Goal: Task Accomplishment & Management: Complete application form

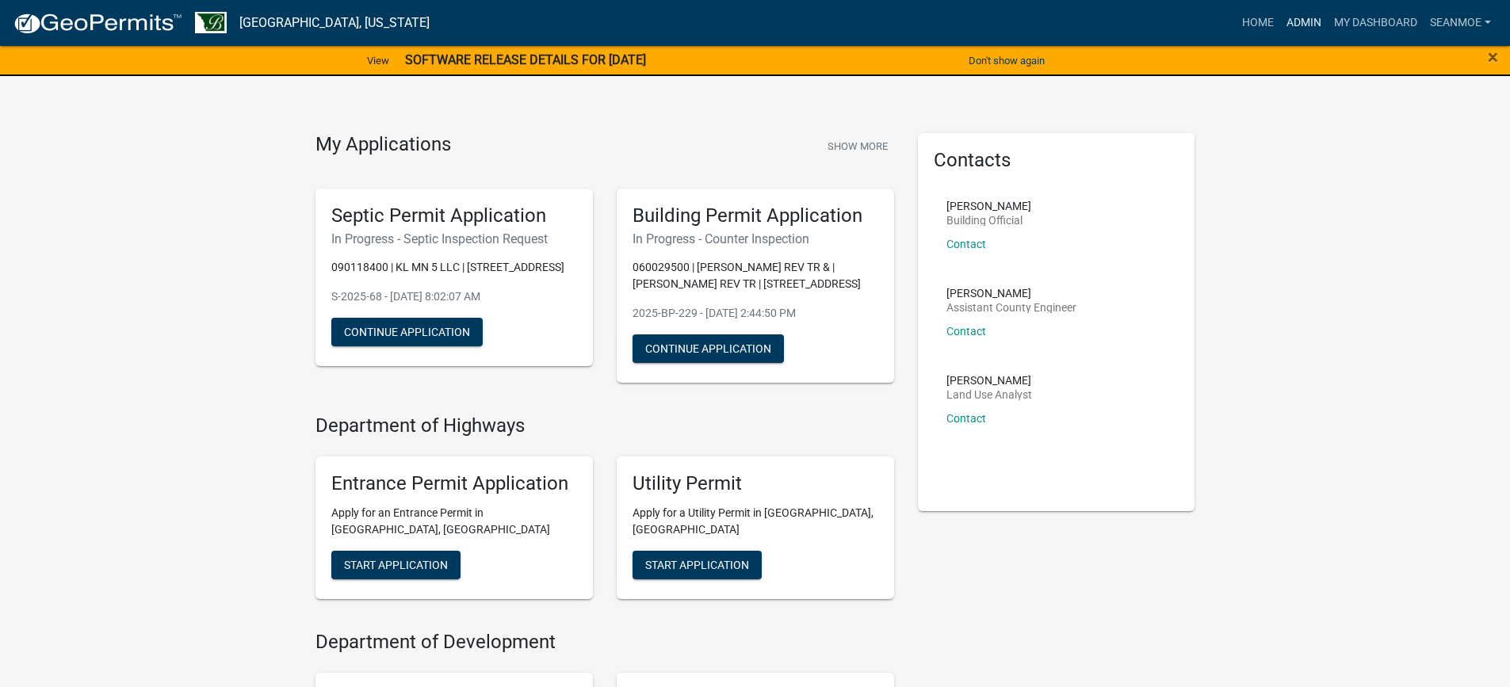
click at [1304, 23] on link "Admin" at bounding box center [1304, 23] width 48 height 30
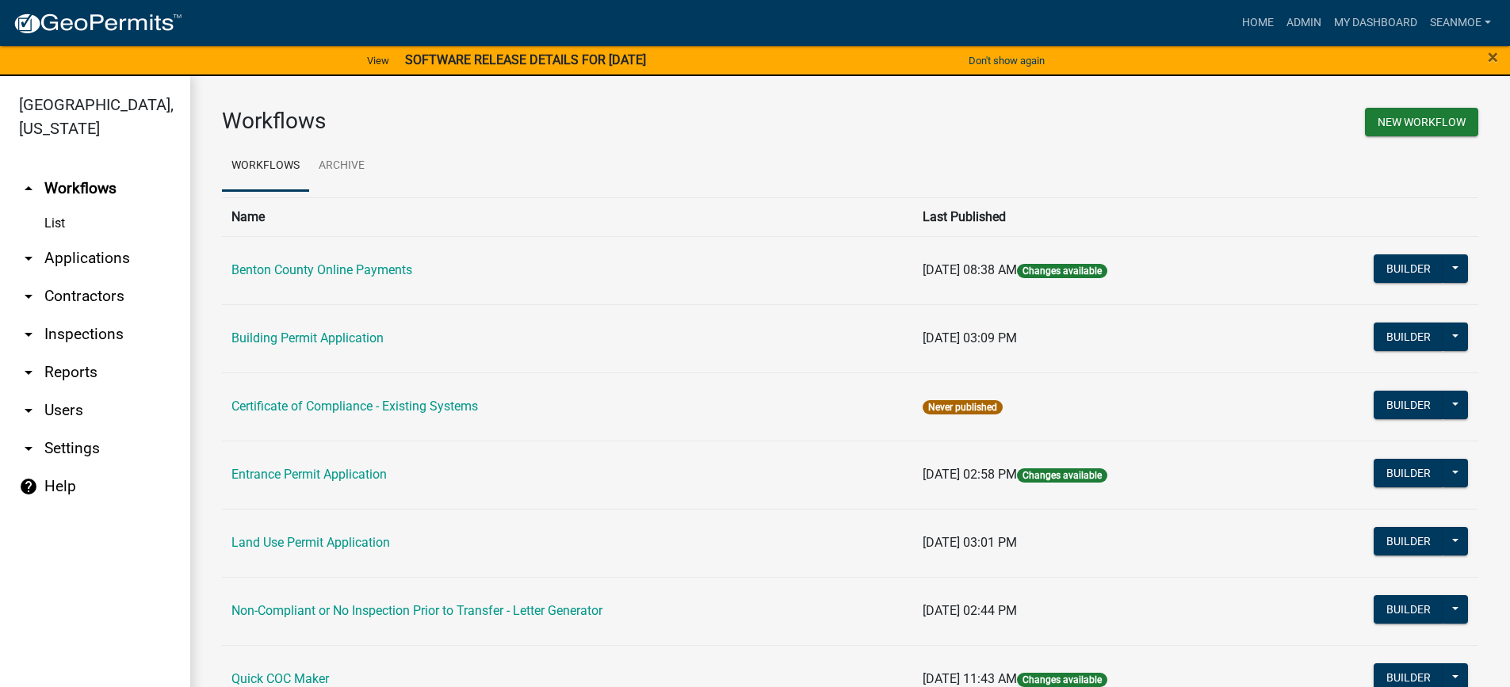
click at [94, 259] on link "arrow_drop_down Applications" at bounding box center [95, 258] width 190 height 38
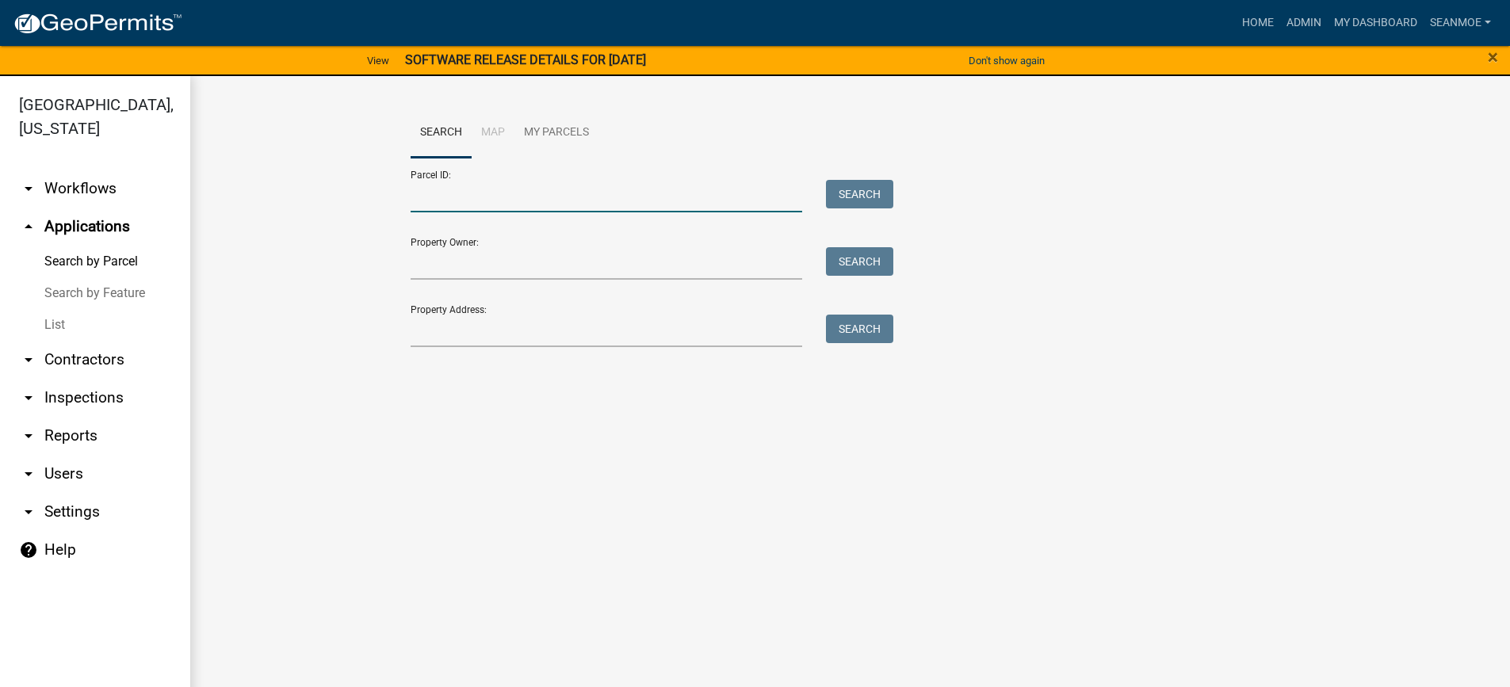
click at [501, 201] on input "Parcel ID:" at bounding box center [607, 196] width 392 height 32
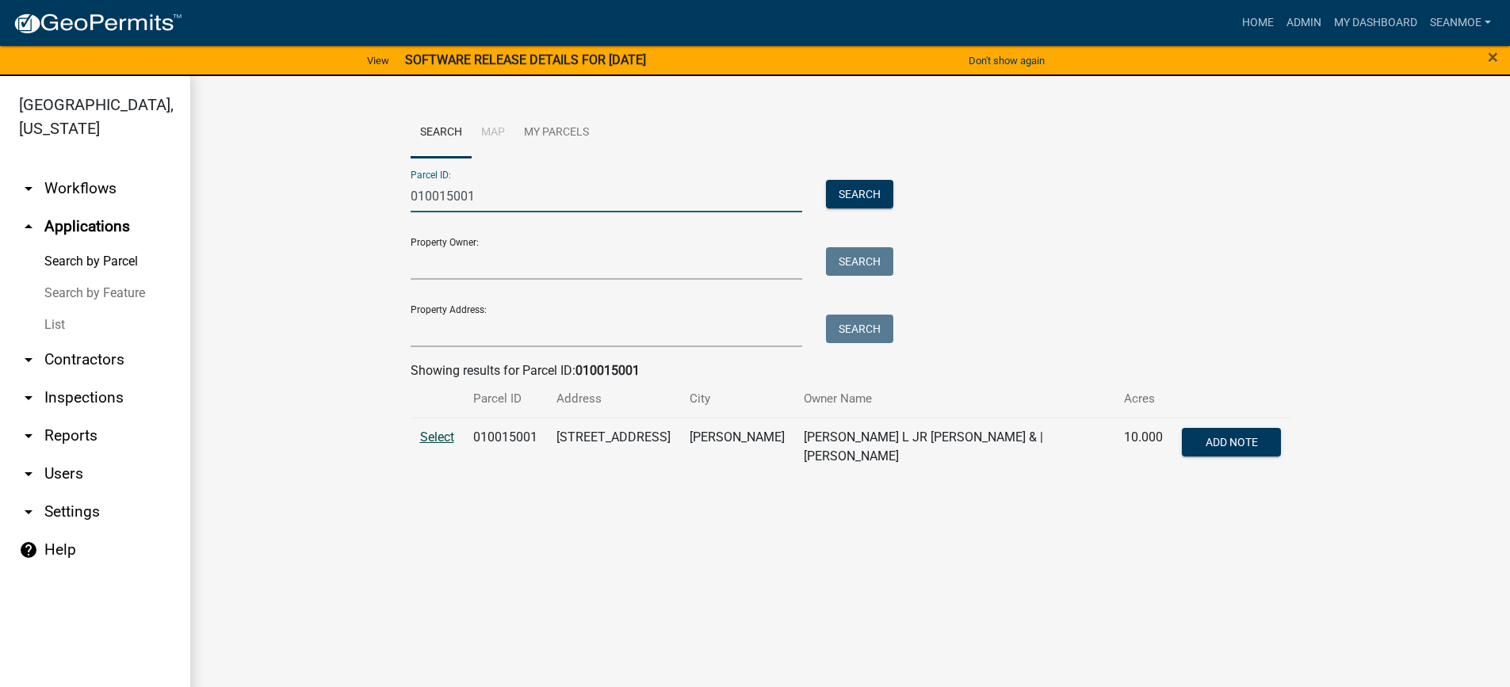
type input "010015001"
click at [442, 438] on span "Select" at bounding box center [437, 437] width 34 height 15
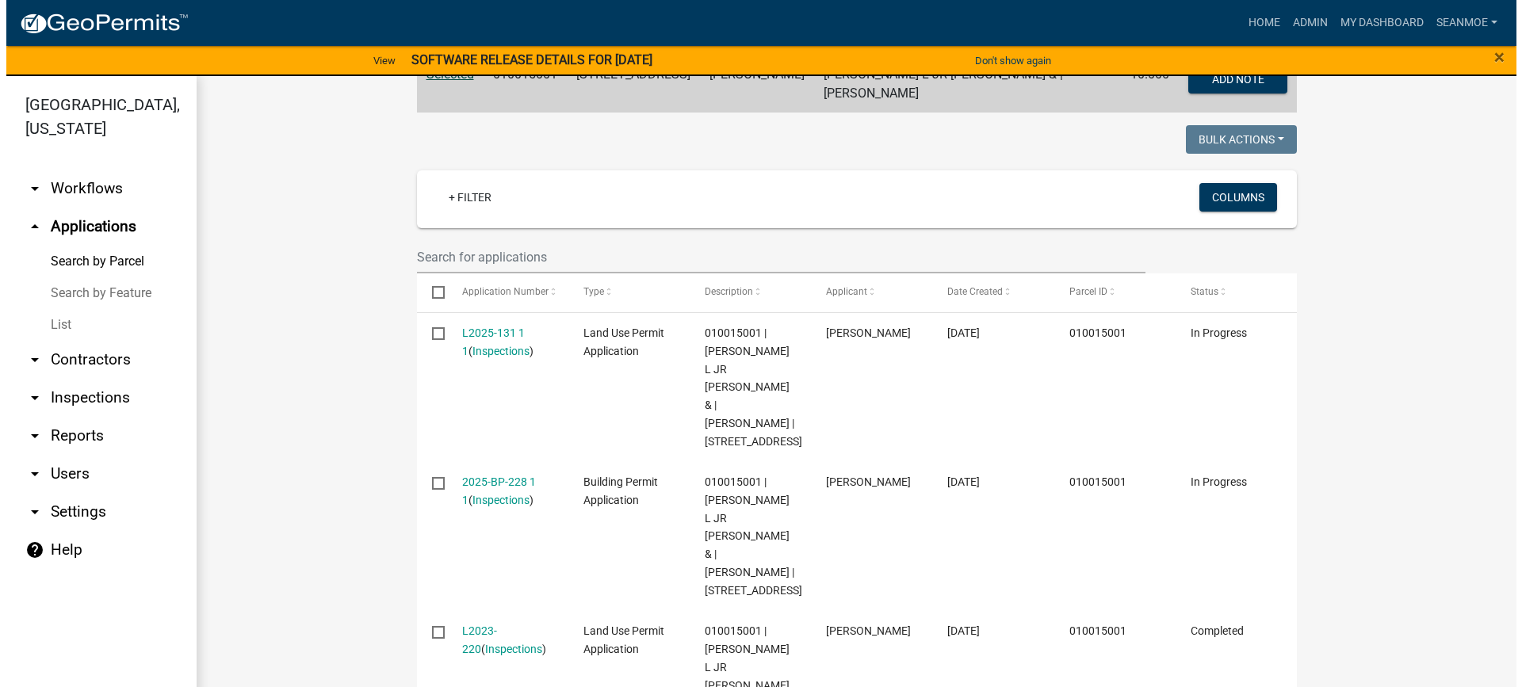
scroll to position [476, 0]
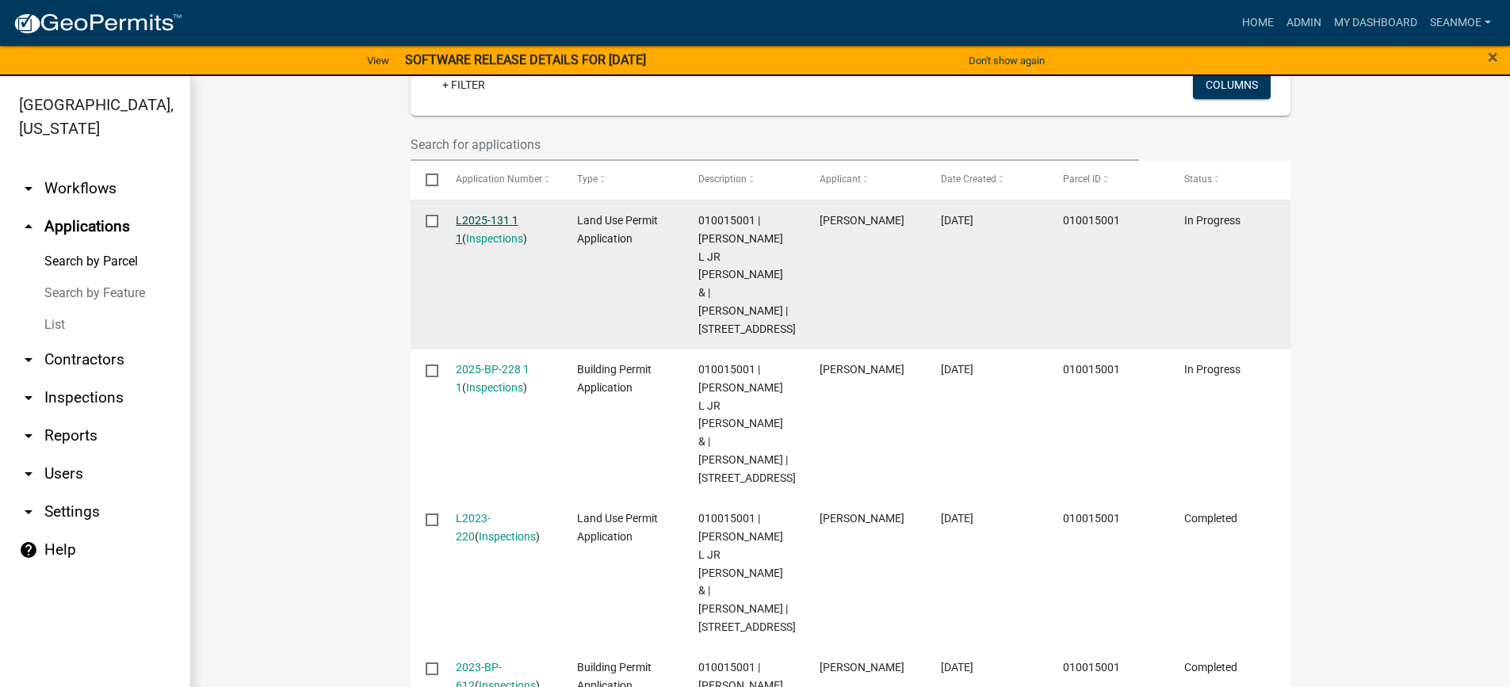
click at [497, 214] on link "L2025-131 1 1" at bounding box center [487, 229] width 63 height 31
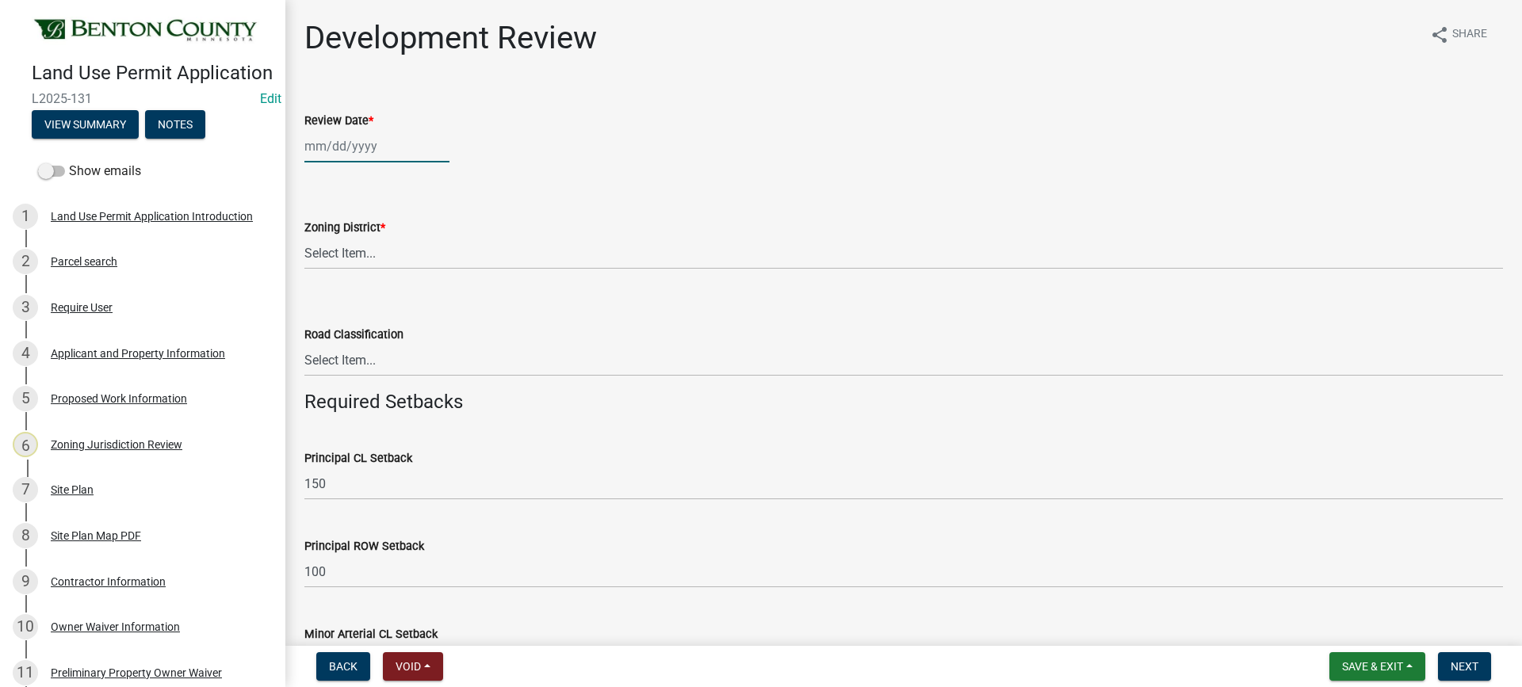
click at [354, 147] on div at bounding box center [376, 146] width 145 height 32
select select "9"
select select "2025"
click at [315, 281] on div "15" at bounding box center [319, 281] width 25 height 25
type input "[DATE]"
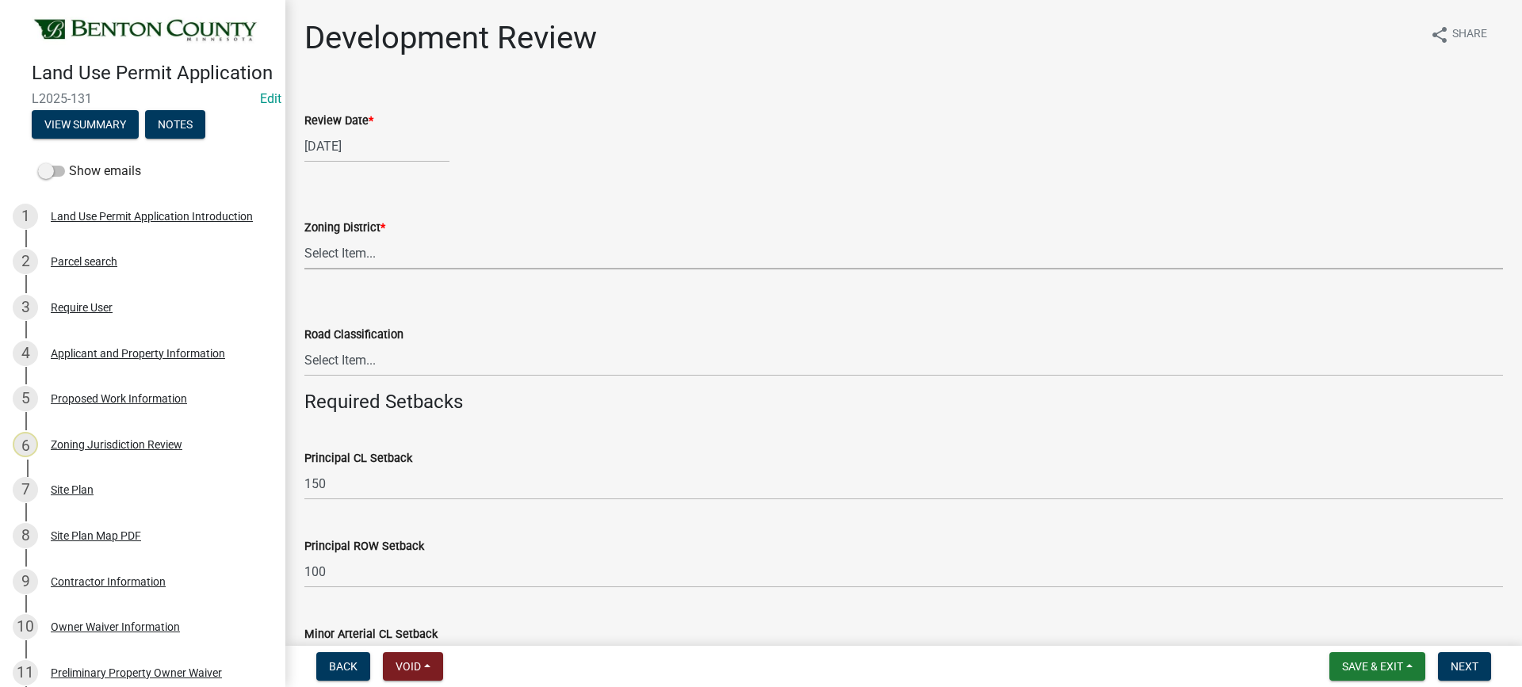
click at [345, 257] on select "Select Item... A B B-2 I-1 I-2 OSD/R-1 PUD R-1 R-2 R-3 R-3/MUD R-A R-S Sauk Rap…" at bounding box center [903, 253] width 1198 height 32
click at [304, 237] on select "Select Item... A B B-2 I-1 I-2 OSD/R-1 PUD R-1 R-2 R-3 R-3/MUD R-A R-S Sauk Rap…" at bounding box center [903, 253] width 1198 height 32
select select "d2e7867d-5e24-48c4-bfac-6c9236854e2a"
click at [342, 359] on select "Select Item... Principal [GEOGRAPHIC_DATA] completely within a cluster subdivis…" at bounding box center [903, 360] width 1198 height 32
click at [304, 344] on select "Select Item... Principal [GEOGRAPHIC_DATA] completely within a cluster subdivis…" at bounding box center [903, 360] width 1198 height 32
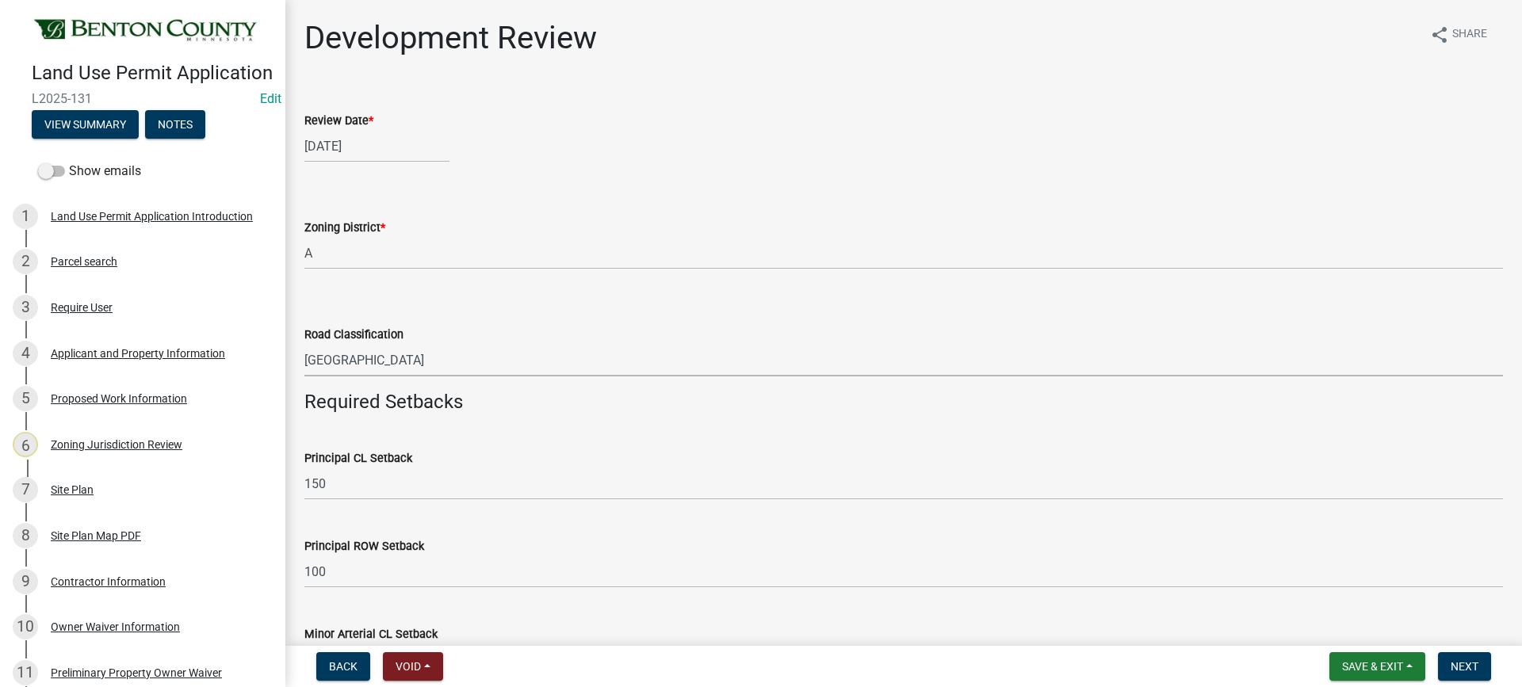
select select "934e570e-20cd-409a-8301-5c21cd859f06"
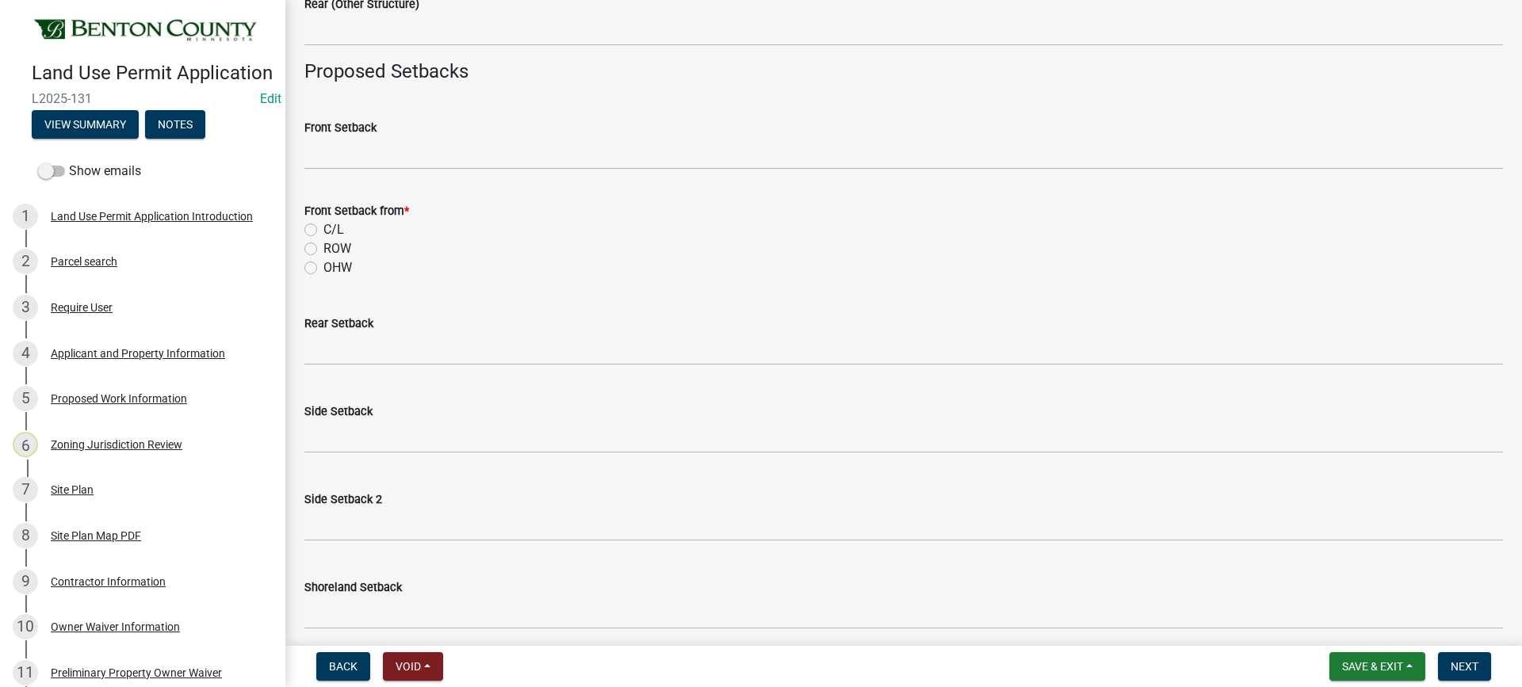
scroll to position [1347, 0]
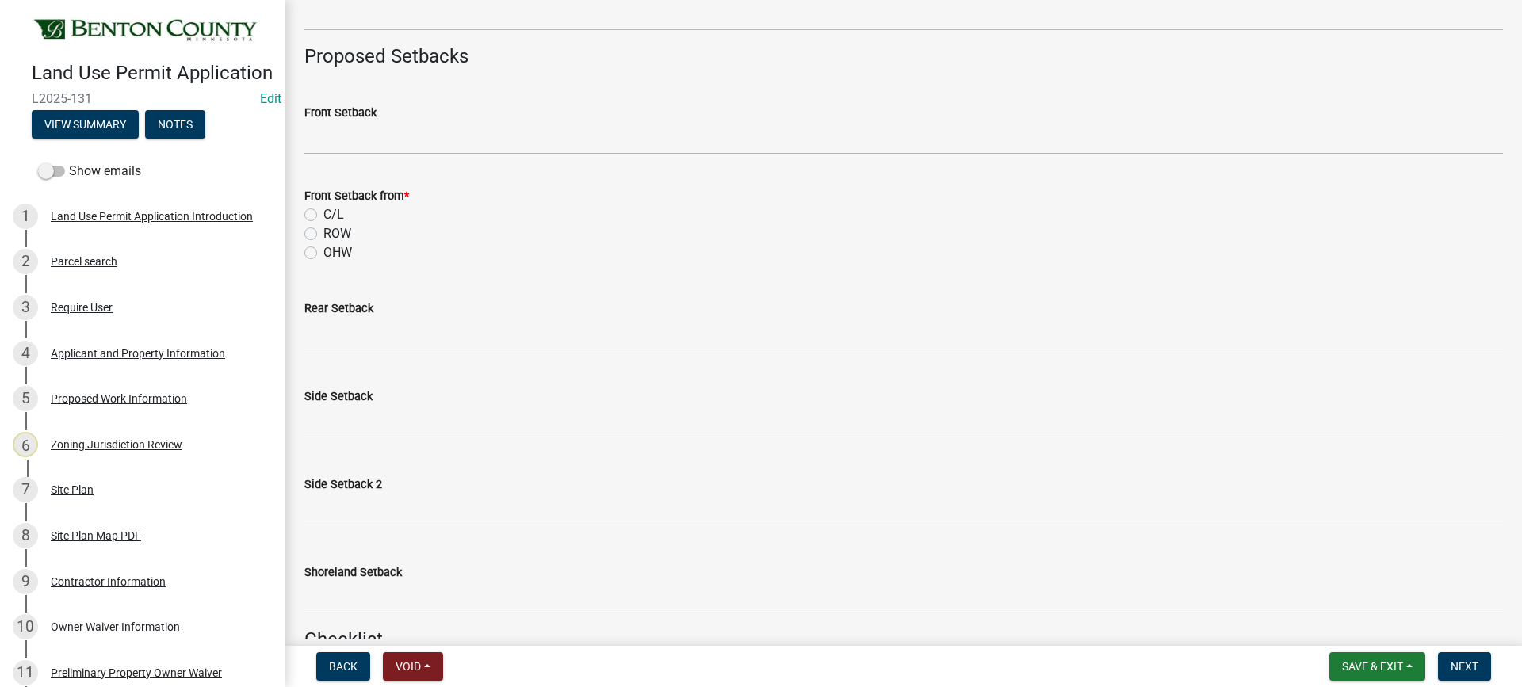
click at [323, 214] on label "C/L" at bounding box center [333, 214] width 21 height 19
click at [323, 214] on input "C/L" at bounding box center [328, 210] width 10 height 10
radio input "true"
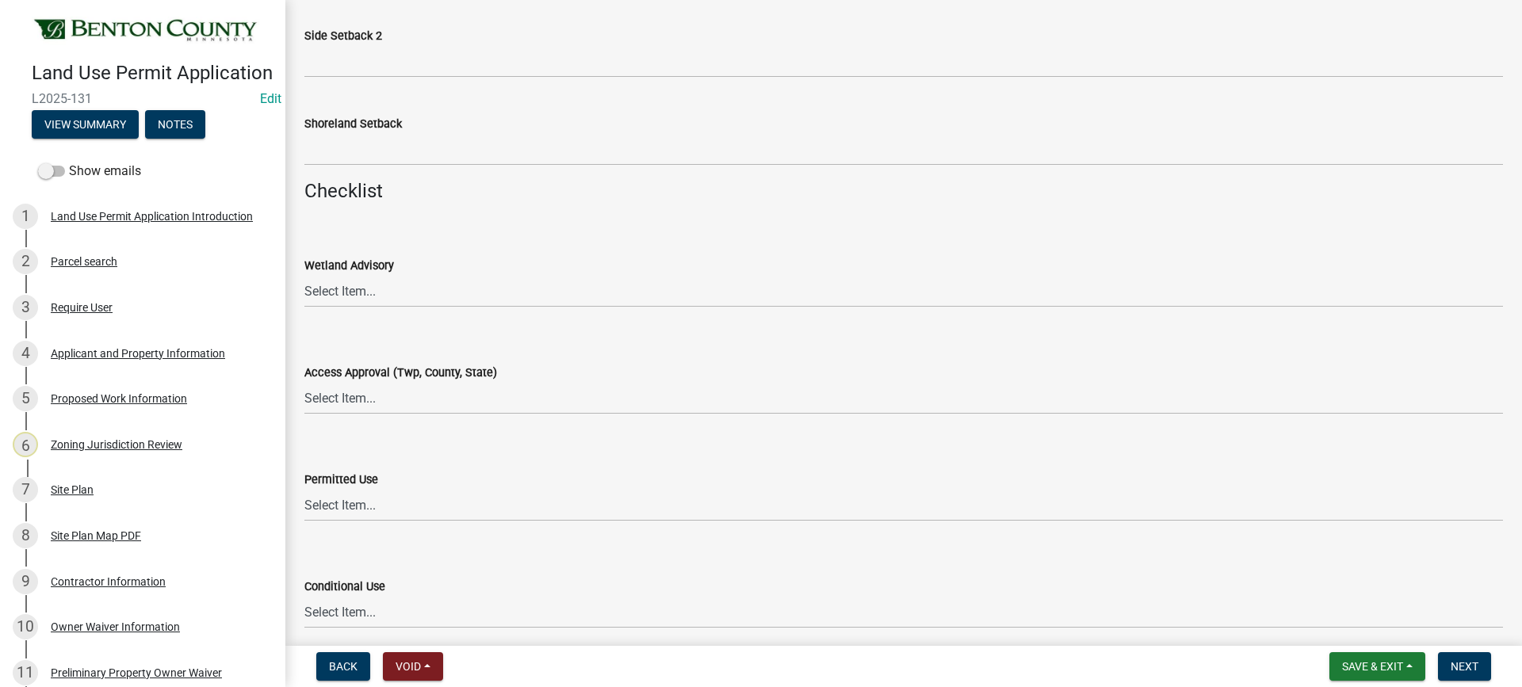
scroll to position [1823, 0]
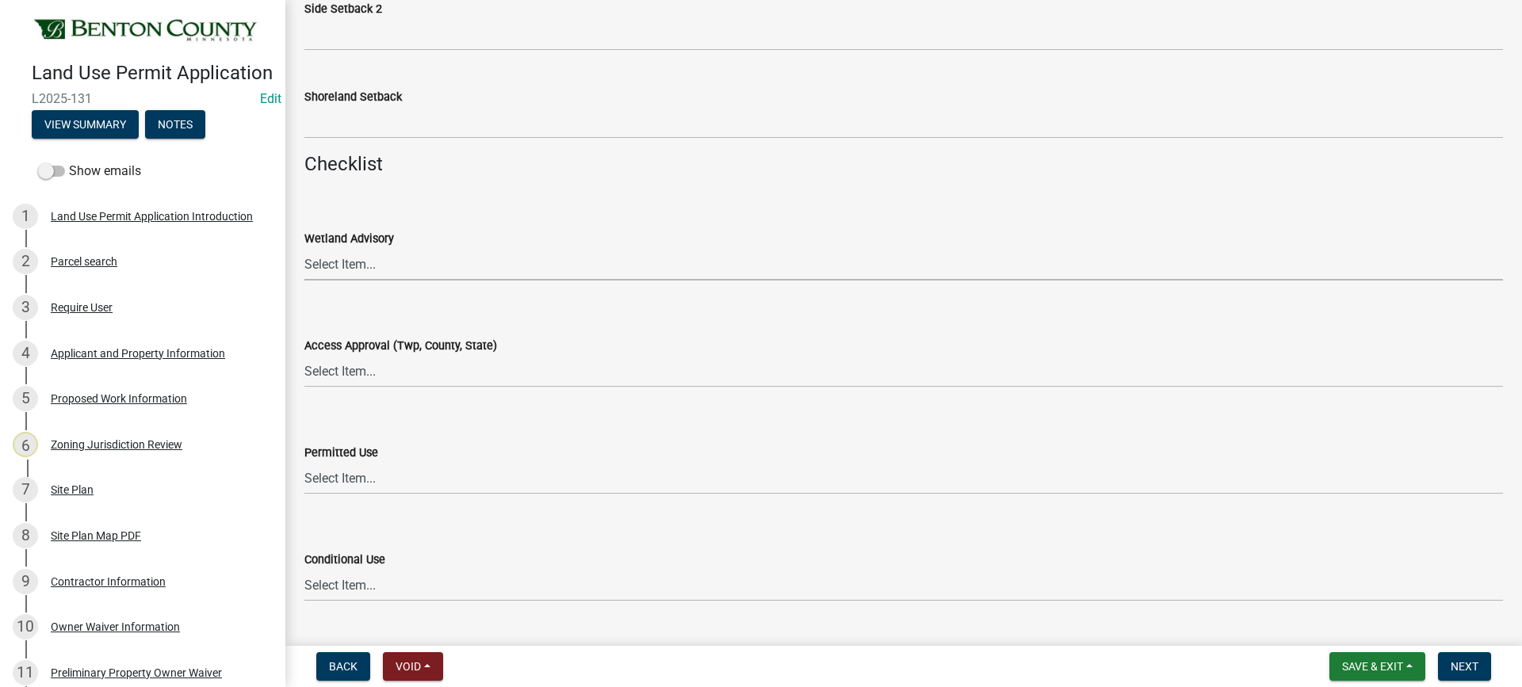
click at [328, 264] on select "Select Item... Yes No OK N/A" at bounding box center [903, 264] width 1198 height 32
click at [304, 248] on select "Select Item... Yes No OK N/A" at bounding box center [903, 264] width 1198 height 32
select select "29e042a6-806b-4b88-8ad4-222f55a74e1f"
click at [347, 373] on select "Select Item... Yes No OK N/A" at bounding box center [903, 371] width 1198 height 32
click at [304, 355] on select "Select Item... Yes No OK N/A" at bounding box center [903, 371] width 1198 height 32
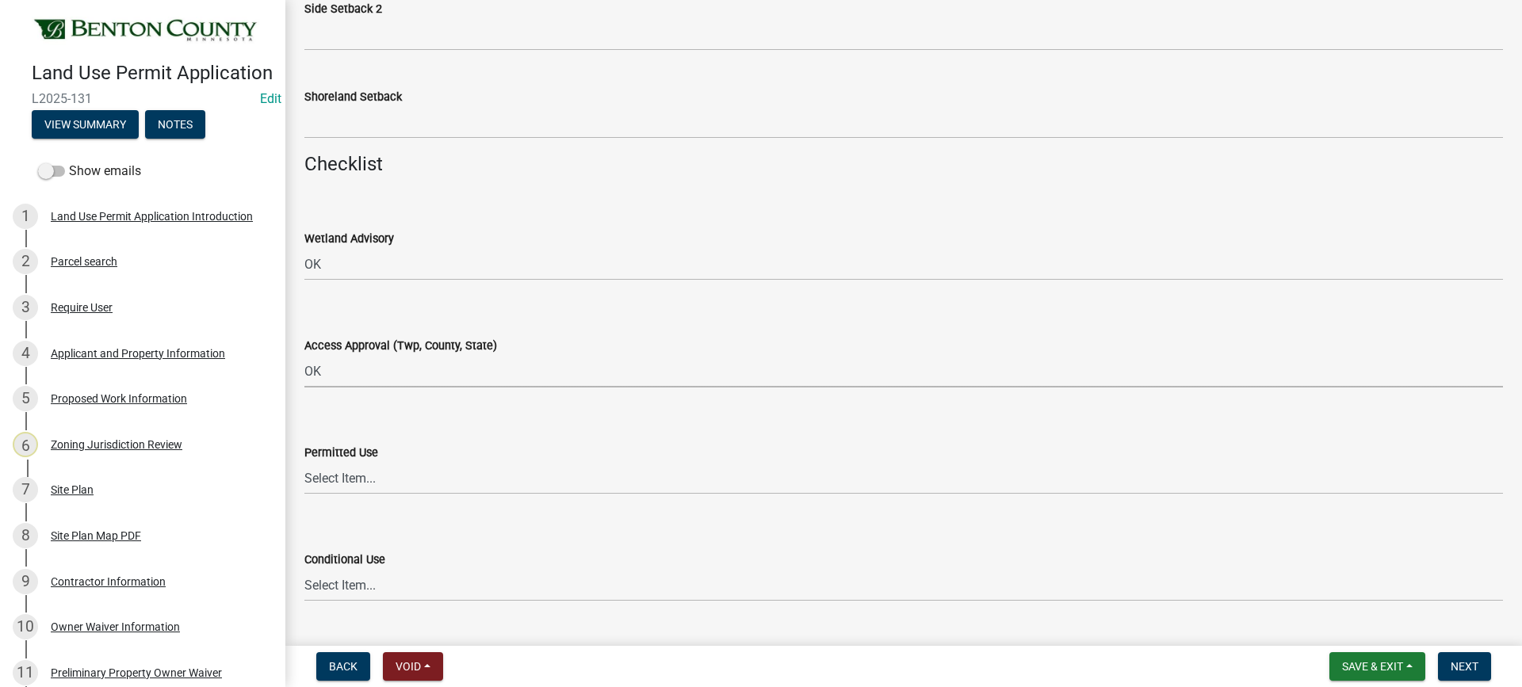
select select "29e042a6-806b-4b88-8ad4-222f55a74e1f"
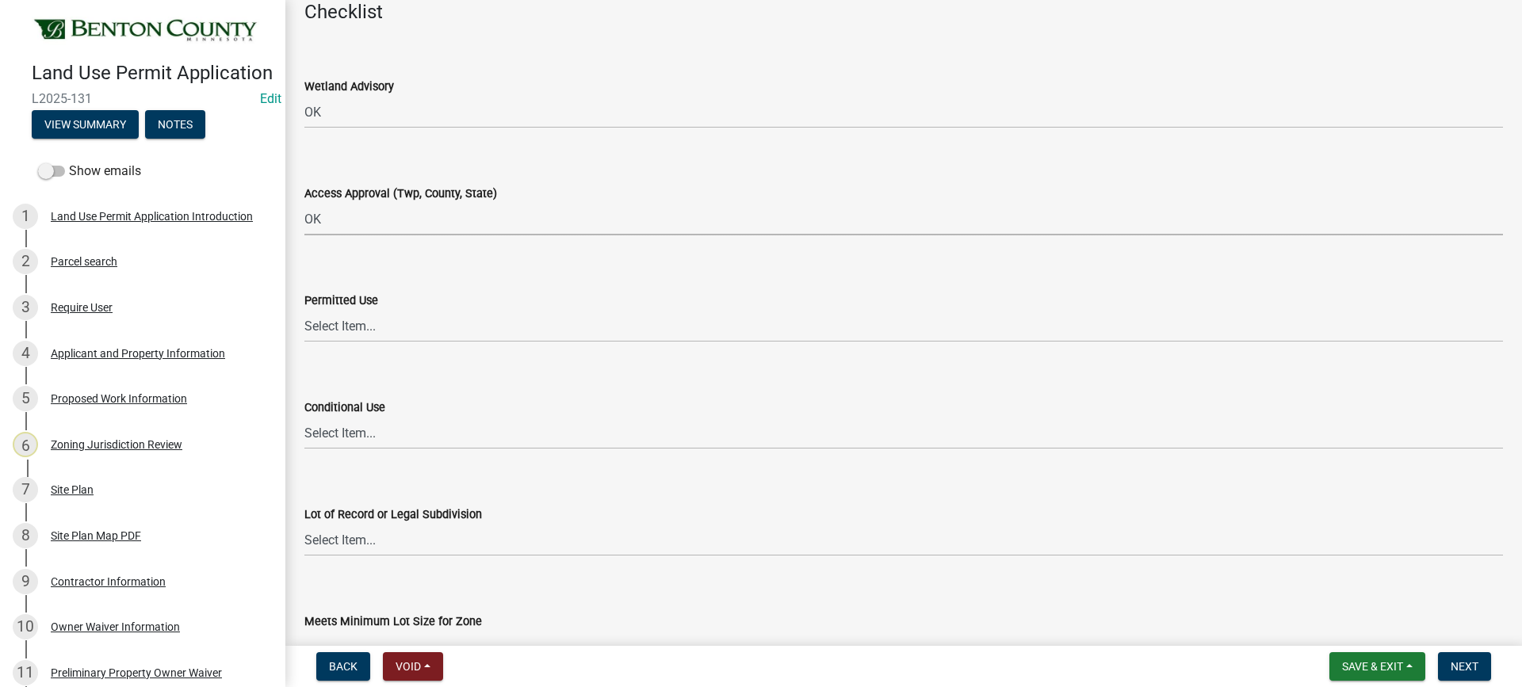
scroll to position [1981, 0]
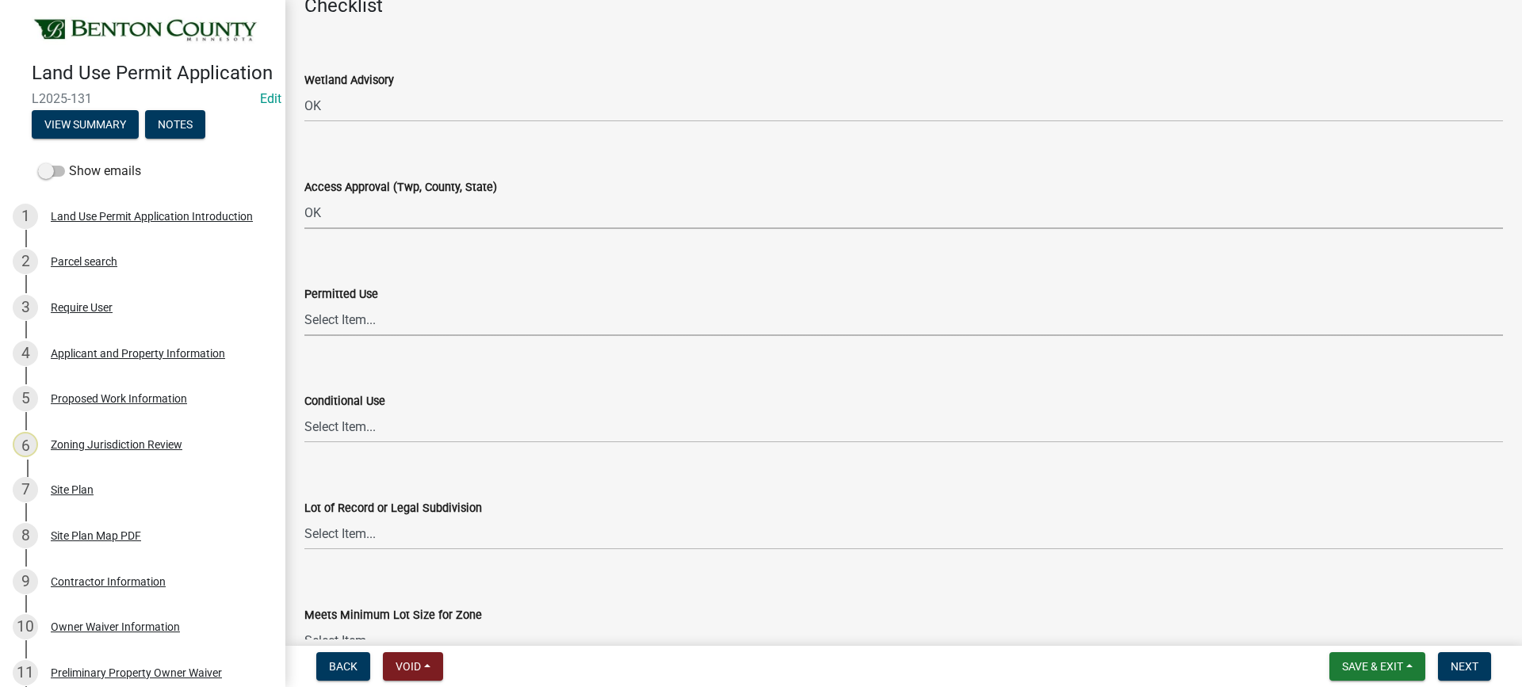
click at [349, 321] on select "Select Item... Yes No OK N/A" at bounding box center [903, 320] width 1198 height 32
click at [304, 304] on select "Select Item... Yes No OK N/A" at bounding box center [903, 320] width 1198 height 32
select select "72748fc4-3f0a-45e2-b467-dc37e2b15731"
drag, startPoint x: 353, startPoint y: 426, endPoint x: 355, endPoint y: 437, distance: 12.0
click at [353, 426] on select "Select Item... Yes No OK N/A" at bounding box center [903, 427] width 1198 height 32
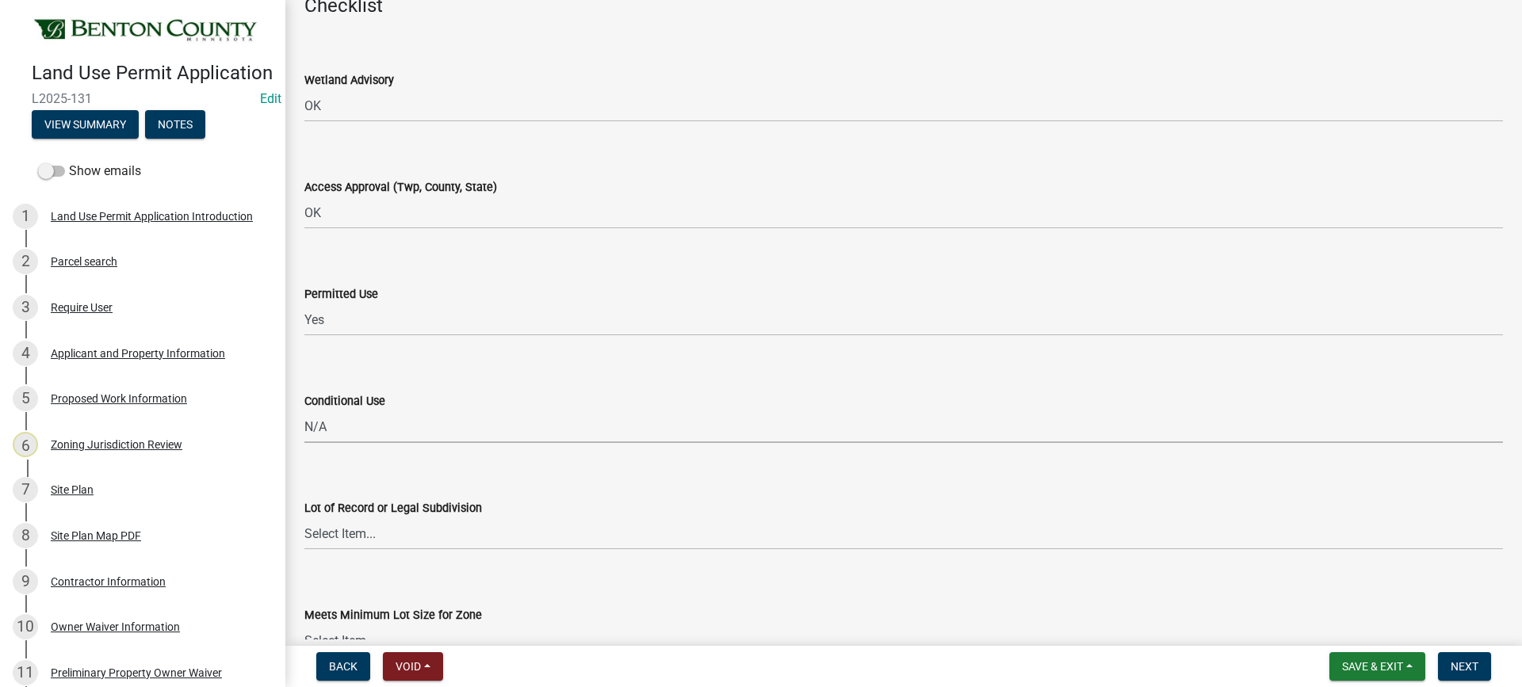
click at [304, 411] on select "Select Item... Yes No OK N/A" at bounding box center [903, 427] width 1198 height 32
select select "886b3fcf-7535-4eb7-bda7-c47490aa8987"
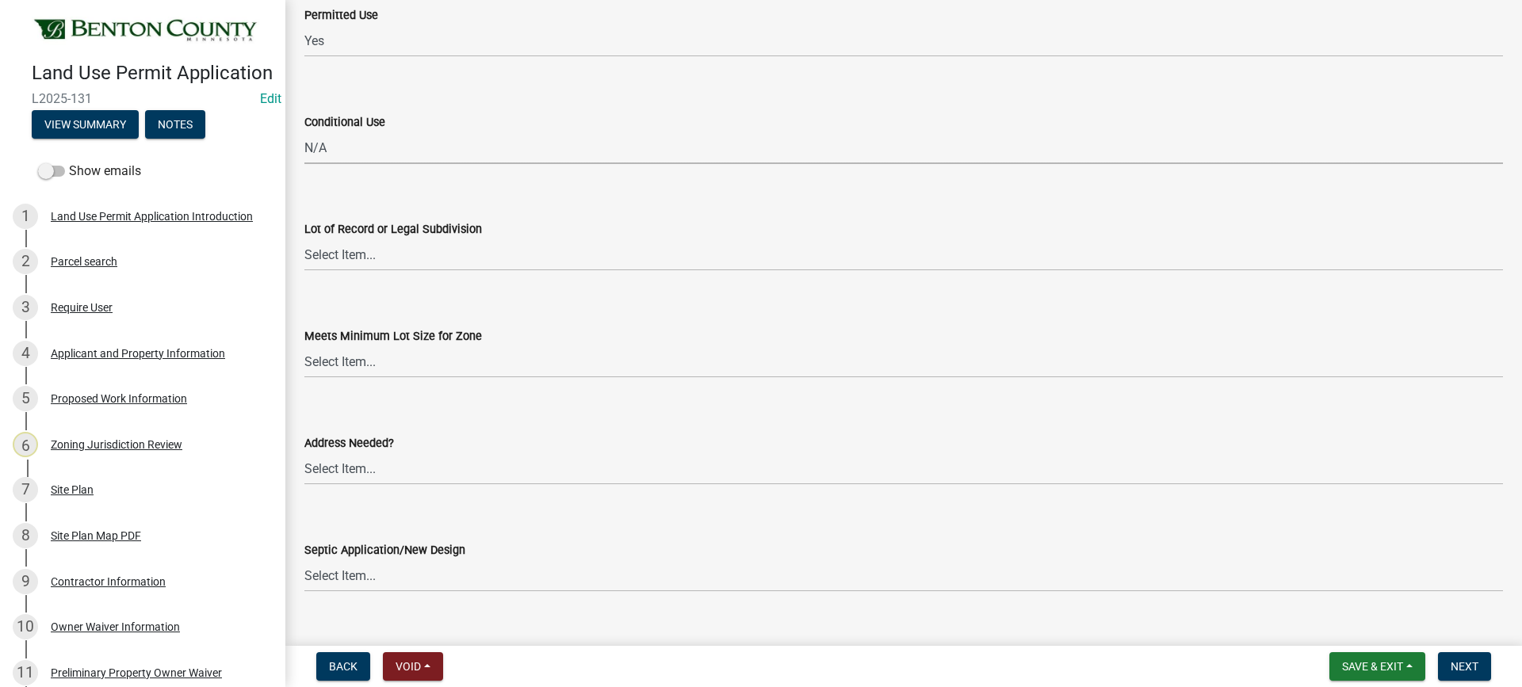
scroll to position [2298, 0]
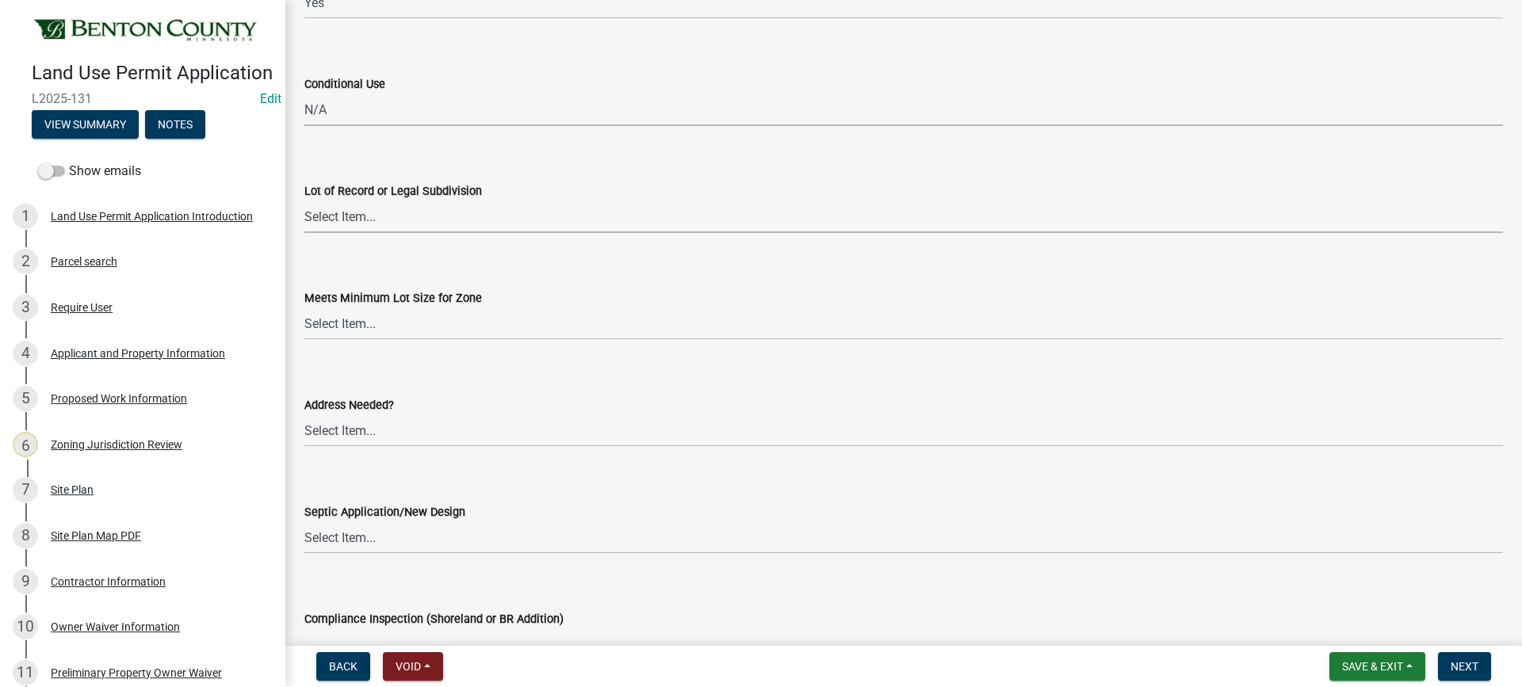
click at [332, 219] on select "Select Item... Yes No OK N/A" at bounding box center [903, 217] width 1198 height 32
click at [304, 201] on select "Select Item... Yes No OK N/A" at bounding box center [903, 217] width 1198 height 32
select select "72748fc4-3f0a-45e2-b467-dc37e2b15731"
click at [344, 328] on select "Select Item... Yes No OK N/A" at bounding box center [903, 323] width 1198 height 32
click at [304, 307] on select "Select Item... Yes No OK N/A" at bounding box center [903, 323] width 1198 height 32
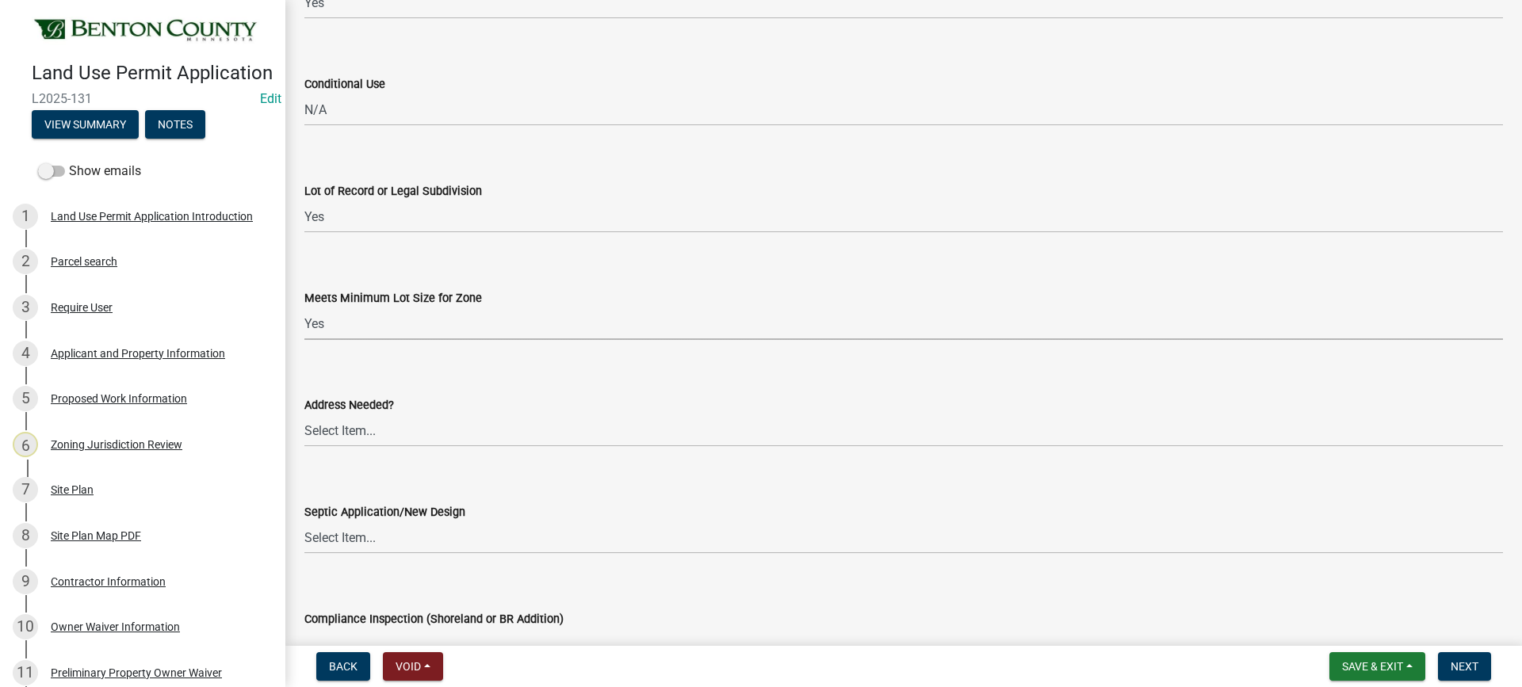
select select "72748fc4-3f0a-45e2-b467-dc37e2b15731"
click at [343, 430] on select "Select Item... Yes No OK N/A" at bounding box center [903, 430] width 1198 height 32
click at [304, 414] on select "Select Item... Yes No OK N/A" at bounding box center [903, 430] width 1198 height 32
select select "445341f5-2b7a-4e9a-a8a7-43788b572440"
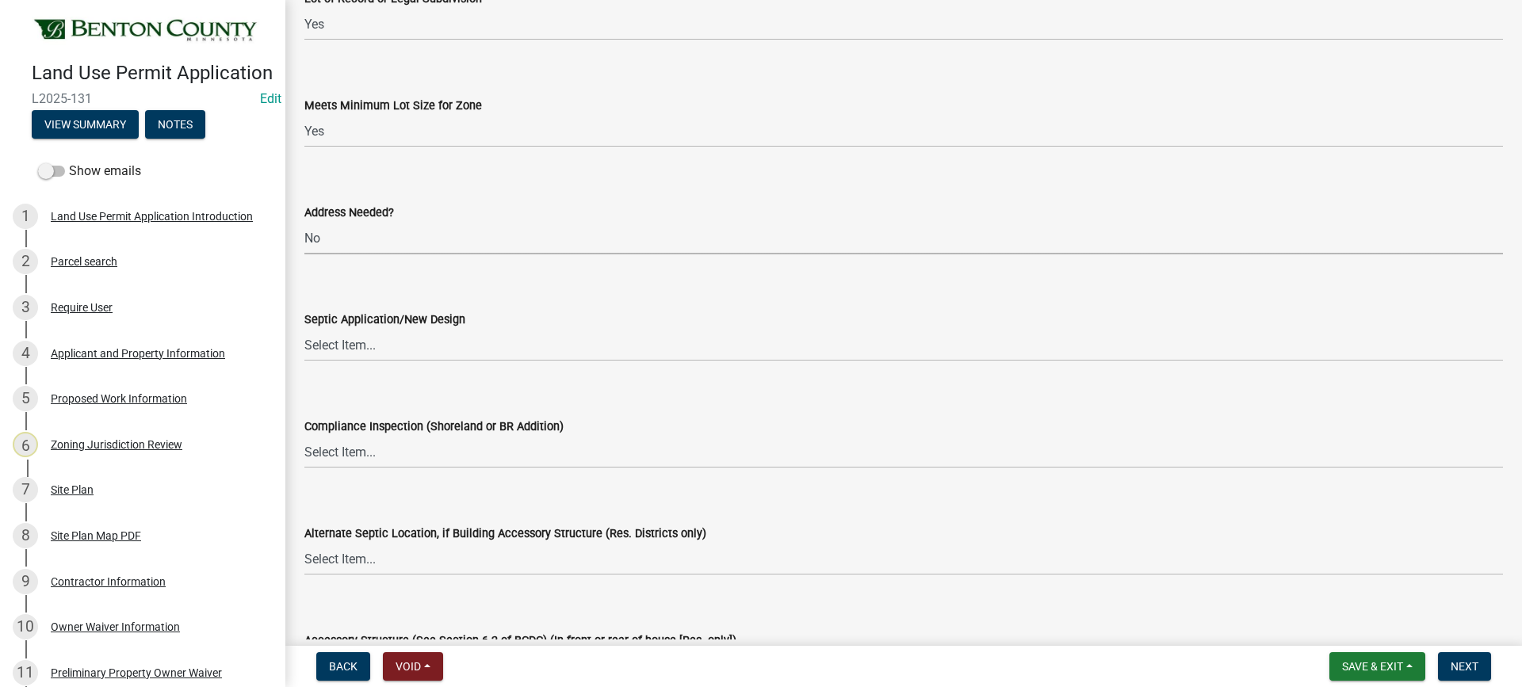
scroll to position [2536, 0]
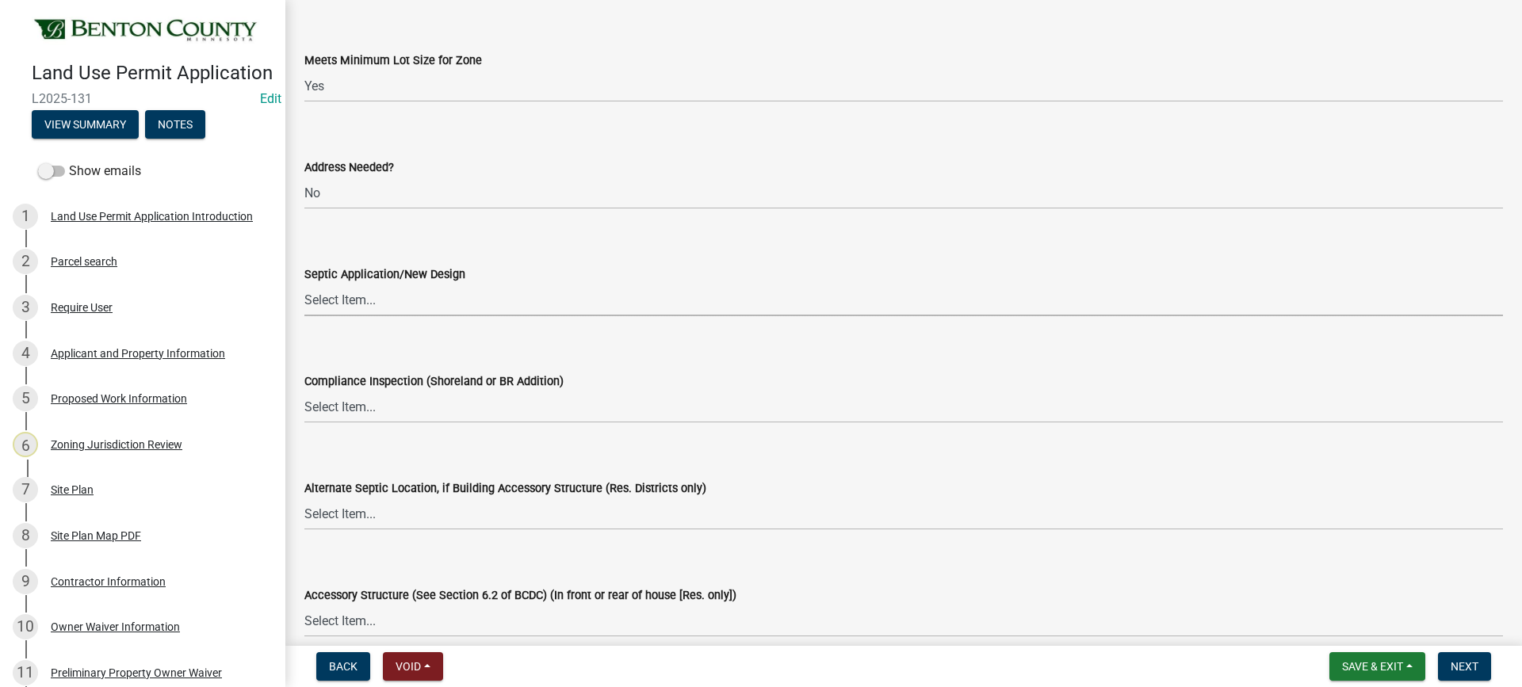
click at [339, 300] on select "Select Item... Yes No OK N/A" at bounding box center [903, 300] width 1198 height 32
click at [304, 284] on select "Select Item... Yes No OK N/A" at bounding box center [903, 300] width 1198 height 32
select select "886b3fcf-7535-4eb7-bda7-c47490aa8987"
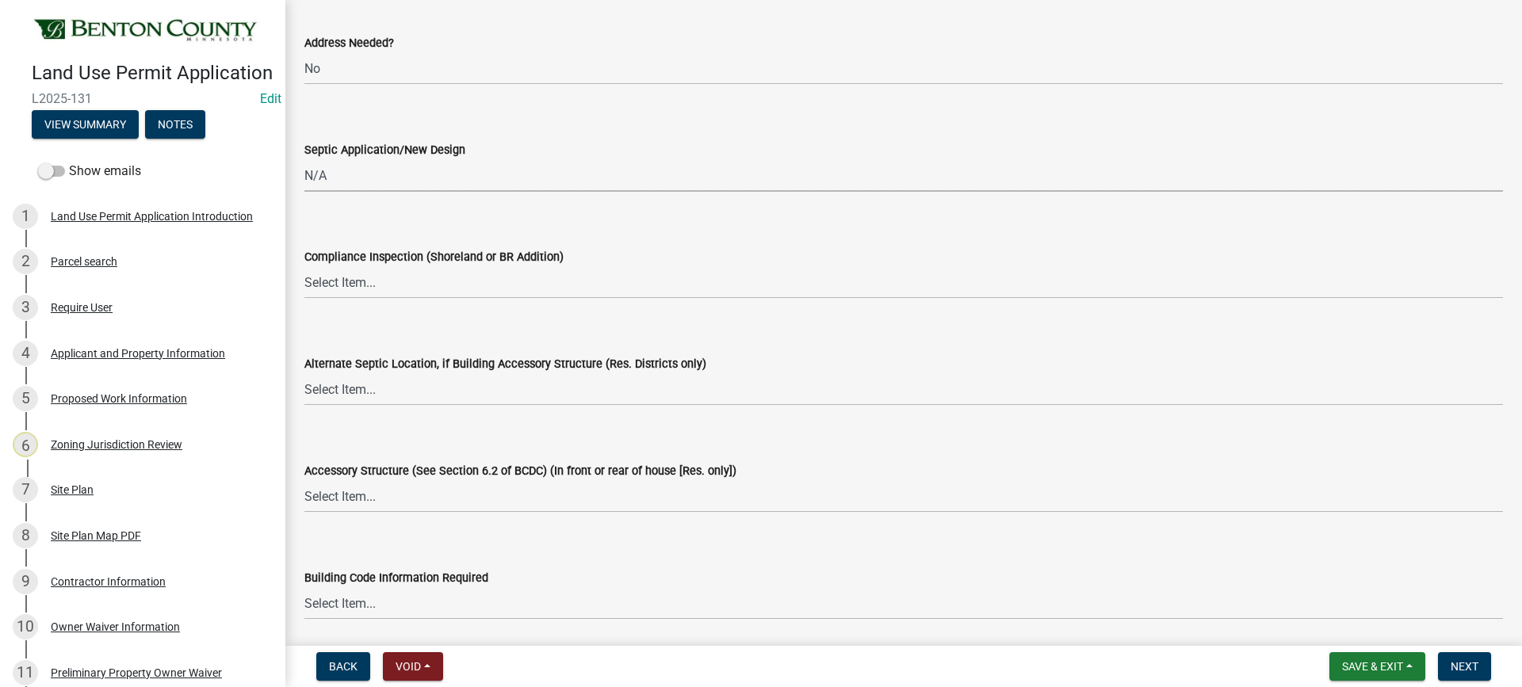
scroll to position [2695, 0]
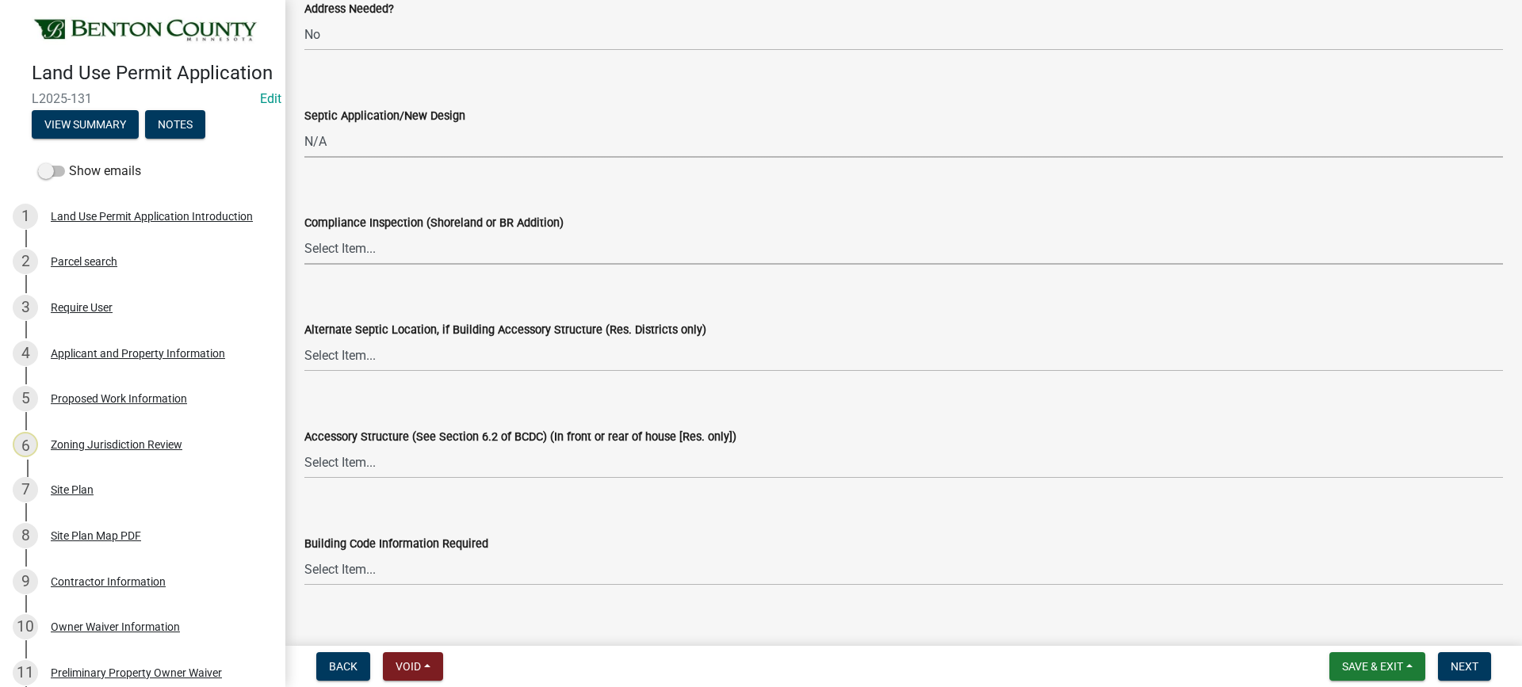
drag, startPoint x: 342, startPoint y: 254, endPoint x: 344, endPoint y: 263, distance: 9.6
click at [342, 254] on select "Select Item... Yes No OK N/A" at bounding box center [903, 248] width 1198 height 32
click at [304, 232] on select "Select Item... Yes No OK N/A" at bounding box center [903, 248] width 1198 height 32
select select "886b3fcf-7535-4eb7-bda7-c47490aa8987"
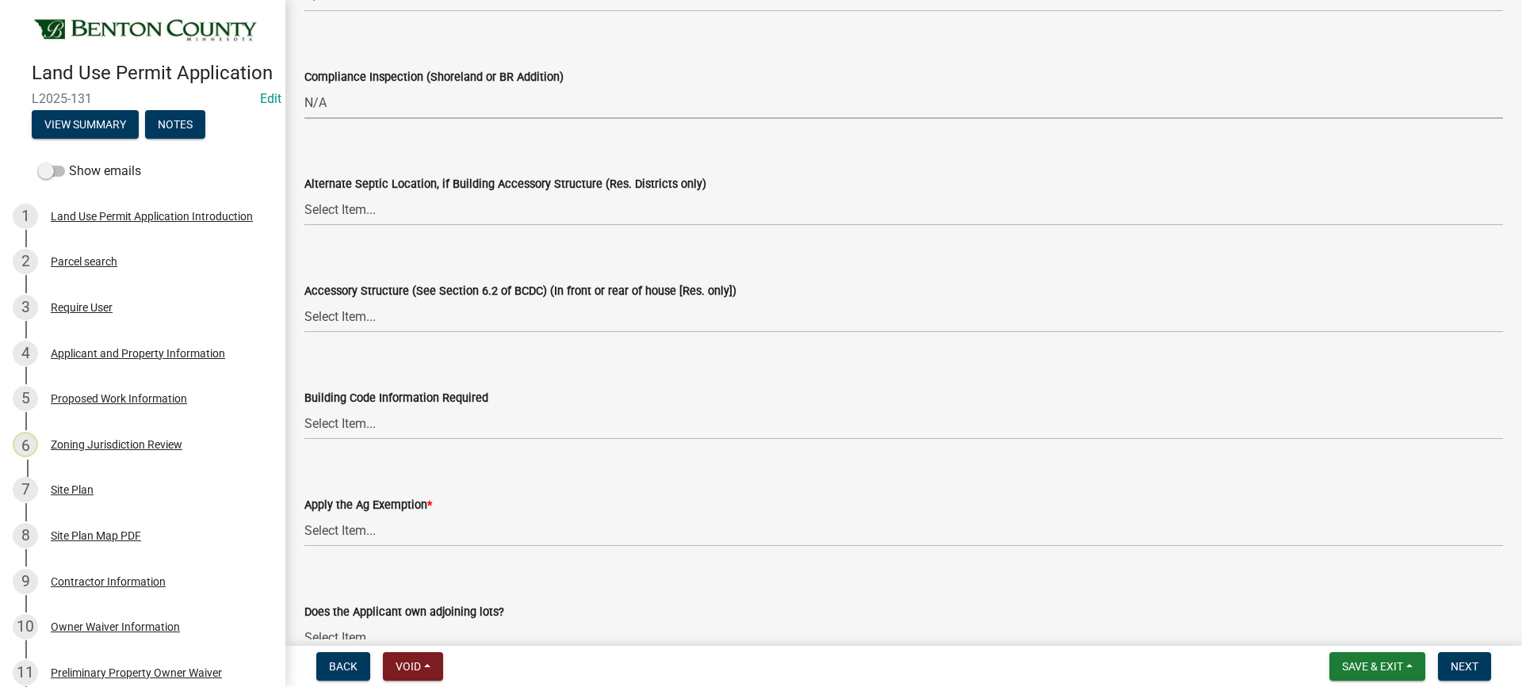
scroll to position [2853, 0]
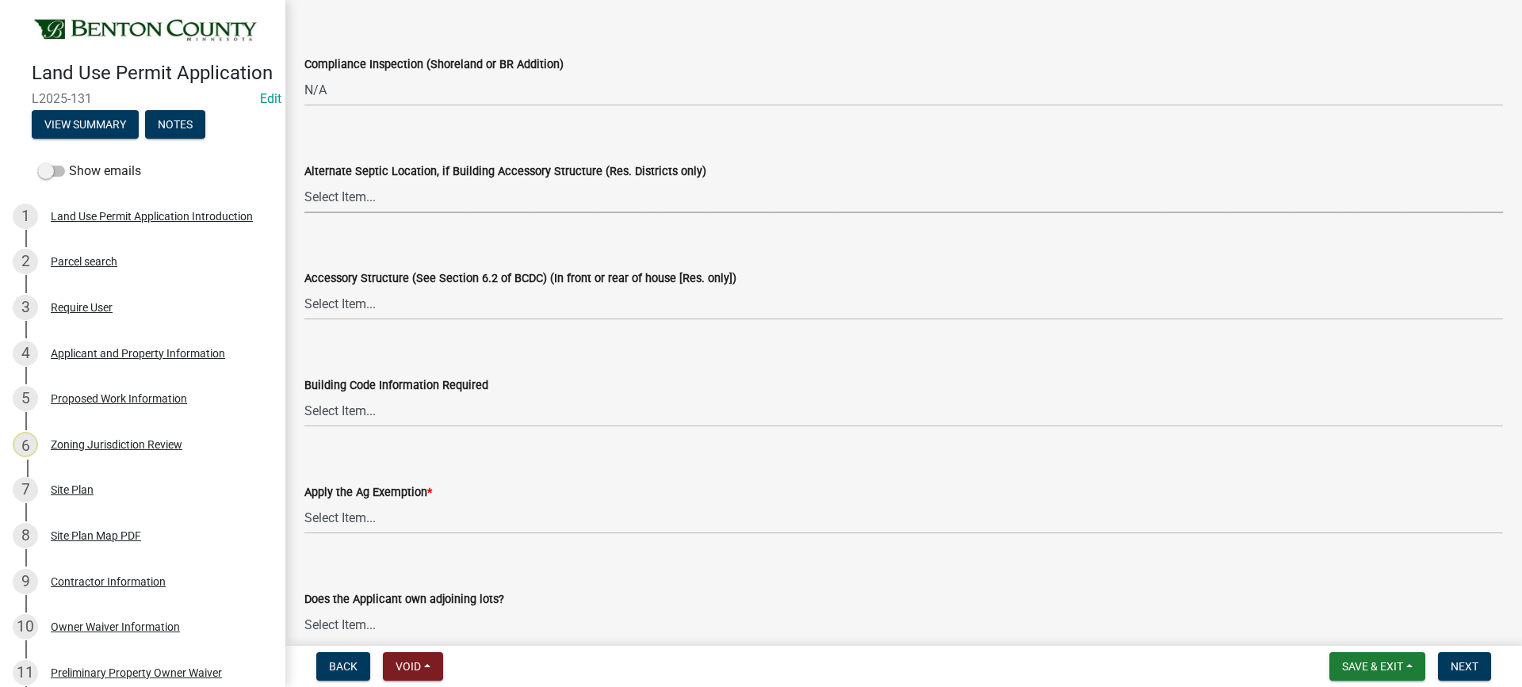
click at [338, 199] on select "Select Item... Yes No OK N/A" at bounding box center [903, 197] width 1198 height 32
click at [304, 181] on select "Select Item... Yes No OK N/A" at bounding box center [903, 197] width 1198 height 32
select select "29e042a6-806b-4b88-8ad4-222f55a74e1f"
click at [344, 308] on select "Select Item... Yes No OK N/A" at bounding box center [903, 304] width 1198 height 32
click at [304, 288] on select "Select Item... Yes No OK N/A" at bounding box center [903, 304] width 1198 height 32
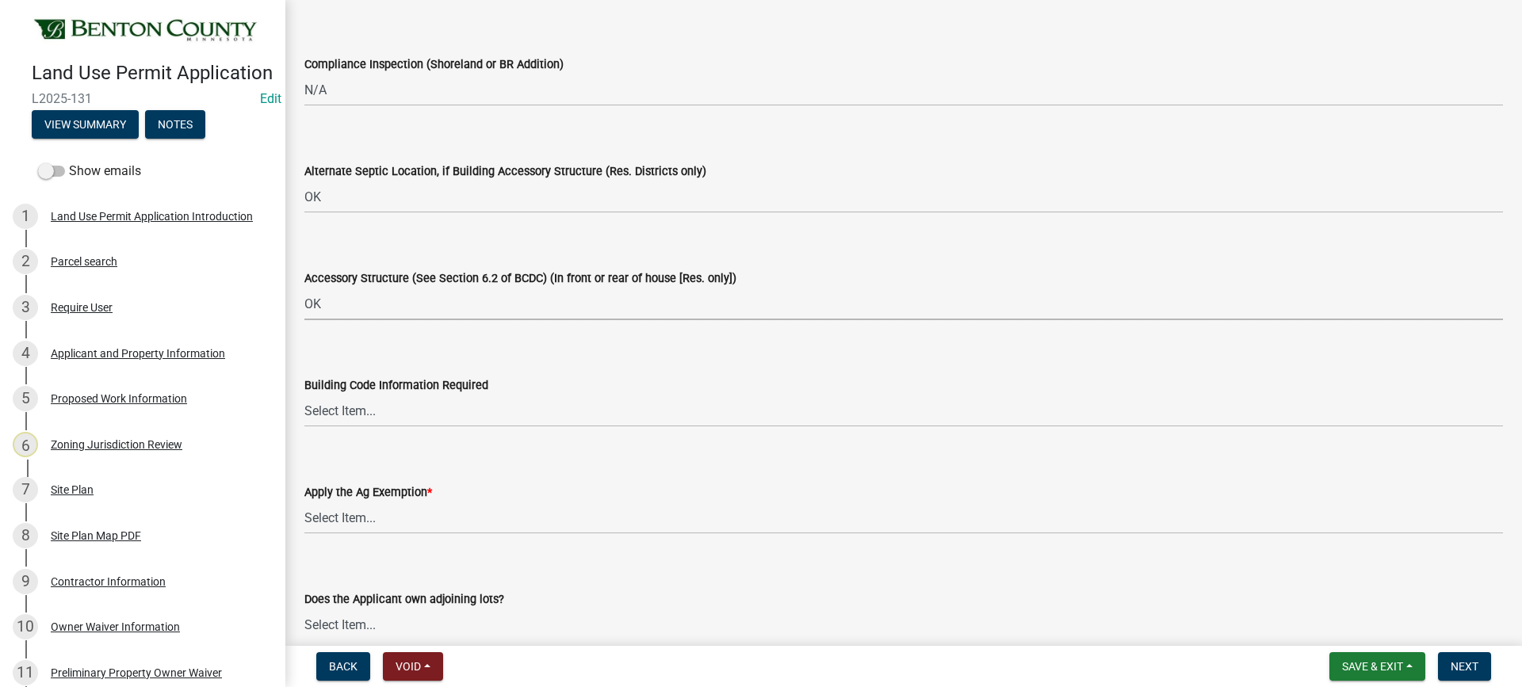
select select "29e042a6-806b-4b88-8ad4-222f55a74e1f"
click at [354, 408] on select "Select Item... Yes No OK N/A" at bounding box center [903, 411] width 1198 height 32
click at [304, 395] on select "Select Item... Yes No OK N/A" at bounding box center [903, 411] width 1198 height 32
select select "72748fc4-3f0a-45e2-b467-dc37e2b15731"
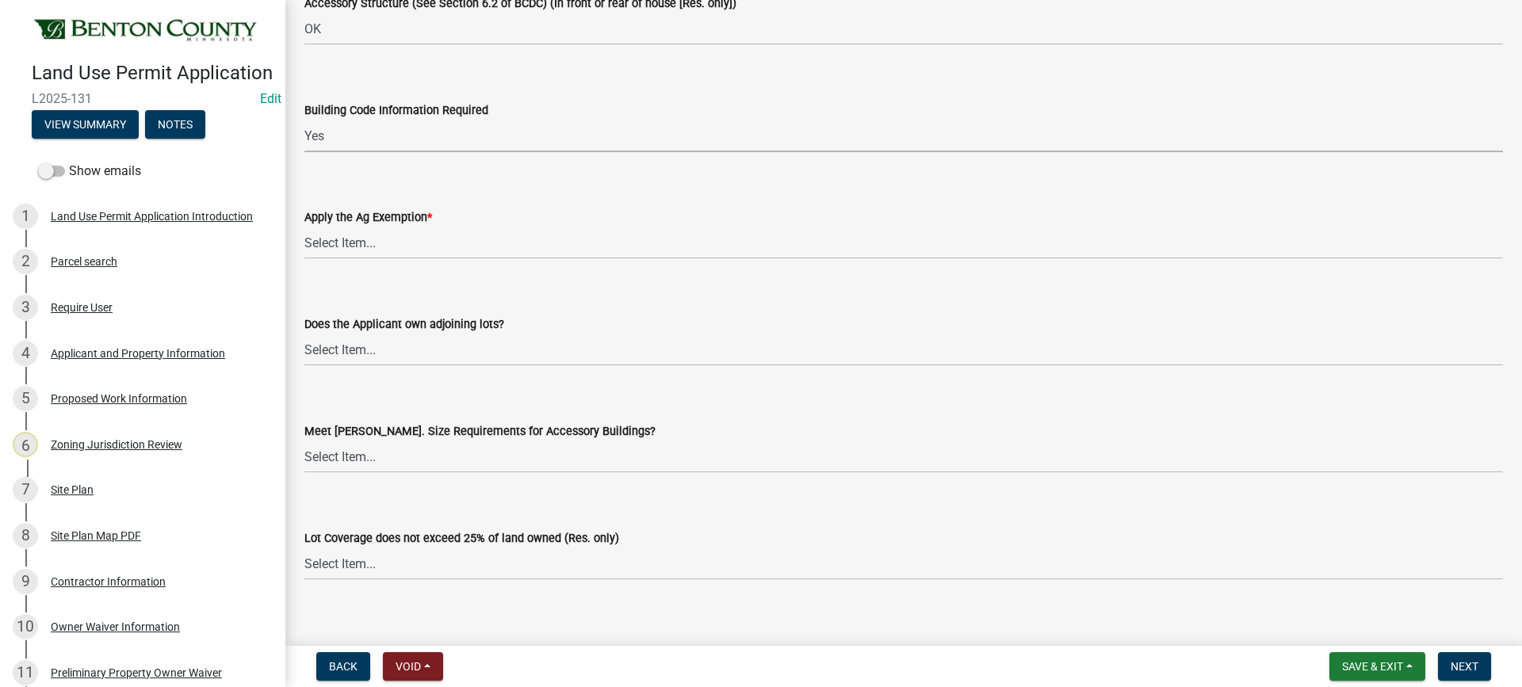
scroll to position [3170, 0]
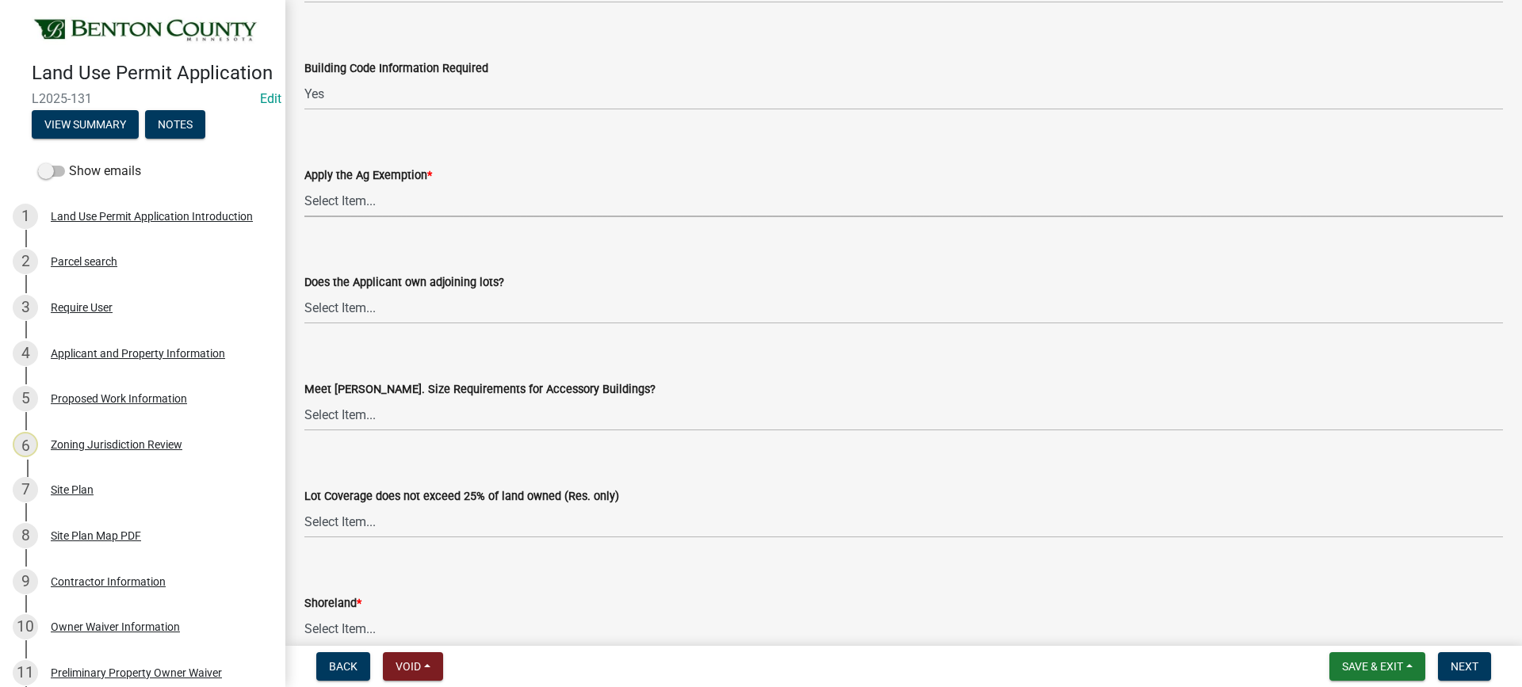
click at [324, 206] on select "Select Item... Yes No" at bounding box center [903, 201] width 1198 height 32
click at [304, 185] on select "Select Item... Yes No" at bounding box center [903, 201] width 1198 height 32
select select "523f7e88-fc73-440c-a56f-38c702f7ffe1"
click at [329, 309] on select "Select Item... Yes No OK N/A" at bounding box center [903, 308] width 1198 height 32
click at [304, 292] on select "Select Item... Yes No OK N/A" at bounding box center [903, 308] width 1198 height 32
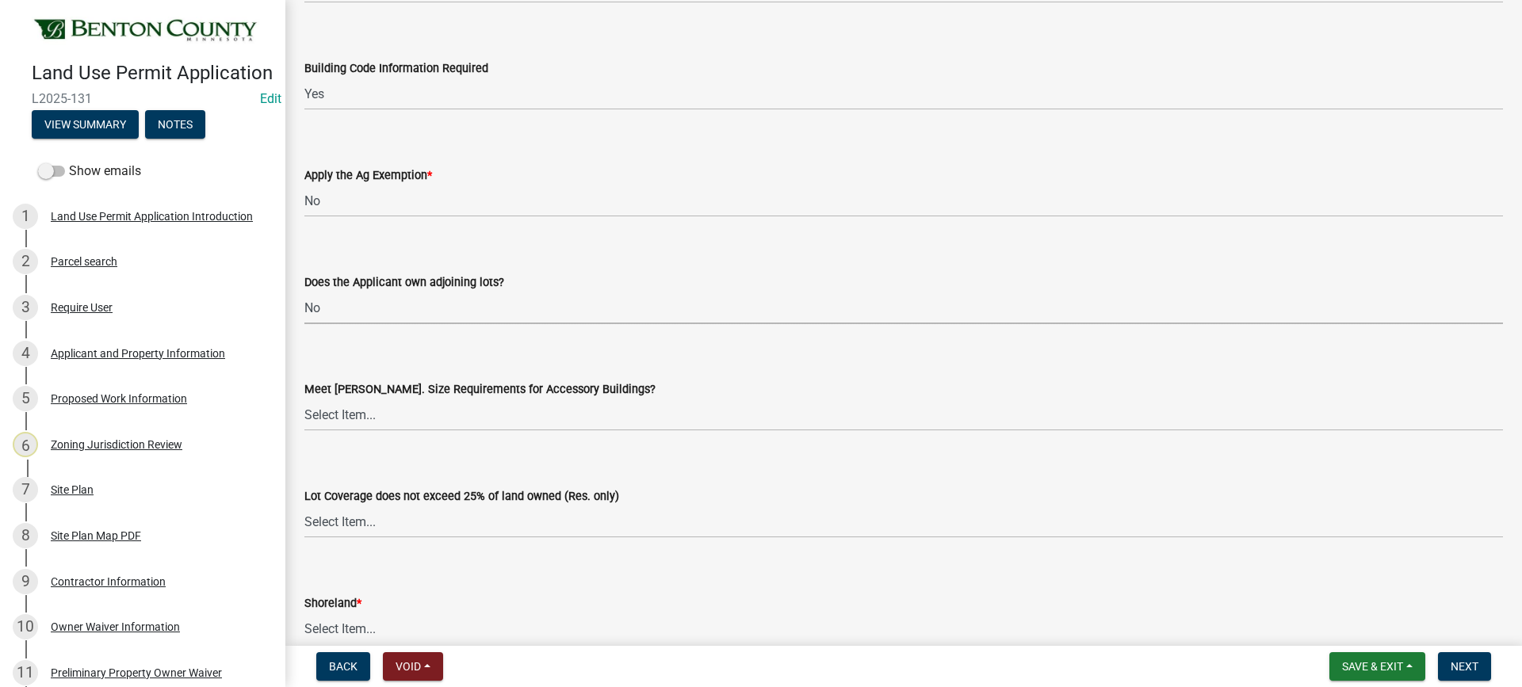
select select "445341f5-2b7a-4e9a-a8a7-43788b572440"
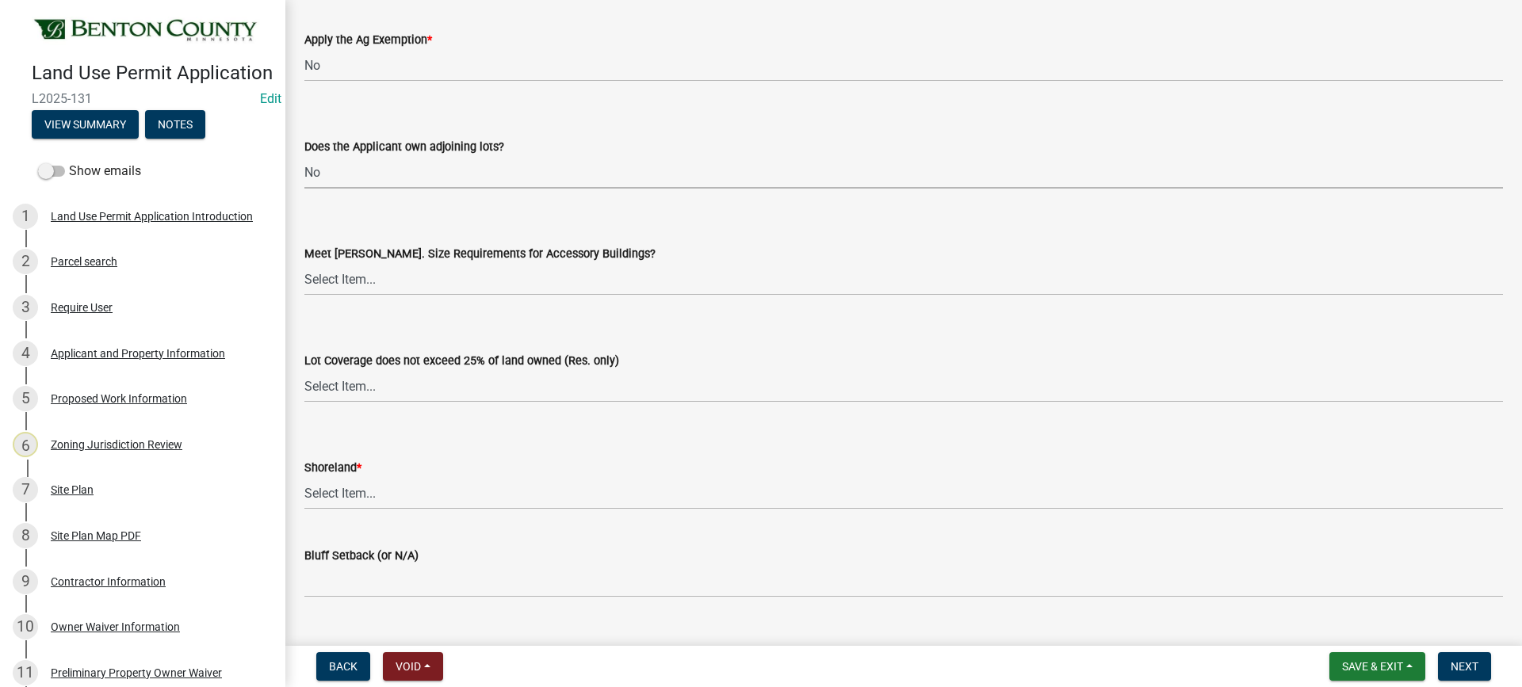
scroll to position [3329, 0]
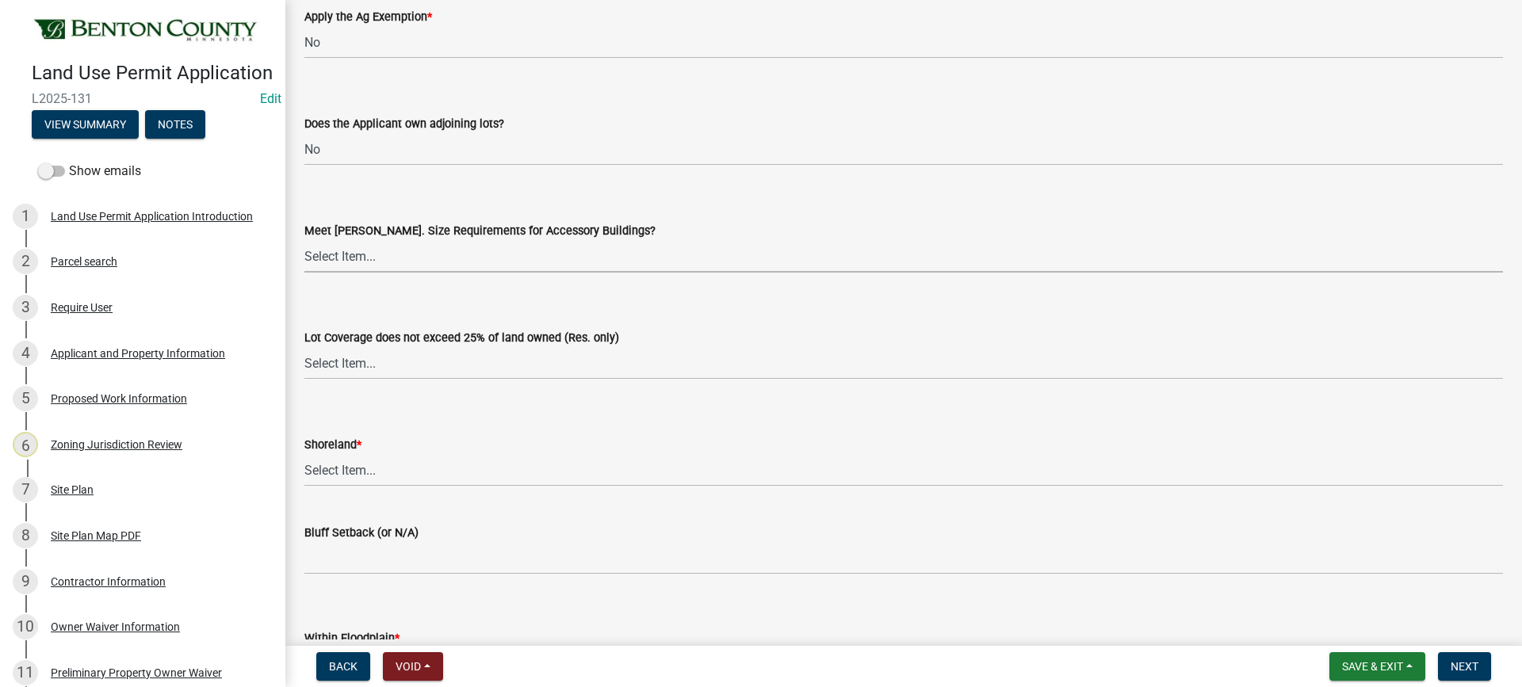
click at [353, 256] on select "Select Item... Yes No OK N/A" at bounding box center [903, 256] width 1198 height 32
click at [304, 240] on select "Select Item... Yes No OK N/A" at bounding box center [903, 256] width 1198 height 32
select select "72748fc4-3f0a-45e2-b467-dc37e2b15731"
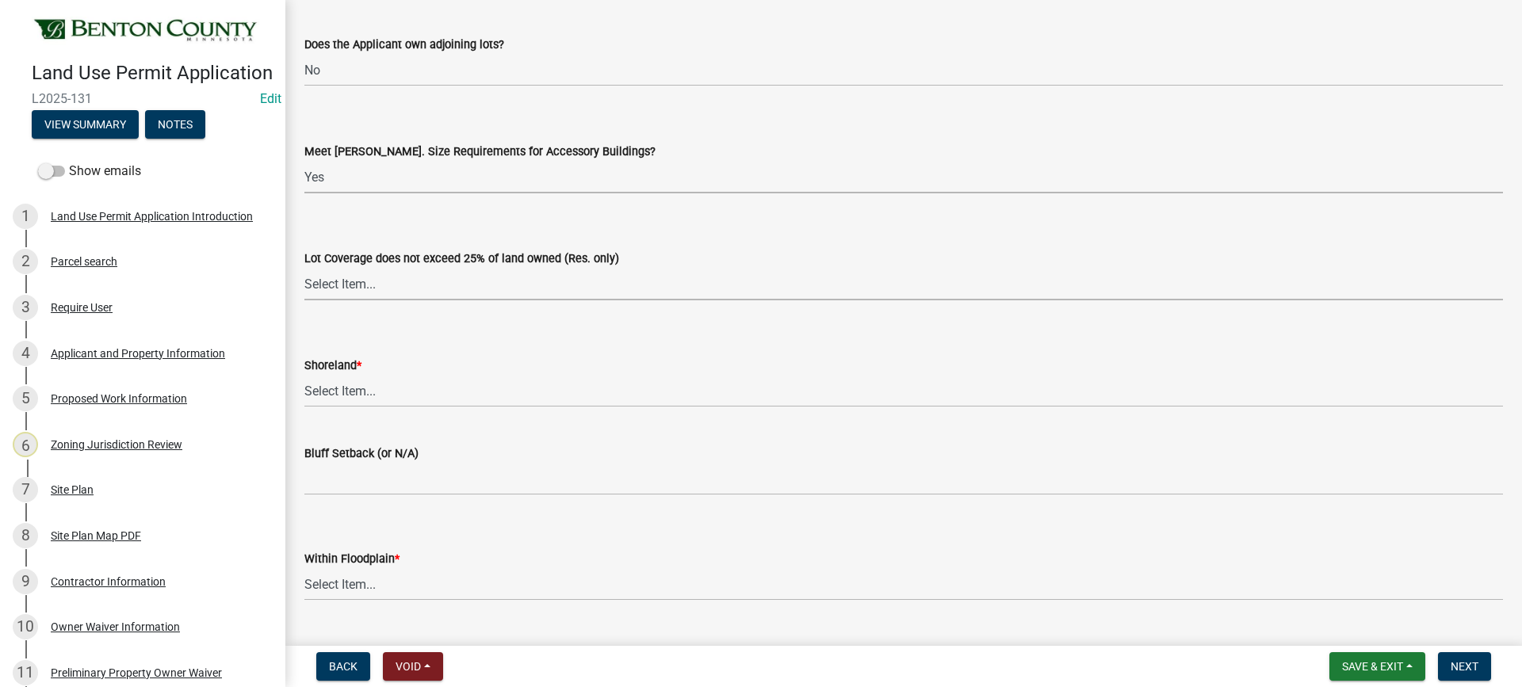
click at [351, 287] on select "Select Item... Yes No OK N/A" at bounding box center [903, 284] width 1198 height 32
click at [304, 268] on select "Select Item... Yes No OK N/A" at bounding box center [903, 284] width 1198 height 32
select select "29e042a6-806b-4b88-8ad4-222f55a74e1f"
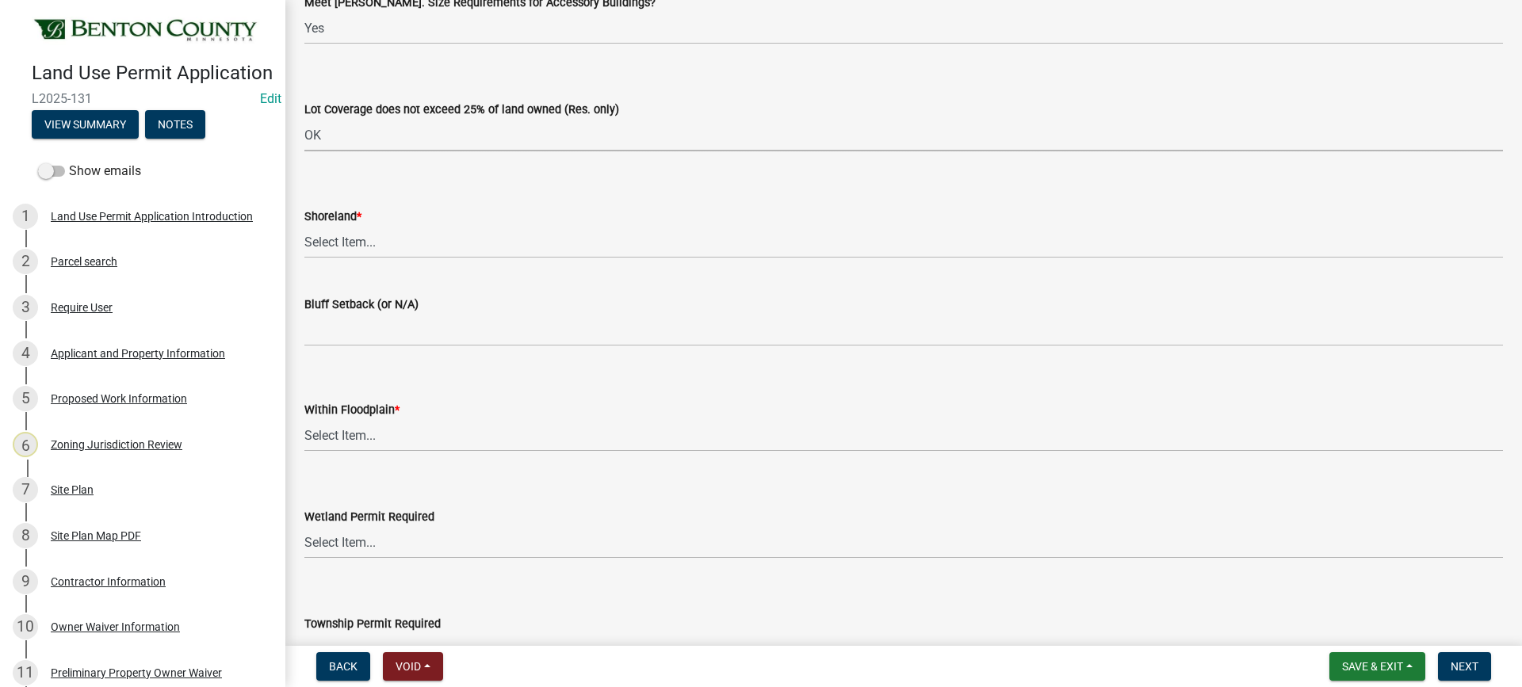
scroll to position [3566, 0]
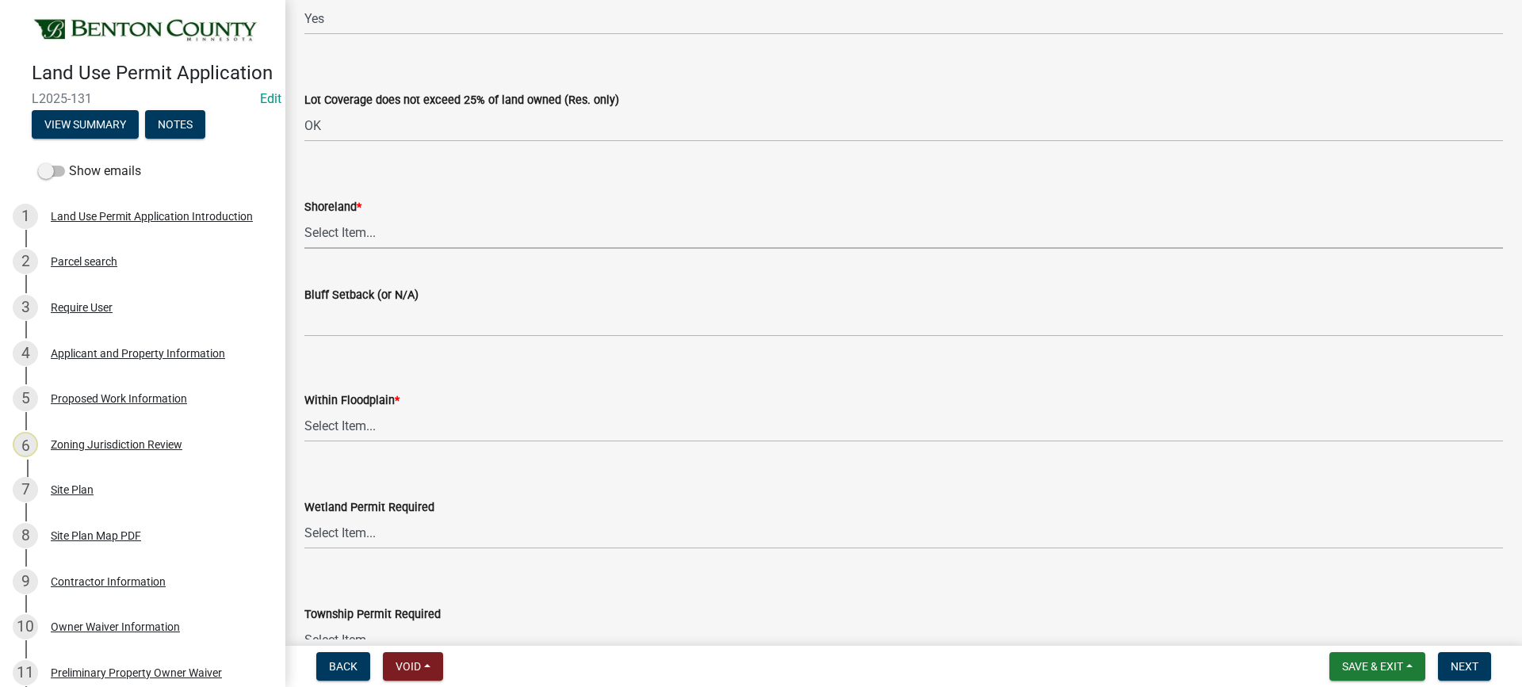
click at [337, 232] on select "Select Item... Yes No OK N/A" at bounding box center [903, 232] width 1198 height 32
click at [304, 216] on select "Select Item... Yes No OK N/A" at bounding box center [903, 232] width 1198 height 32
select select "445341f5-2b7a-4e9a-a8a7-43788b572440"
click at [350, 432] on select "Select Item... Yes No OK N/A" at bounding box center [903, 426] width 1198 height 32
click at [304, 410] on select "Select Item... Yes No OK N/A" at bounding box center [903, 426] width 1198 height 32
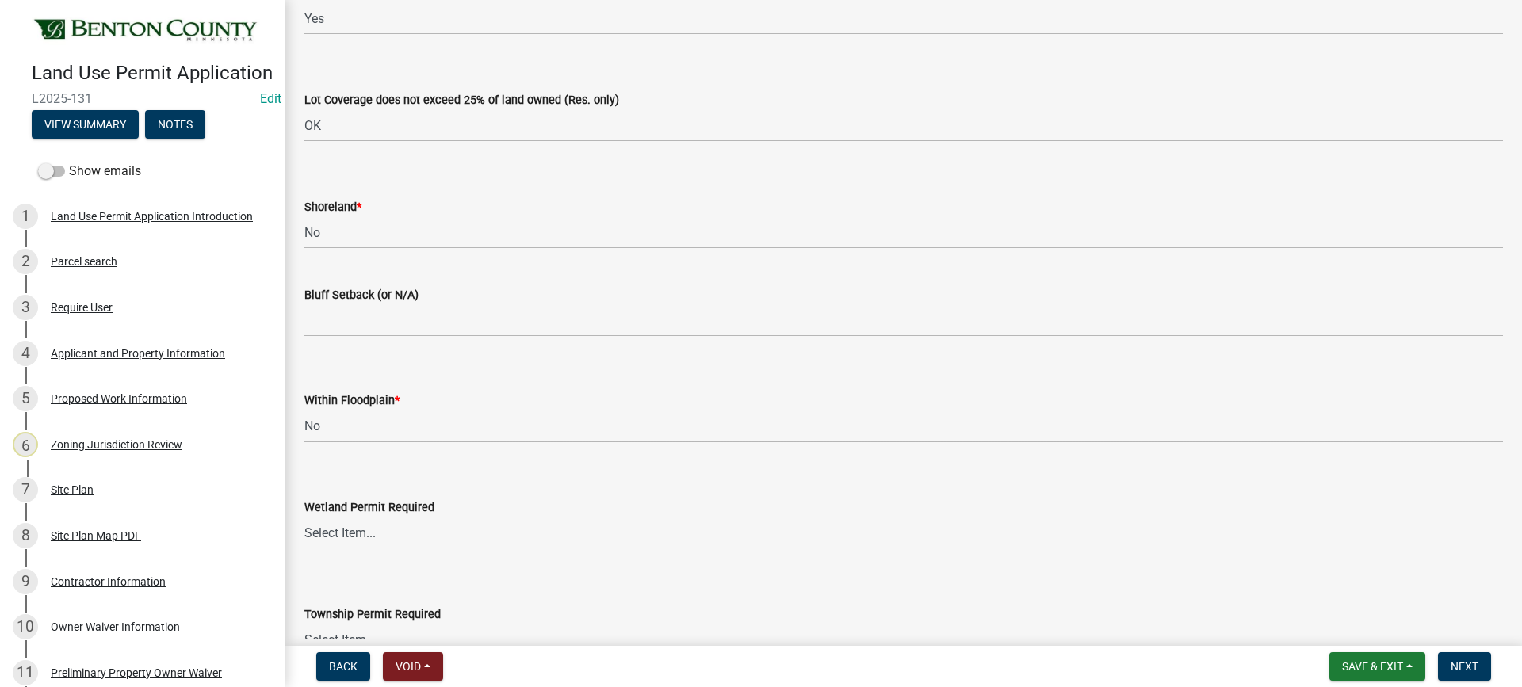
select select "445341f5-2b7a-4e9a-a8a7-43788b572440"
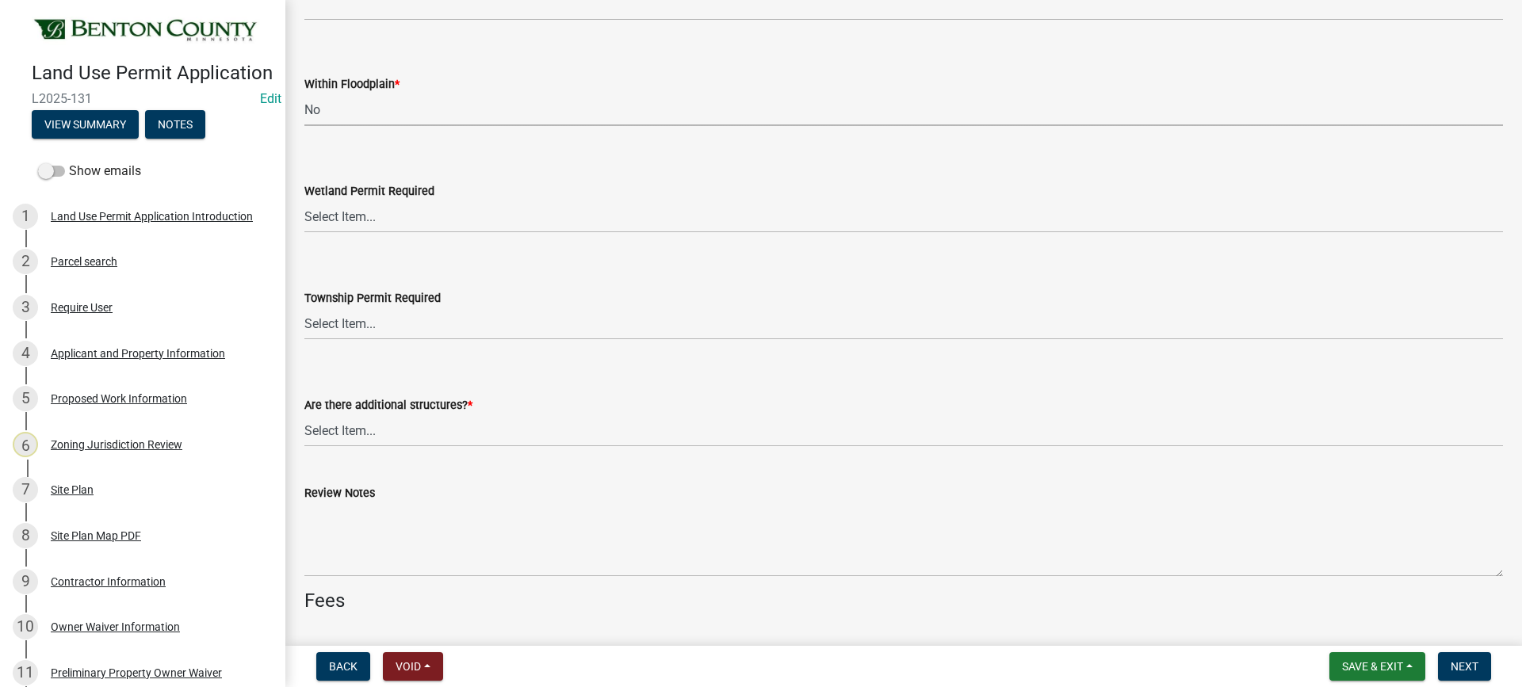
scroll to position [3883, 0]
click at [343, 216] on select "Select Item... Yes No" at bounding box center [903, 216] width 1198 height 32
click at [304, 200] on select "Select Item... Yes No" at bounding box center [903, 216] width 1198 height 32
select select "58818da3-c200-45fa-b10d-5f5c42909306"
click at [364, 327] on select "Select Item... Yes No" at bounding box center [903, 323] width 1198 height 32
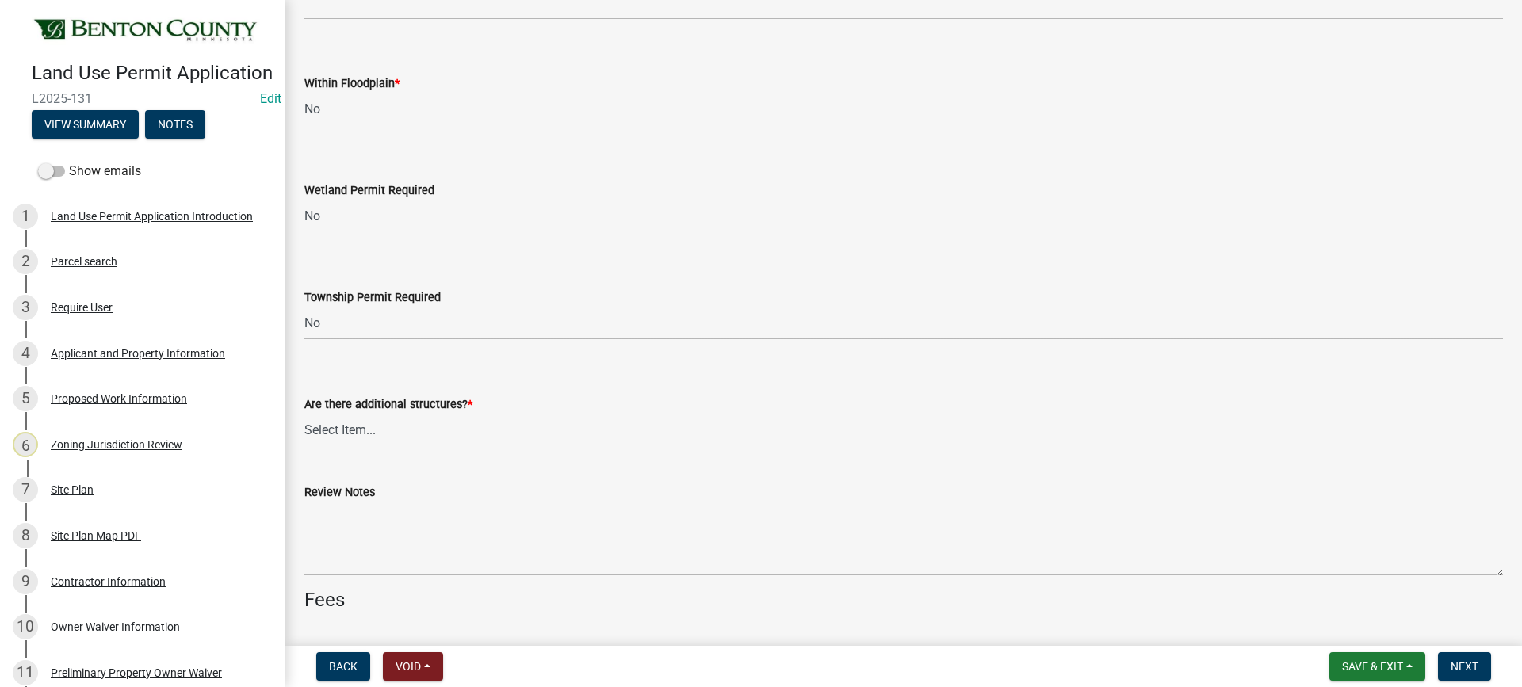
click at [304, 307] on select "Select Item... Yes No" at bounding box center [903, 323] width 1198 height 32
select select "b3d485fe-2f4a-4244-ab71-e3ff68bf5b58"
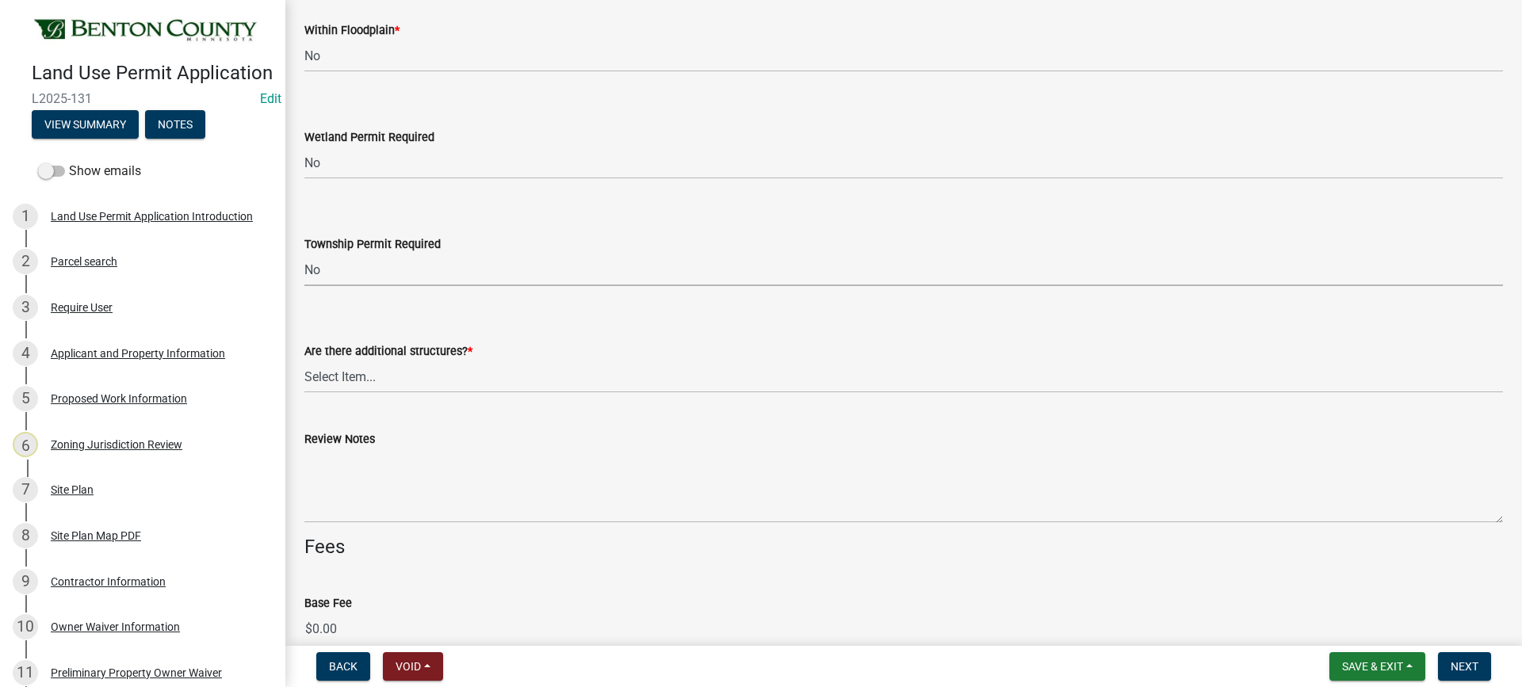
scroll to position [3963, 0]
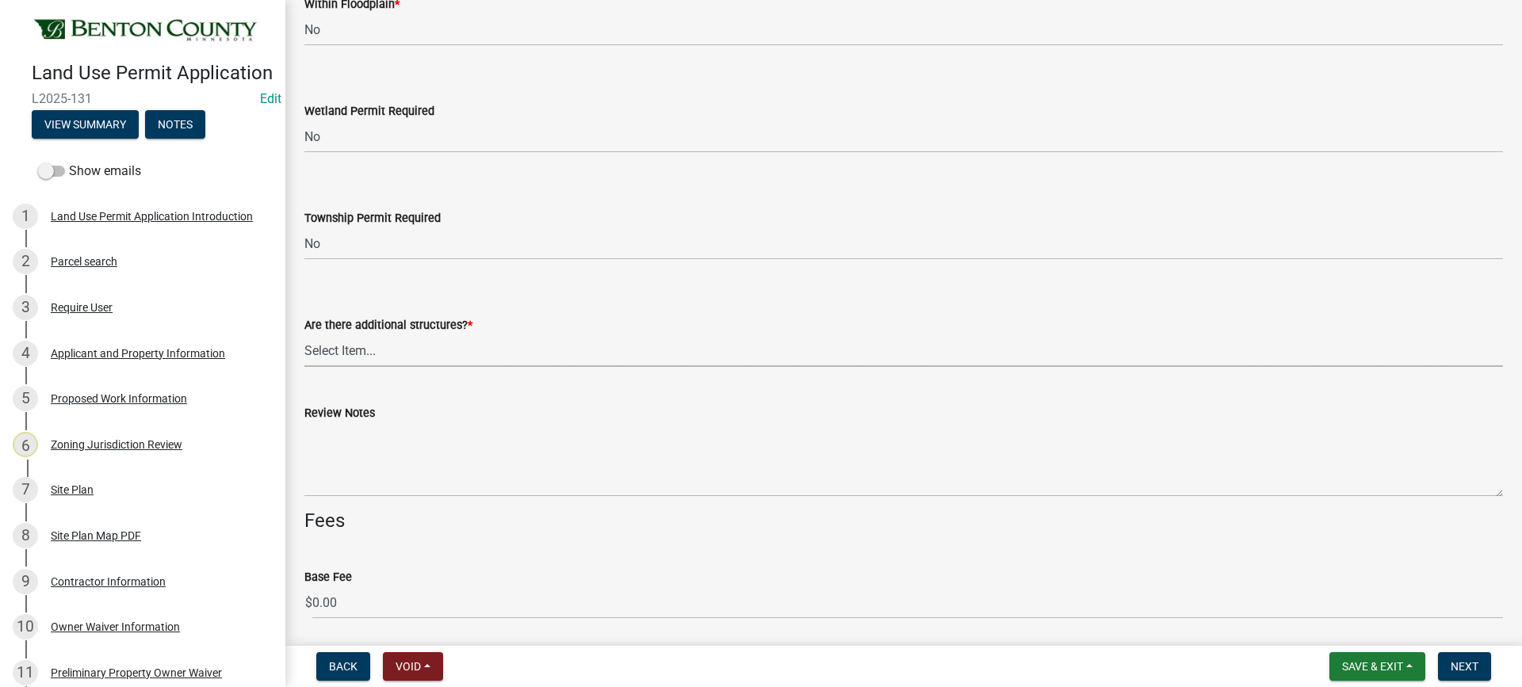
click at [357, 351] on select "Select Item... Yes No" at bounding box center [903, 350] width 1198 height 32
click at [304, 334] on select "Select Item... Yes No" at bounding box center [903, 350] width 1198 height 32
select select "3b637cc4-ed0a-4d27-997c-adf22bb05159"
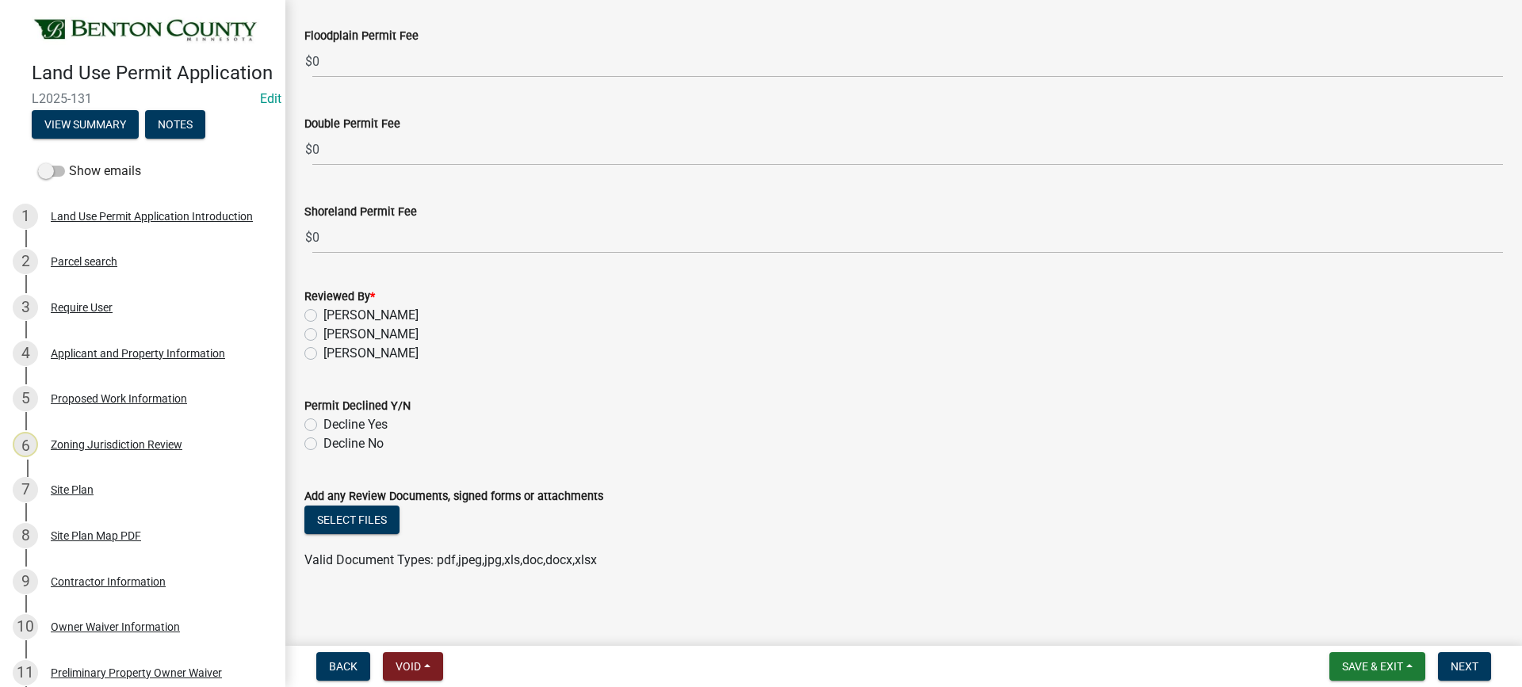
scroll to position [4862, 0]
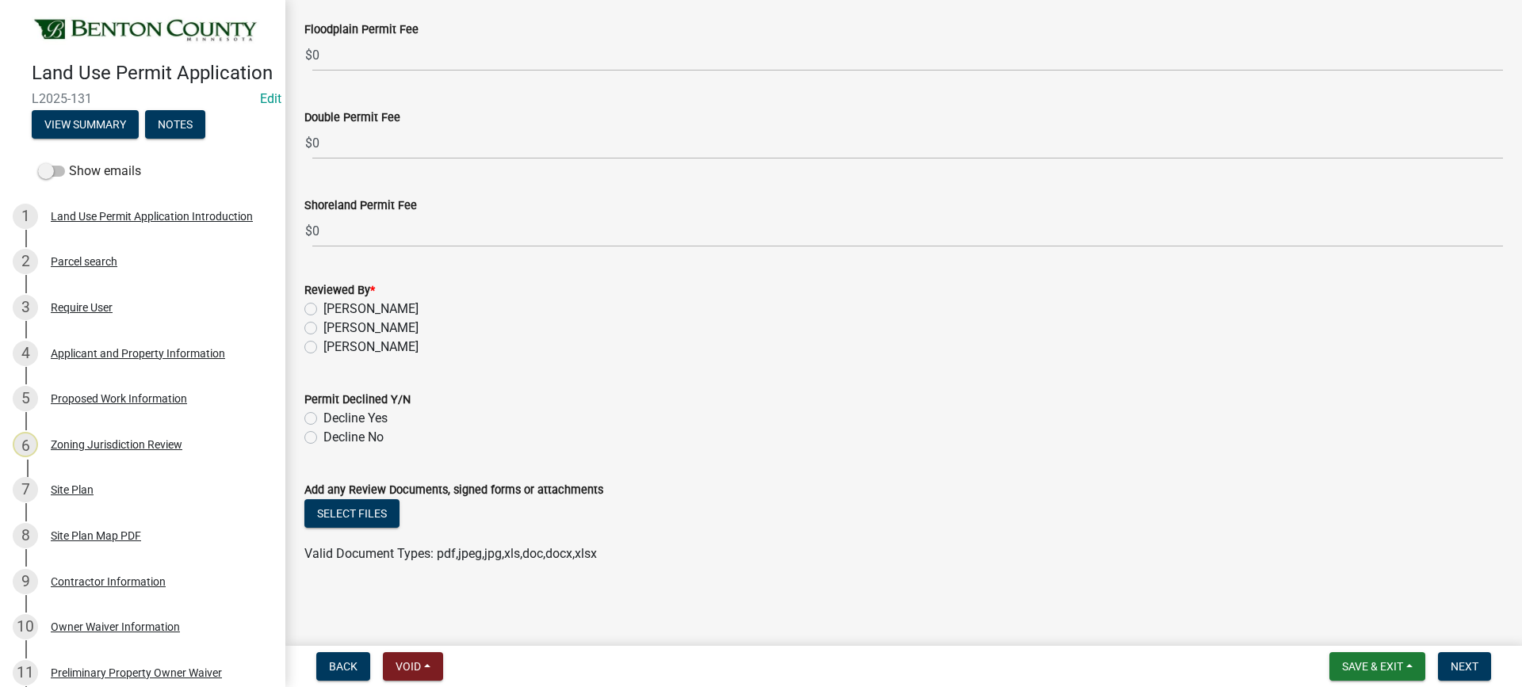
click at [323, 327] on label "[PERSON_NAME]" at bounding box center [370, 328] width 95 height 19
click at [323, 327] on input "[PERSON_NAME]" at bounding box center [328, 324] width 10 height 10
radio input "true"
click at [323, 435] on label "Decline No" at bounding box center [353, 437] width 60 height 19
click at [323, 435] on input "Decline No" at bounding box center [328, 433] width 10 height 10
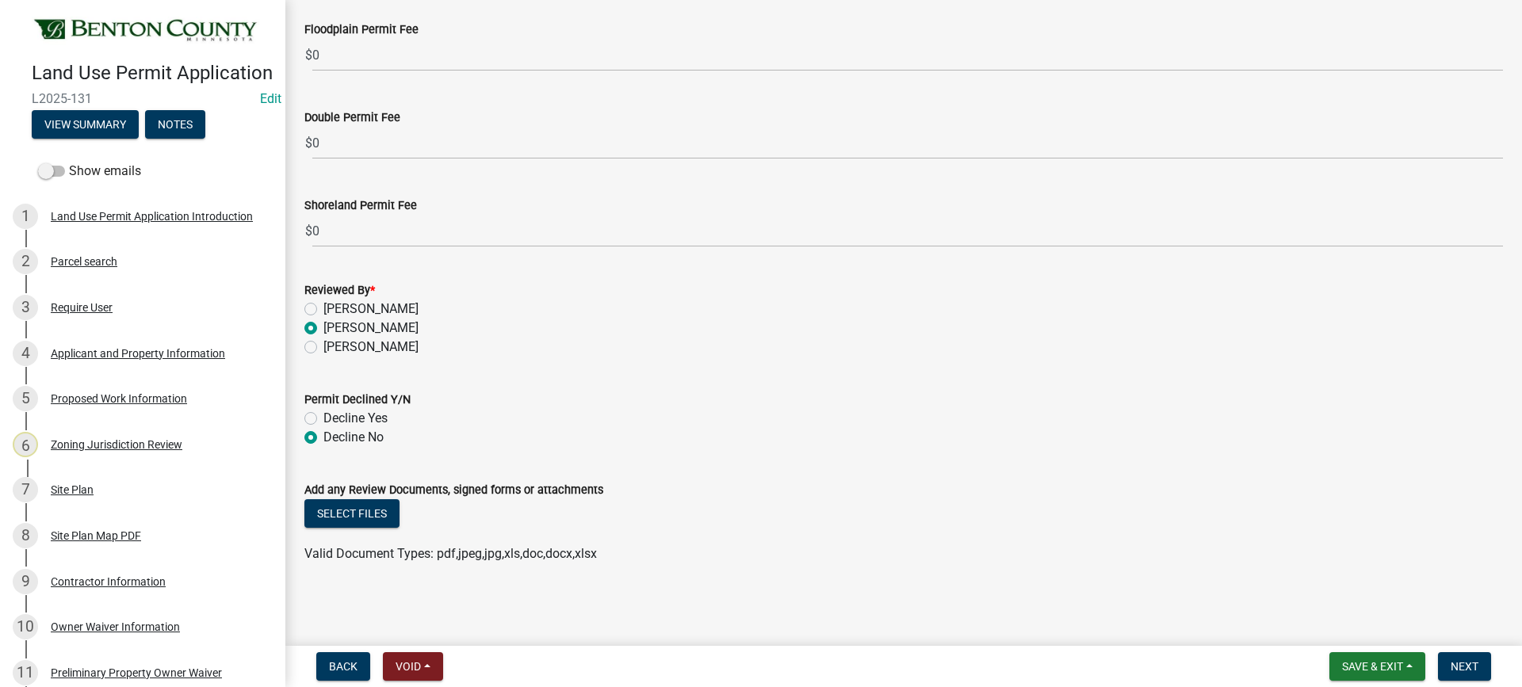
radio input "true"
click at [357, 509] on button "Select files" at bounding box center [351, 513] width 95 height 29
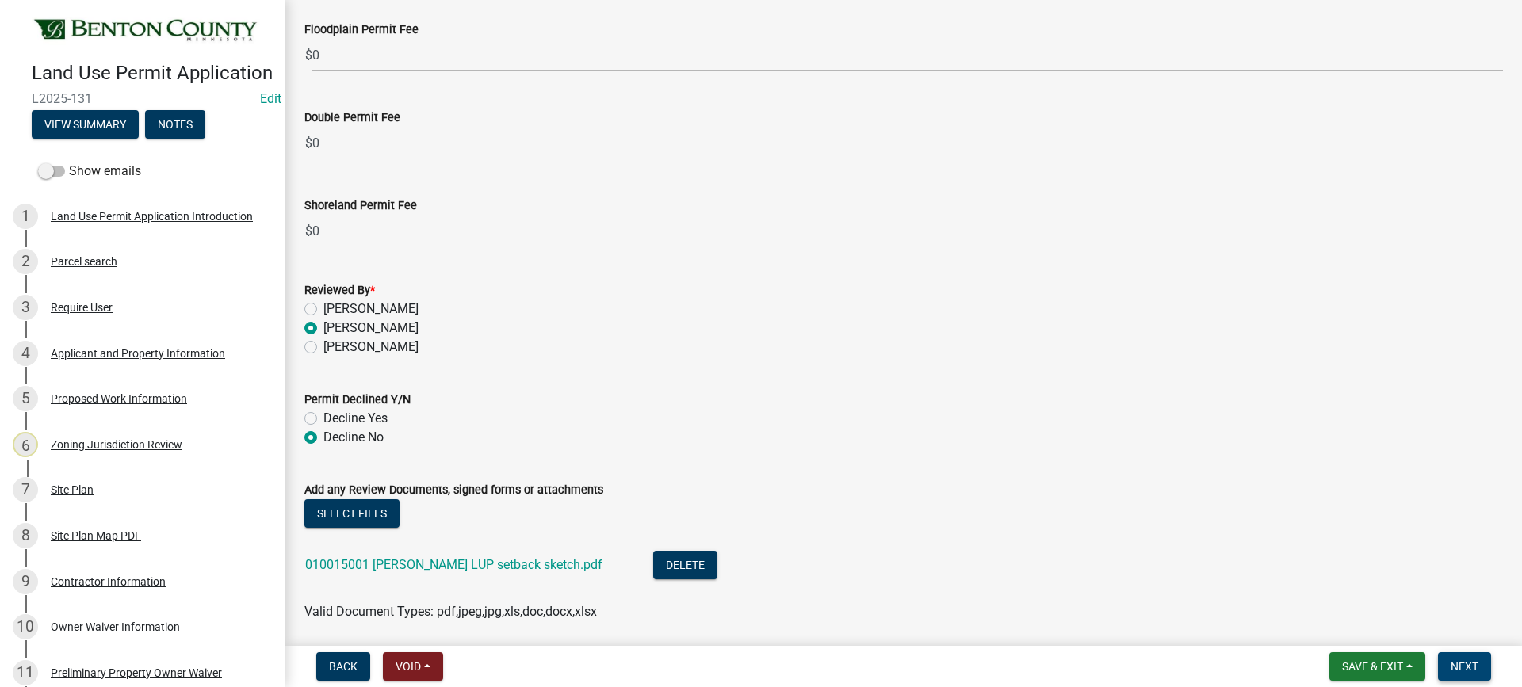
click at [1476, 664] on span "Next" at bounding box center [1464, 666] width 28 height 13
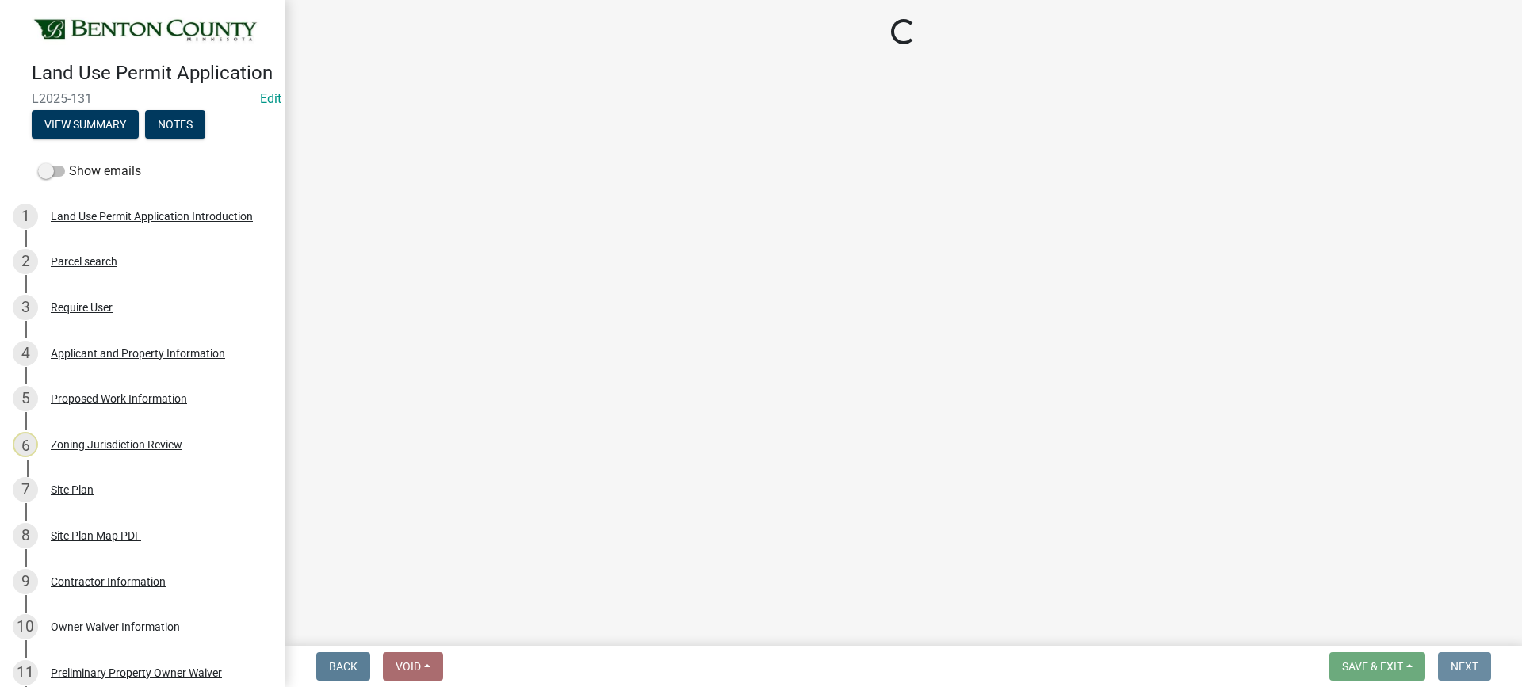
scroll to position [0, 0]
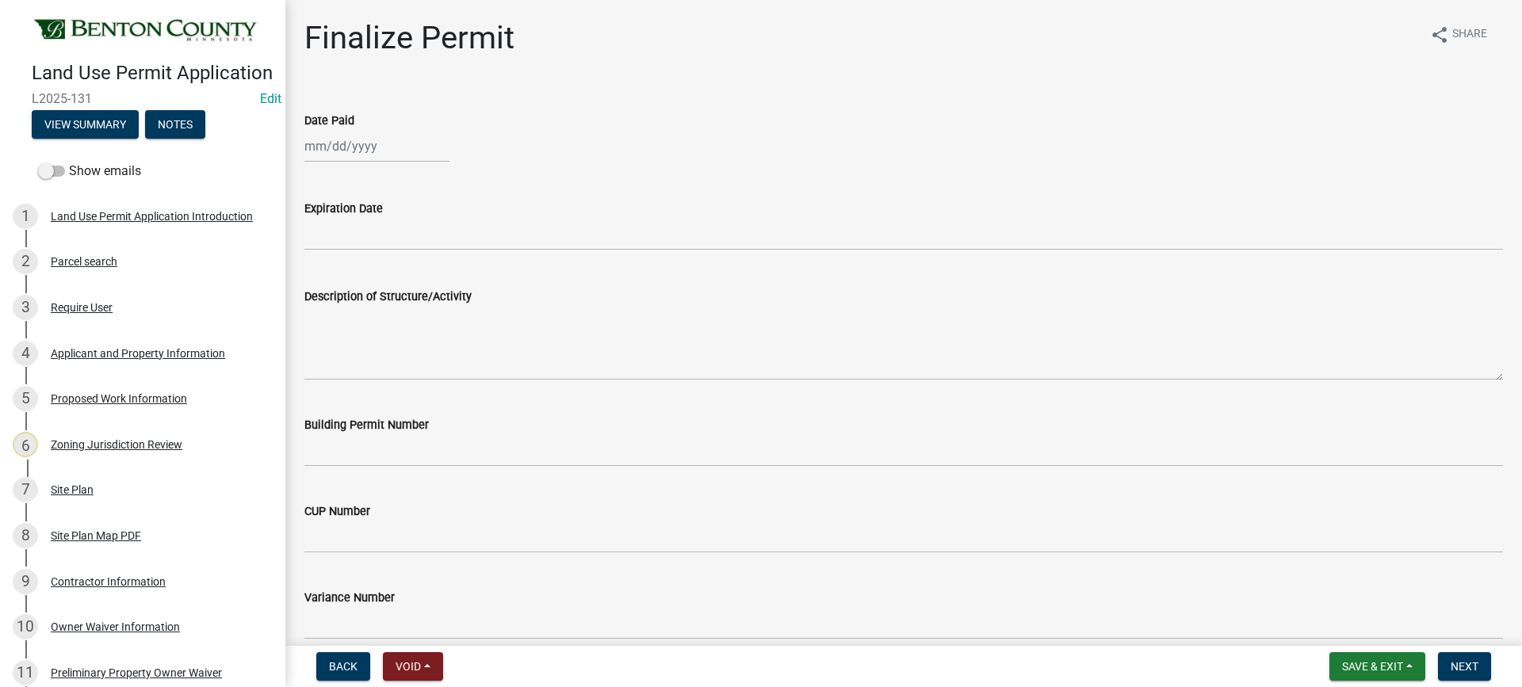
select select "9"
select select "2025"
click at [354, 147] on div "Jan Feb Mar Apr May Jun Jul Aug Sep Oct Nov Dec 1525 1526 1527 1528 1529 1530 1…" at bounding box center [376, 146] width 145 height 32
click at [320, 282] on div "15" at bounding box center [319, 281] width 25 height 25
type input "[DATE]"
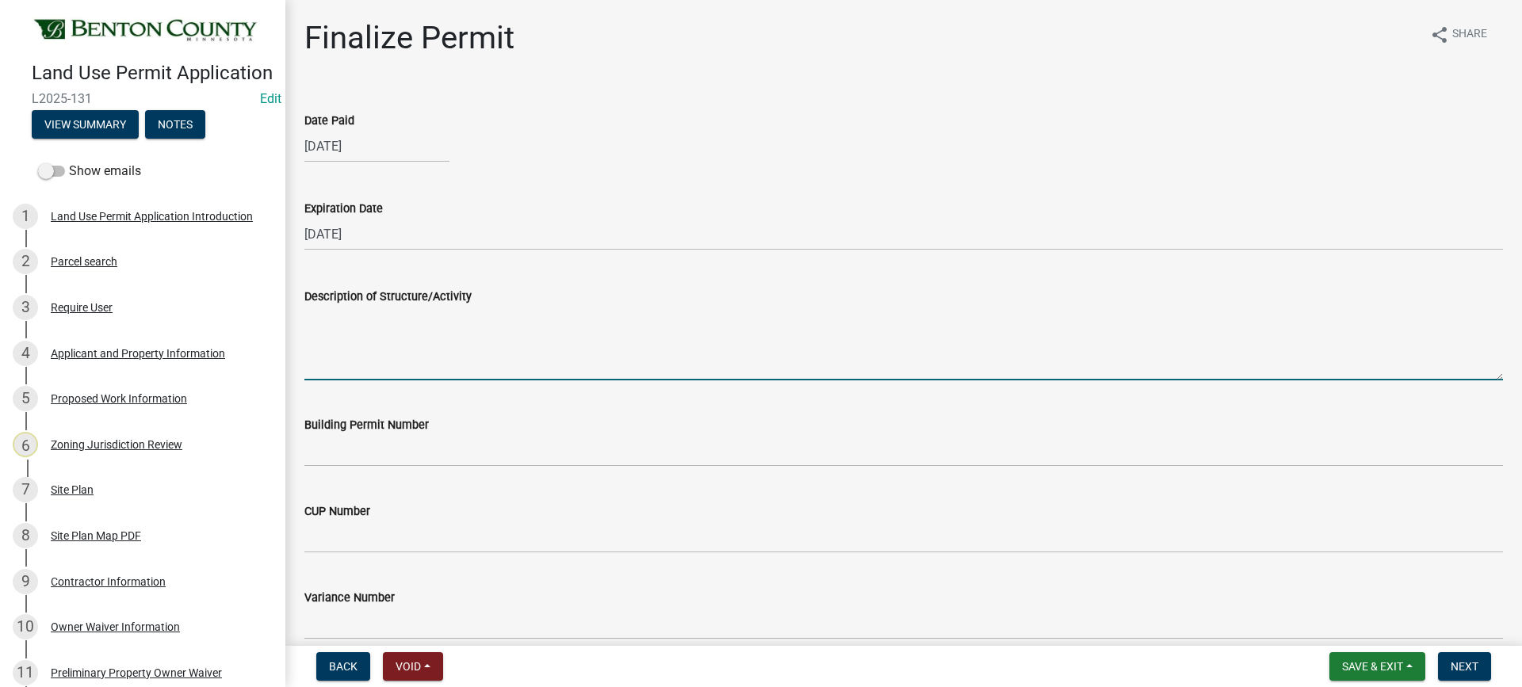
click at [403, 341] on textarea "Description of Structure/Activity" at bounding box center [903, 343] width 1198 height 74
paste textarea "Construction of an 80'x40' House/Garage. MUST MEET MINIMUM REQUIRED PROPERTY SE…"
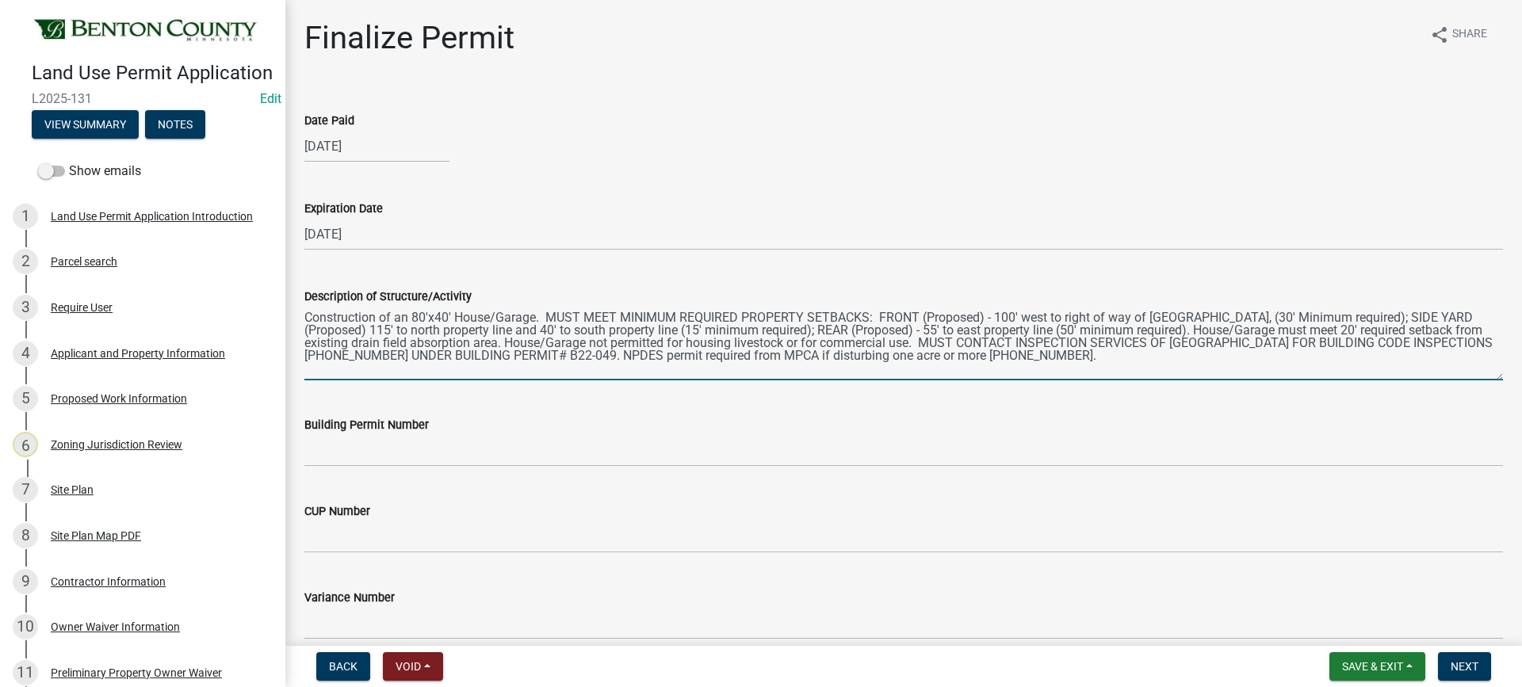
drag, startPoint x: 411, startPoint y: 316, endPoint x: 445, endPoint y: 313, distance: 34.2
click at [445, 313] on textarea "Construction of an 80'x40' House/Garage. MUST MEET MINIMUM REQUIRED PROPERTY SE…" at bounding box center [903, 343] width 1198 height 74
drag, startPoint x: 454, startPoint y: 316, endPoint x: 497, endPoint y: 317, distance: 42.8
click at [497, 316] on textarea "Construction of an 32'x24' House/Garage. MUST MEET MINIMUM REQUIRED PROPERTY SE…" at bounding box center [903, 343] width 1198 height 74
click at [1075, 315] on textarea "Construction of an 32'x24' addition to existing Garage. MUST MEET MINIMUM REQUI…" at bounding box center [903, 343] width 1198 height 74
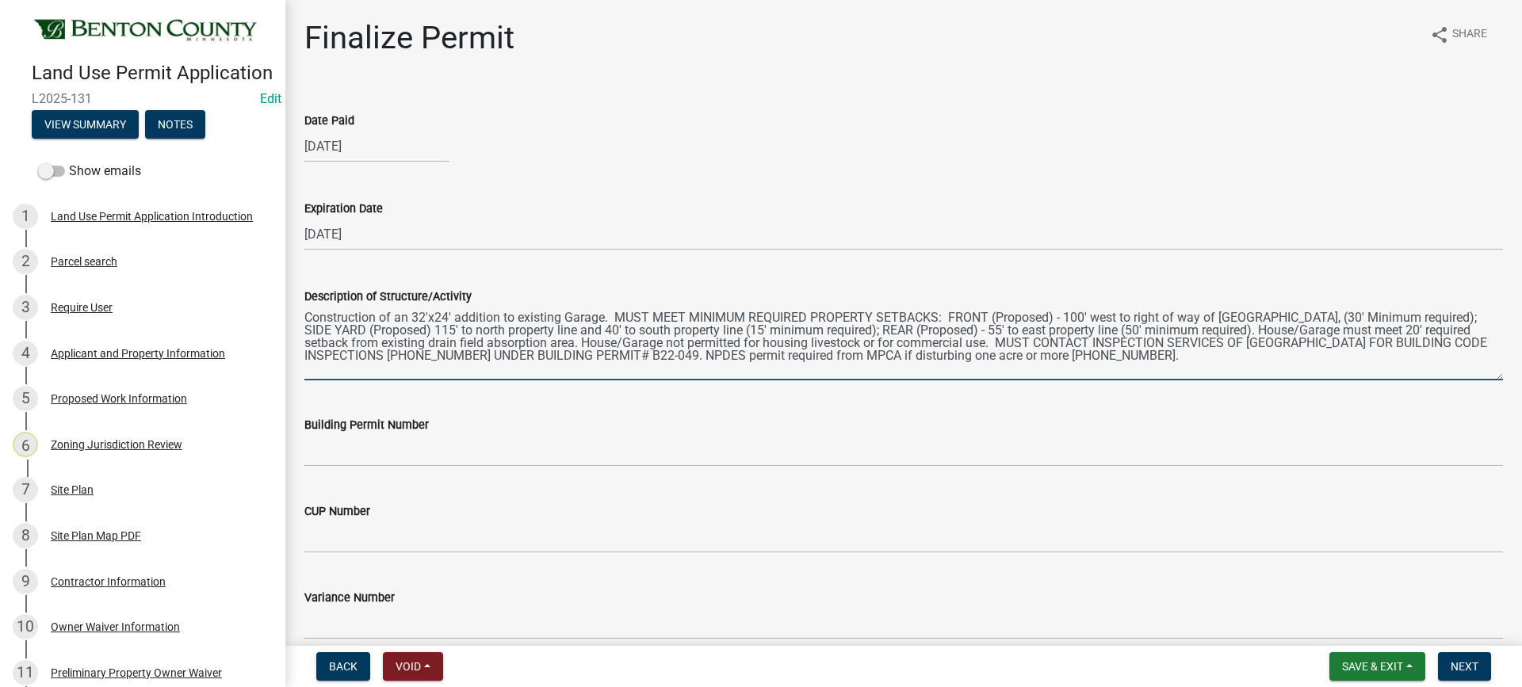
drag, startPoint x: 1067, startPoint y: 314, endPoint x: 1082, endPoint y: 315, distance: 15.1
click at [1082, 315] on textarea "Construction of an 32'x24' addition to existing Garage. MUST MEET MINIMUM REQUI…" at bounding box center [903, 343] width 1198 height 74
drag, startPoint x: 1091, startPoint y: 315, endPoint x: 1285, endPoint y: 320, distance: 194.2
click at [1285, 320] on textarea "Construction of an 32'x24' addition to existing Garage. MUST MEET MINIMUM REQUI…" at bounding box center [903, 343] width 1198 height 74
drag, startPoint x: 1291, startPoint y: 316, endPoint x: 1304, endPoint y: 317, distance: 12.7
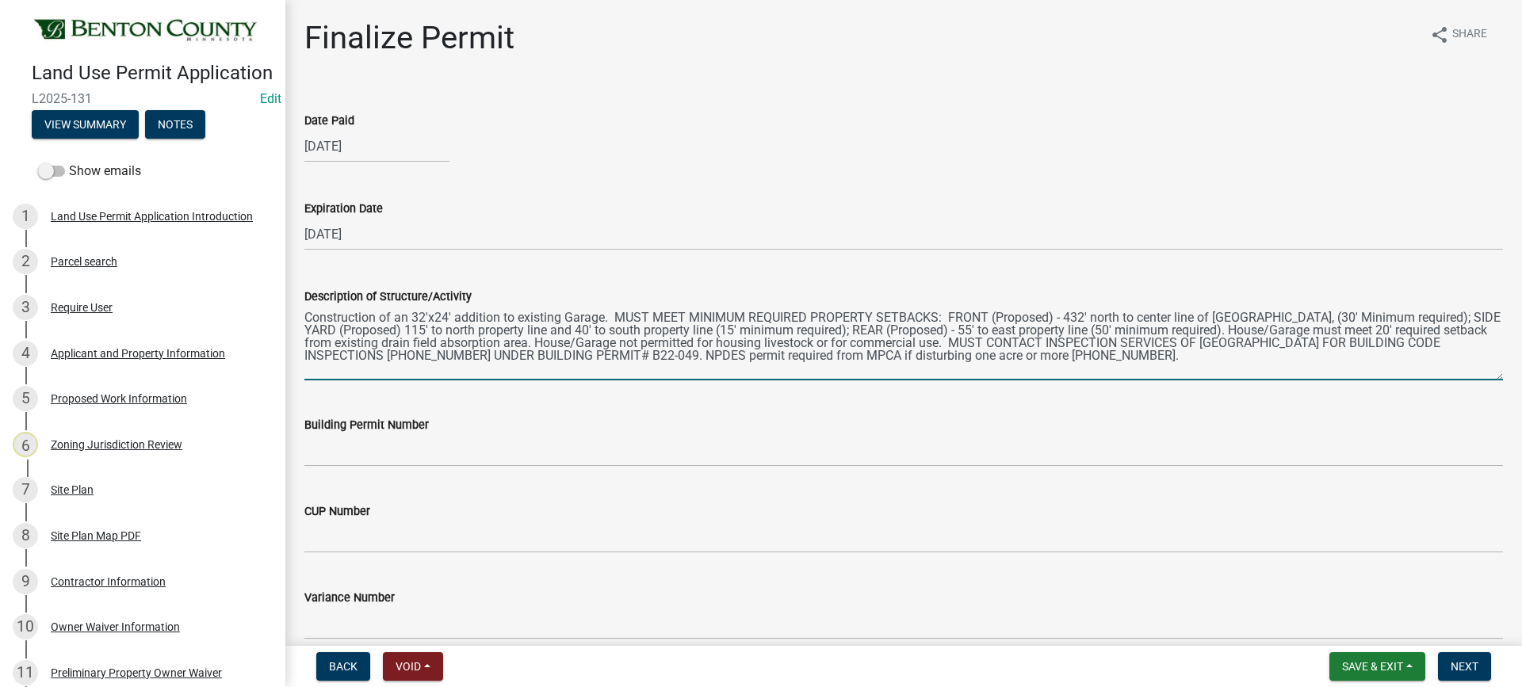
click at [1304, 317] on textarea "Construction of an 32'x24' addition to existing Garage. MUST MEET MINIMUM REQUI…" at bounding box center [903, 343] width 1198 height 74
drag, startPoint x: 372, startPoint y: 330, endPoint x: 389, endPoint y: 331, distance: 16.7
click at [389, 331] on textarea "Construction of an 32'x24' addition to existing Garage. MUST MEET MINIMUM REQUI…" at bounding box center [903, 343] width 1198 height 74
drag, startPoint x: 405, startPoint y: 328, endPoint x: 433, endPoint y: 330, distance: 27.8
click at [433, 330] on textarea "Construction of an 32'x24' addition to existing Garage. MUST MEET MINIMUM REQUI…" at bounding box center [903, 343] width 1198 height 74
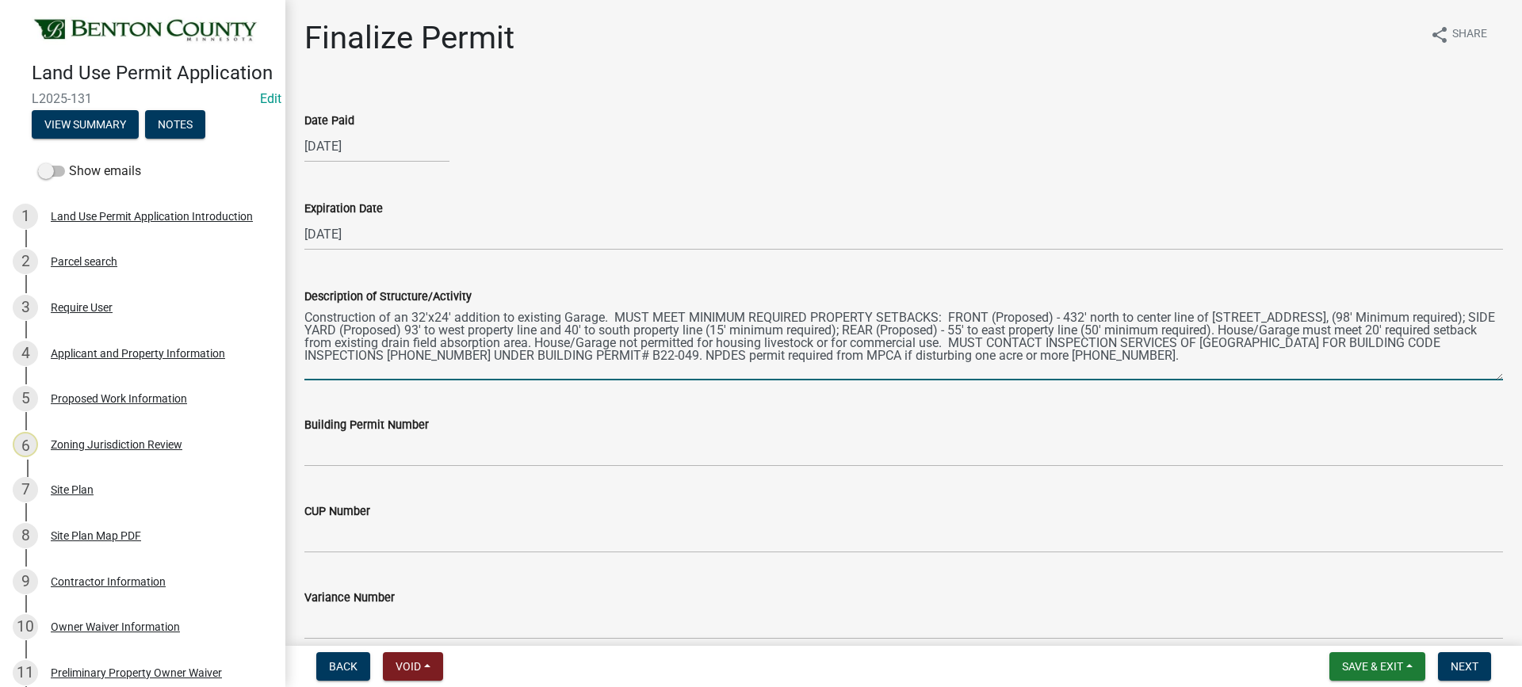
drag, startPoint x: 532, startPoint y: 330, endPoint x: 543, endPoint y: 331, distance: 11.1
click at [543, 331] on textarea "Construction of an 32'x24' addition to existing Garage. MUST MEET MINIMUM REQUI…" at bounding box center [903, 343] width 1198 height 74
drag, startPoint x: 575, startPoint y: 330, endPoint x: 603, endPoint y: 331, distance: 28.6
click at [603, 331] on textarea "Construction of an 32'x24' addition to existing Garage. MUST MEET MINIMUM REQUI…" at bounding box center [903, 343] width 1198 height 74
drag, startPoint x: 920, startPoint y: 328, endPoint x: 933, endPoint y: 329, distance: 12.7
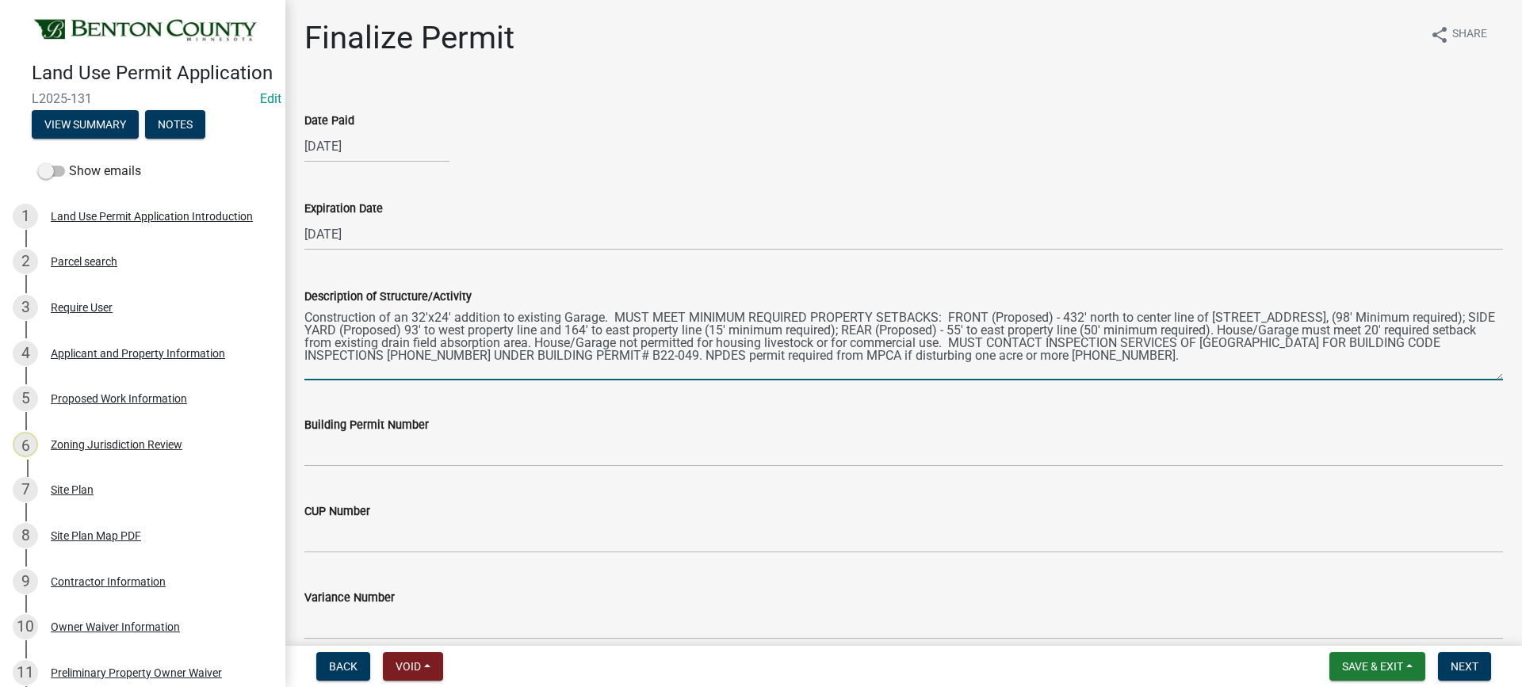
click at [933, 329] on textarea "Construction of an 32'x24' addition to existing Garage. MUST MEET MINIMUM REQUI…" at bounding box center [903, 343] width 1198 height 74
drag, startPoint x: 953, startPoint y: 329, endPoint x: 976, endPoint y: 330, distance: 23.0
click at [976, 330] on textarea "Construction of an 32'x24' addition to existing Garage. MUST MEET MINIMUM REQUI…" at bounding box center [903, 343] width 1198 height 74
click at [1070, 328] on textarea "Construction of an 32'x24' addition to existing Garage. MUST MEET MINIMUM REQUI…" at bounding box center [903, 343] width 1198 height 74
drag, startPoint x: 1200, startPoint y: 329, endPoint x: 1238, endPoint y: 330, distance: 38.1
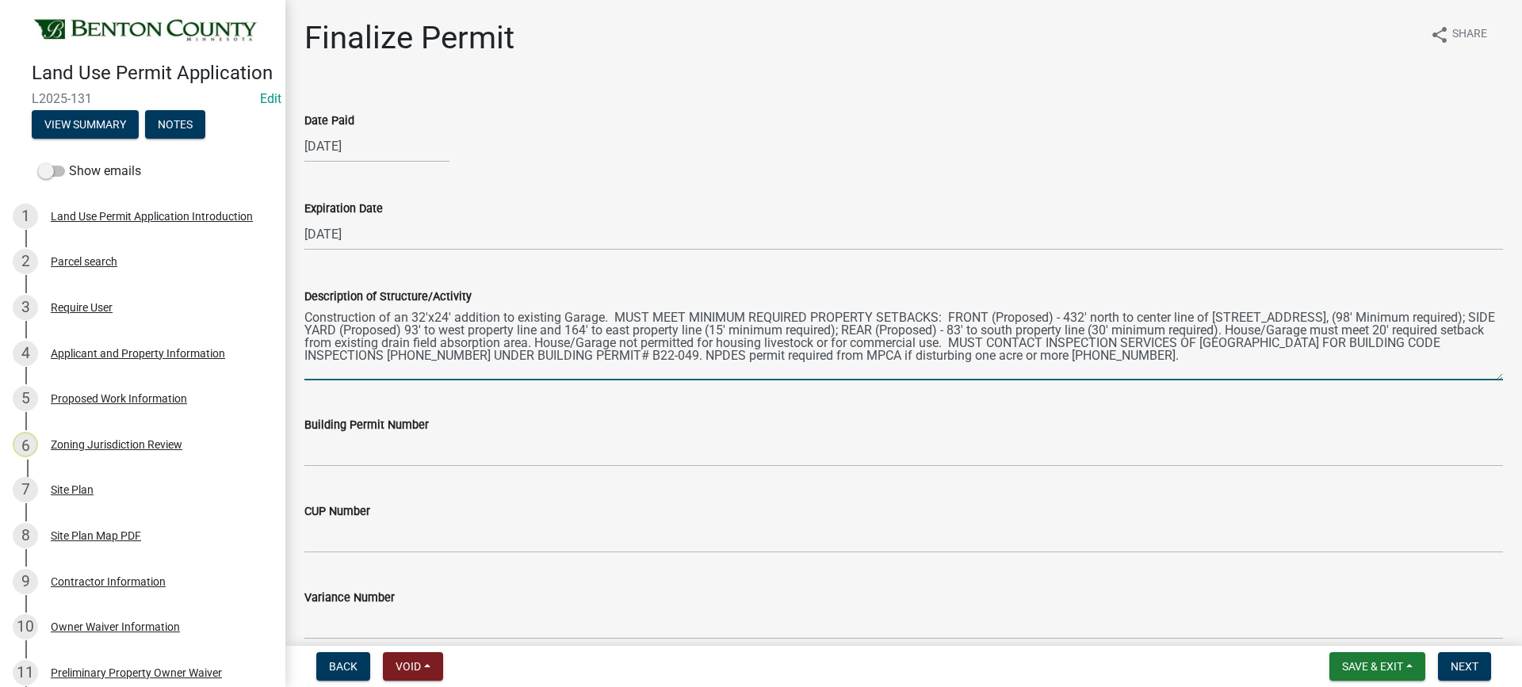
click at [1238, 330] on textarea "Construction of an 32'x24' addition to existing Garage. MUST MEET MINIMUM REQUI…" at bounding box center [903, 343] width 1198 height 74
click at [1246, 330] on textarea "Construction of an 32'x24' addition to existing Garage. MUST MEET MINIMUM REQUI…" at bounding box center [903, 343] width 1198 height 74
drag, startPoint x: 1293, startPoint y: 328, endPoint x: 532, endPoint y: 346, distance: 761.8
click at [532, 346] on textarea "Construction of an 32'x24' addition to existing Garage. MUST MEET MINIMUM REQUI…" at bounding box center [903, 343] width 1198 height 74
drag, startPoint x: 1291, startPoint y: 329, endPoint x: 1303, endPoint y: 334, distance: 13.1
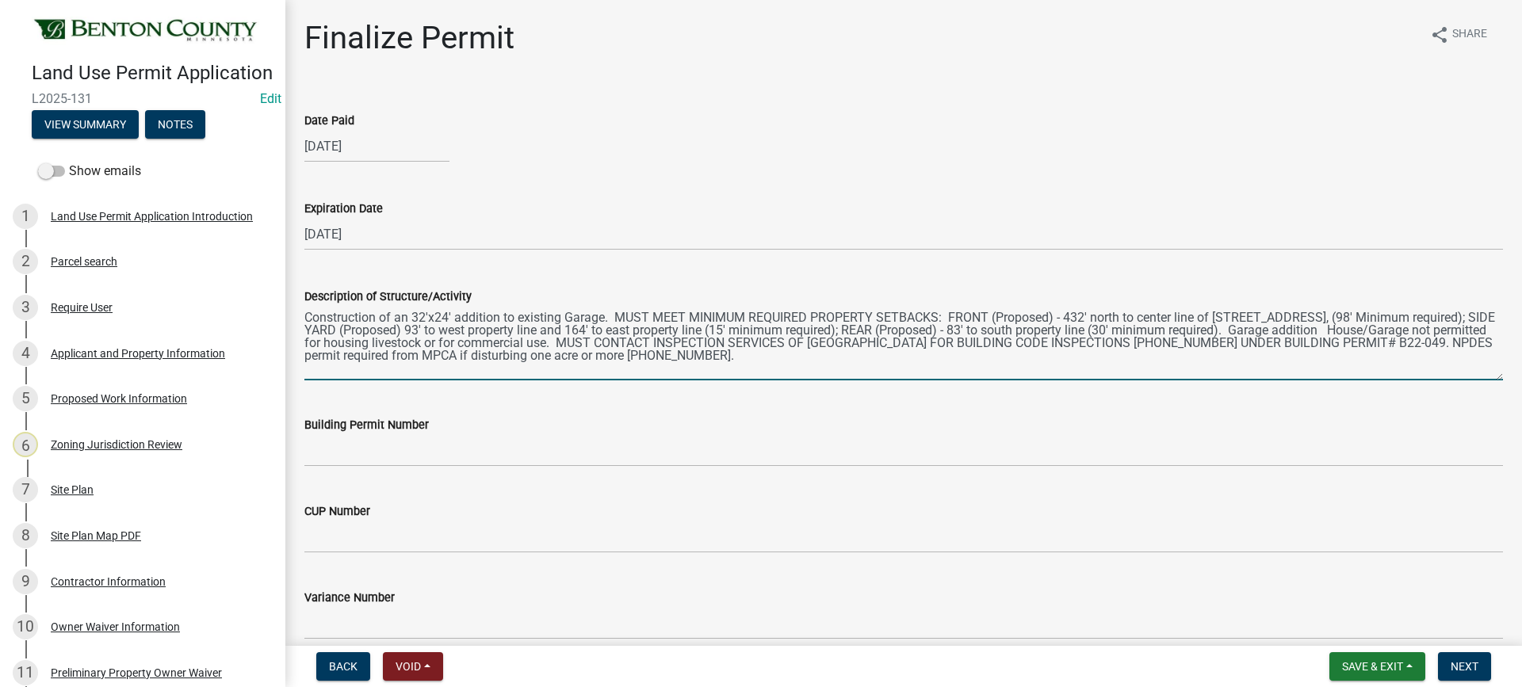
click at [1289, 329] on textarea "Construction of an 32'x24' addition to existing Garage. MUST MEET MINIMUM REQUI…" at bounding box center [903, 343] width 1198 height 74
drag, startPoint x: 1300, startPoint y: 330, endPoint x: 1380, endPoint y: 327, distance: 80.1
click at [1380, 327] on textarea "Construction of an 32'x24' addition to existing Garage. MUST MEET MINIMUM REQUI…" at bounding box center [903, 343] width 1198 height 74
click at [1440, 326] on textarea "Construction of an 32'x24' addition to existing Garage. MUST MEET MINIMUM REQUI…" at bounding box center [903, 343] width 1198 height 74
drag, startPoint x: 1267, startPoint y: 342, endPoint x: 1313, endPoint y: 342, distance: 46.0
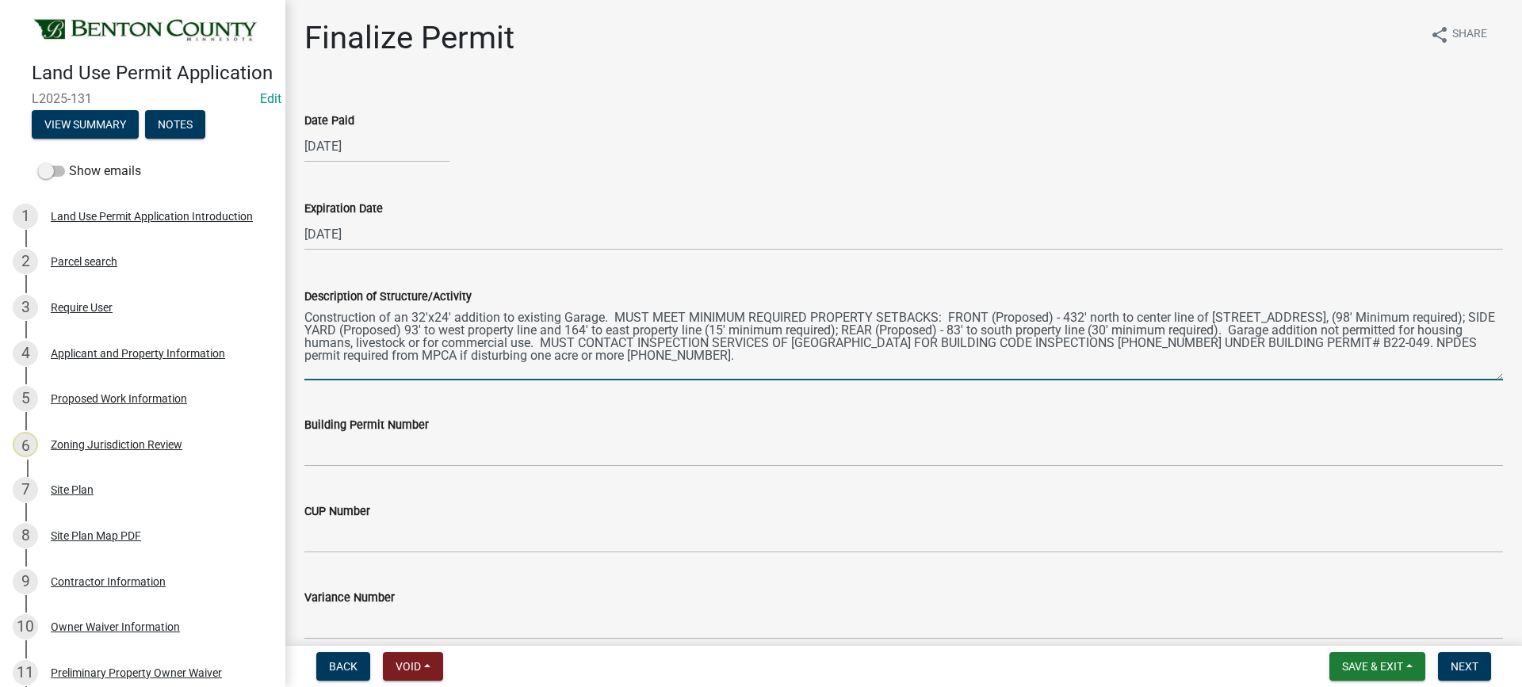
click at [1313, 342] on textarea "Construction of an 32'x24' addition to existing Garage. MUST MEET MINIMUM REQUI…" at bounding box center [903, 343] width 1198 height 74
type textarea "Construction of an 32'x24' addition to existing Garage. MUST MEET MINIMUM REQUI…"
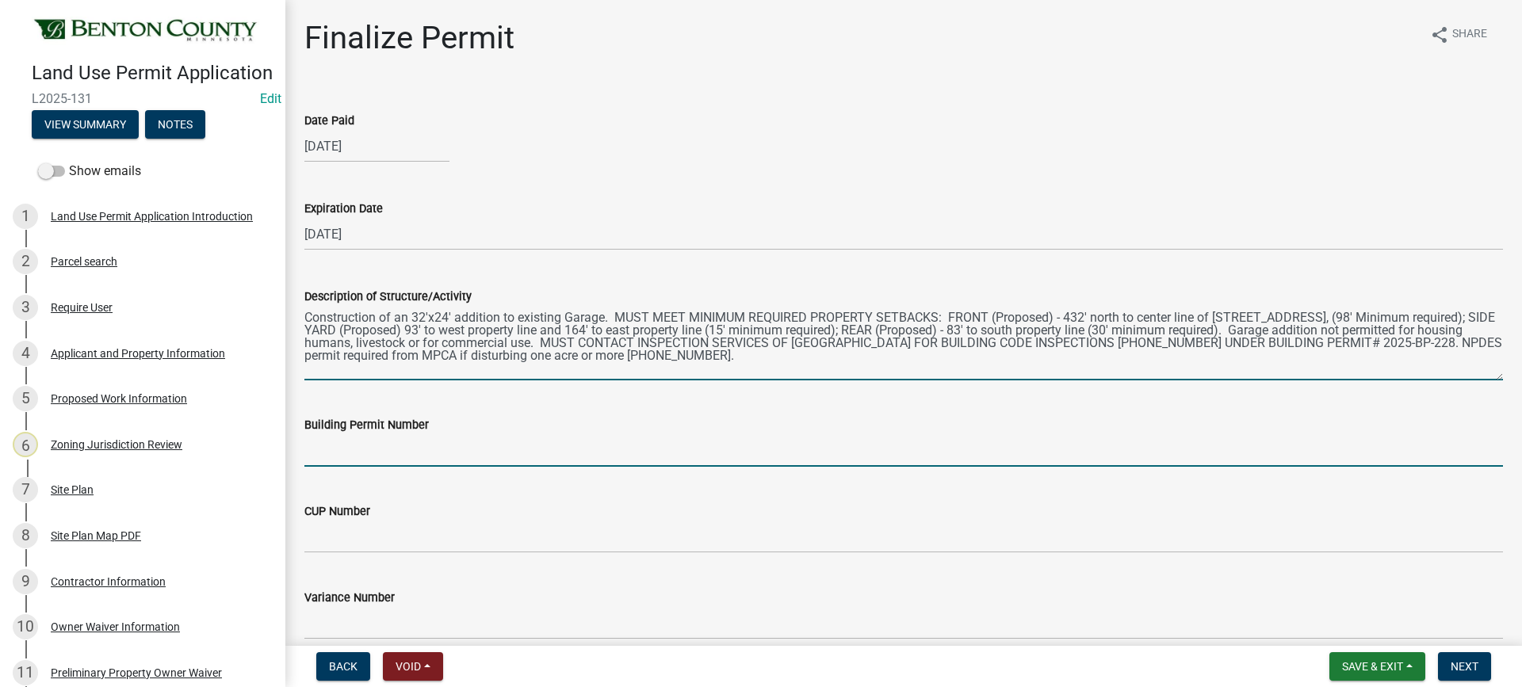
click at [394, 456] on input "Building Permit Number" at bounding box center [903, 450] width 1198 height 32
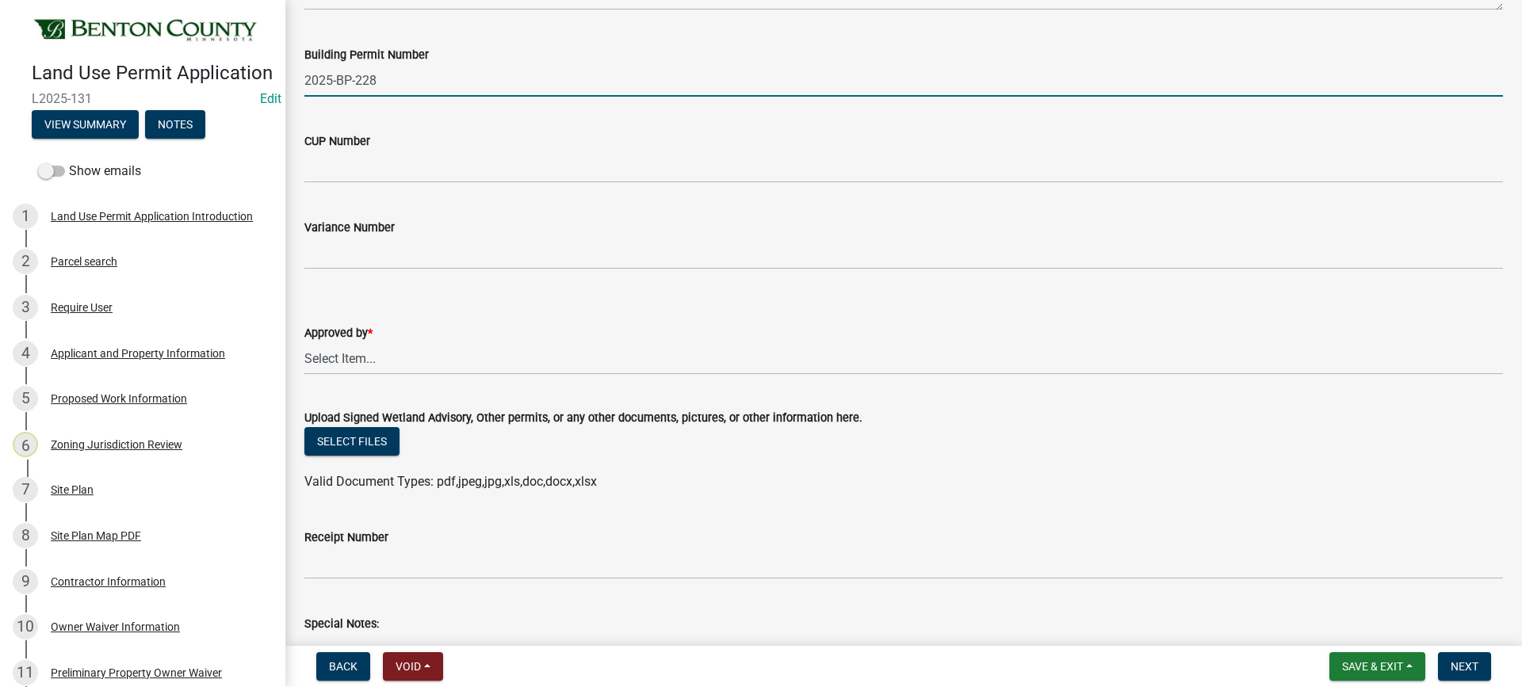
scroll to position [396, 0]
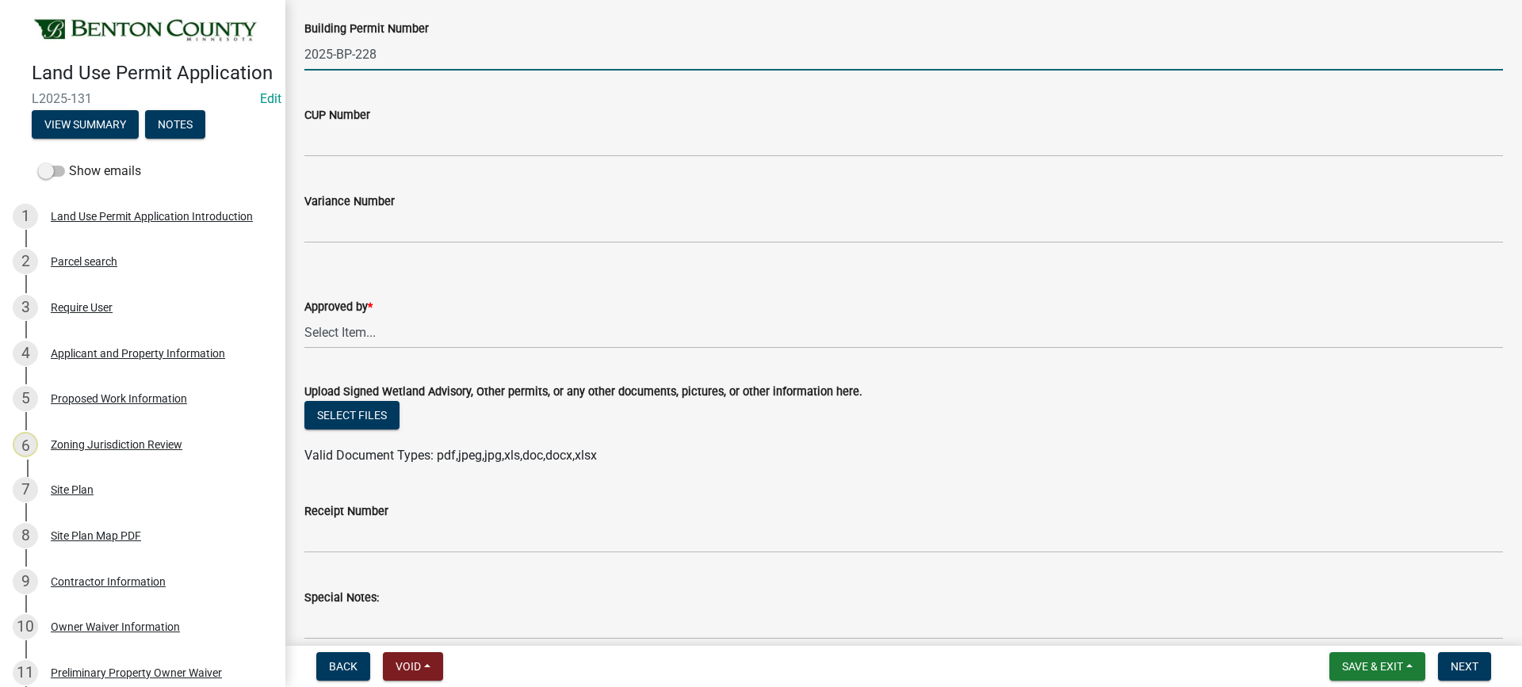
type input "2025-BP-228"
click at [346, 330] on select "Select Item... [PERSON_NAME] [PERSON_NAME] [PERSON_NAME]" at bounding box center [903, 332] width 1198 height 32
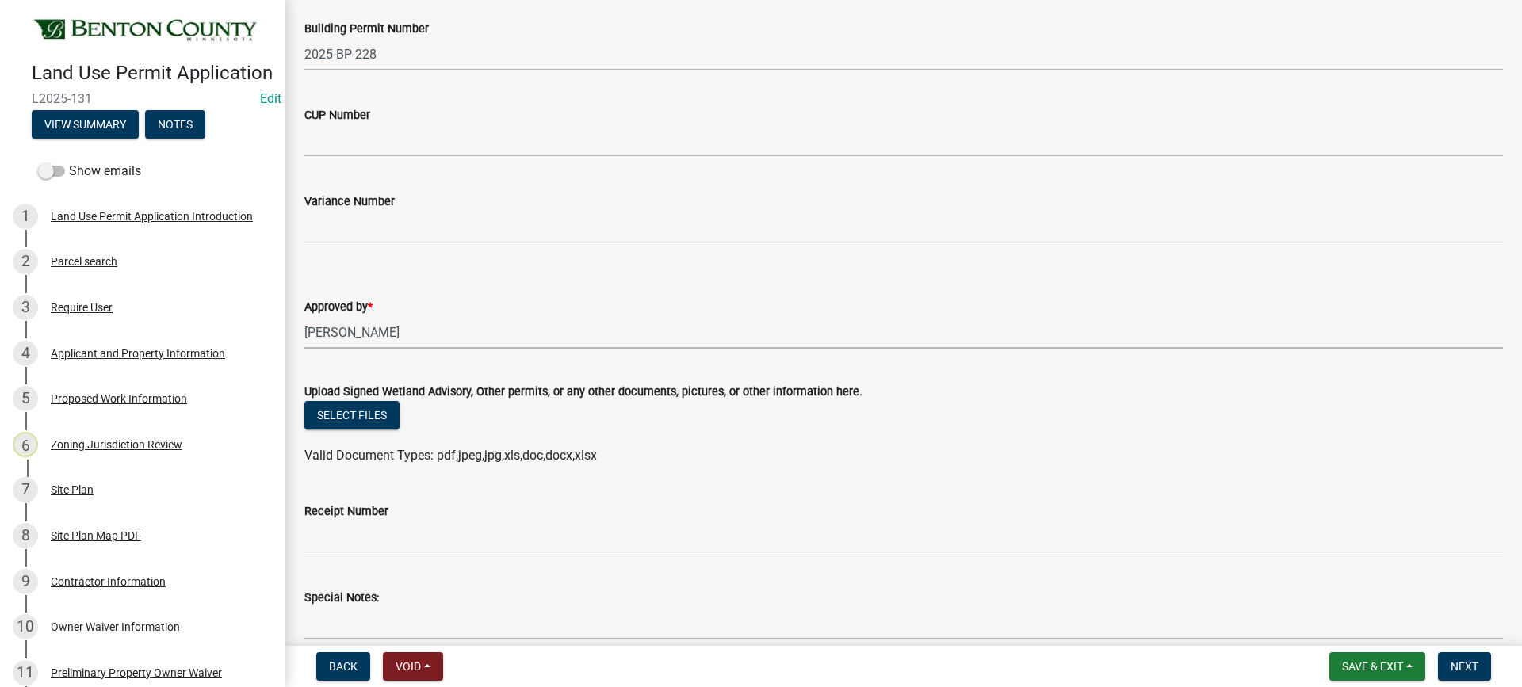
click at [304, 316] on select "Select Item... [PERSON_NAME] [PERSON_NAME] [PERSON_NAME]" at bounding box center [903, 332] width 1198 height 32
select select "8c556161-3af8-4be3-b743-63476ef47763"
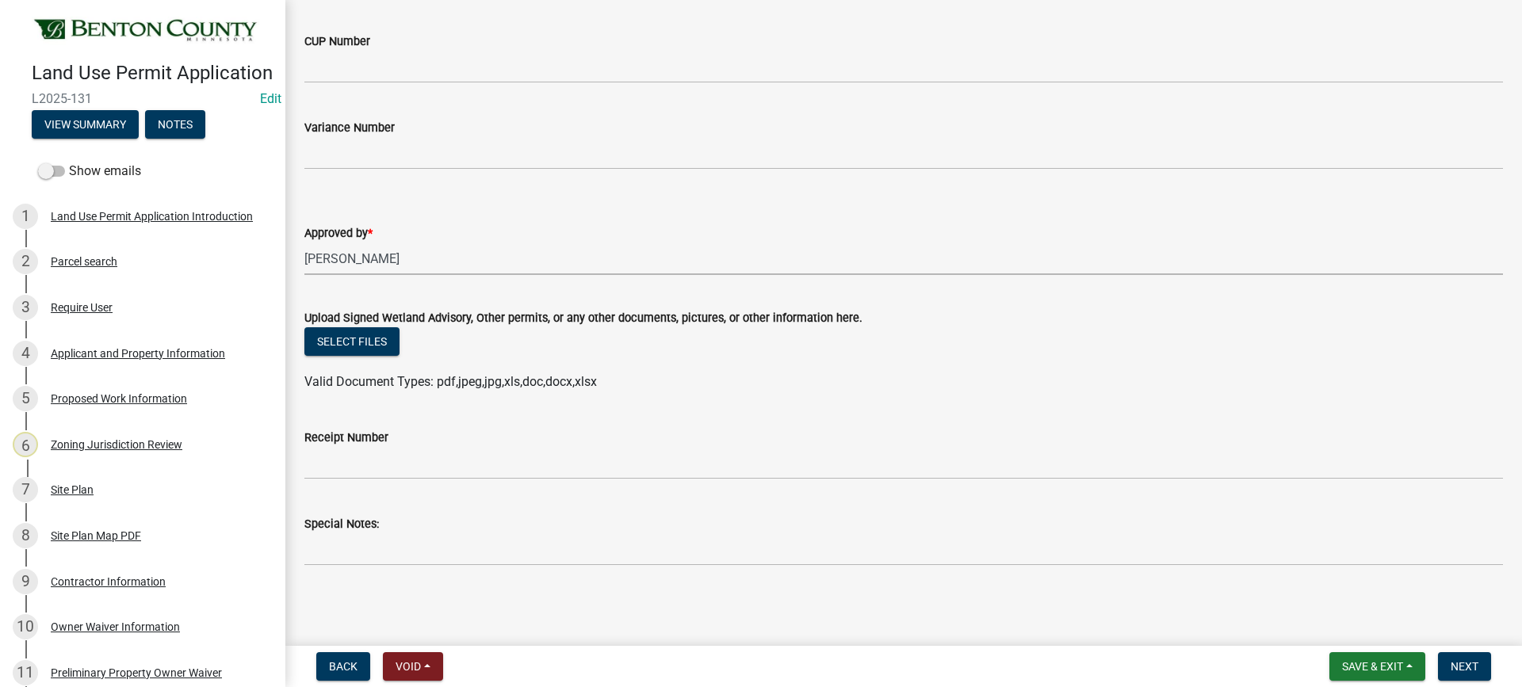
scroll to position [471, 0]
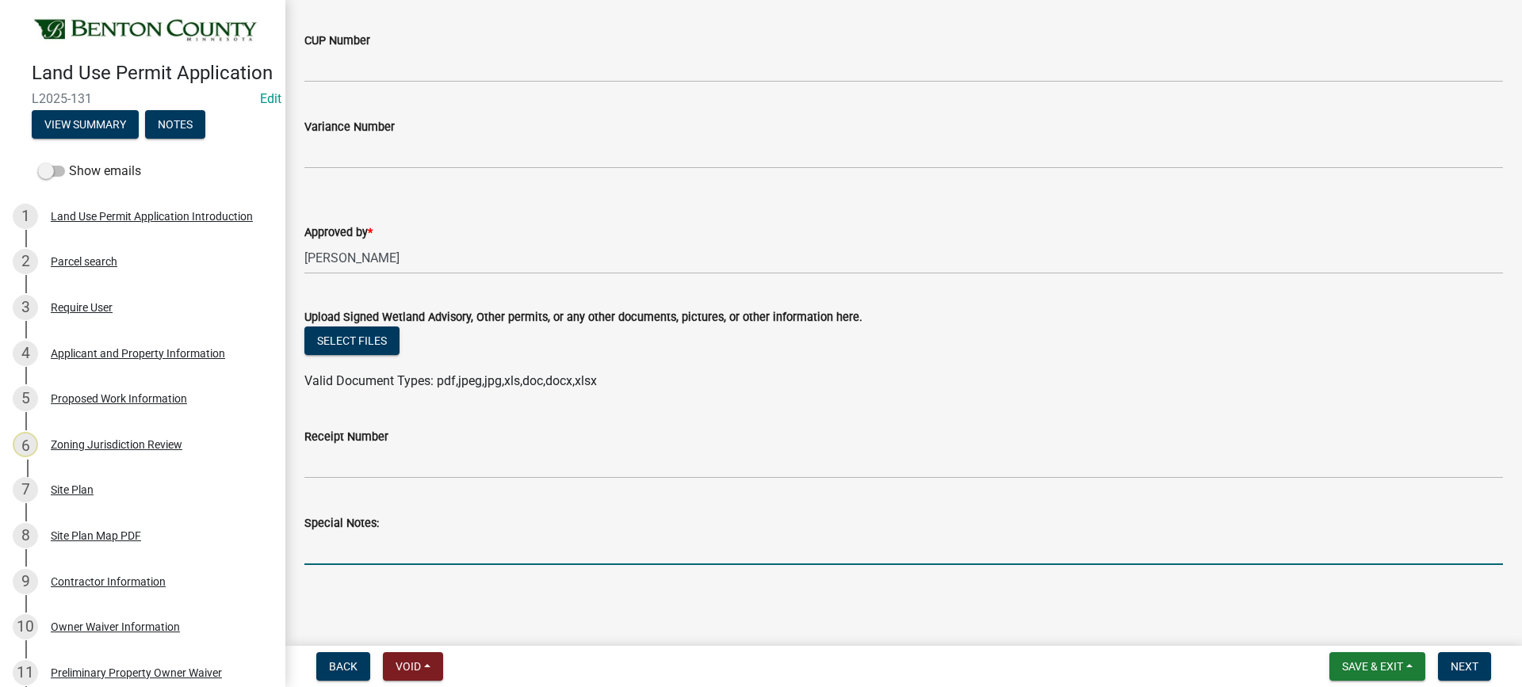
click at [353, 552] on input "Special Notes:" at bounding box center [903, 549] width 1198 height 32
type input "32x24 Garage addition"
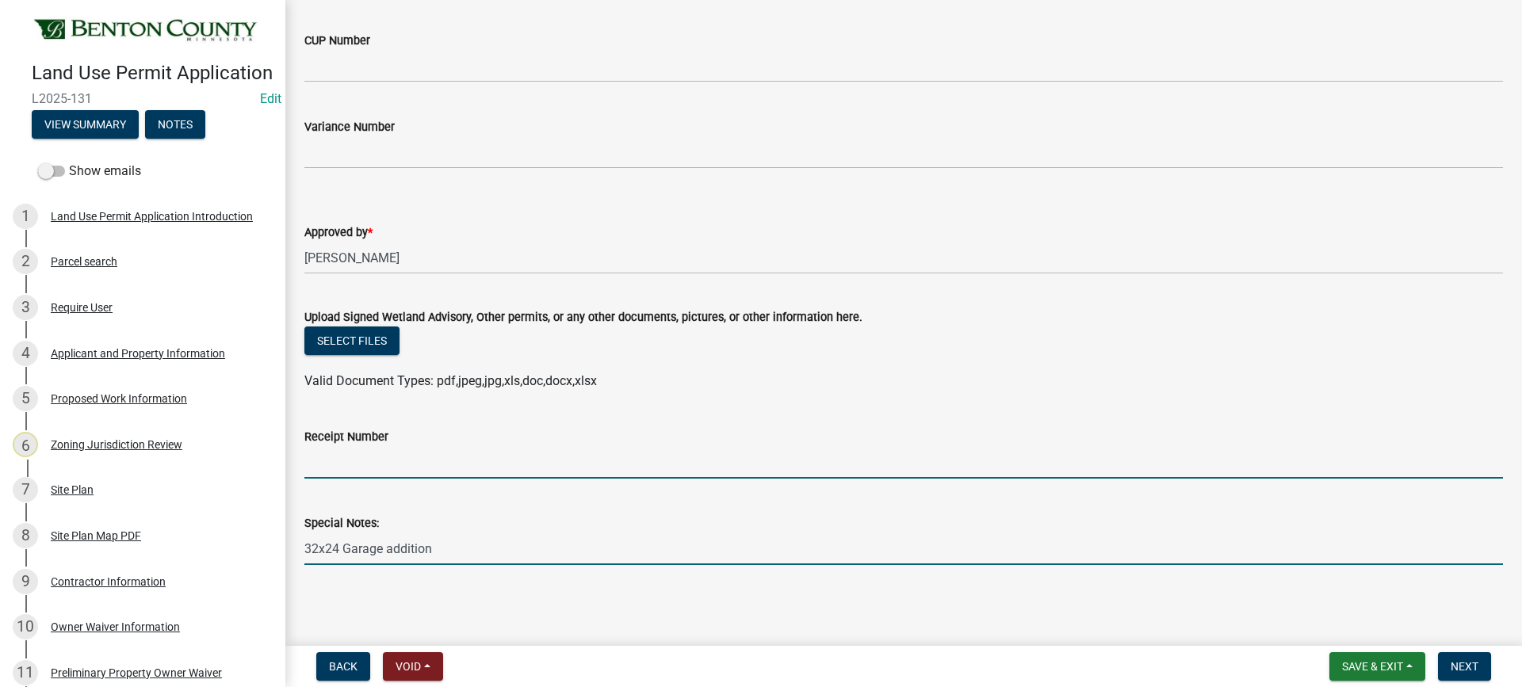
click at [338, 465] on input "Receipt Number" at bounding box center [903, 462] width 1198 height 32
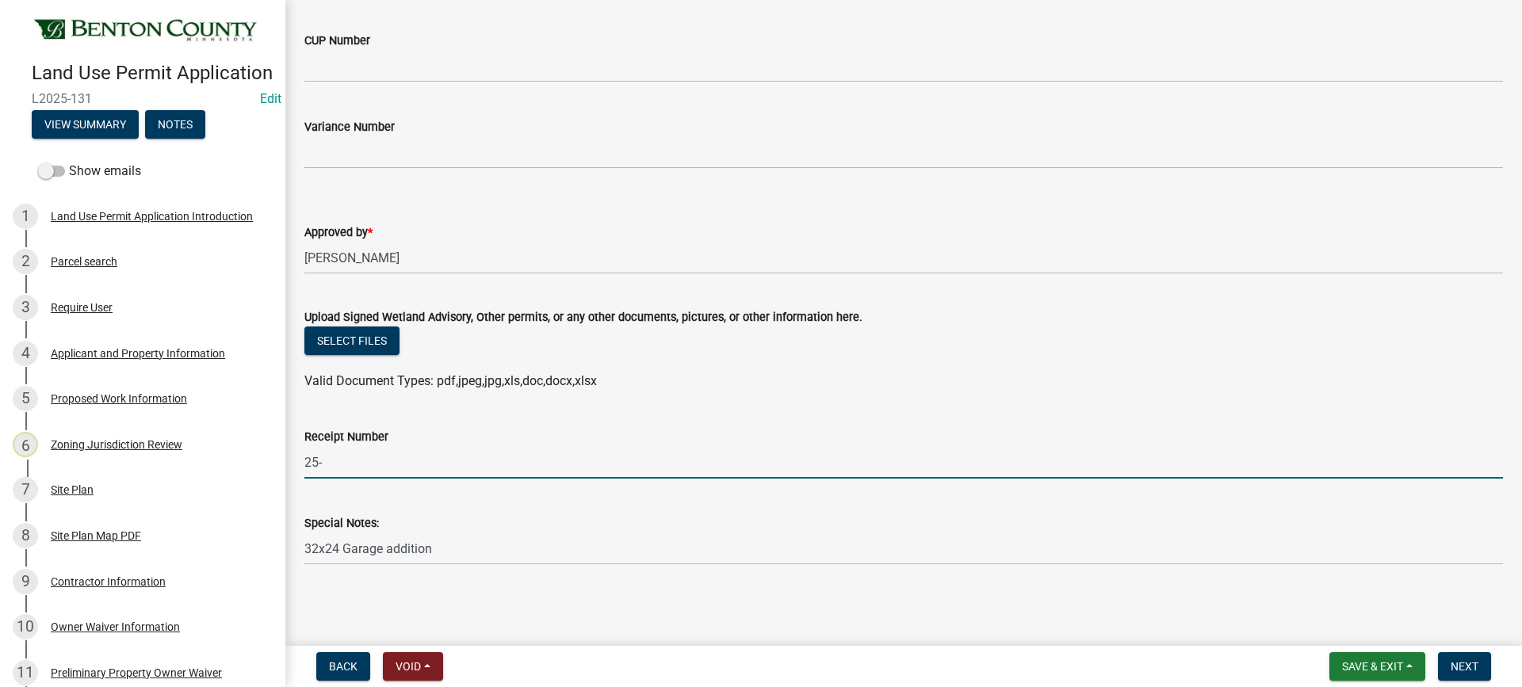
type input "25-"
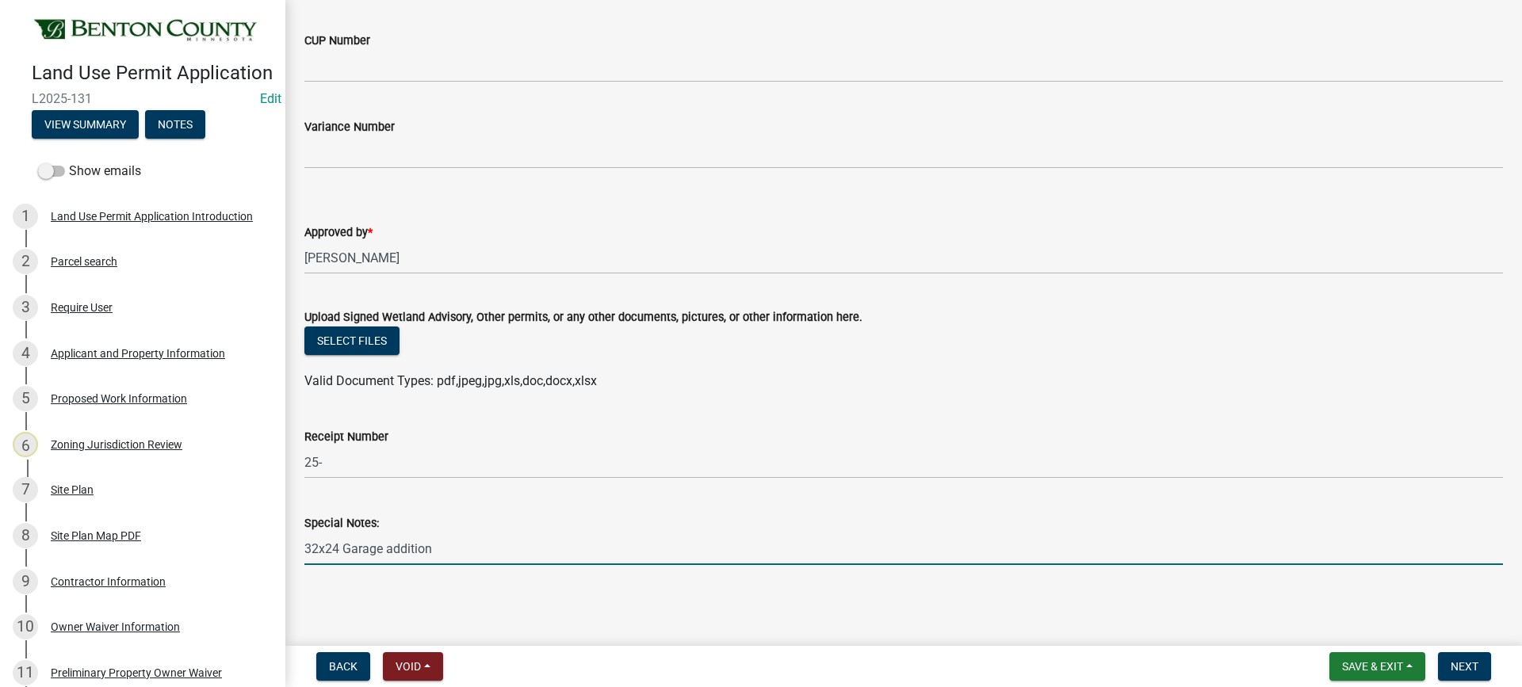
click at [692, 540] on input "32x24 Garage addition" at bounding box center [903, 549] width 1198 height 32
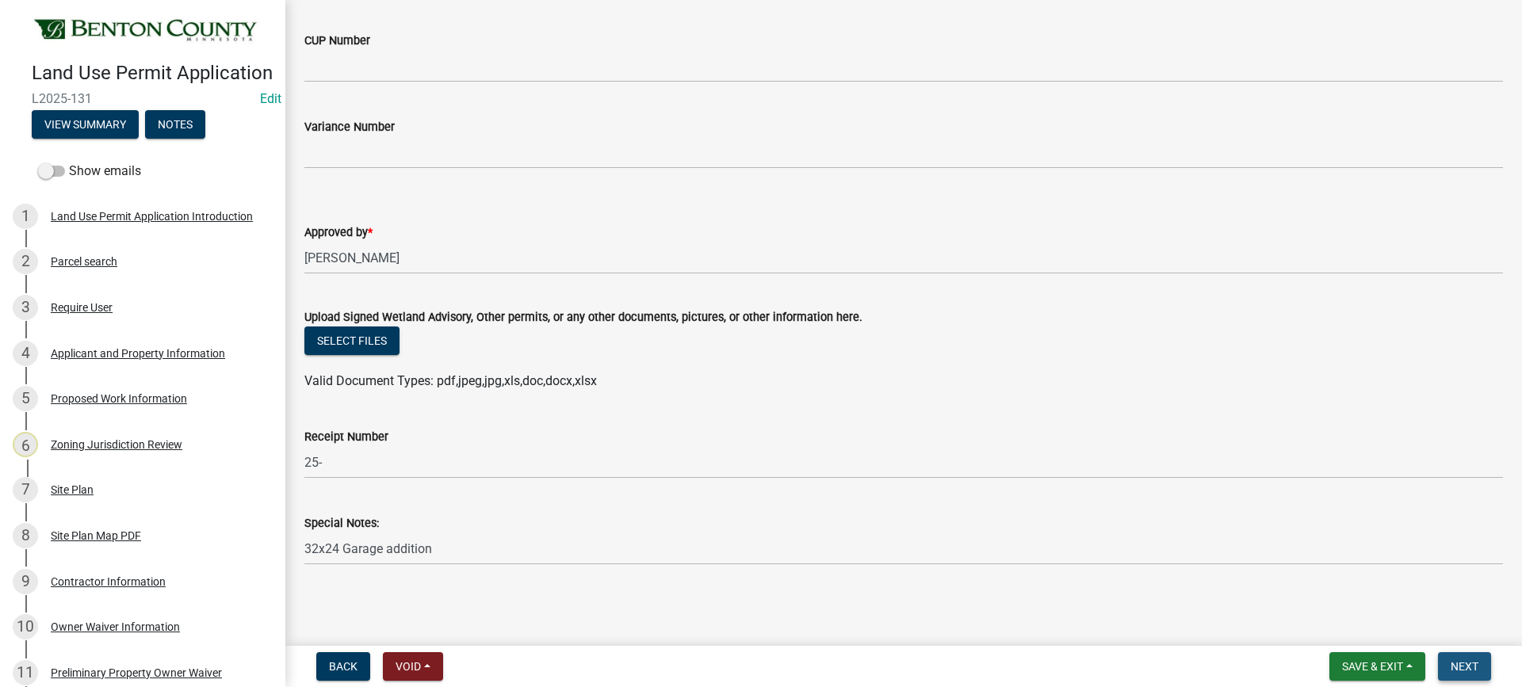
click at [1465, 668] on span "Next" at bounding box center [1464, 666] width 28 height 13
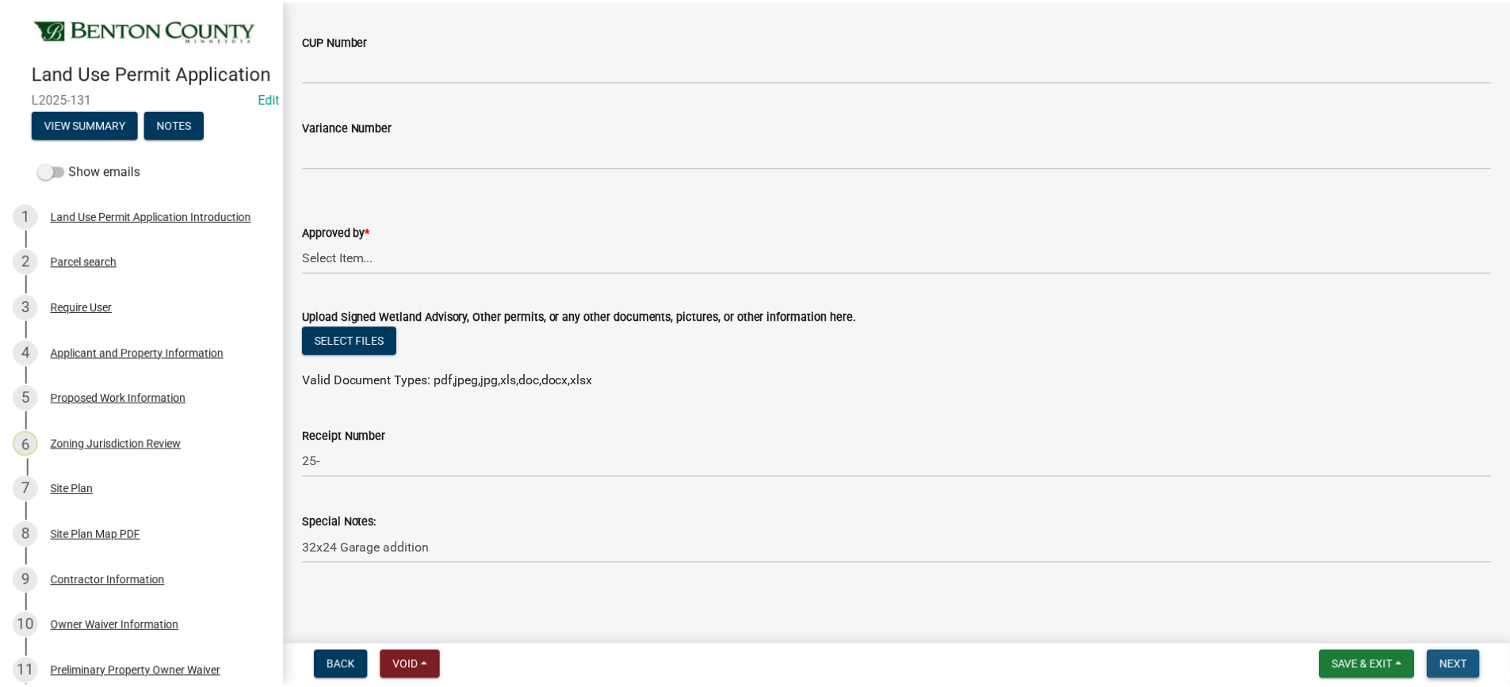
scroll to position [0, 0]
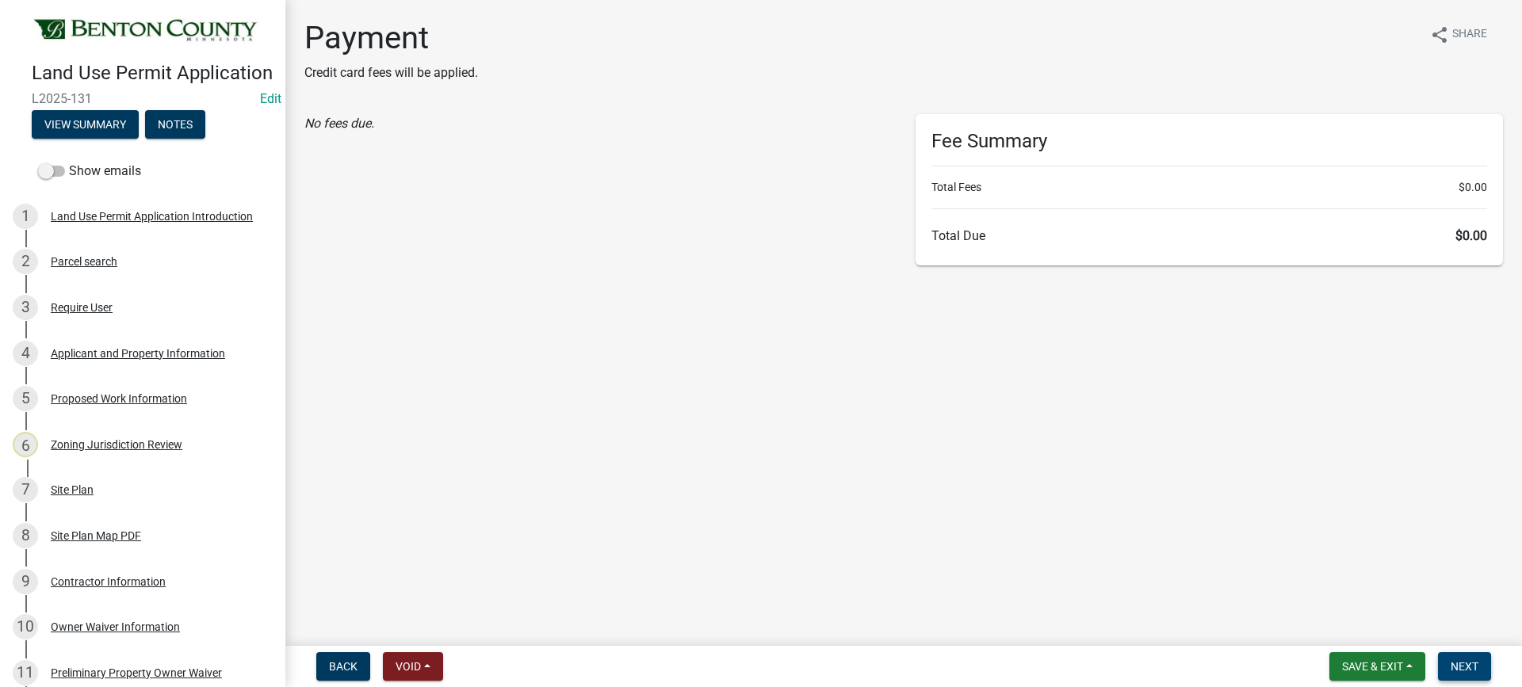
click at [1471, 667] on span "Next" at bounding box center [1464, 666] width 28 height 13
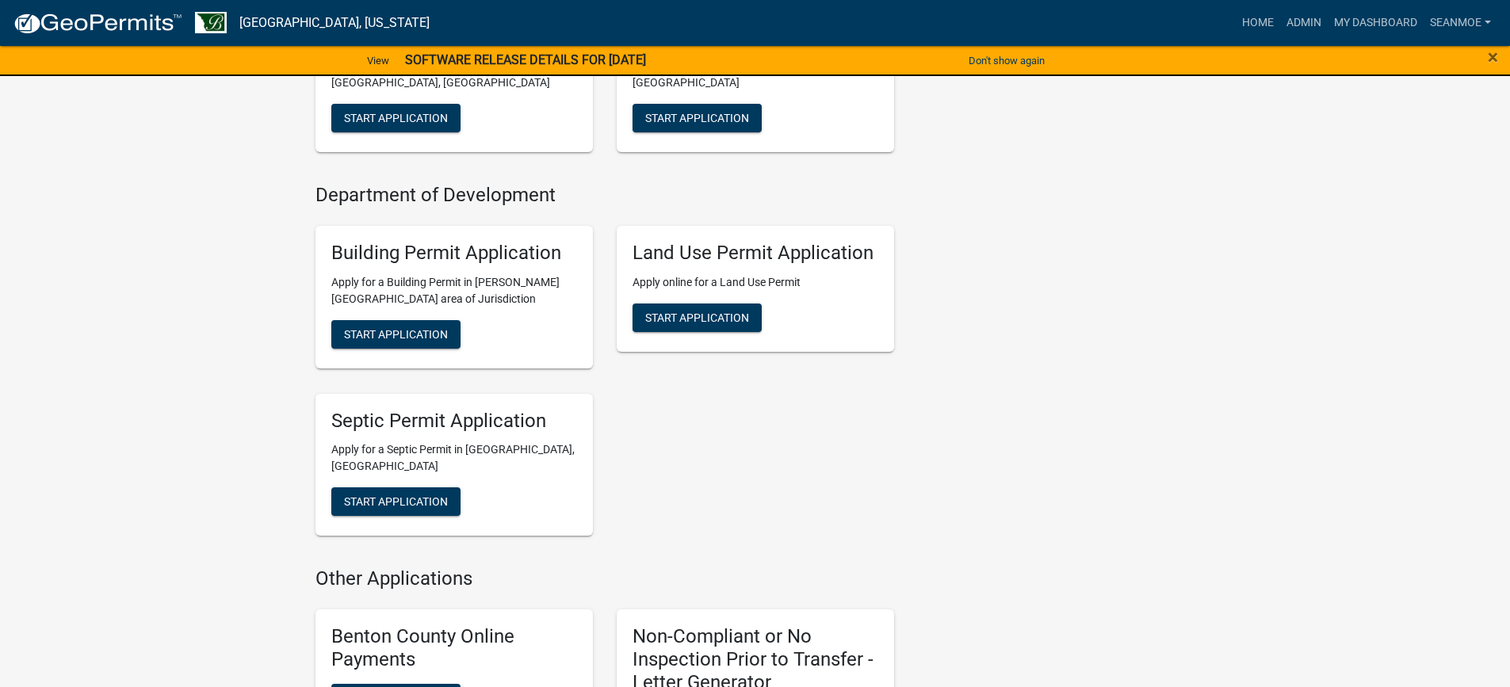
scroll to position [476, 0]
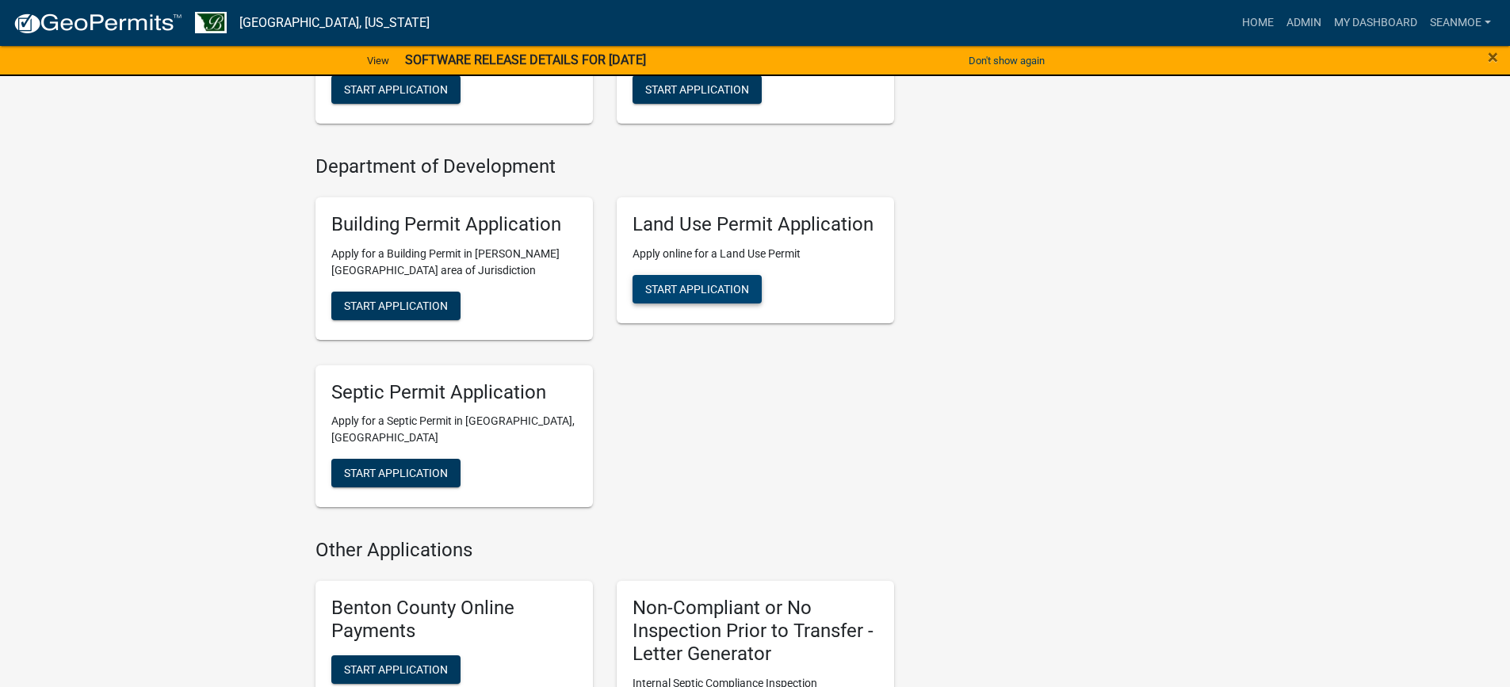
click at [693, 295] on span "Start Application" at bounding box center [697, 288] width 104 height 13
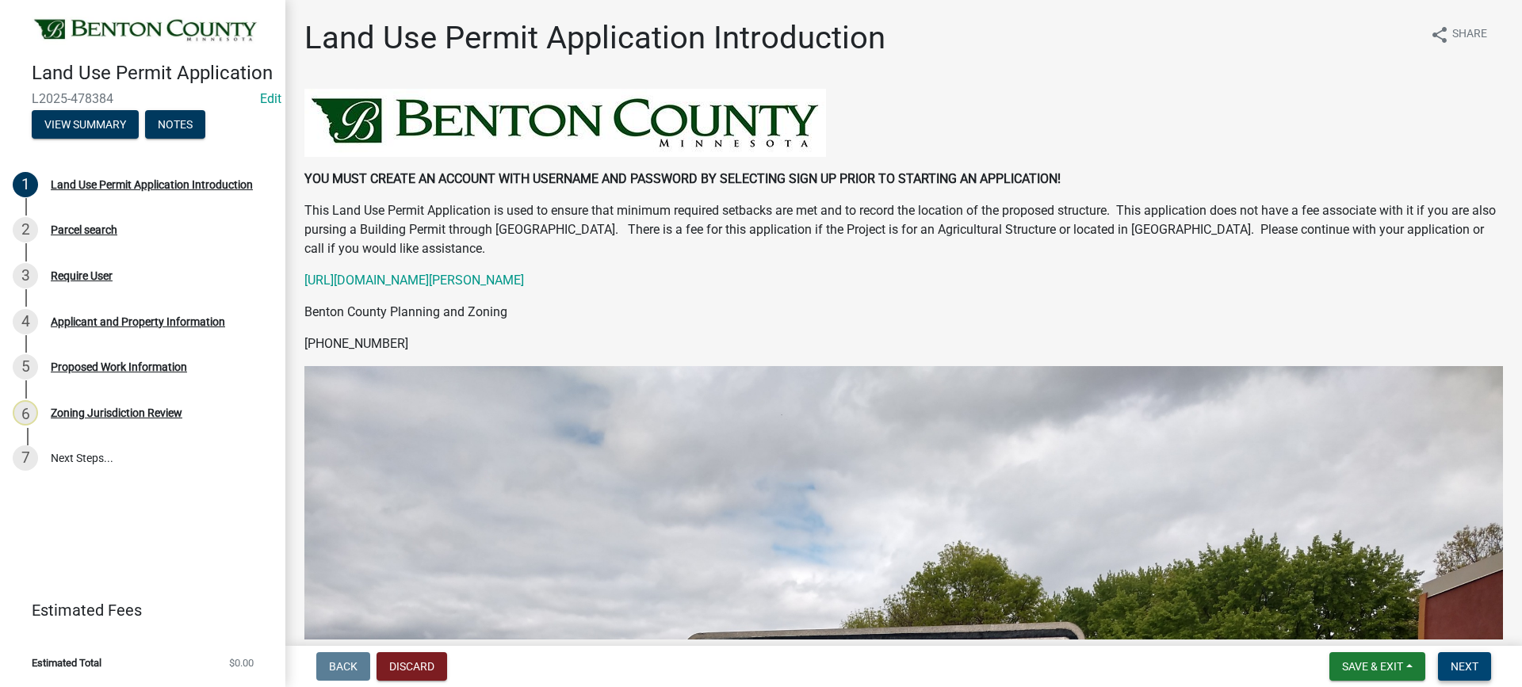
click at [1462, 667] on span "Next" at bounding box center [1464, 666] width 28 height 13
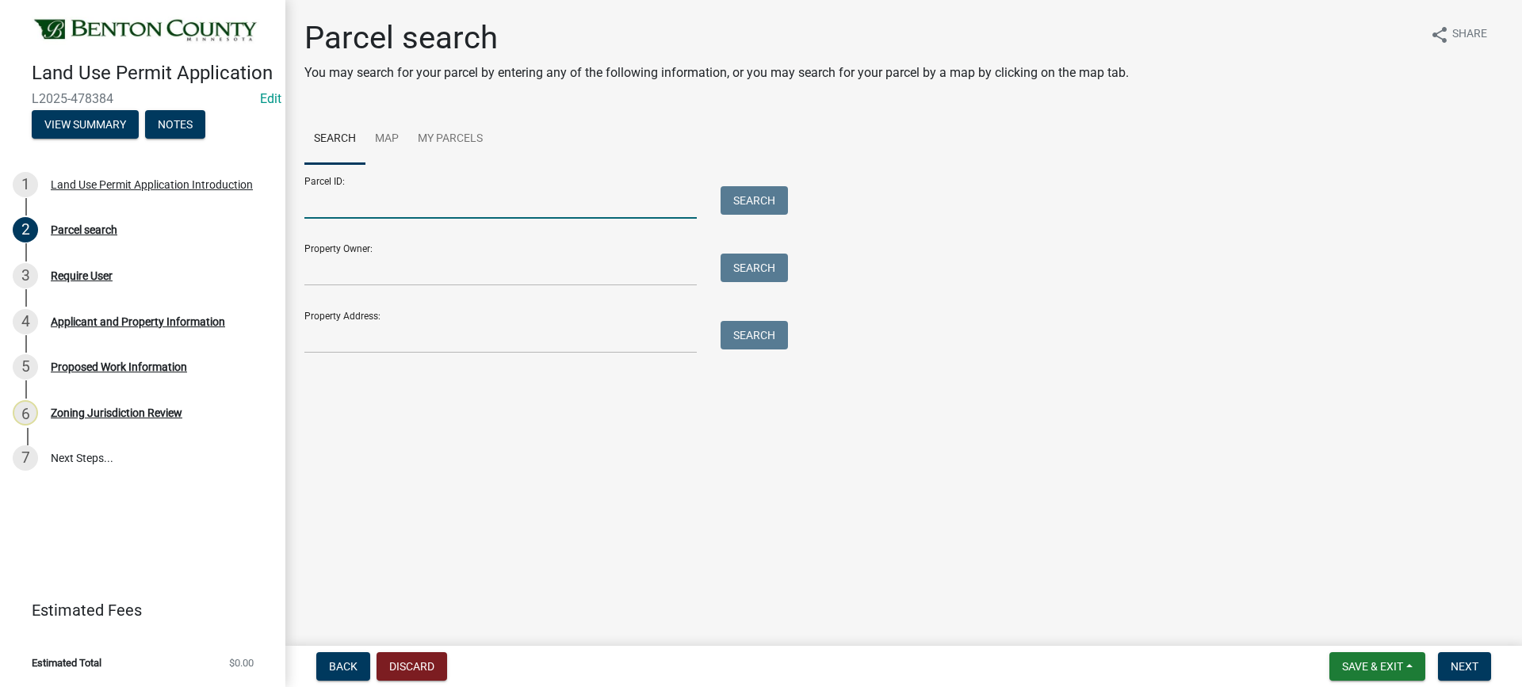
click at [375, 201] on input "Parcel ID:" at bounding box center [500, 202] width 392 height 32
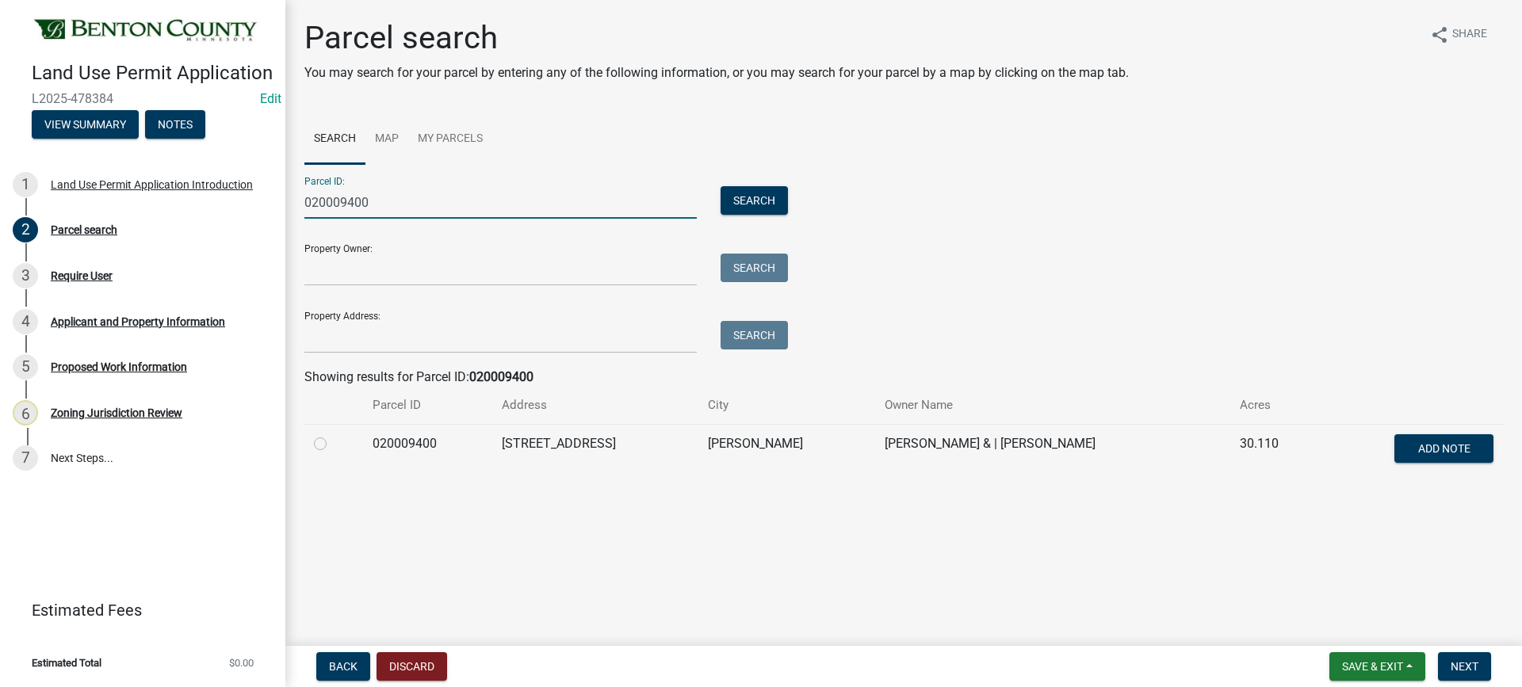
type input "020009400"
click at [333, 434] on label at bounding box center [333, 434] width 0 height 0
click at [333, 445] on input "radio" at bounding box center [338, 439] width 10 height 10
radio input "true"
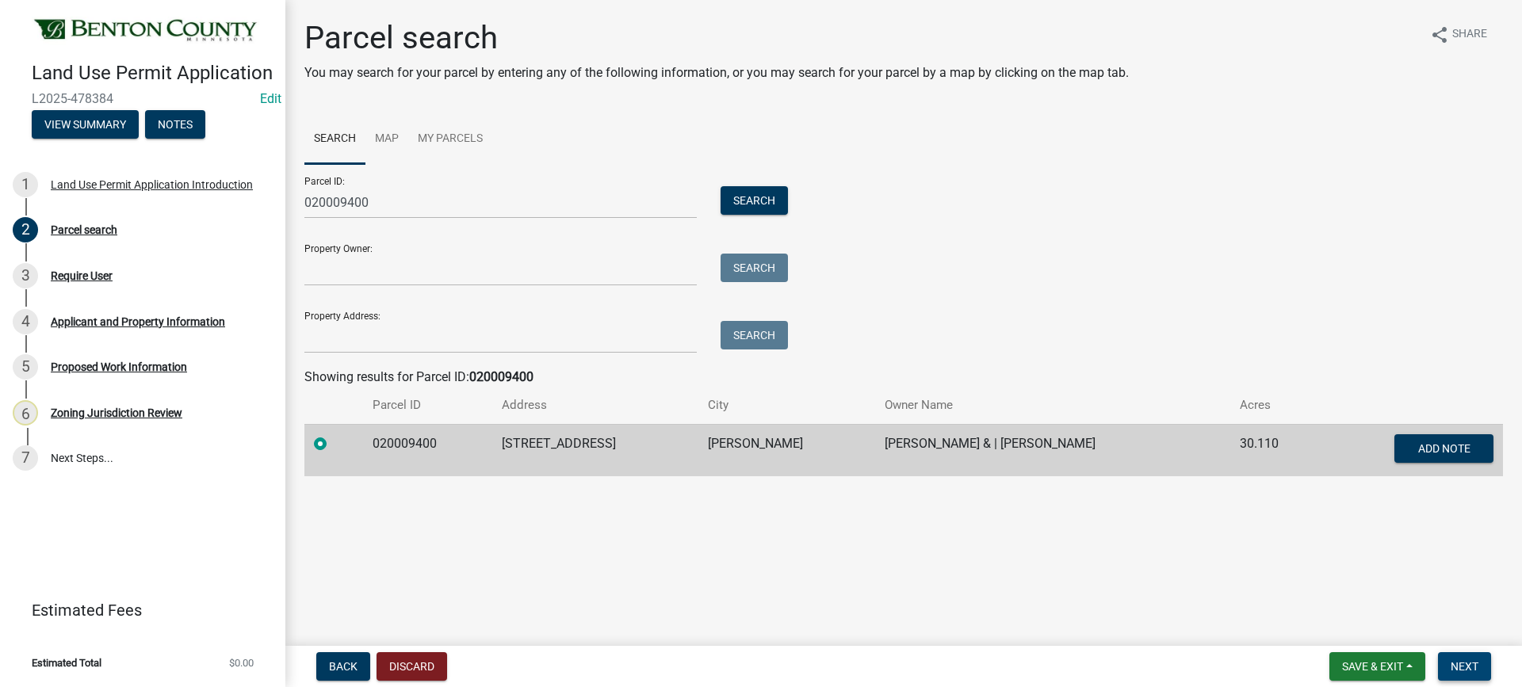
click at [1461, 670] on span "Next" at bounding box center [1464, 666] width 28 height 13
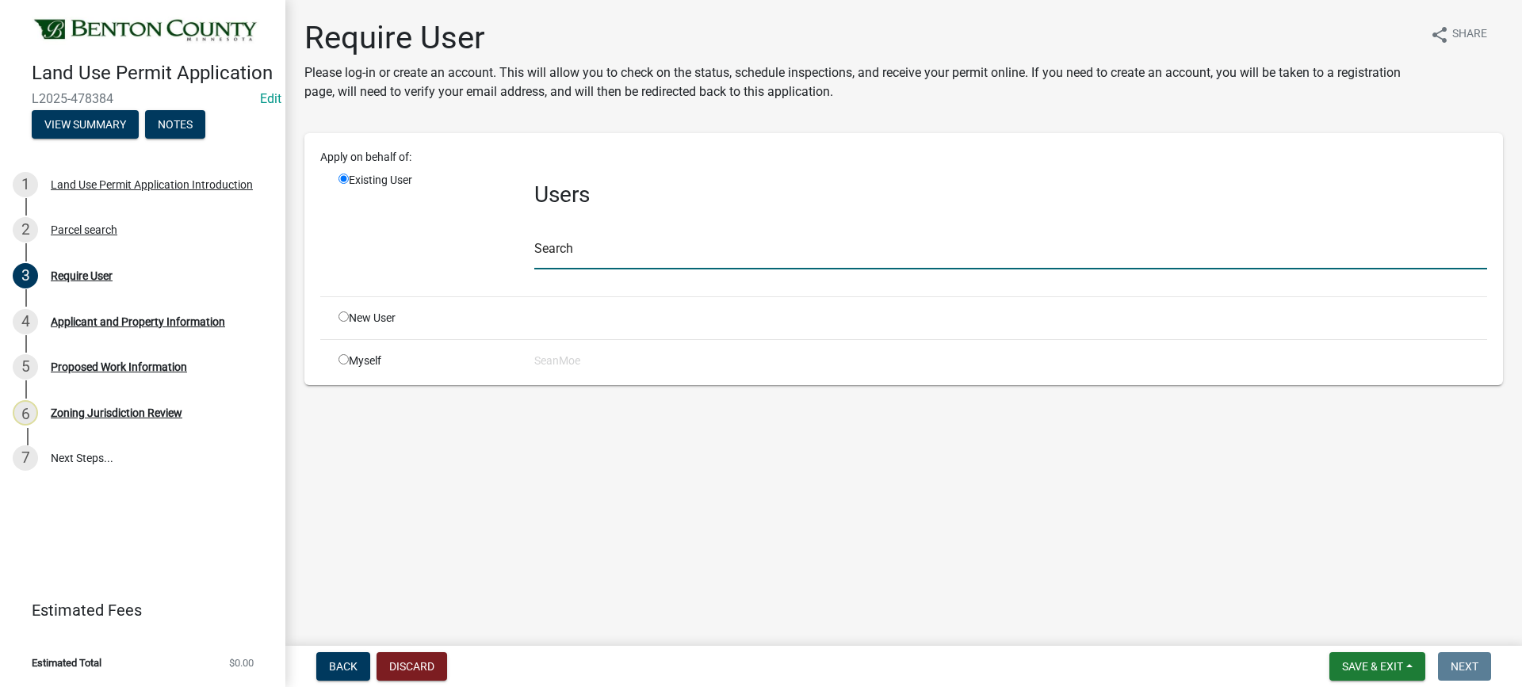
click at [610, 253] on input "text" at bounding box center [1010, 253] width 953 height 32
type input "smoe"
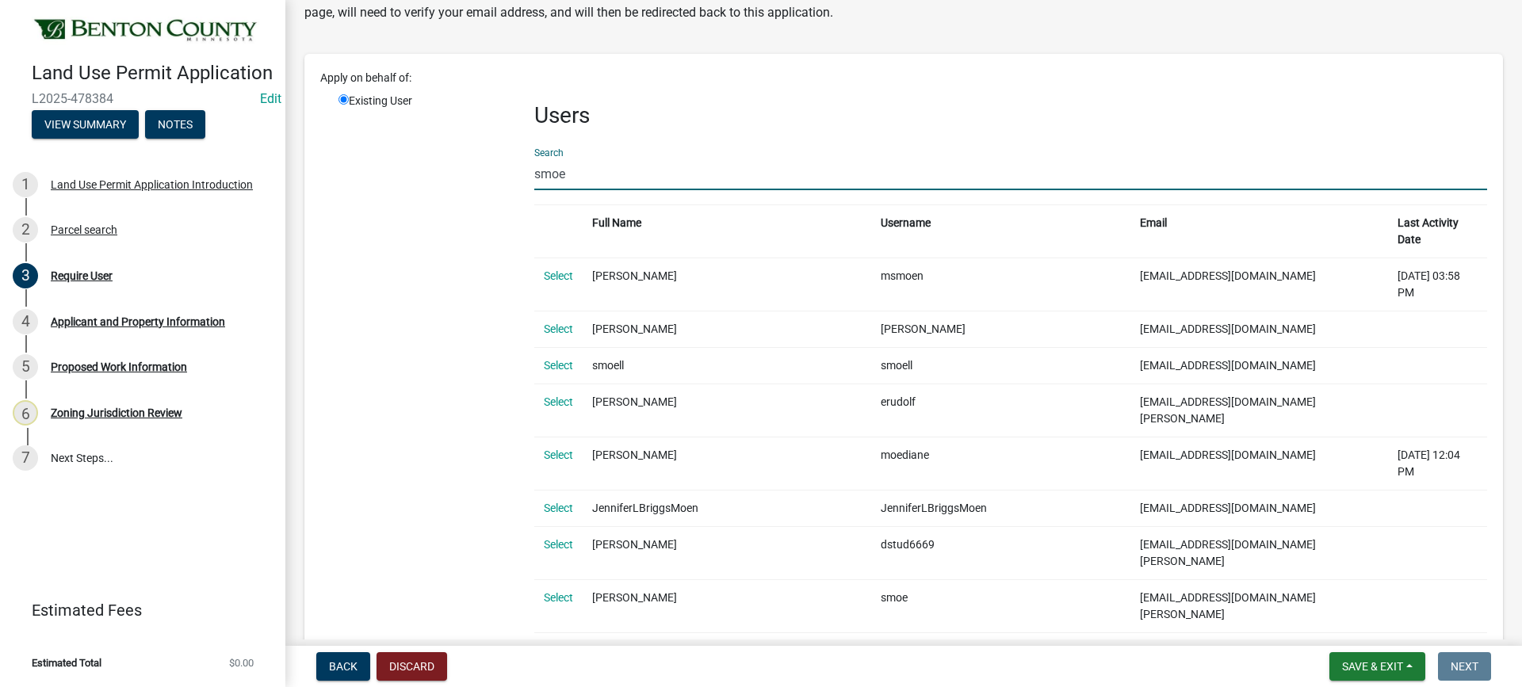
scroll to position [159, 0]
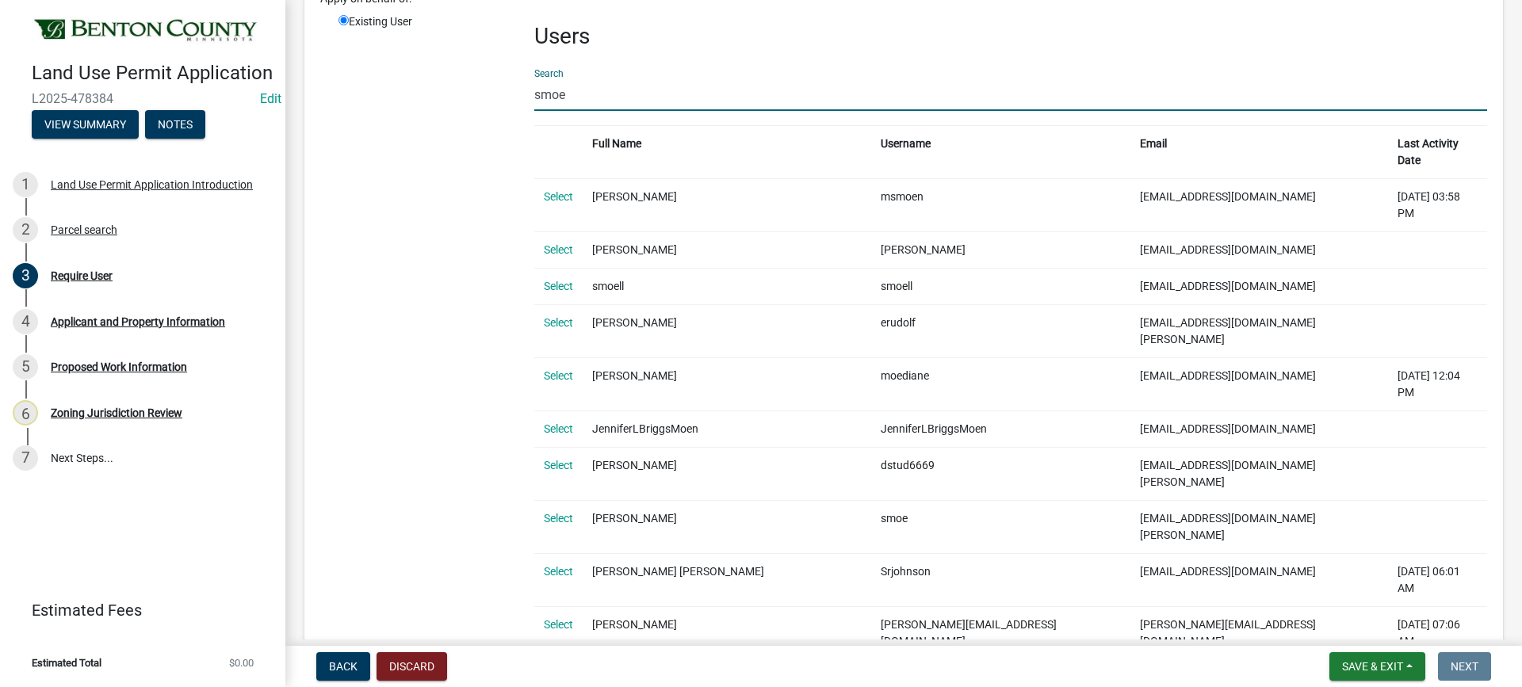
click at [561, 671] on link "Select" at bounding box center [558, 677] width 29 height 13
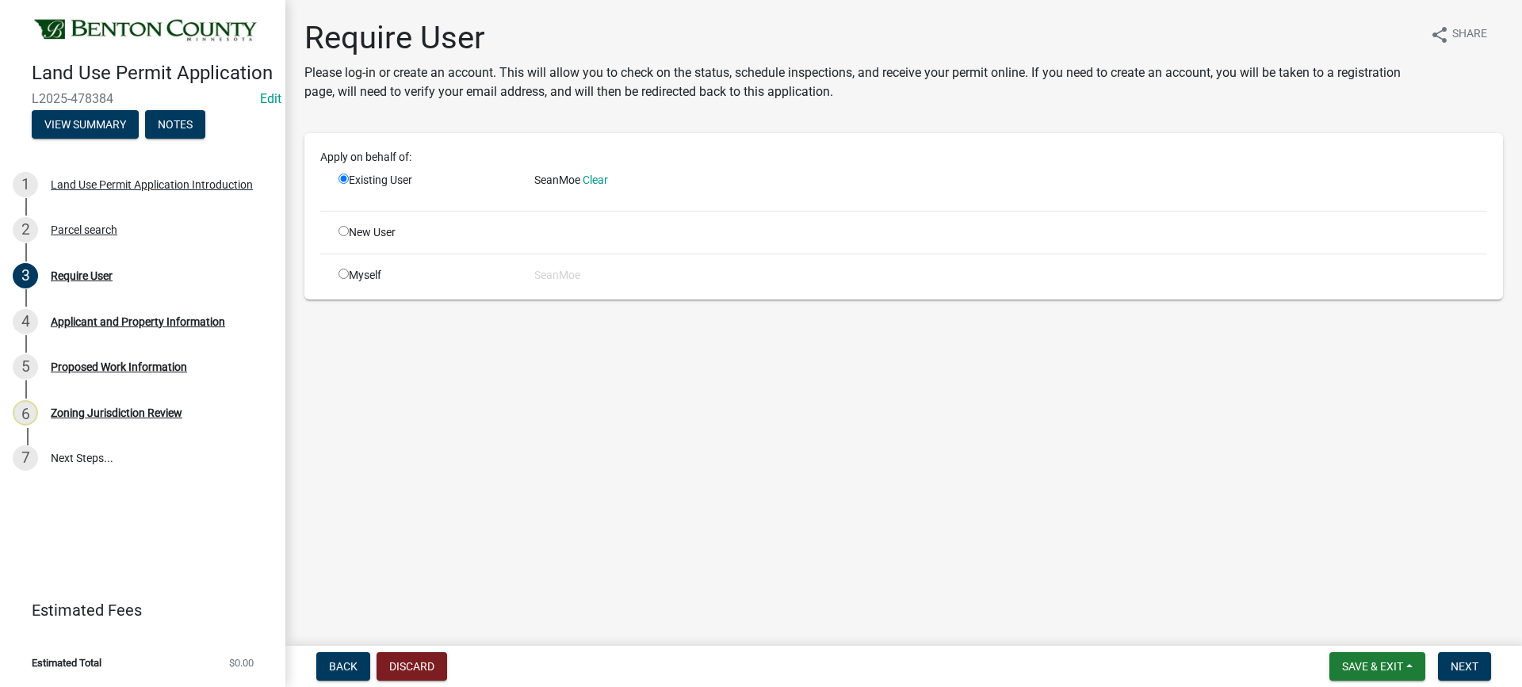
scroll to position [0, 0]
click at [1471, 667] on span "Next" at bounding box center [1464, 666] width 28 height 13
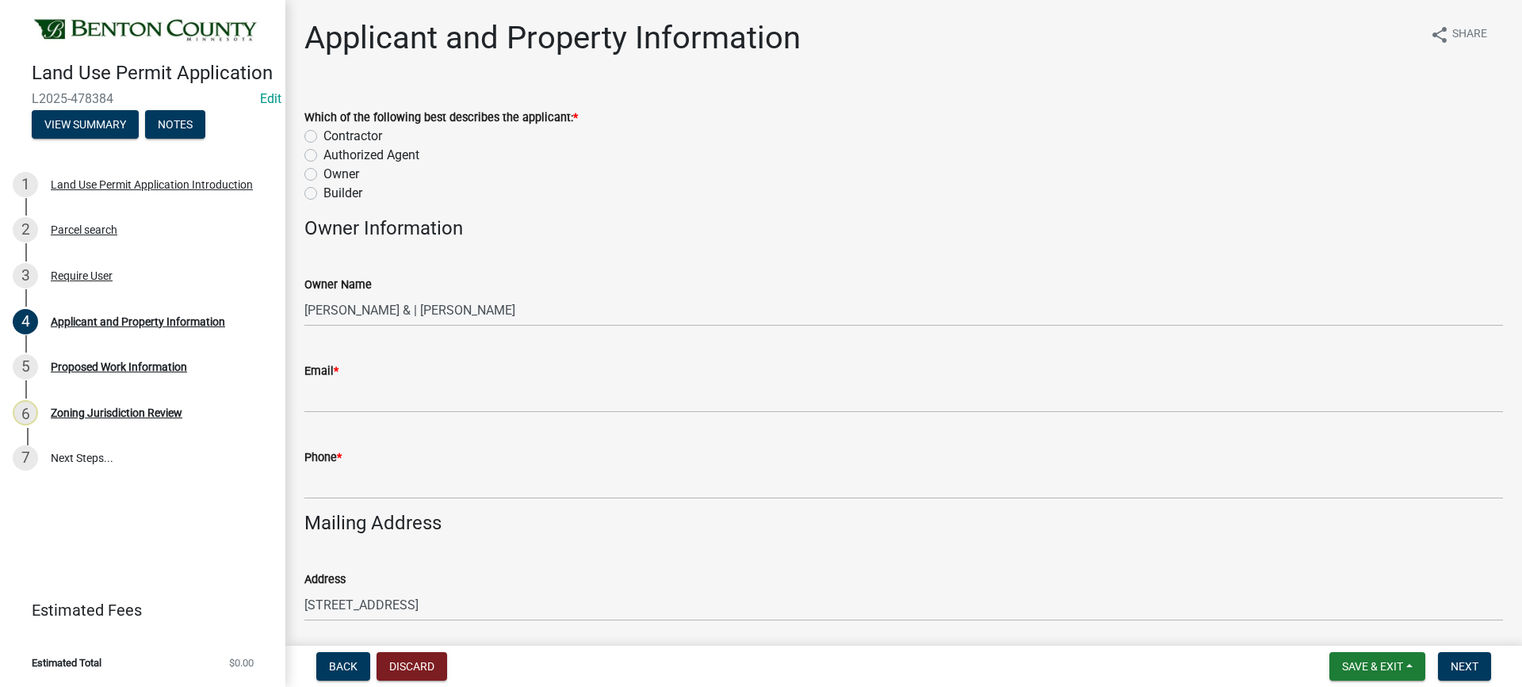
click at [323, 175] on label "Owner" at bounding box center [341, 174] width 36 height 19
click at [323, 175] on input "Owner" at bounding box center [328, 170] width 10 height 10
radio input "true"
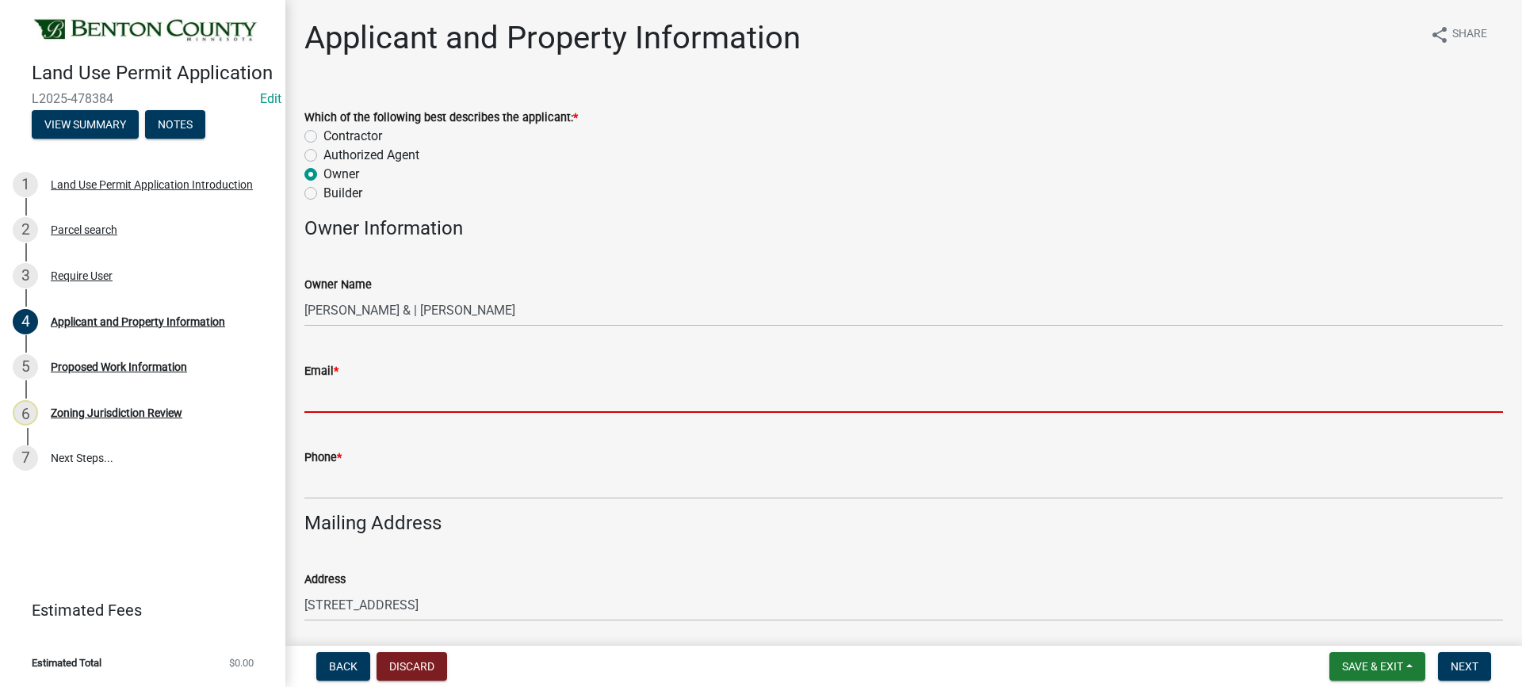
click at [353, 394] on input "Email *" at bounding box center [903, 396] width 1198 height 32
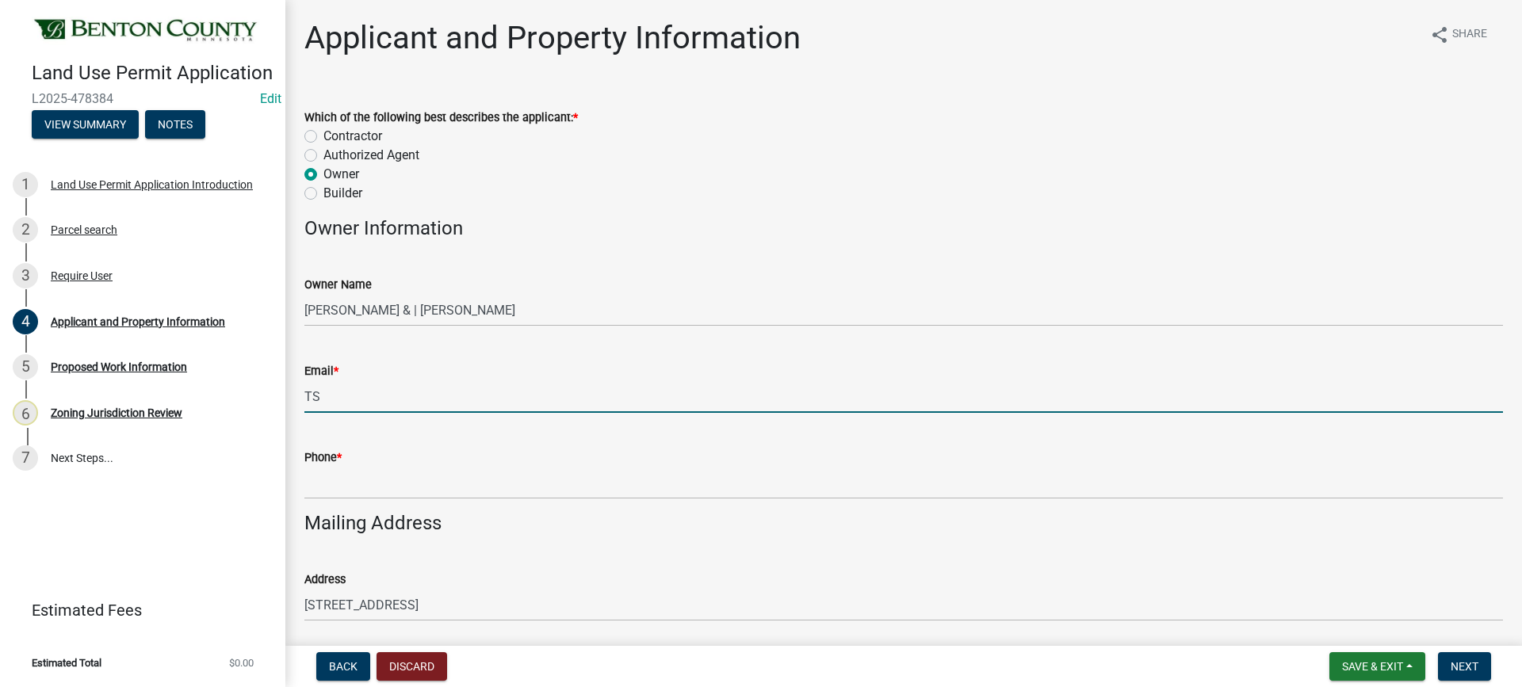
type input "T"
type input "[EMAIL_ADDRESS][DOMAIN_NAME]"
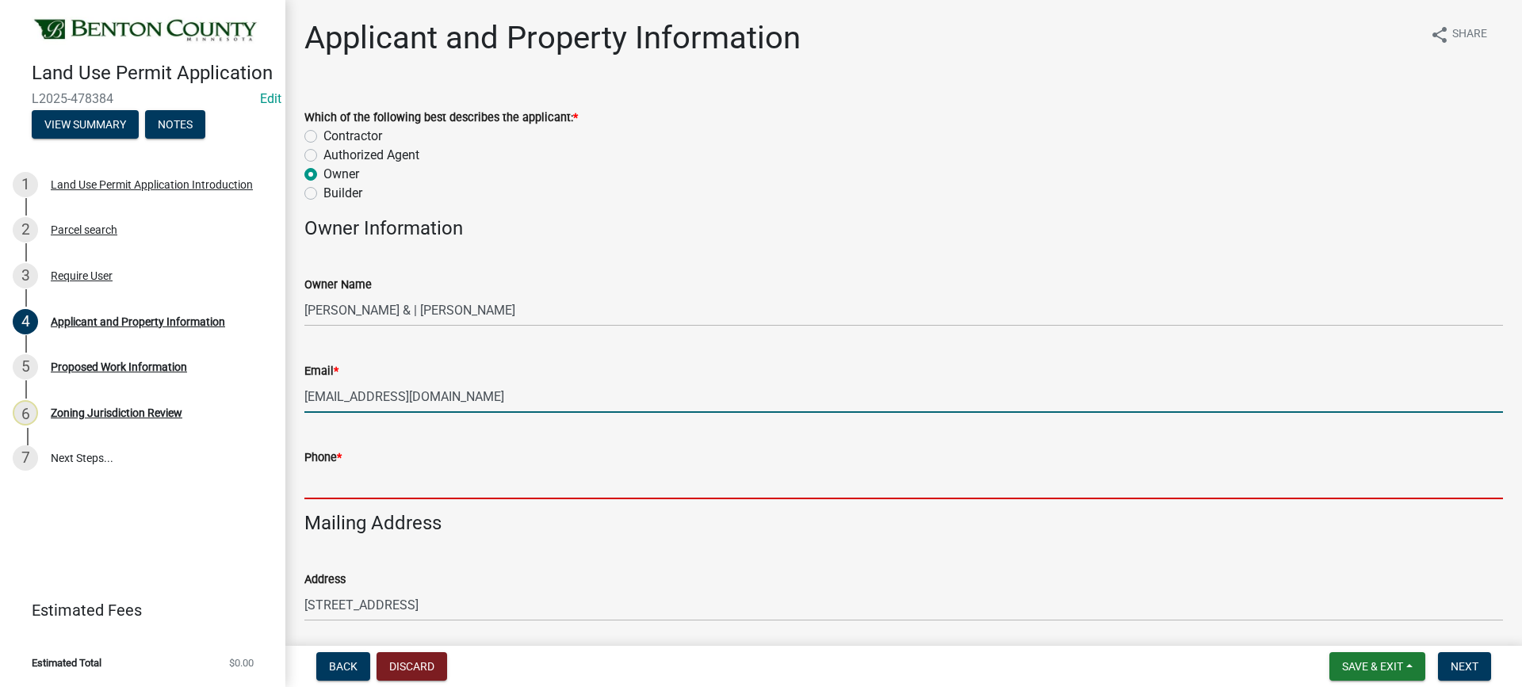
click at [350, 484] on input "Phone *" at bounding box center [903, 483] width 1198 height 32
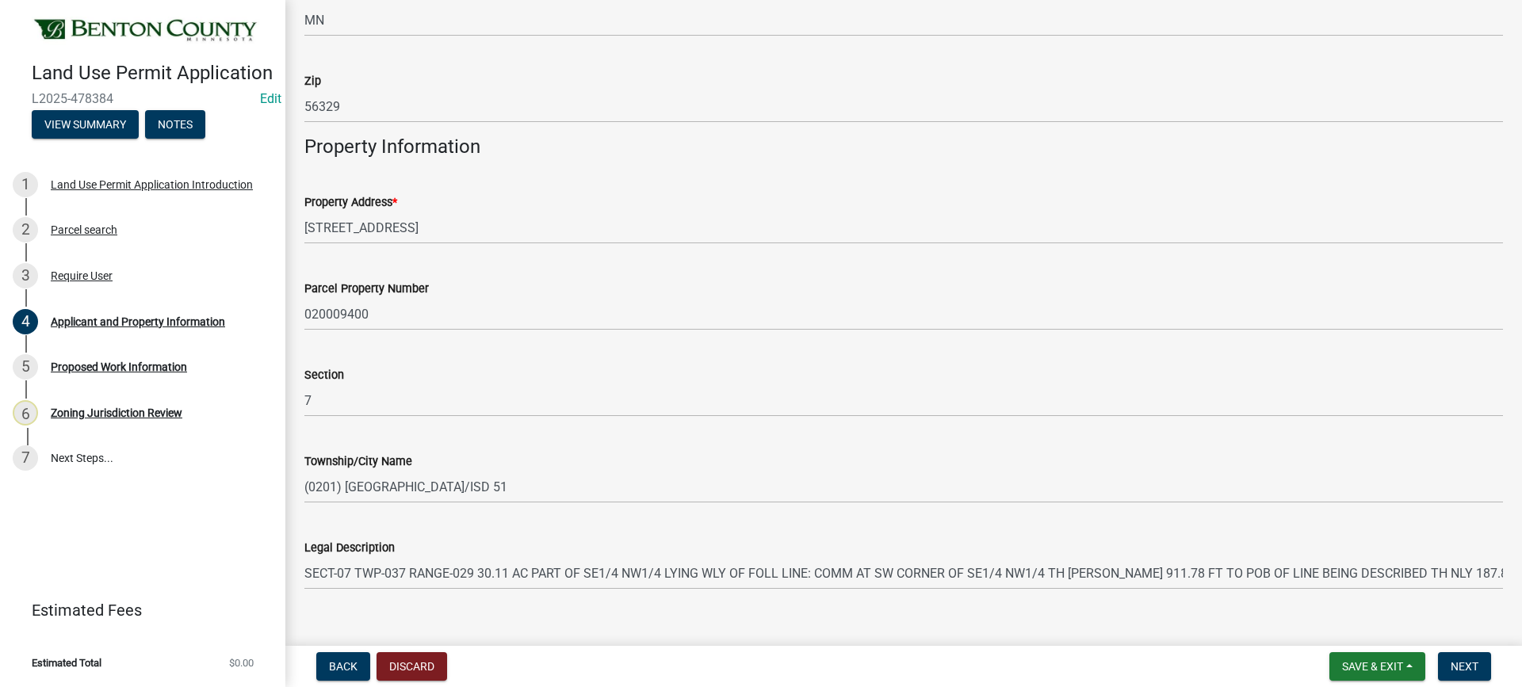
scroll to position [782, 0]
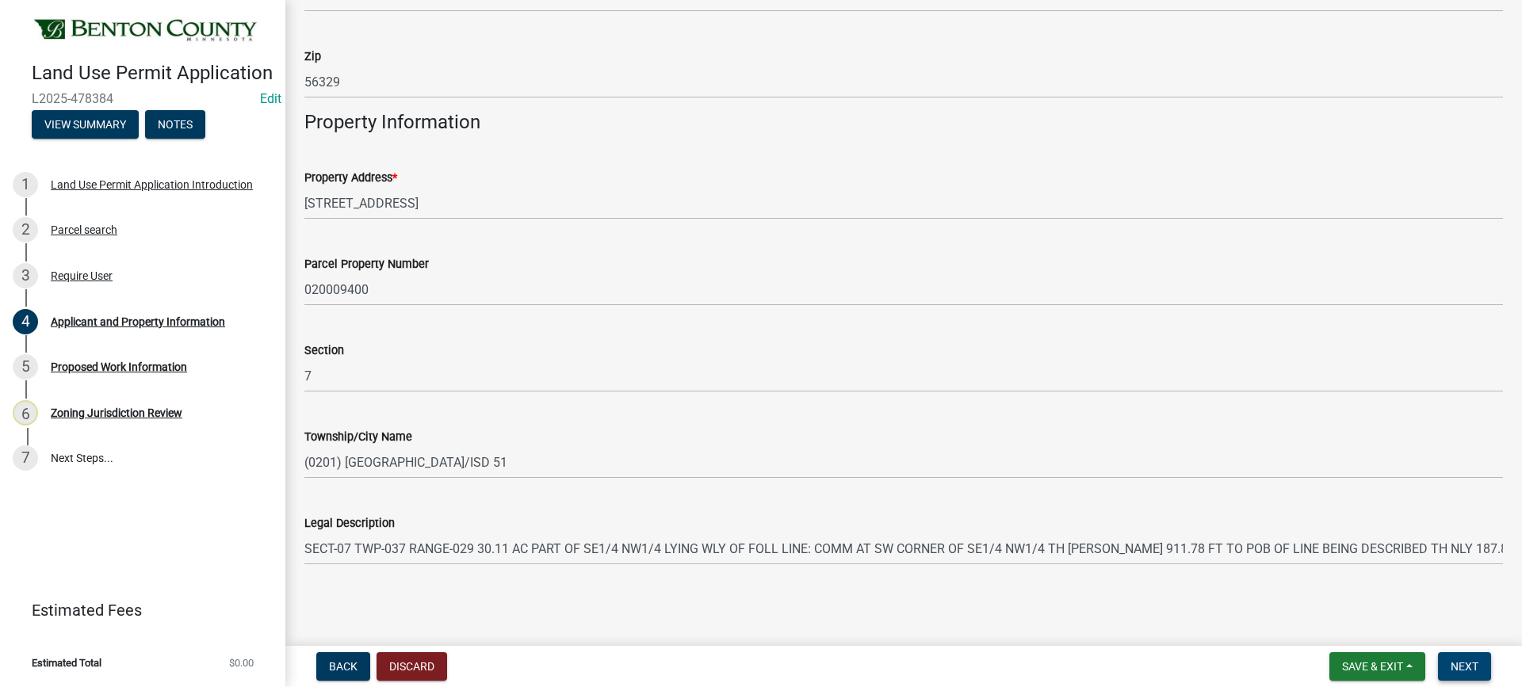
type input "[PHONE_NUMBER]"
click at [1472, 667] on span "Next" at bounding box center [1464, 666] width 28 height 13
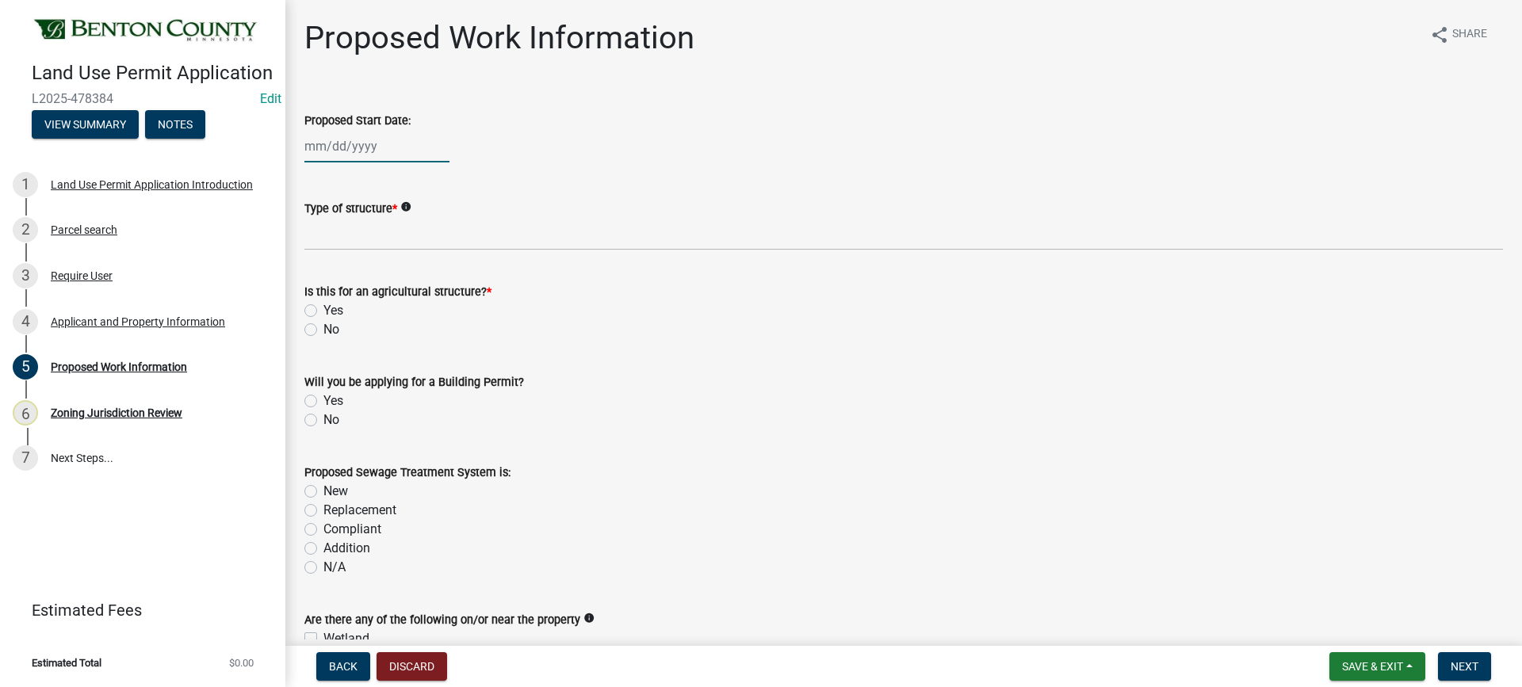
click at [342, 145] on div at bounding box center [376, 146] width 145 height 32
select select "9"
select select "2025"
click at [319, 277] on div "15" at bounding box center [319, 281] width 25 height 25
type input "[DATE]"
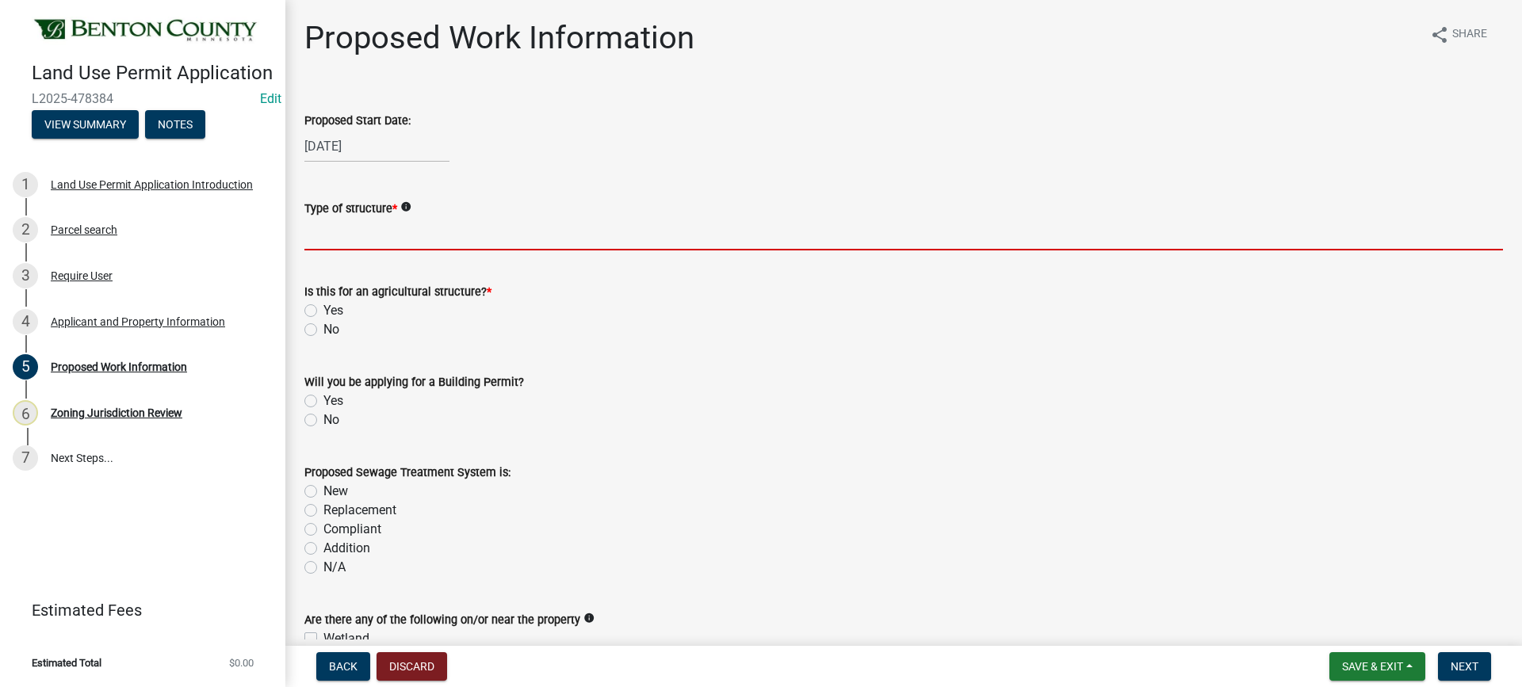
click at [495, 238] on input "Type of structure *" at bounding box center [903, 234] width 1198 height 32
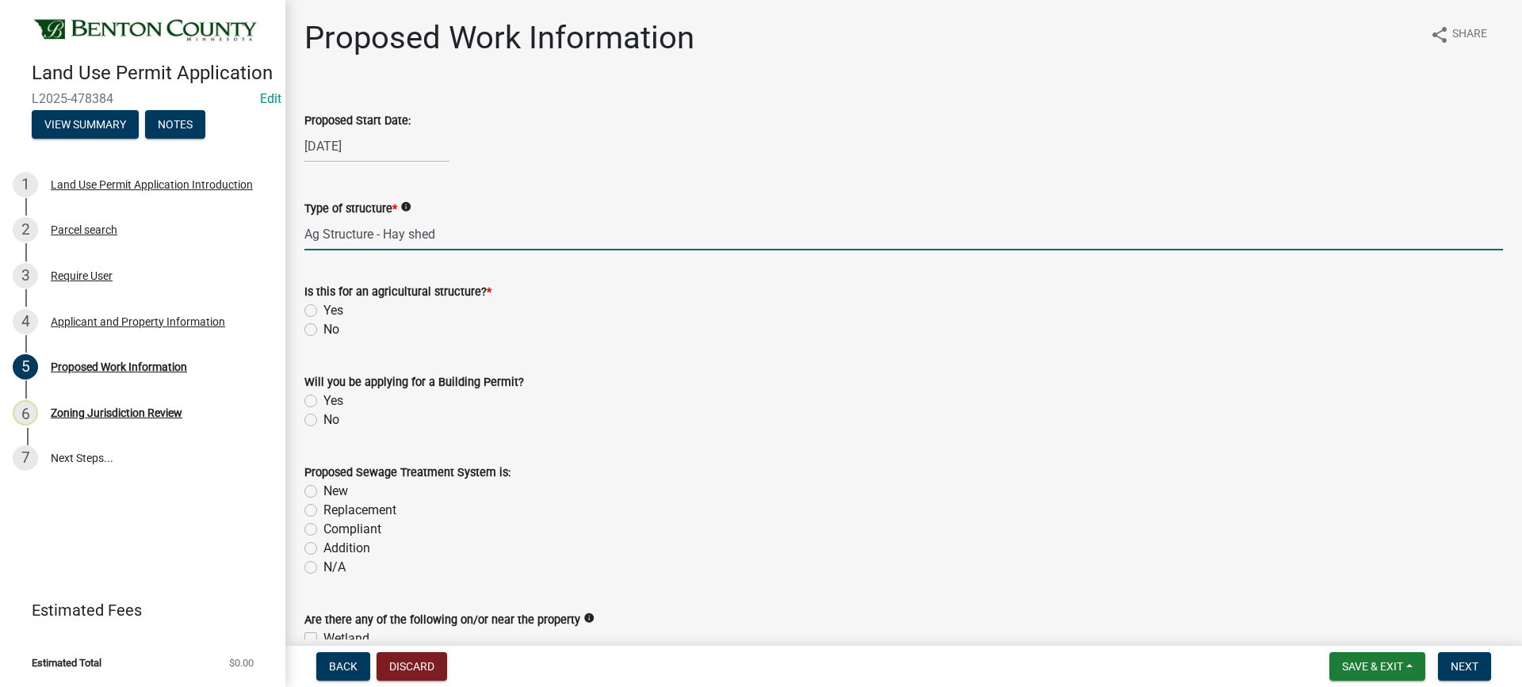
type input "Ag Structure - Hay shed"
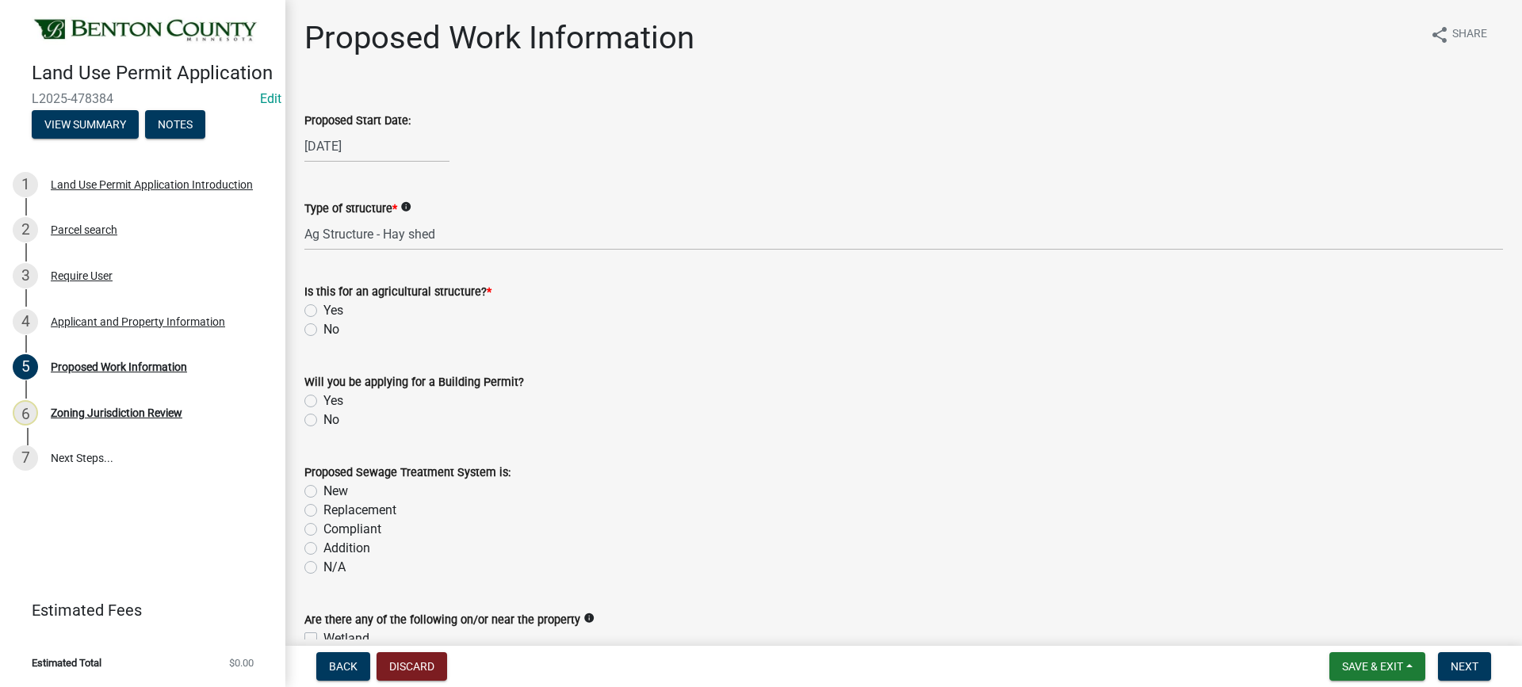
click at [323, 311] on label "Yes" at bounding box center [333, 310] width 20 height 19
click at [323, 311] on input "Yes" at bounding box center [328, 306] width 10 height 10
radio input "true"
drag, startPoint x: 308, startPoint y: 421, endPoint x: 319, endPoint y: 414, distance: 12.5
click at [323, 420] on label "No" at bounding box center [331, 420] width 16 height 19
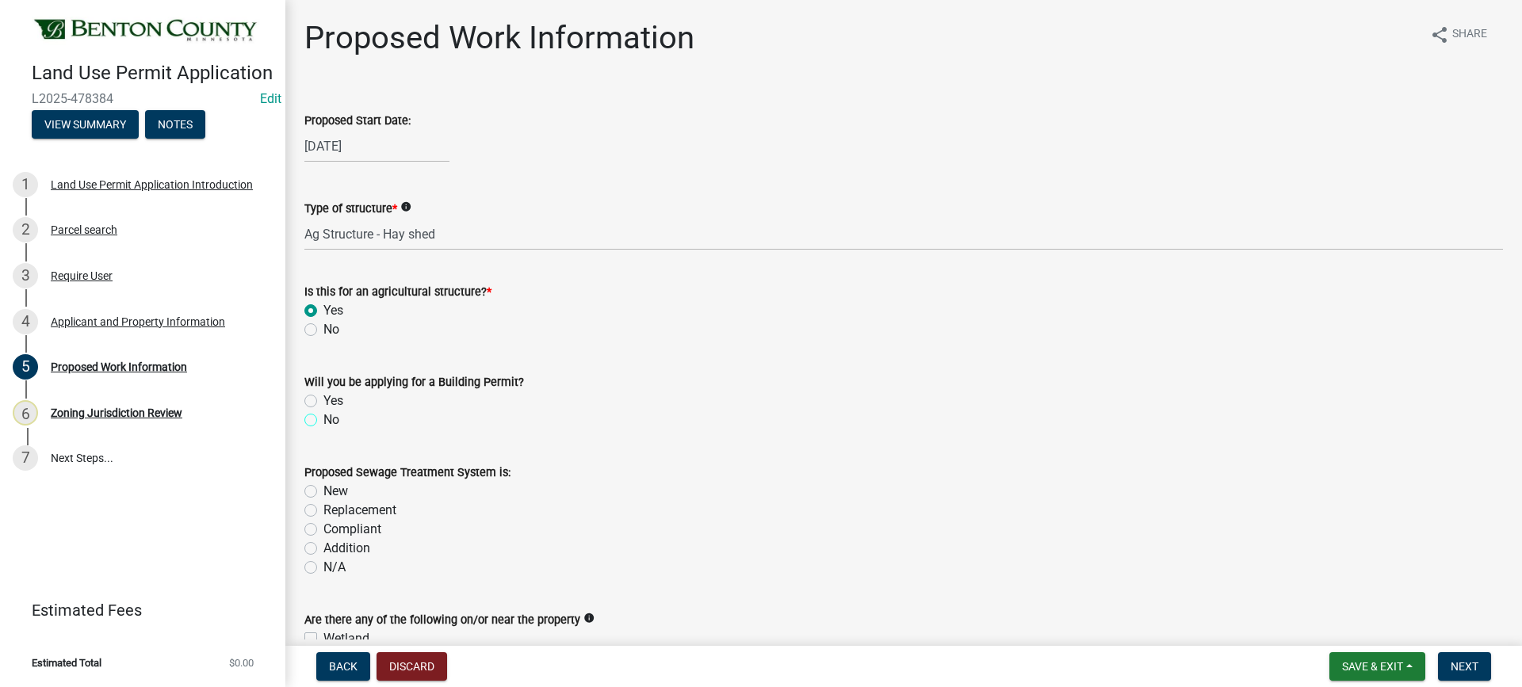
click at [323, 420] on input "No" at bounding box center [328, 416] width 10 height 10
radio input "true"
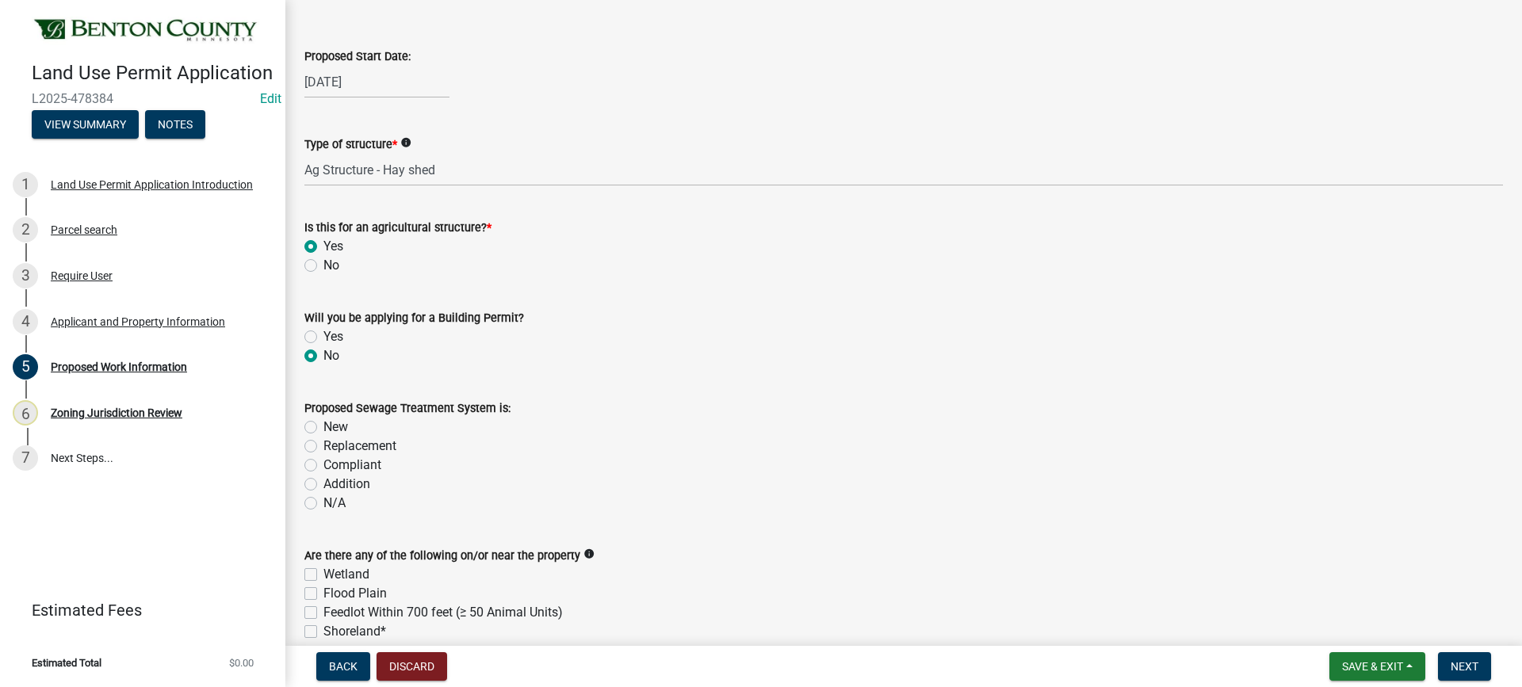
scroll to position [238, 0]
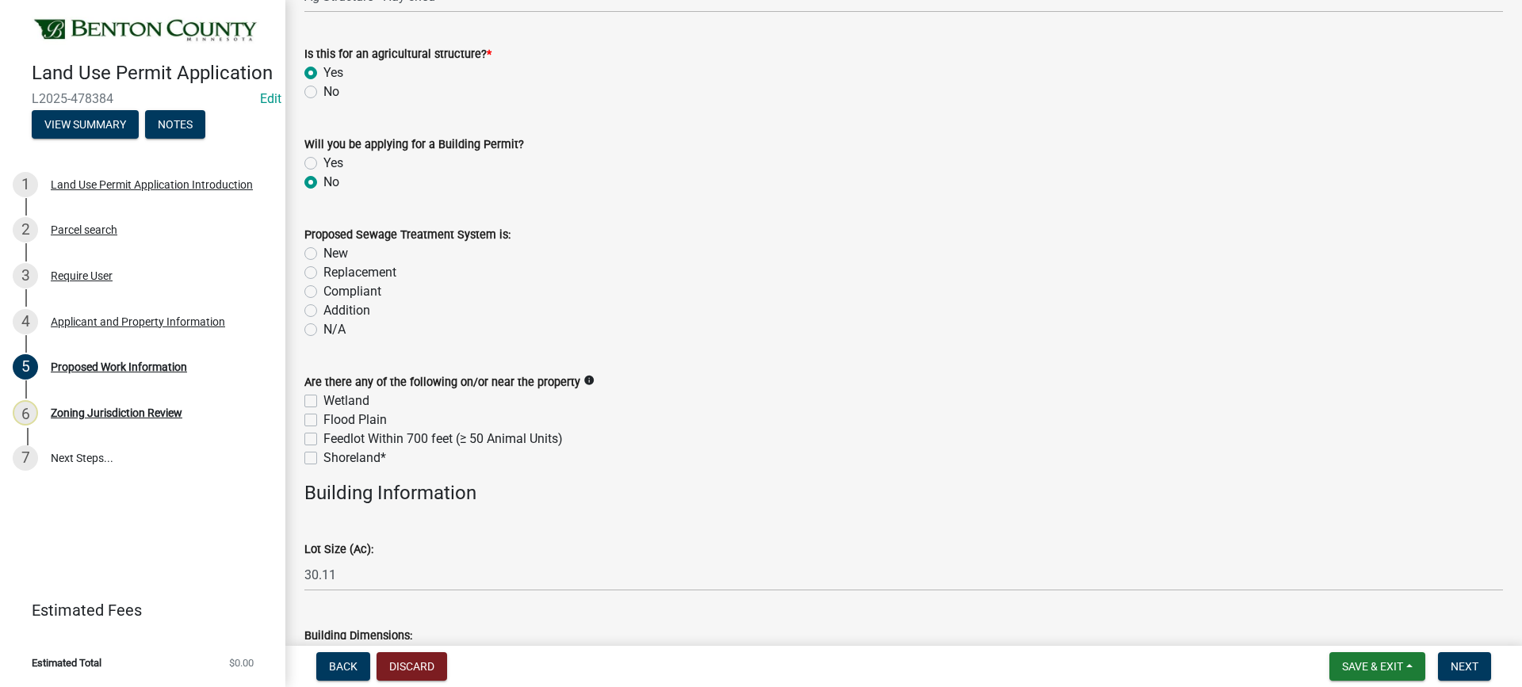
click at [323, 293] on label "Compliant" at bounding box center [352, 291] width 58 height 19
click at [323, 292] on input "Compliant" at bounding box center [328, 287] width 10 height 10
radio input "true"
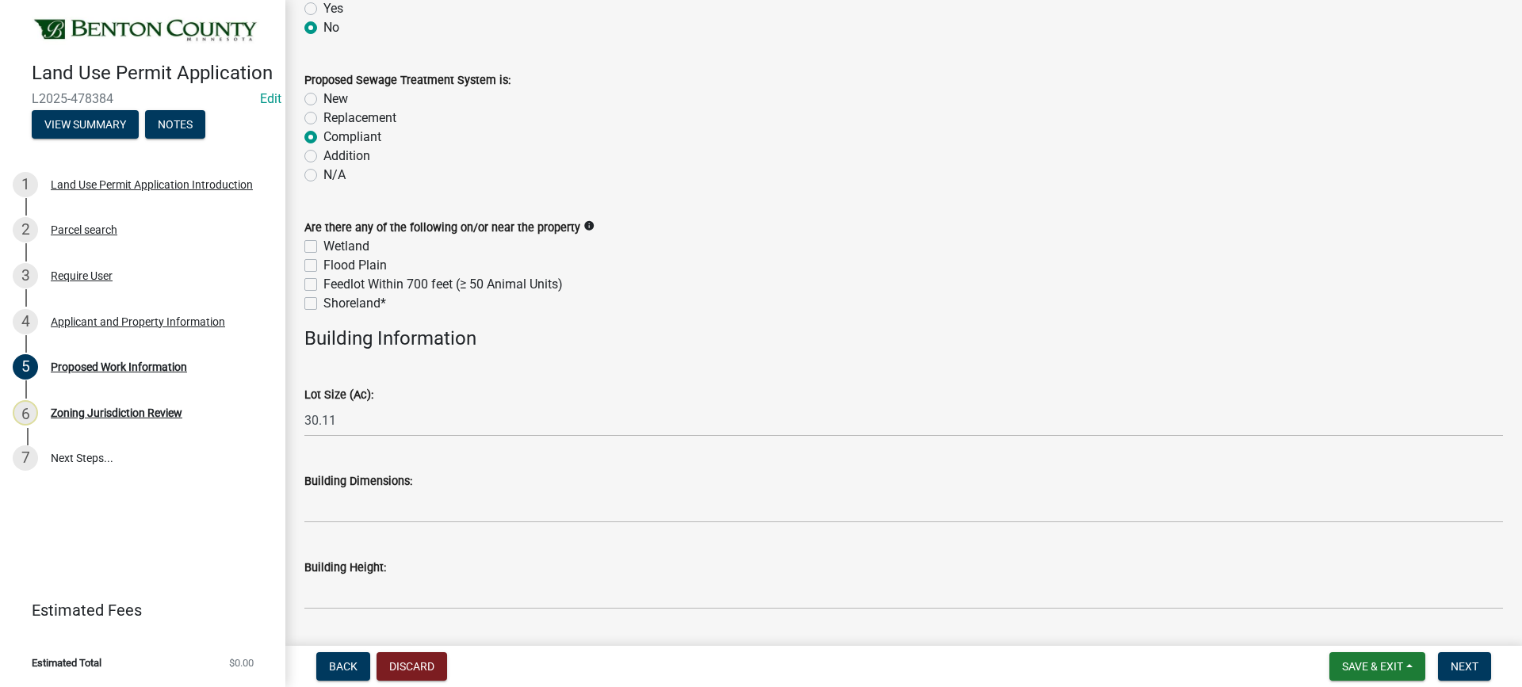
scroll to position [396, 0]
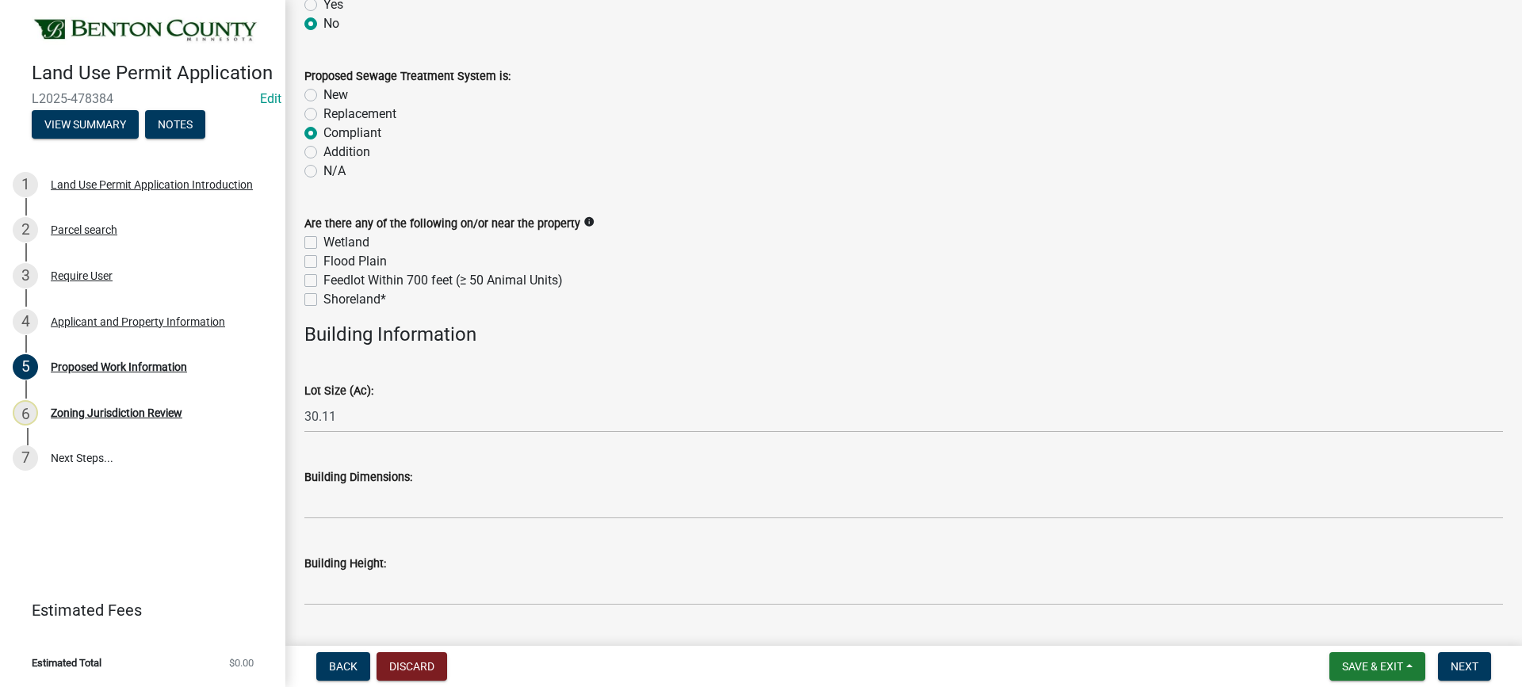
click at [323, 241] on label "Wetland" at bounding box center [346, 242] width 46 height 19
click at [323, 241] on input "Wetland" at bounding box center [328, 238] width 10 height 10
checkbox input "true"
checkbox input "false"
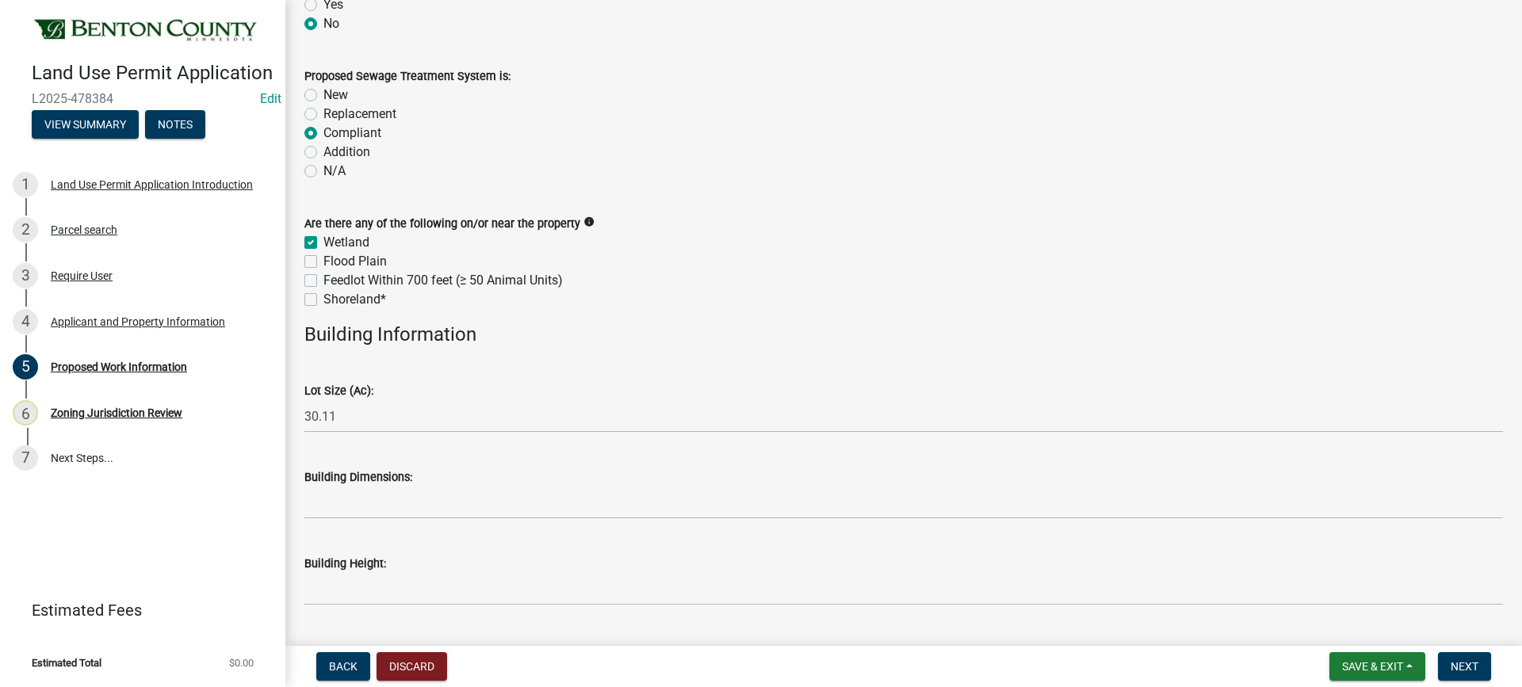
click at [323, 300] on label "Shoreland*" at bounding box center [354, 299] width 63 height 19
click at [323, 300] on input "Shoreland*" at bounding box center [328, 295] width 10 height 10
checkbox input "true"
checkbox input "false"
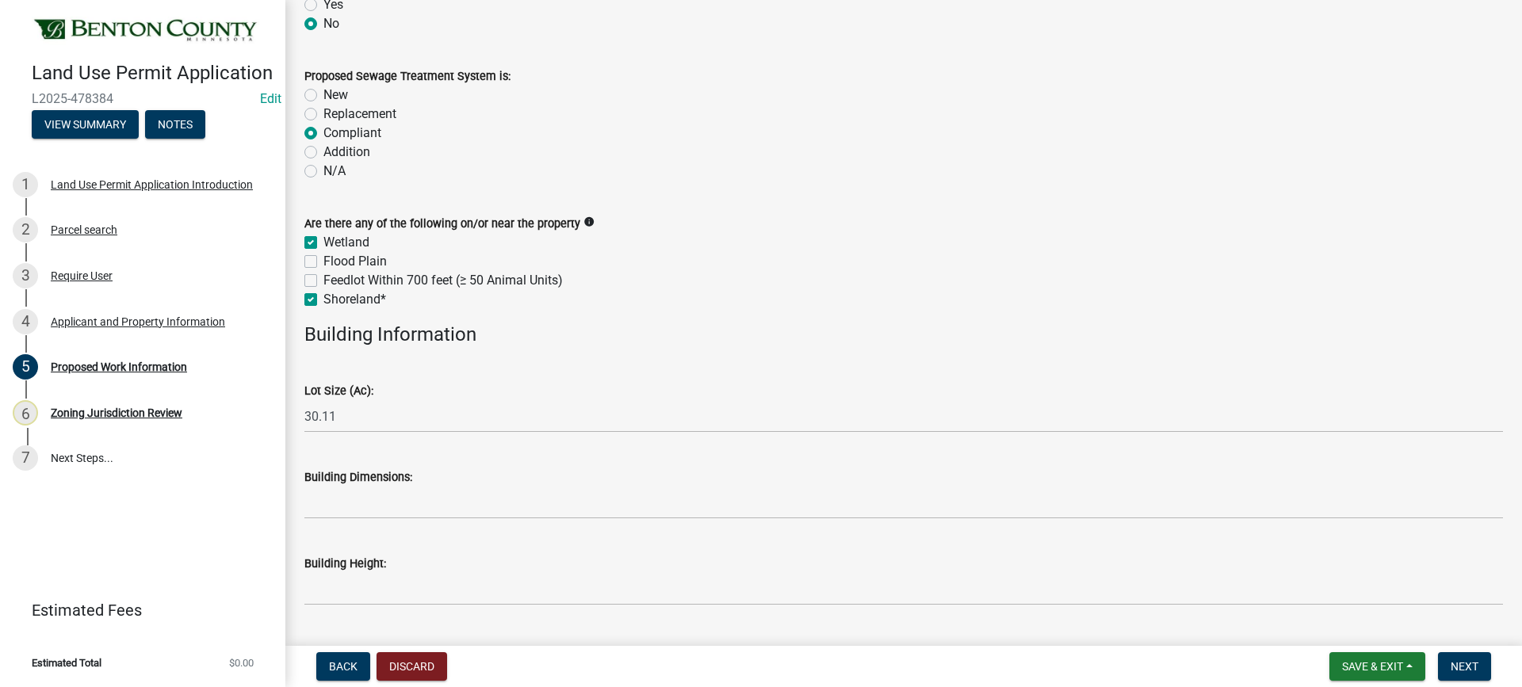
checkbox input "false"
checkbox input "true"
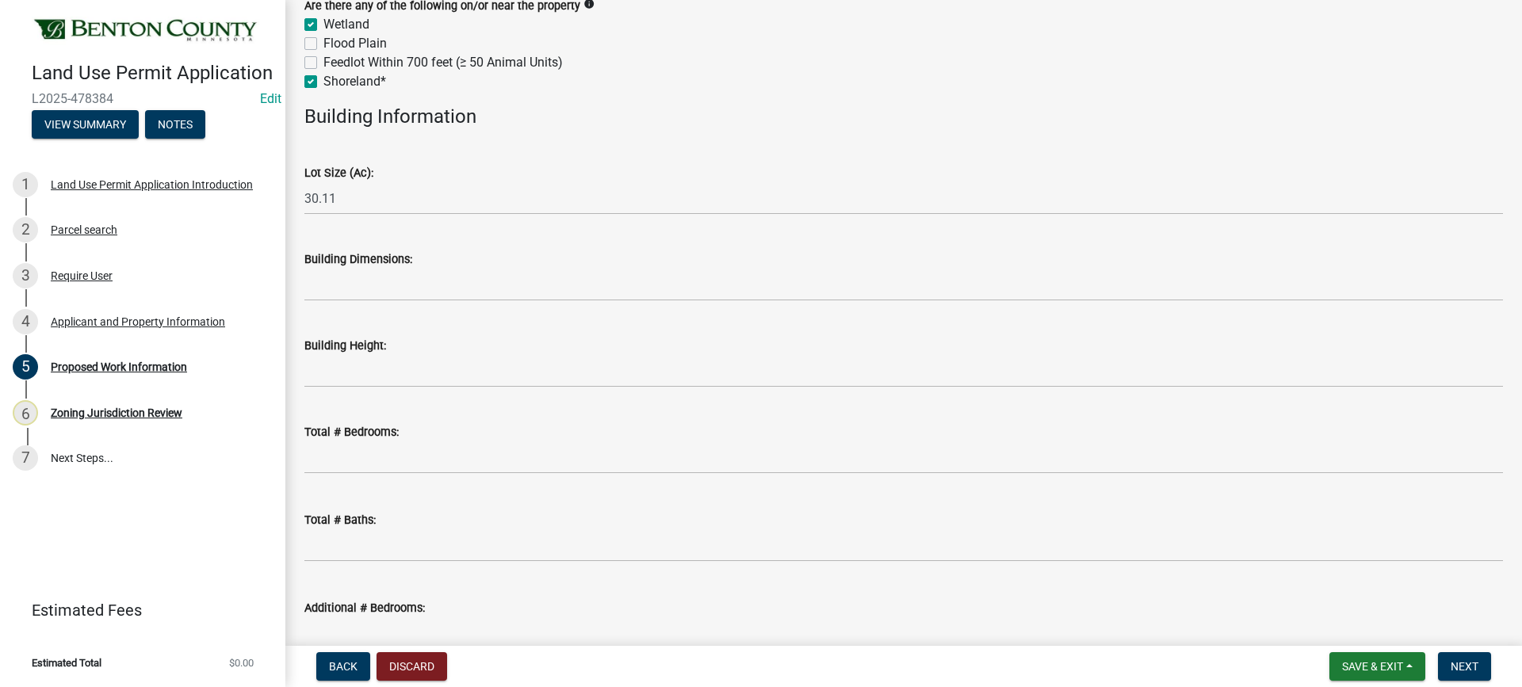
scroll to position [634, 0]
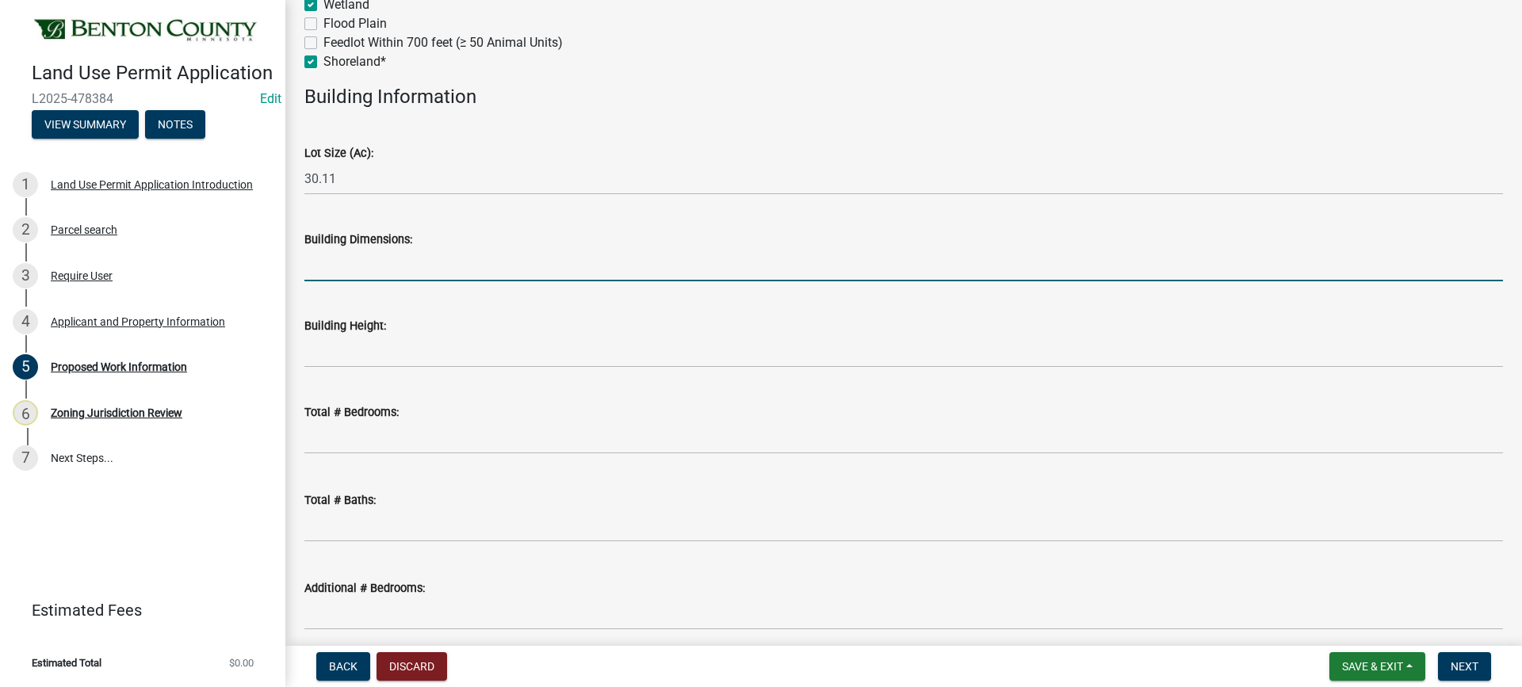
click at [413, 265] on input "Building Dimensions:" at bounding box center [903, 265] width 1198 height 32
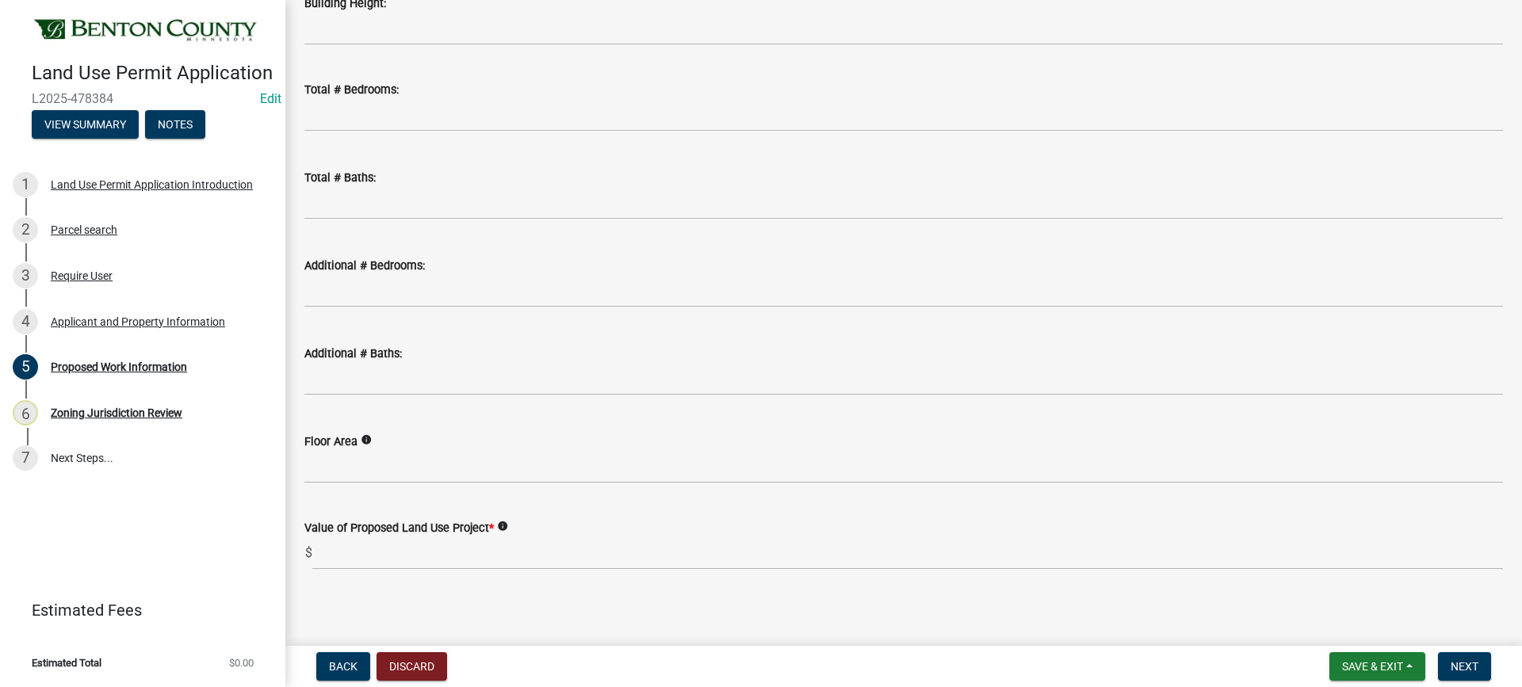
scroll to position [963, 0]
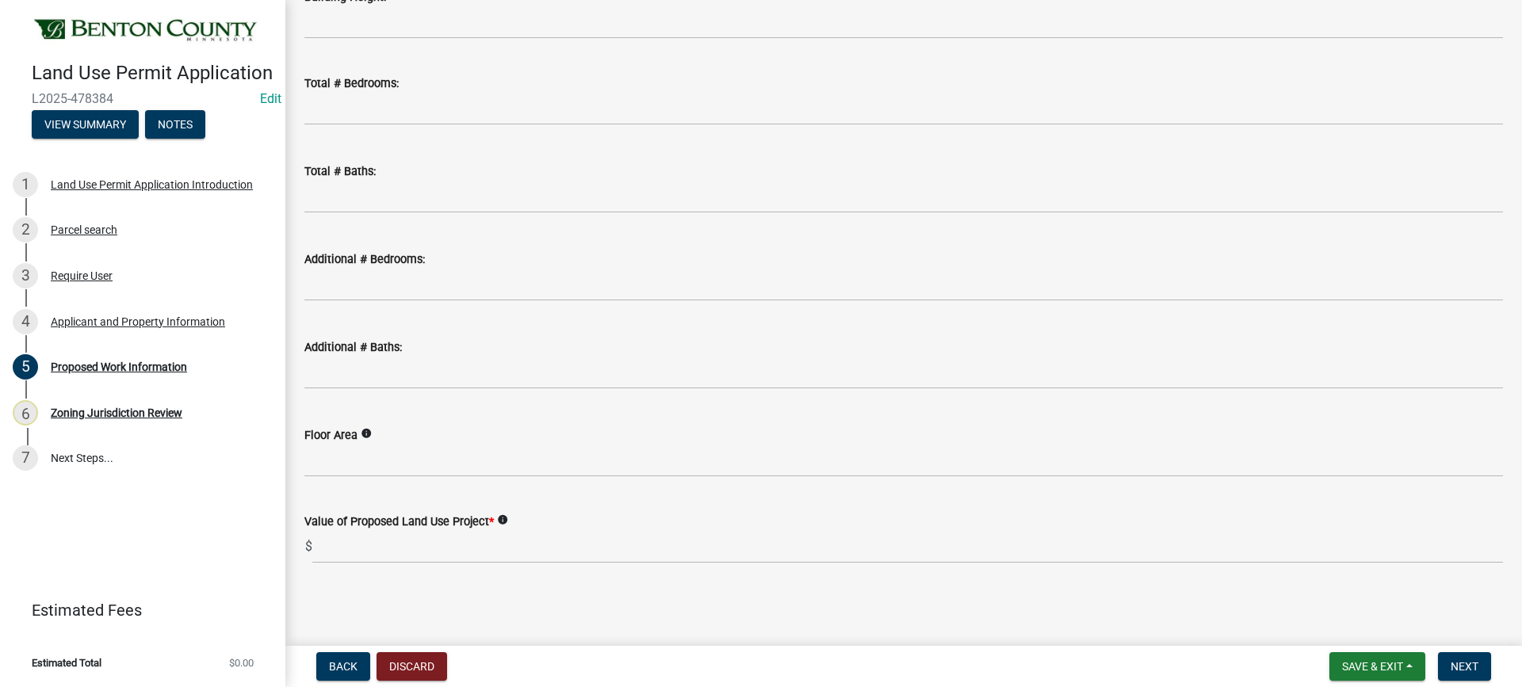
type input "56x50"
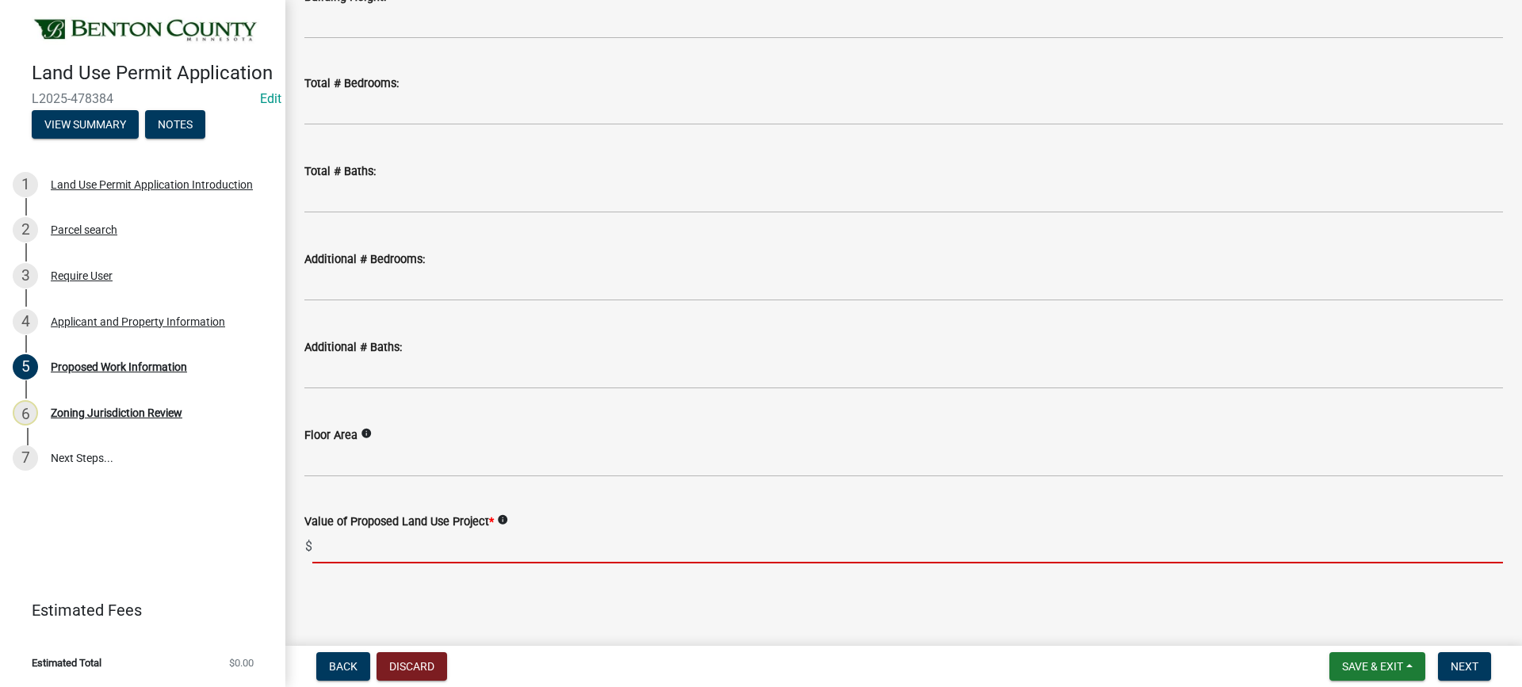
click at [353, 548] on input "text" at bounding box center [907, 547] width 1190 height 32
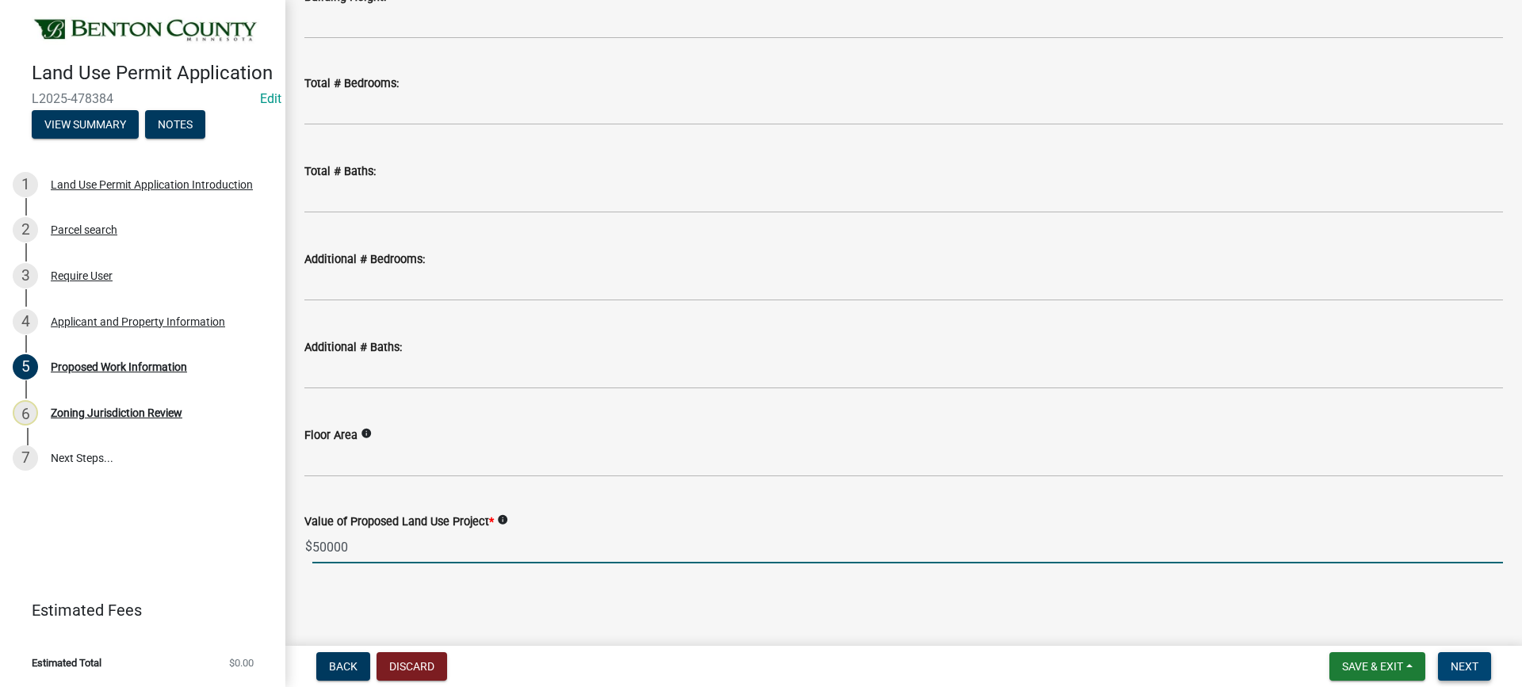
type input "50000"
click at [1455, 667] on span "Next" at bounding box center [1464, 666] width 28 height 13
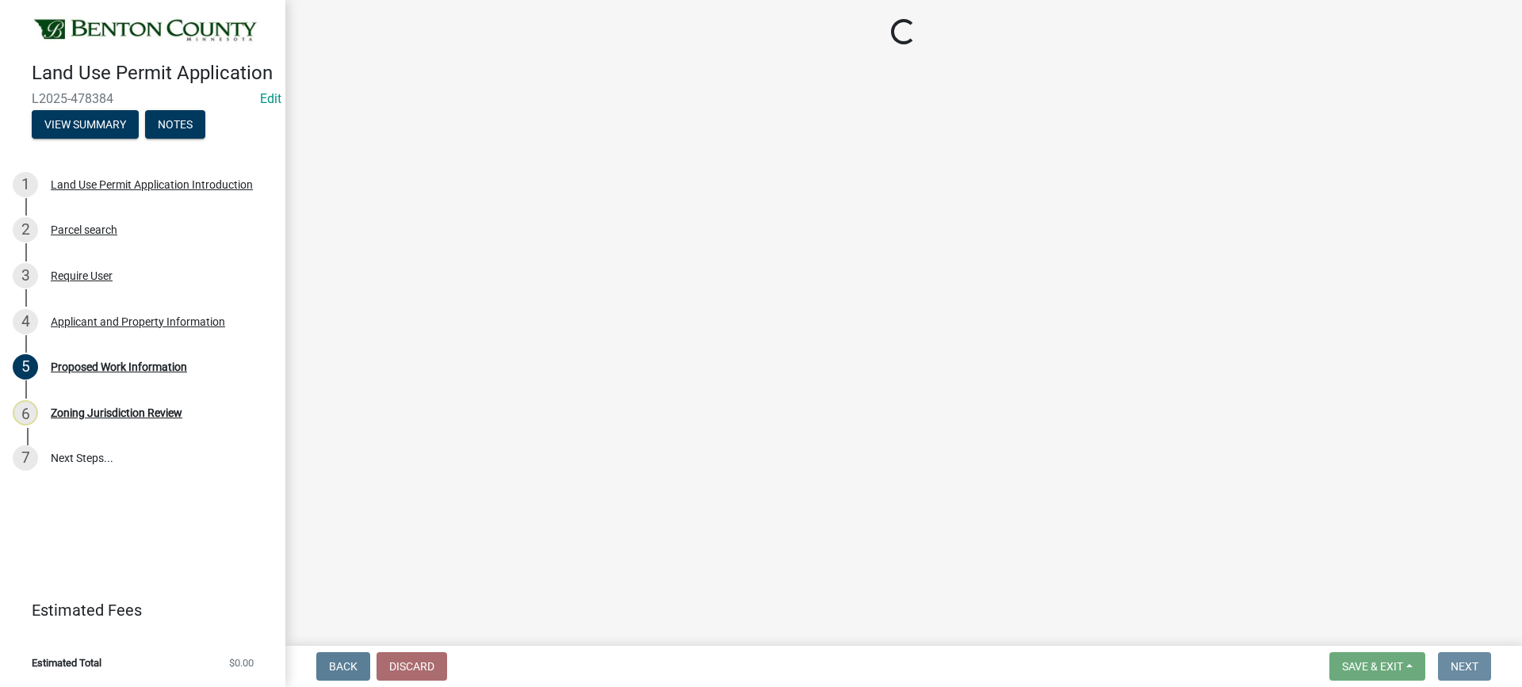
scroll to position [0, 0]
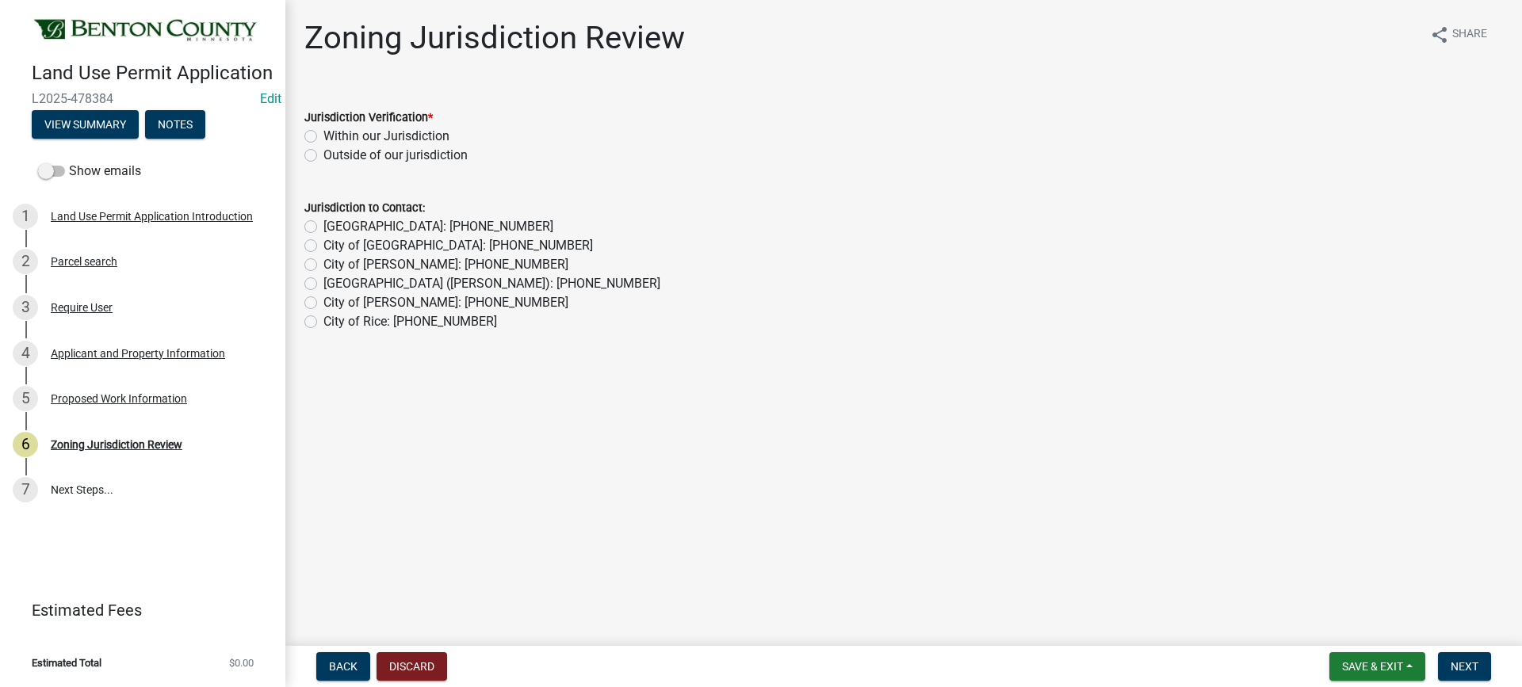
click at [323, 136] on label "Within our Jurisdiction" at bounding box center [386, 136] width 126 height 19
click at [323, 136] on input "Within our Jurisdiction" at bounding box center [328, 132] width 10 height 10
radio input "true"
click at [1464, 668] on span "Next" at bounding box center [1464, 666] width 28 height 13
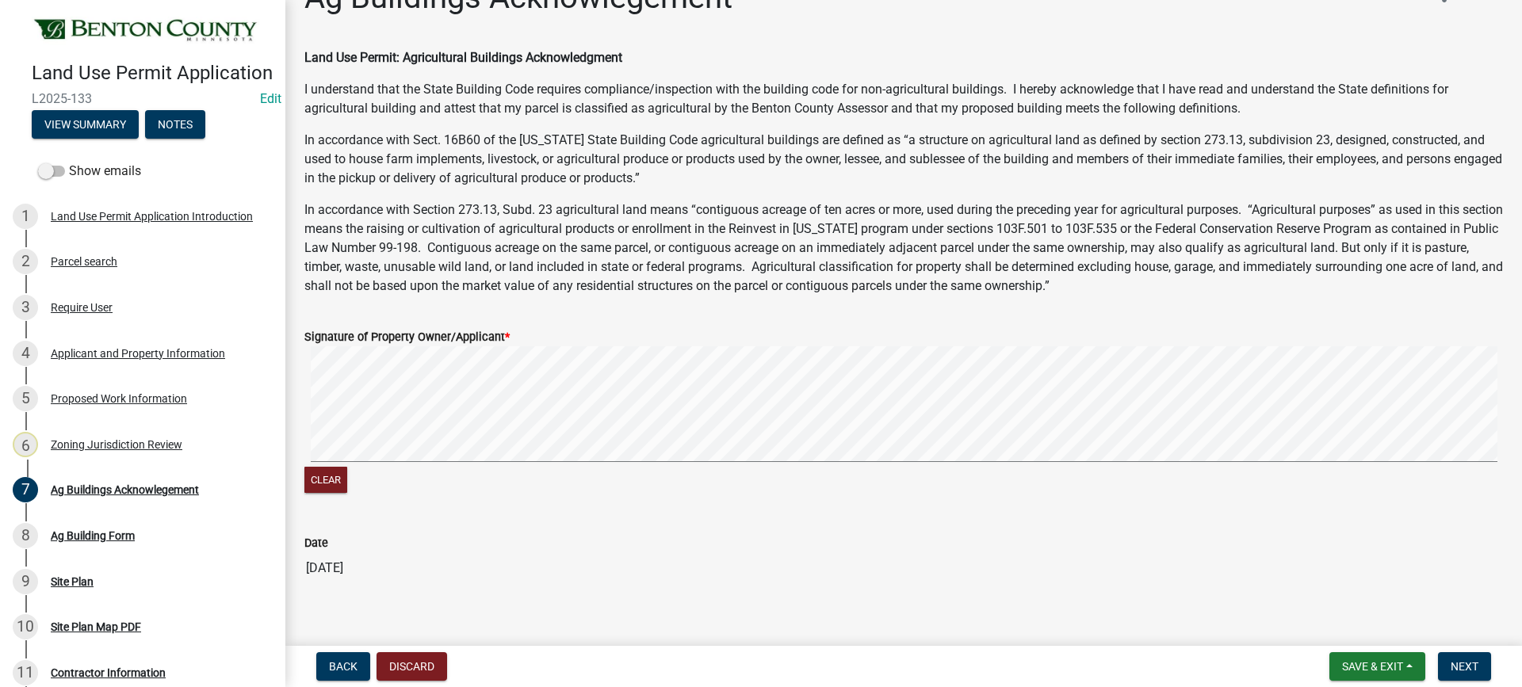
scroll to position [59, 0]
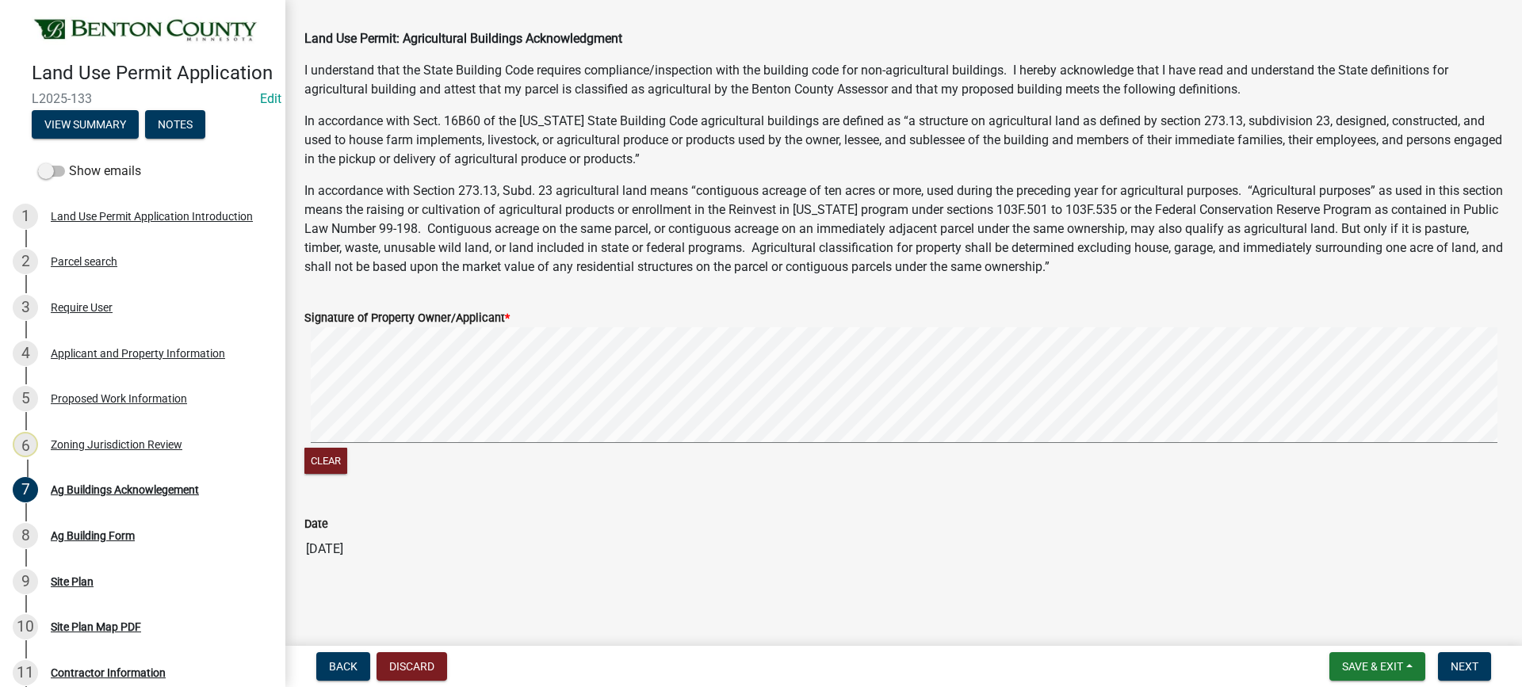
click at [387, 445] on signature-pad at bounding box center [903, 387] width 1198 height 120
click at [1461, 666] on span "Next" at bounding box center [1464, 666] width 28 height 13
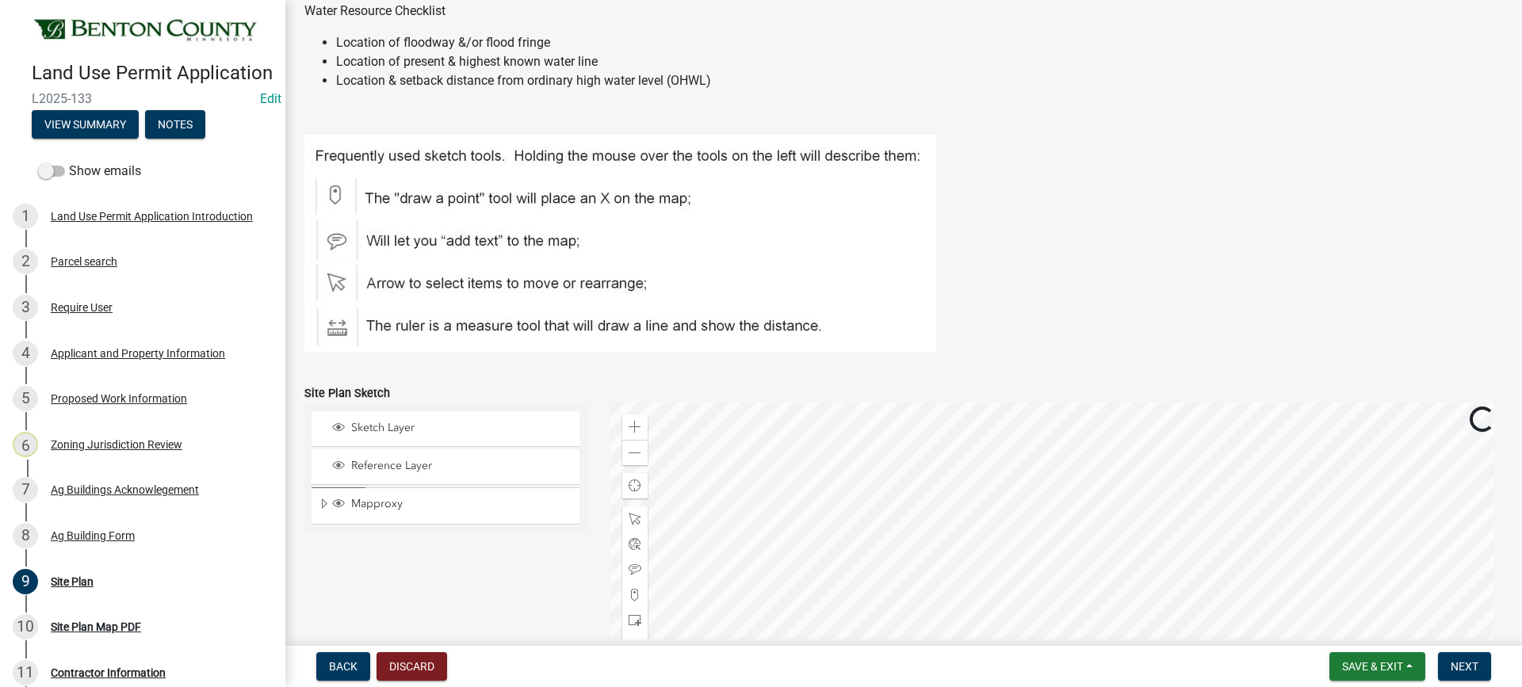
scroll to position [307, 0]
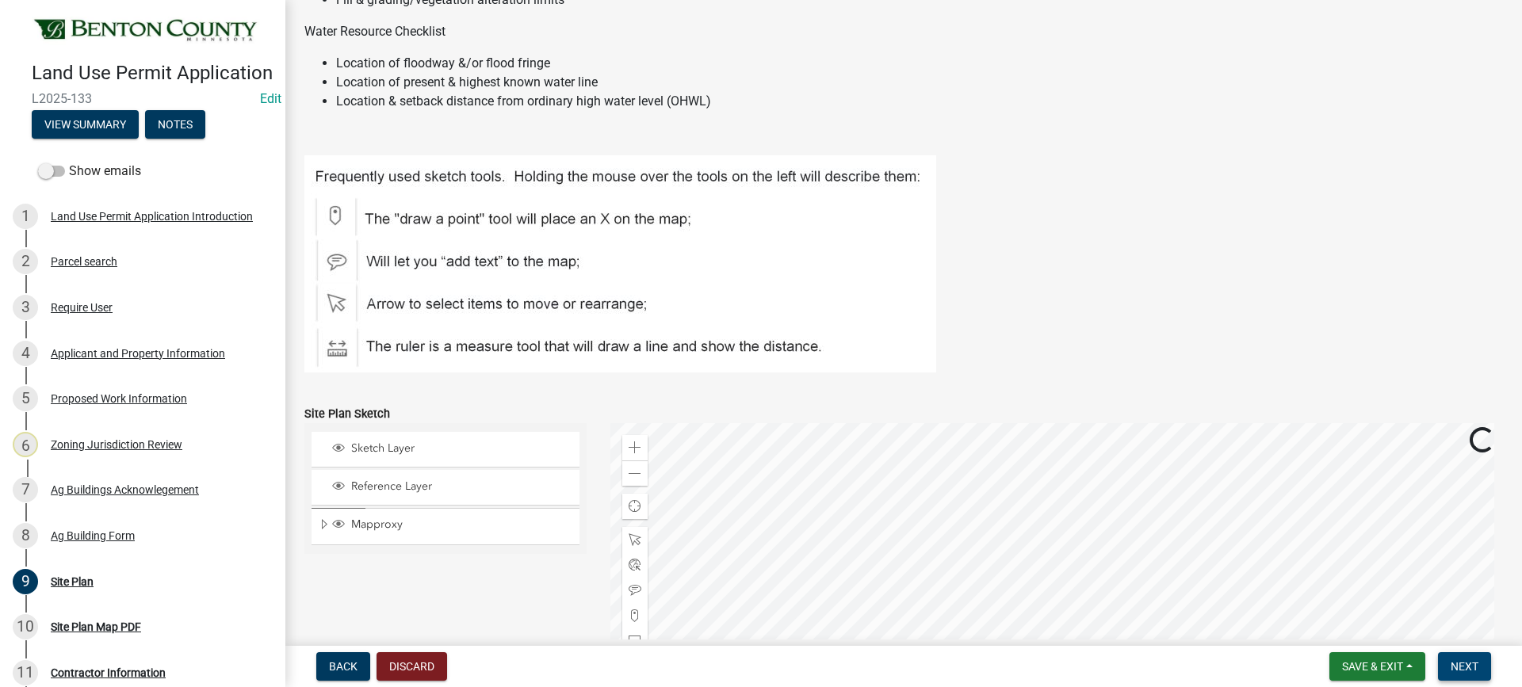
click at [1462, 670] on span "Next" at bounding box center [1464, 666] width 28 height 13
click at [1471, 665] on span "Next" at bounding box center [1464, 666] width 28 height 13
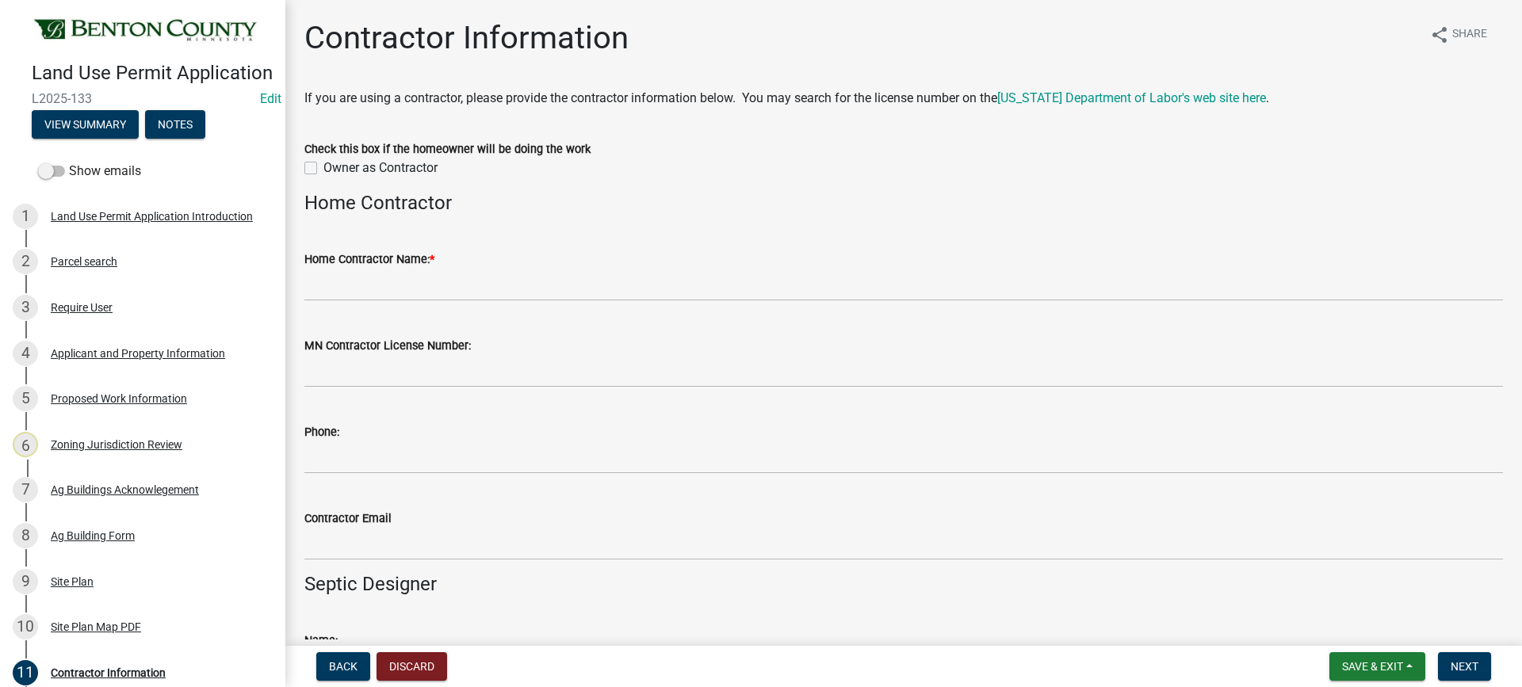
click at [323, 169] on label "Owner as Contractor" at bounding box center [380, 168] width 114 height 19
click at [323, 169] on input "Owner as Contractor" at bounding box center [328, 164] width 10 height 10
checkbox input "true"
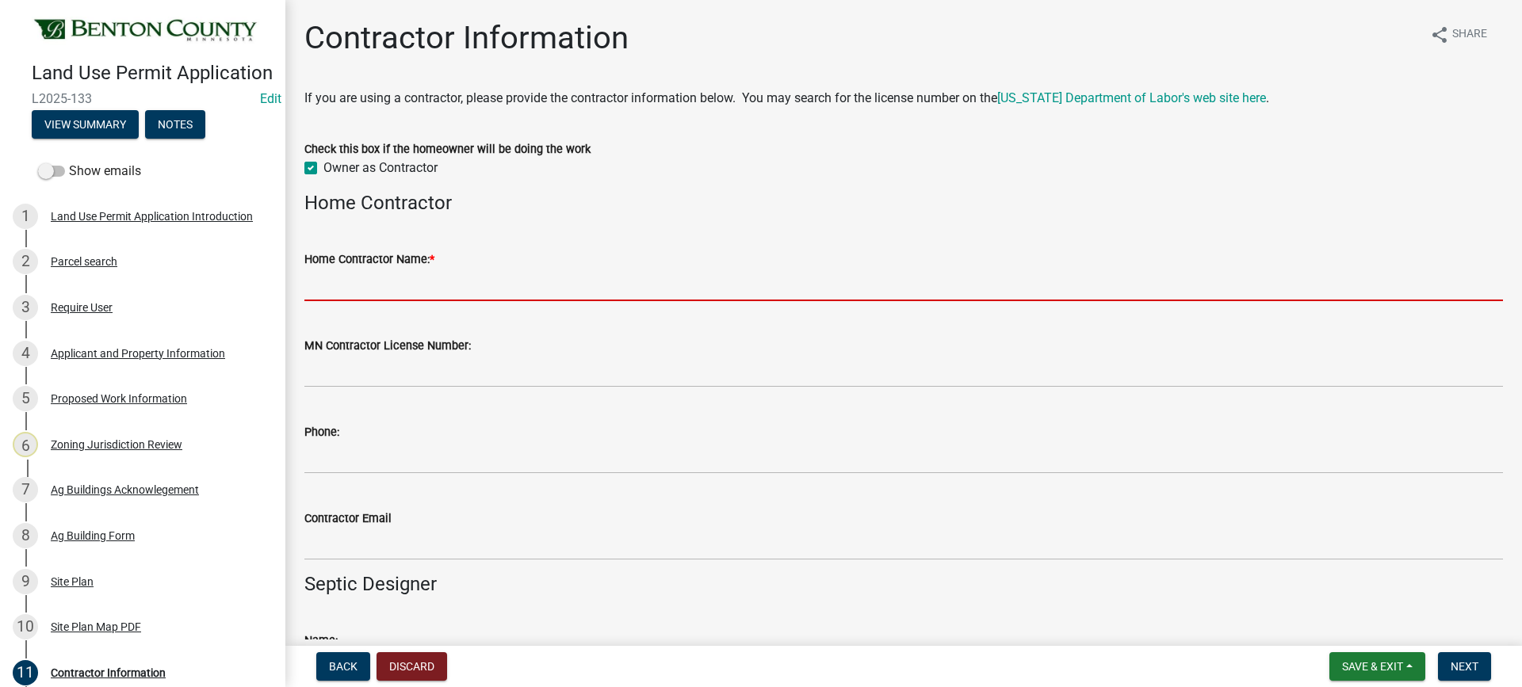
click at [435, 292] on input "Home Contractor Name: *" at bounding box center [903, 285] width 1198 height 32
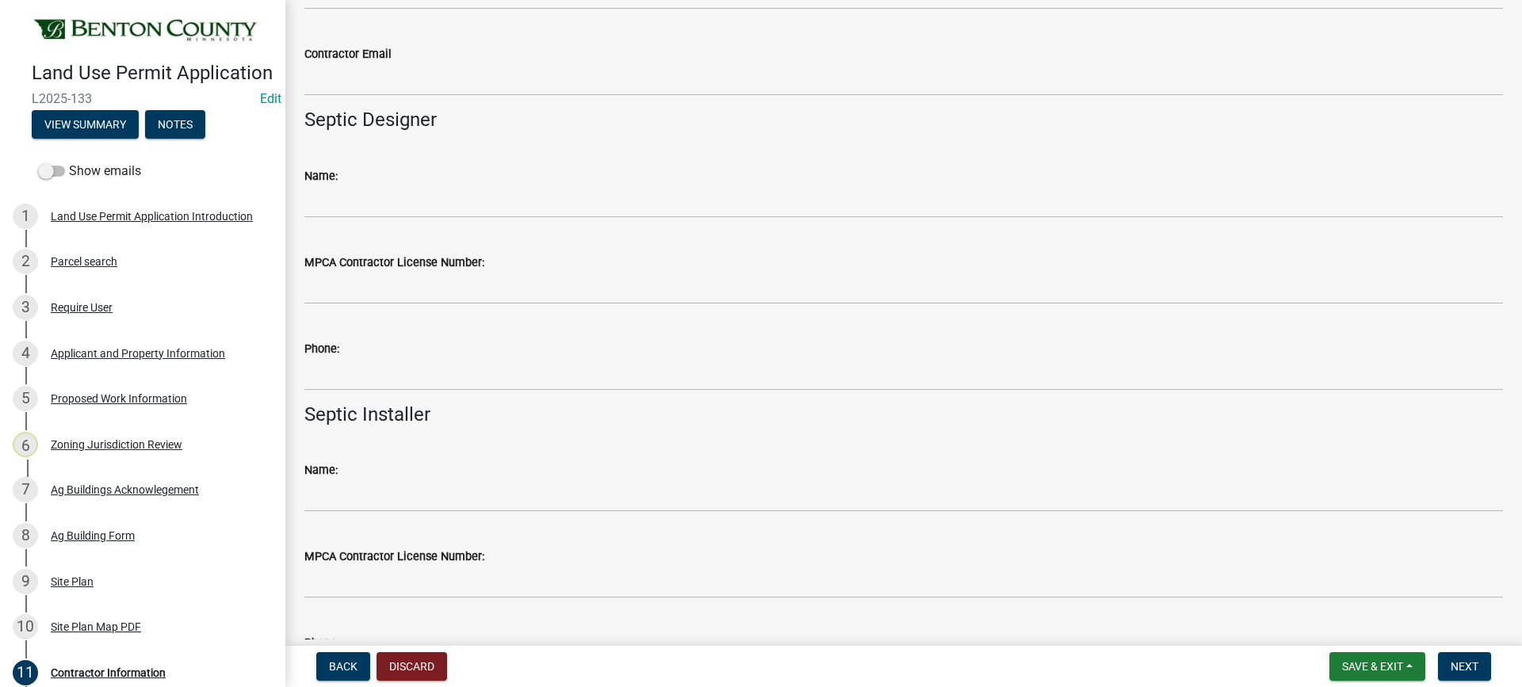
scroll to position [584, 0]
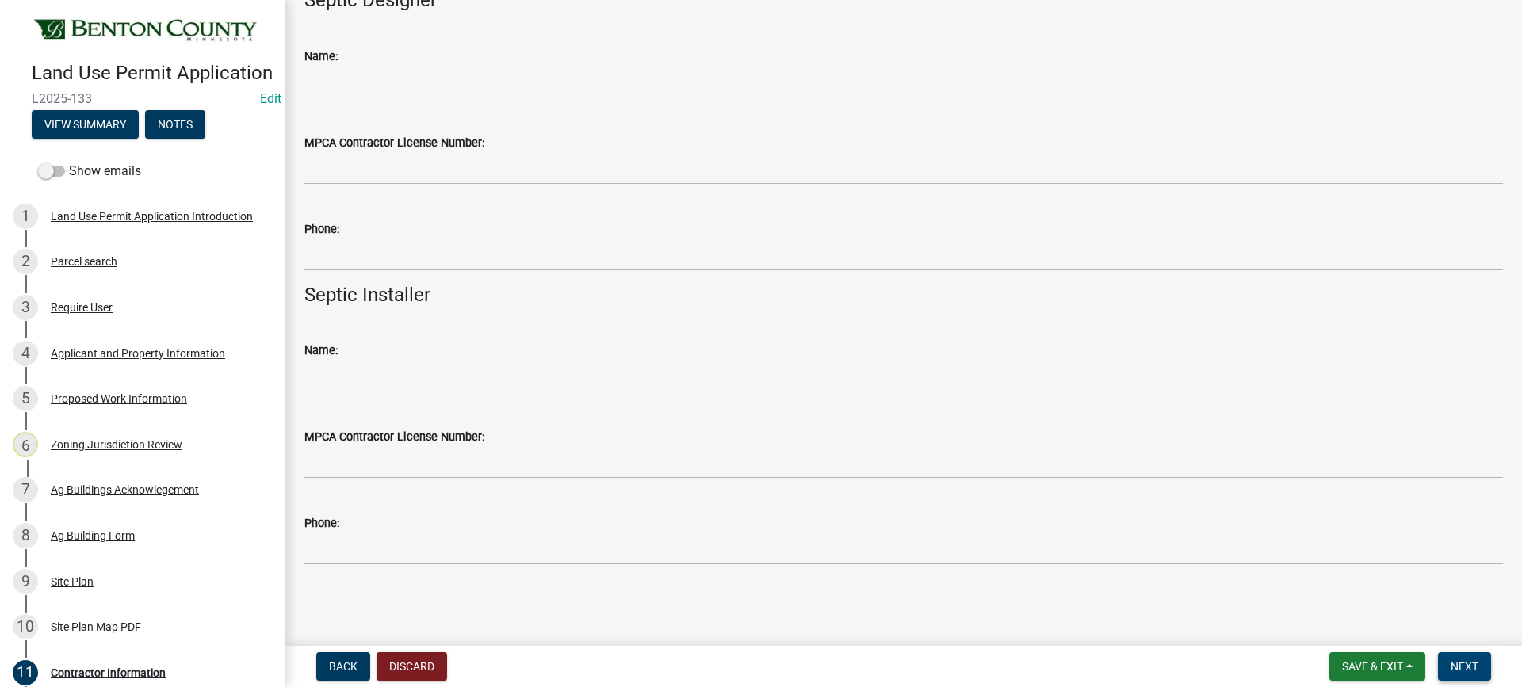
type input "[PERSON_NAME]"
click at [1469, 663] on span "Next" at bounding box center [1464, 666] width 28 height 13
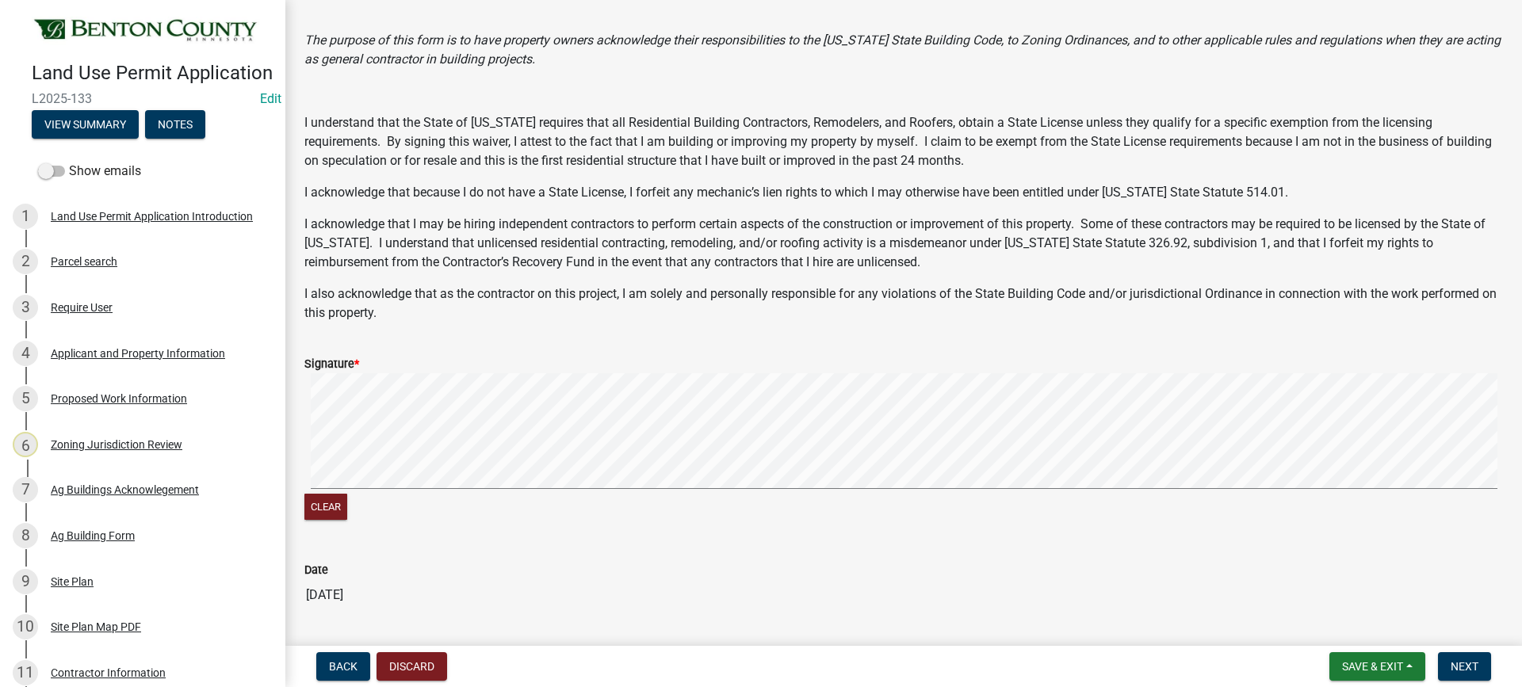
scroll to position [199, 0]
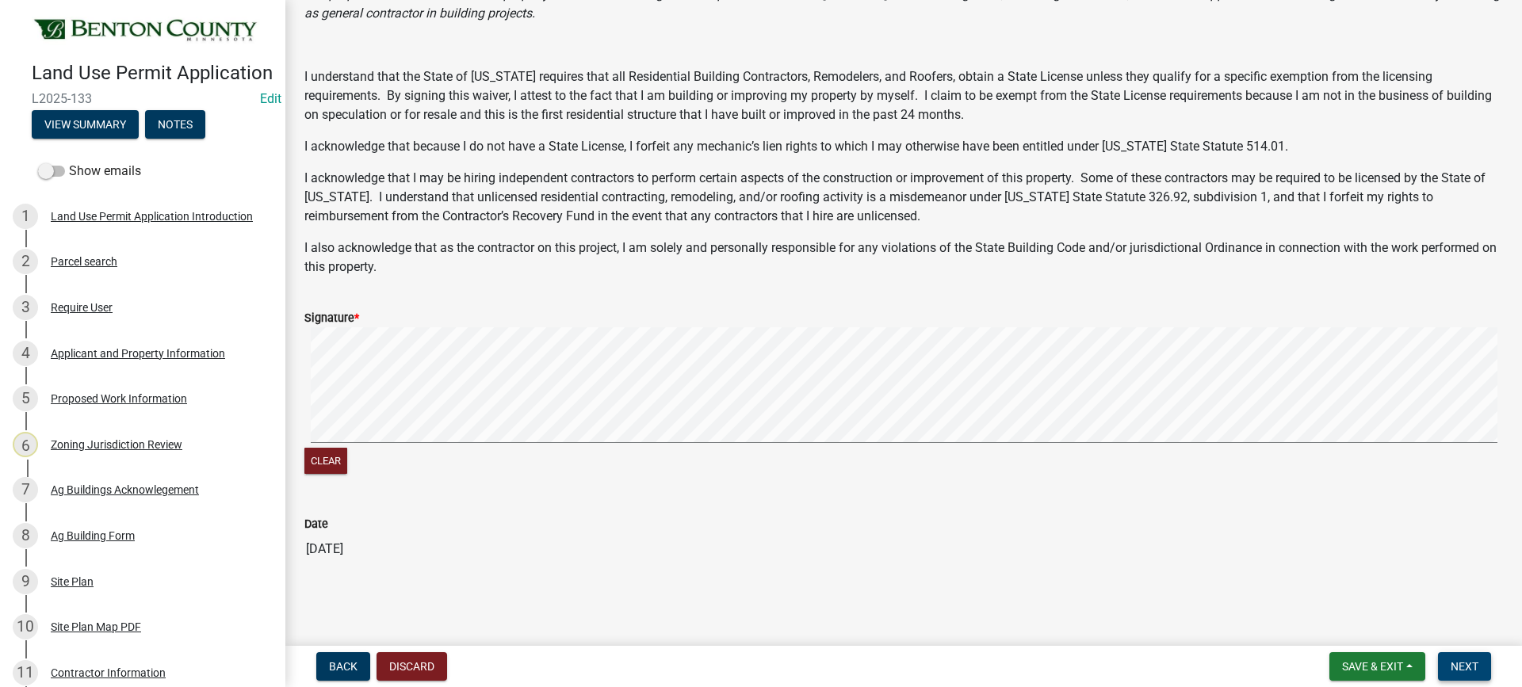
click at [1448, 660] on button "Next" at bounding box center [1464, 666] width 53 height 29
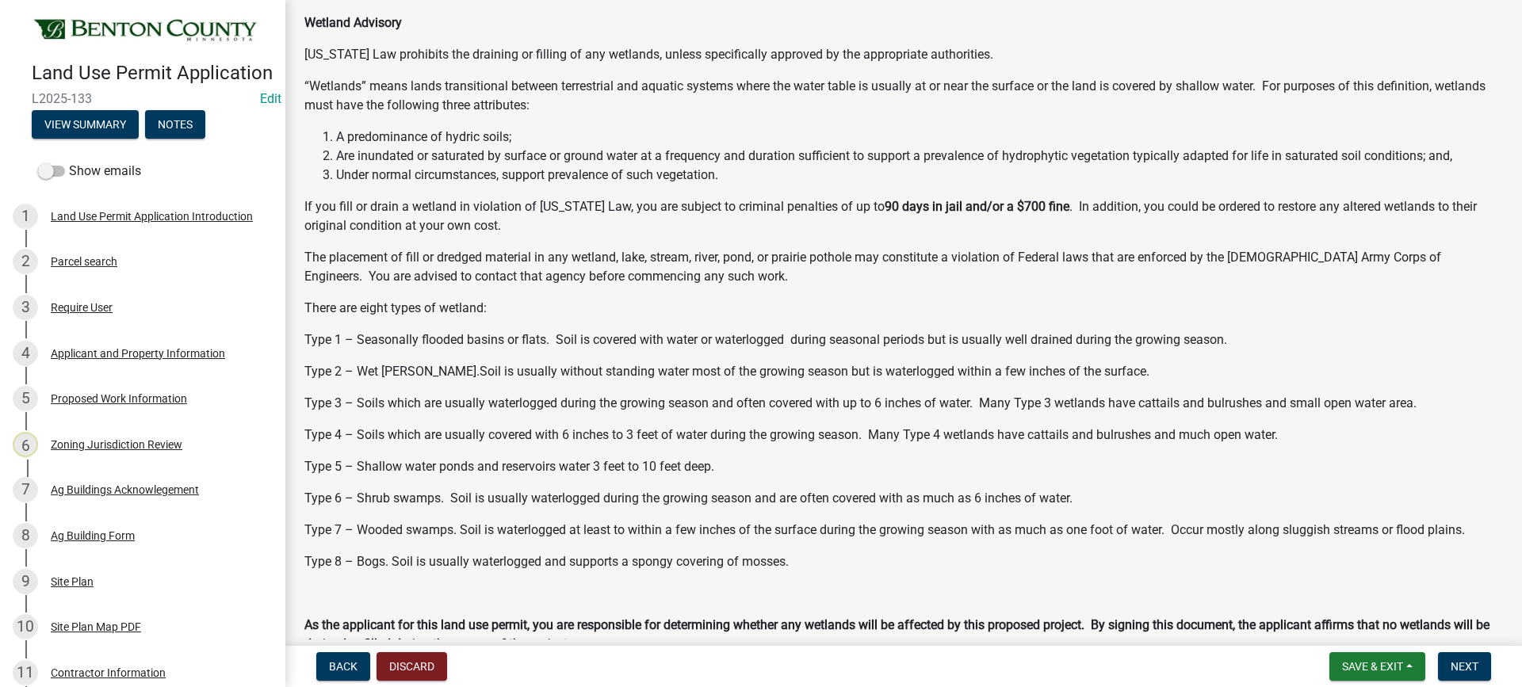
scroll to position [453, 0]
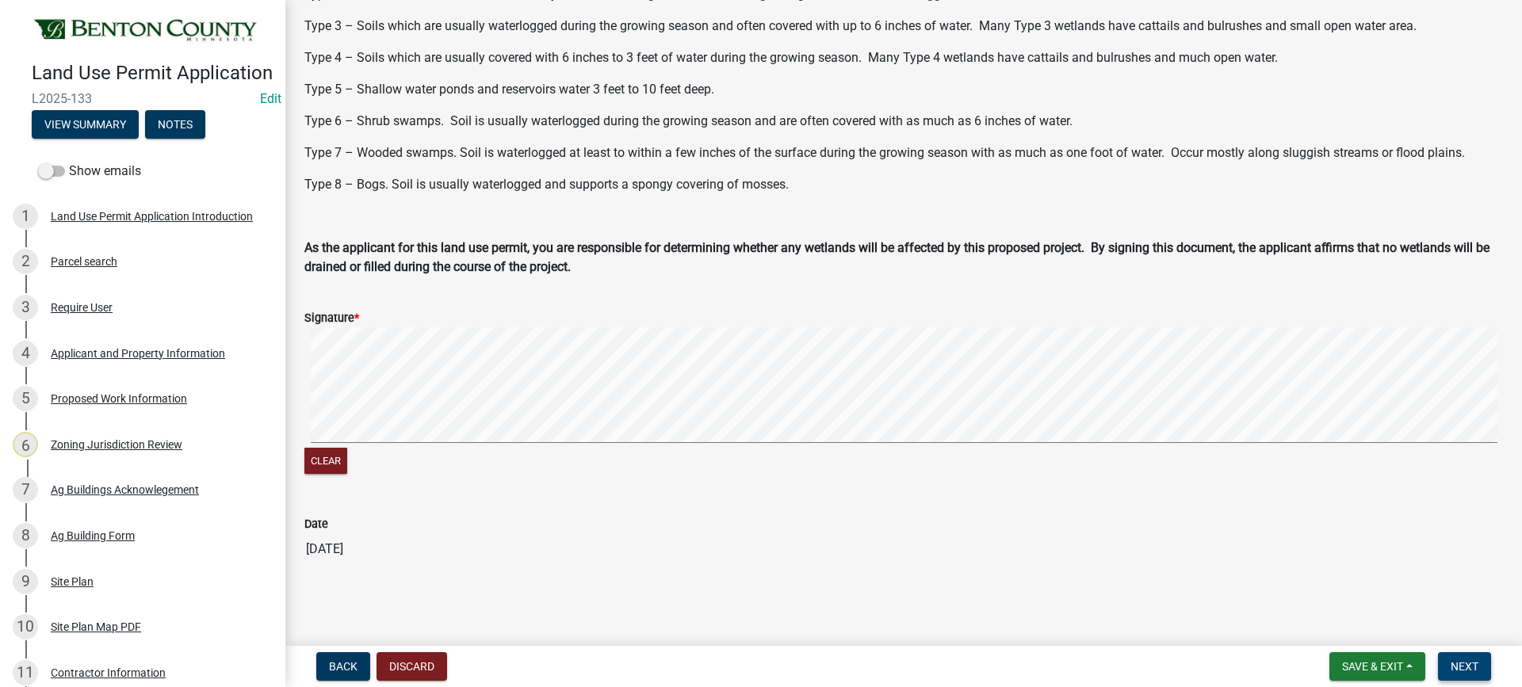
click at [1461, 663] on span "Next" at bounding box center [1464, 666] width 28 height 13
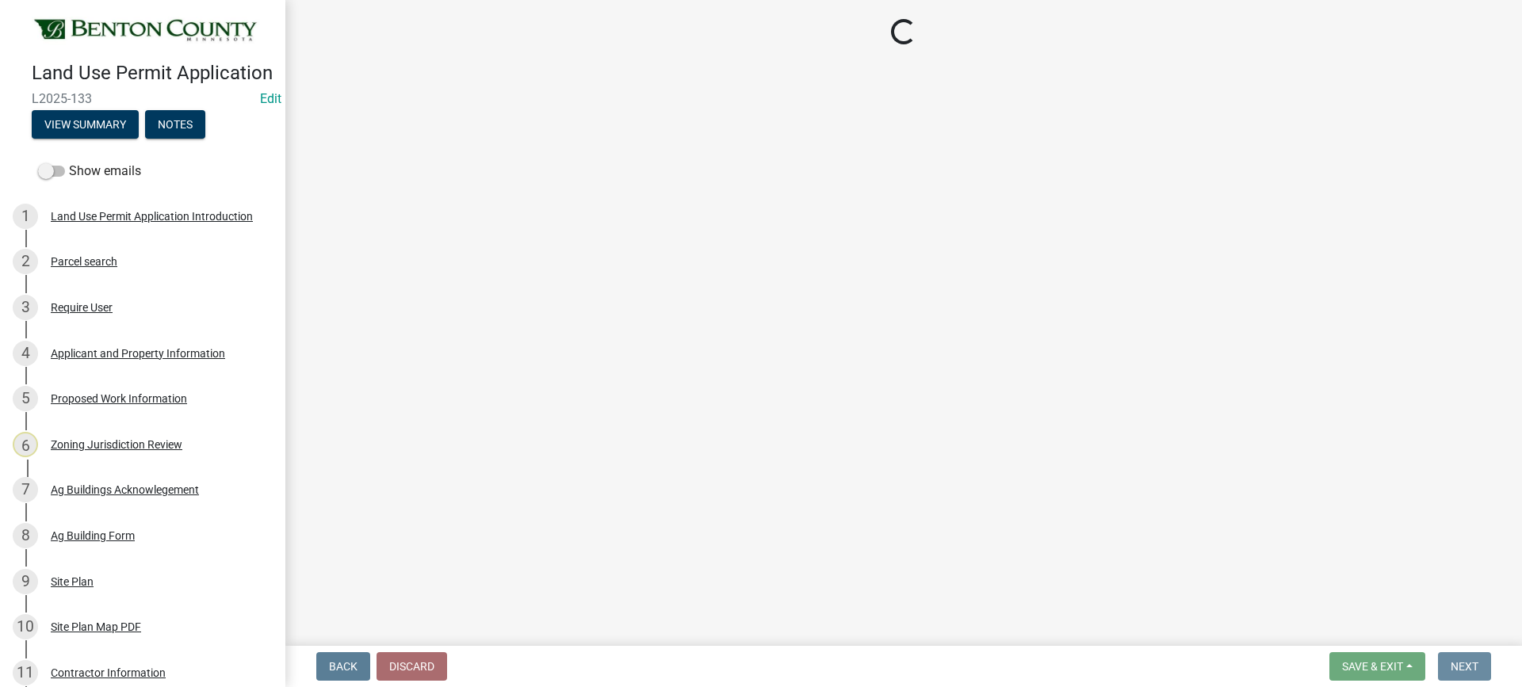
scroll to position [0, 0]
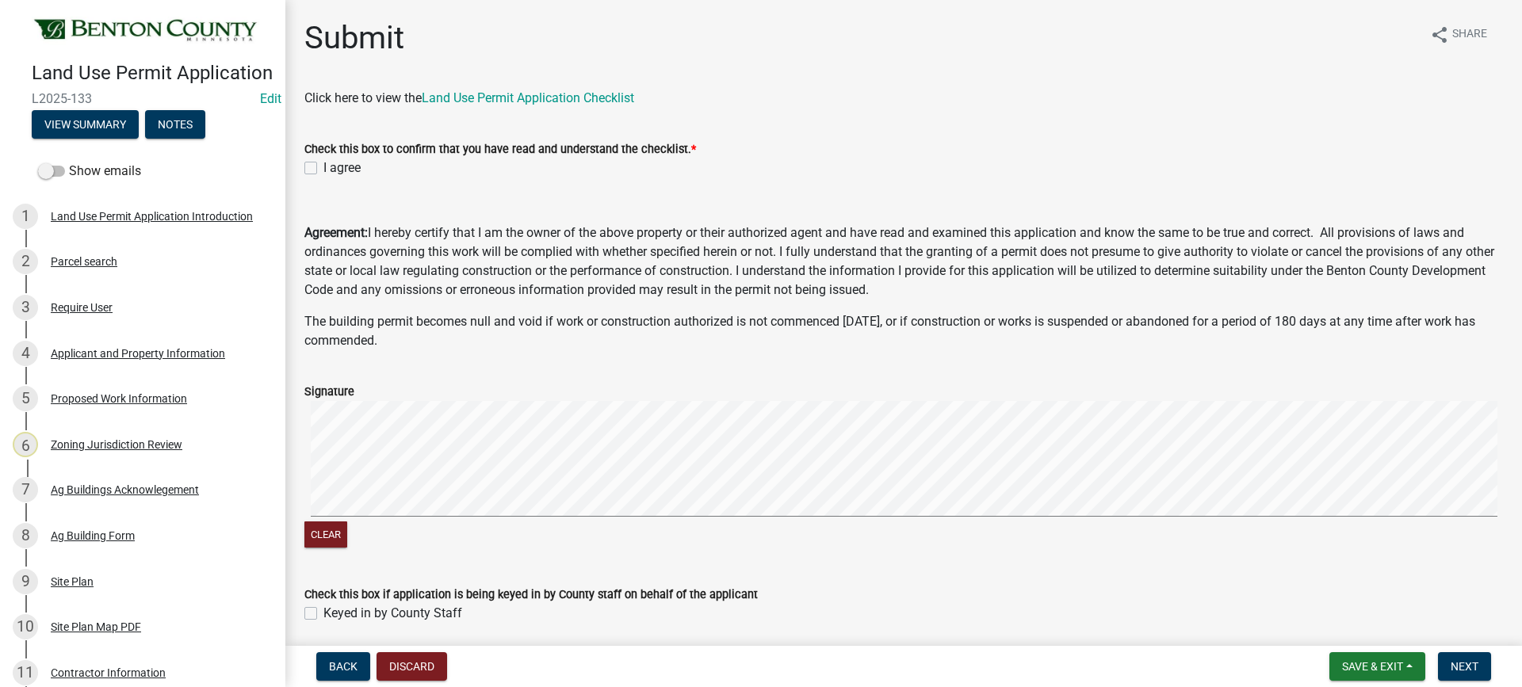
click at [323, 169] on label "I agree" at bounding box center [341, 168] width 37 height 19
click at [323, 169] on input "I agree" at bounding box center [328, 164] width 10 height 10
checkbox input "true"
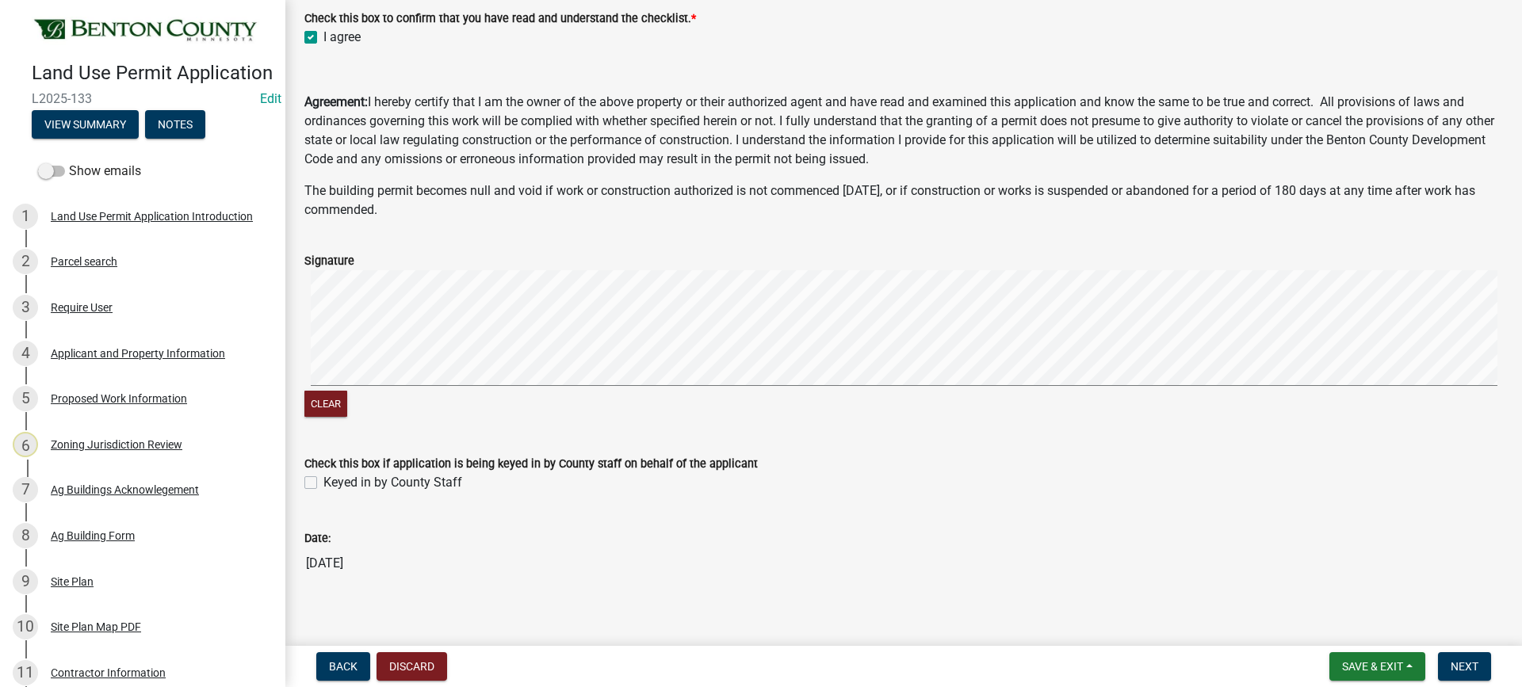
scroll to position [145, 0]
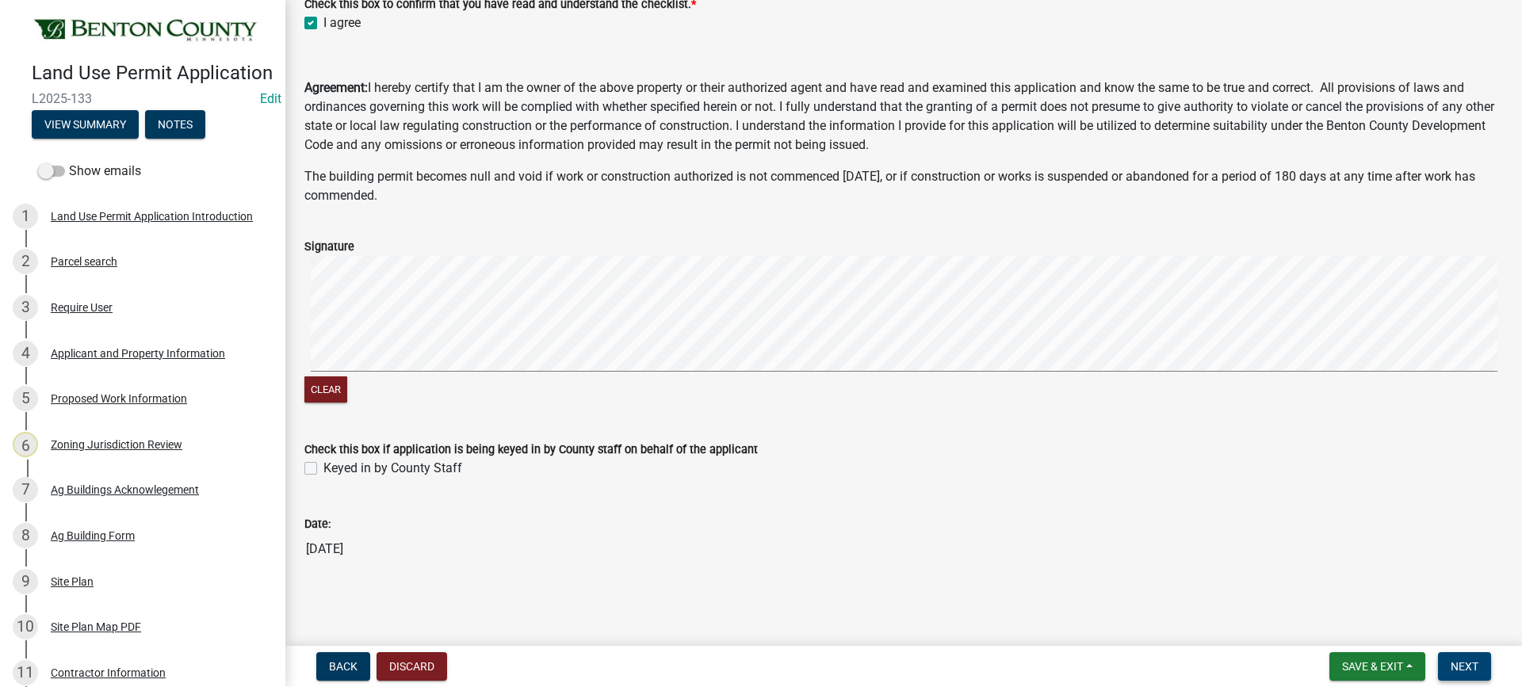
click at [1465, 670] on span "Next" at bounding box center [1464, 666] width 28 height 13
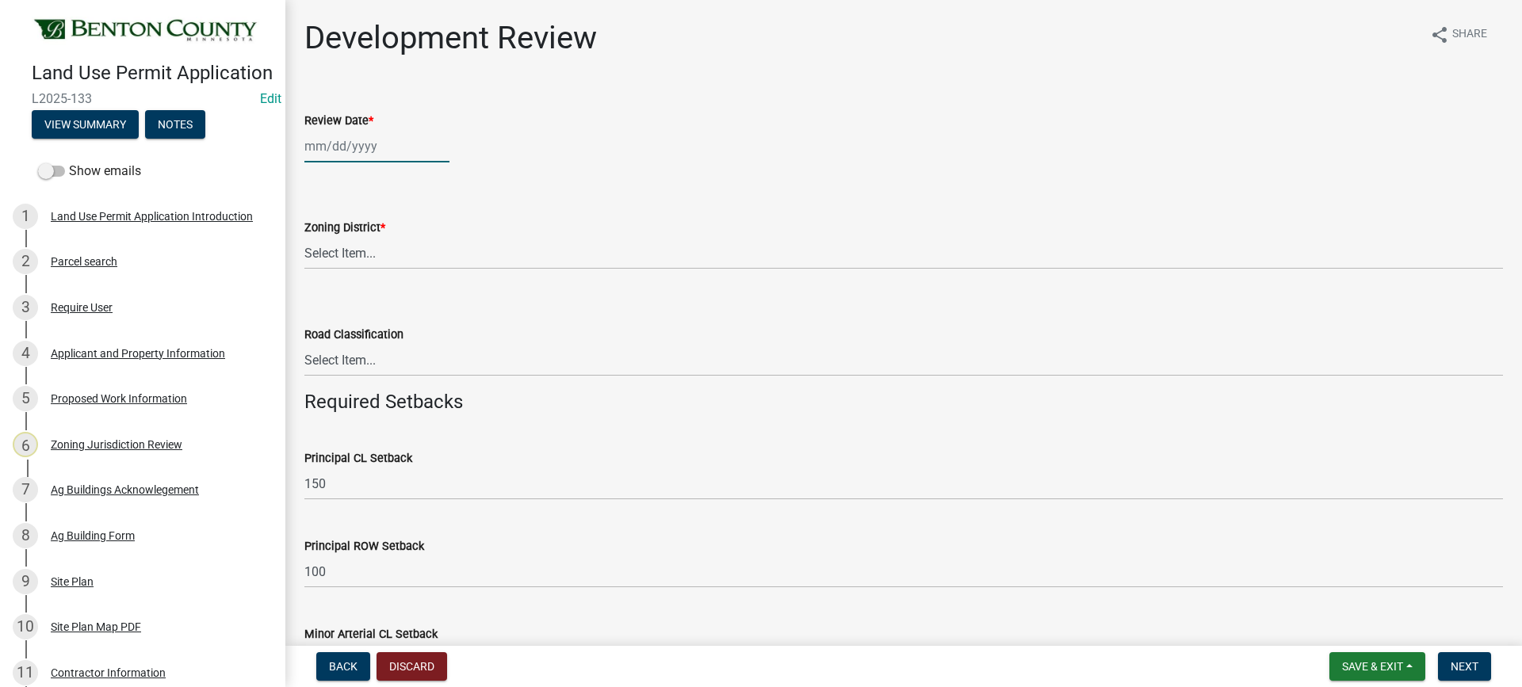
click at [337, 147] on div at bounding box center [376, 146] width 145 height 32
select select "9"
select select "2025"
click at [321, 278] on div "15" at bounding box center [319, 281] width 25 height 25
type input "[DATE]"
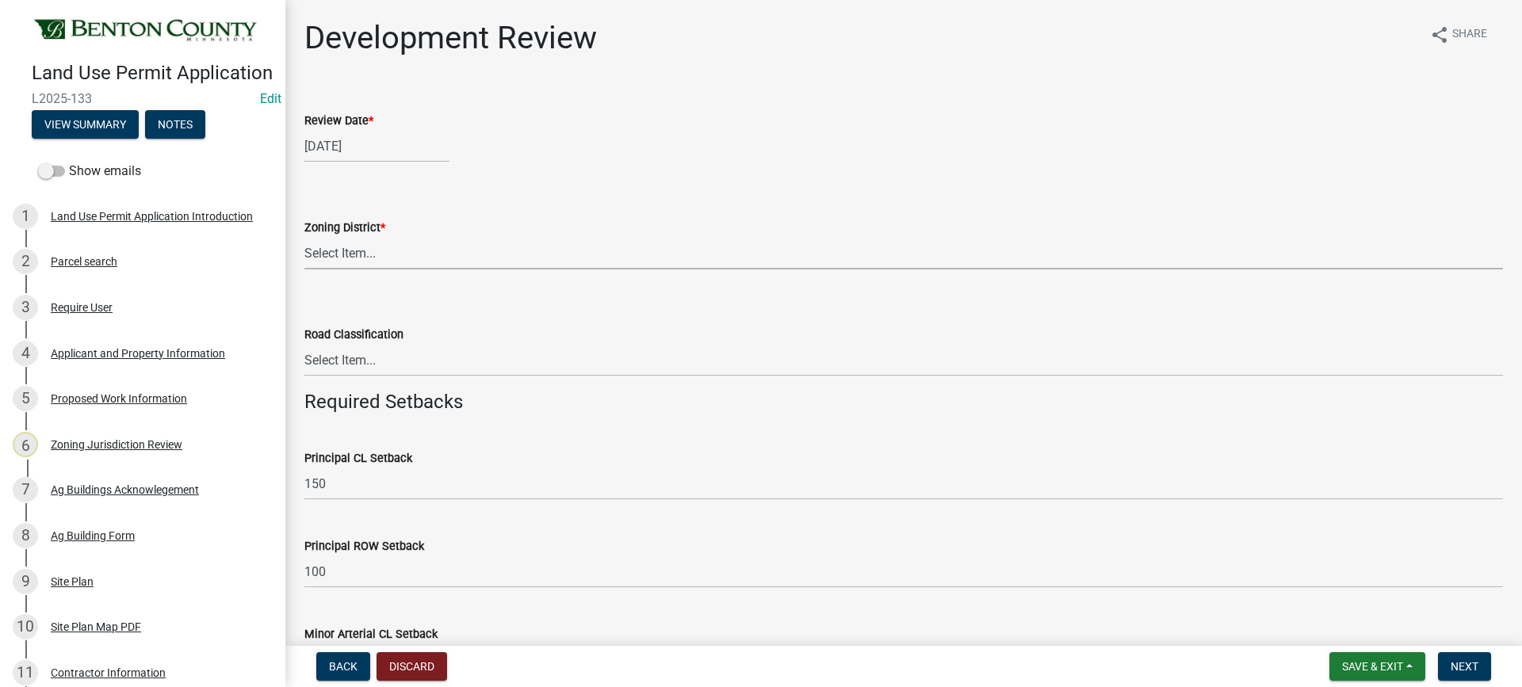
click at [330, 252] on select "Select Item... A B B-2 I-1 I-2 OSD/R-1 PUD R-1 R-2 R-3 R-3/MUD R-A R-S Sauk Rap…" at bounding box center [903, 253] width 1198 height 32
click at [304, 237] on select "Select Item... A B B-2 I-1 I-2 OSD/R-1 PUD R-1 R-2 R-3 R-3/MUD R-A R-S Sauk Rap…" at bounding box center [903, 253] width 1198 height 32
select select "d2e7867d-5e24-48c4-bfac-6c9236854e2a"
click at [338, 365] on select "Select Item... Principal [GEOGRAPHIC_DATA] completely within a cluster subdivis…" at bounding box center [903, 360] width 1198 height 32
click at [304, 344] on select "Select Item... Principal [GEOGRAPHIC_DATA] completely within a cluster subdivis…" at bounding box center [903, 360] width 1198 height 32
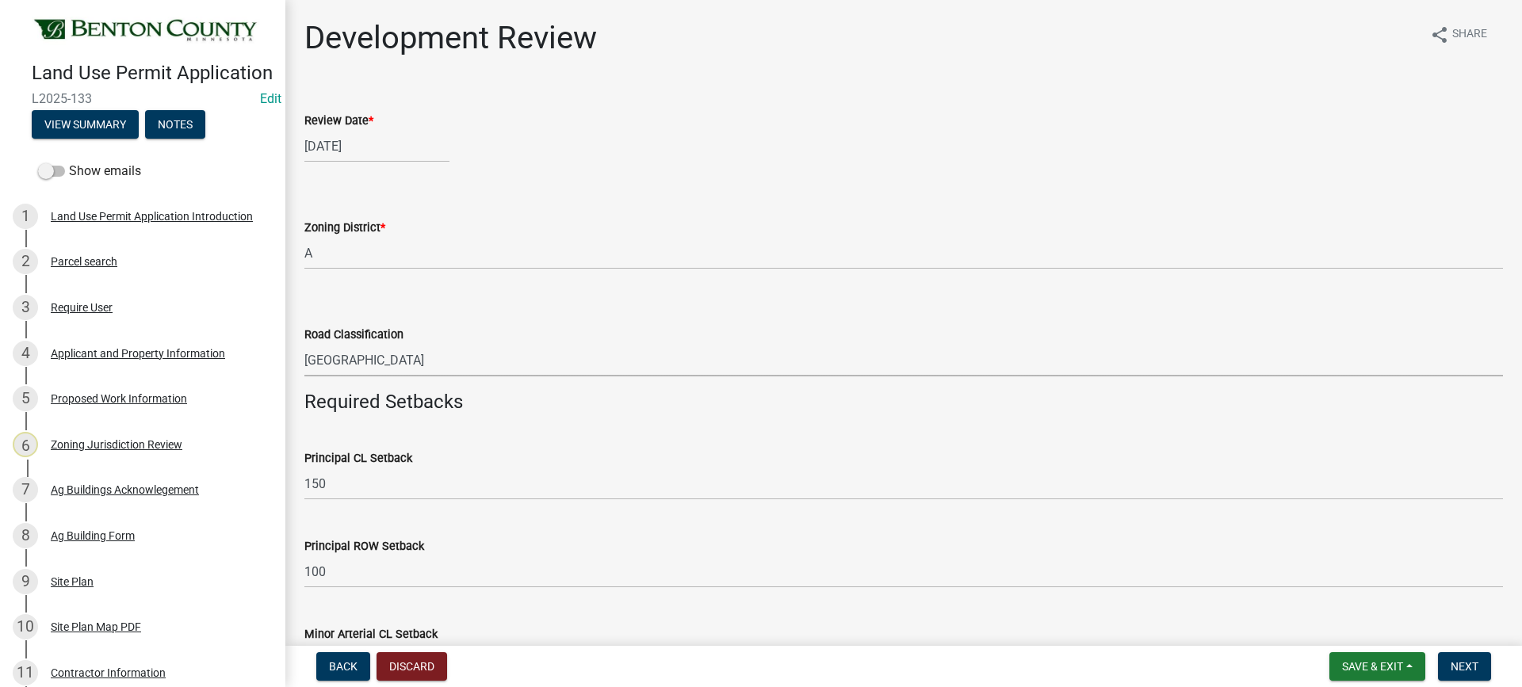
select select "0b2f72af-957f-4e5e-bc8d-0a492fb2505b"
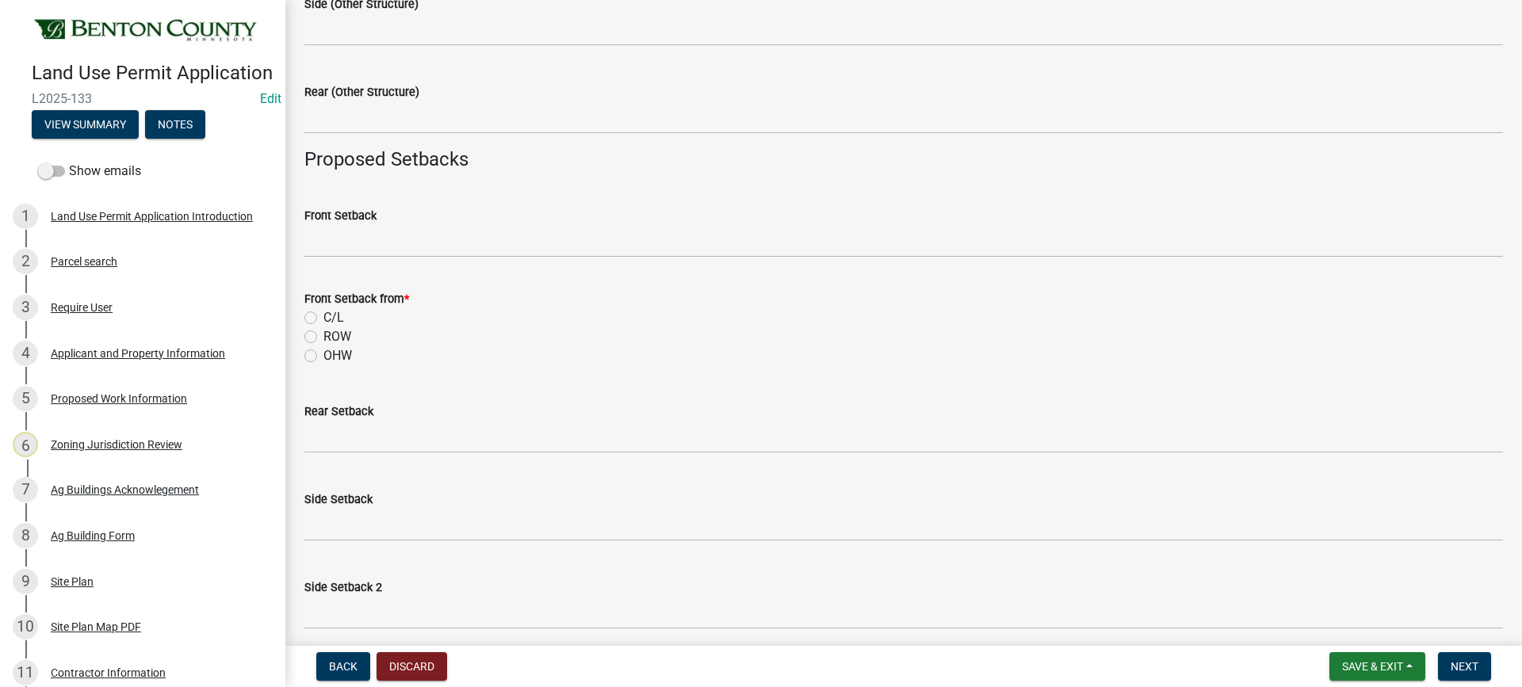
scroll to position [1268, 0]
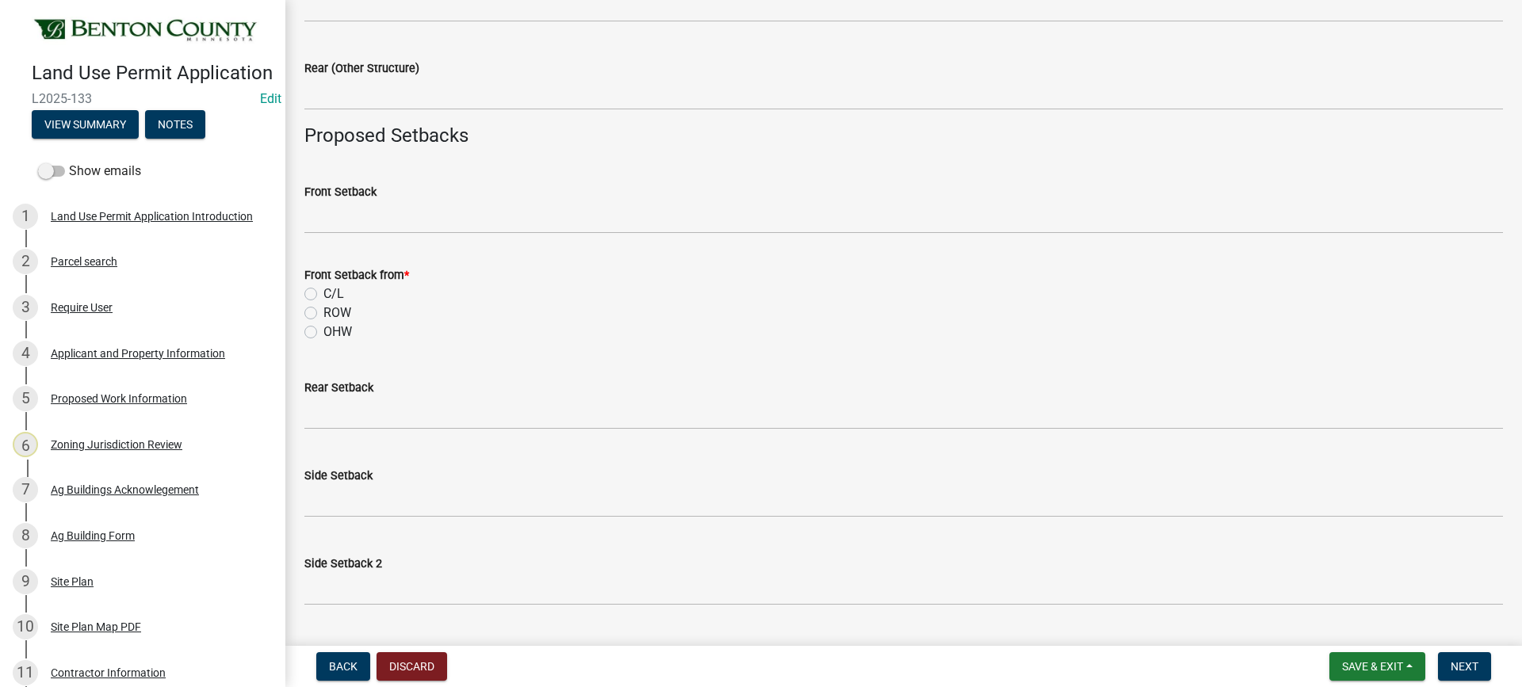
click at [323, 291] on label "C/L" at bounding box center [333, 294] width 21 height 19
click at [323, 291] on input "C/L" at bounding box center [328, 290] width 10 height 10
radio input "true"
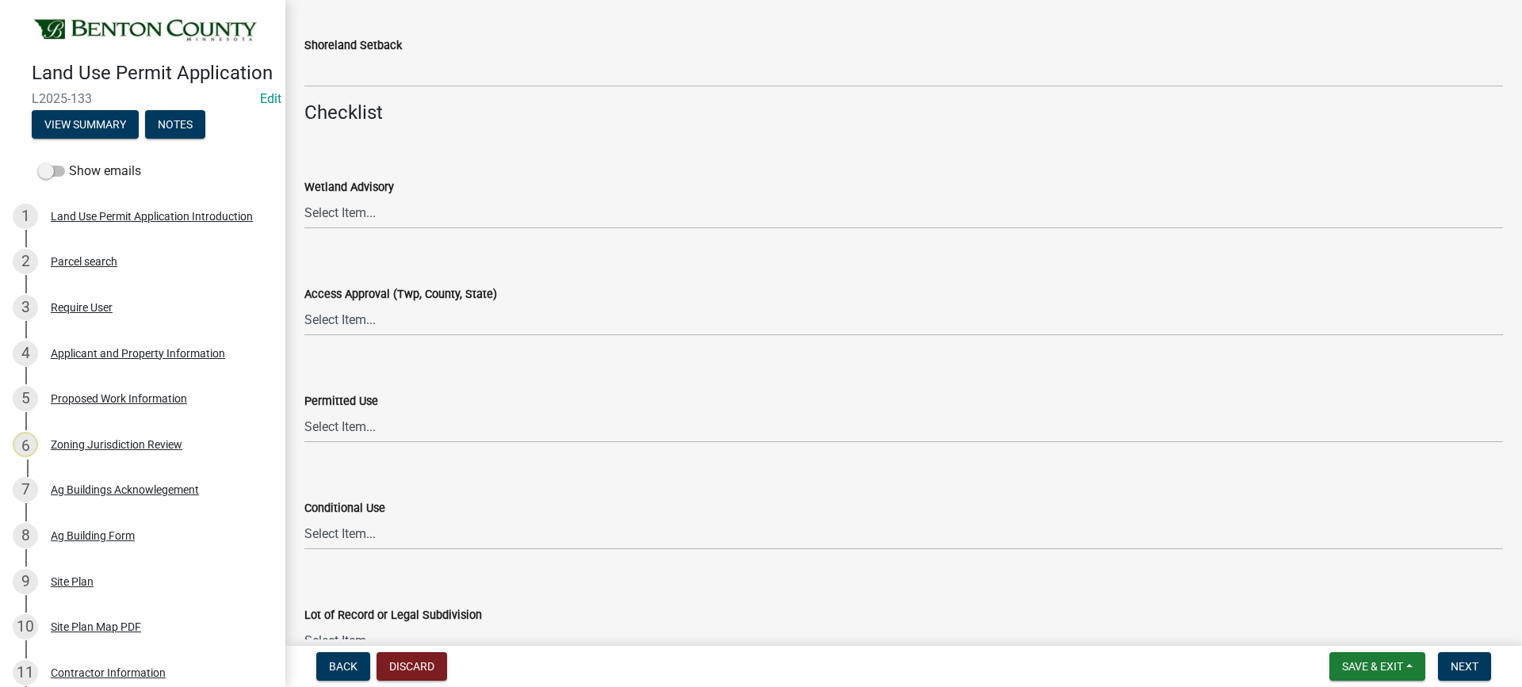
scroll to position [1902, 0]
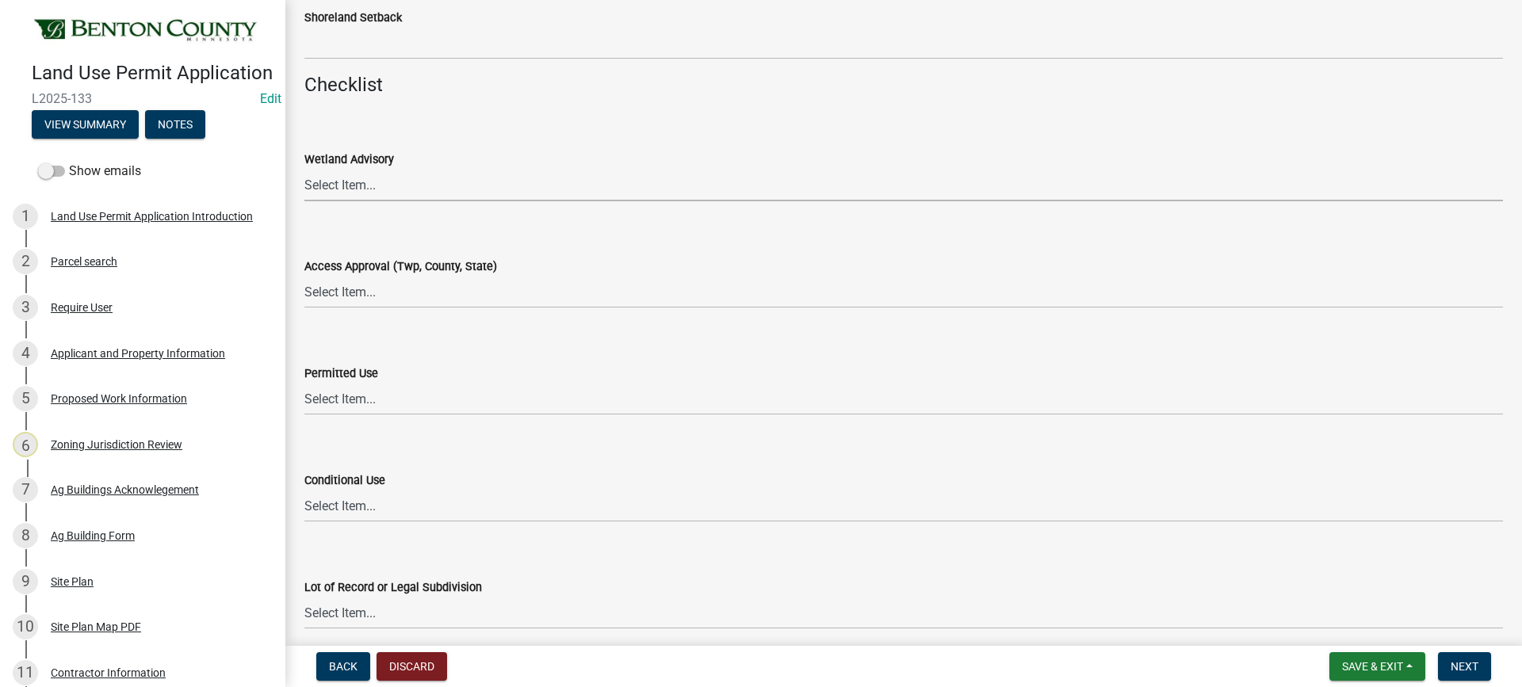
click at [363, 187] on select "Select Item... Yes No OK N/A" at bounding box center [903, 185] width 1198 height 32
click at [304, 169] on select "Select Item... Yes No OK N/A" at bounding box center [903, 185] width 1198 height 32
select select "29e042a6-806b-4b88-8ad4-222f55a74e1f"
click at [360, 295] on select "Select Item... Yes No OK N/A" at bounding box center [903, 292] width 1198 height 32
click at [304, 276] on select "Select Item... Yes No OK N/A" at bounding box center [903, 292] width 1198 height 32
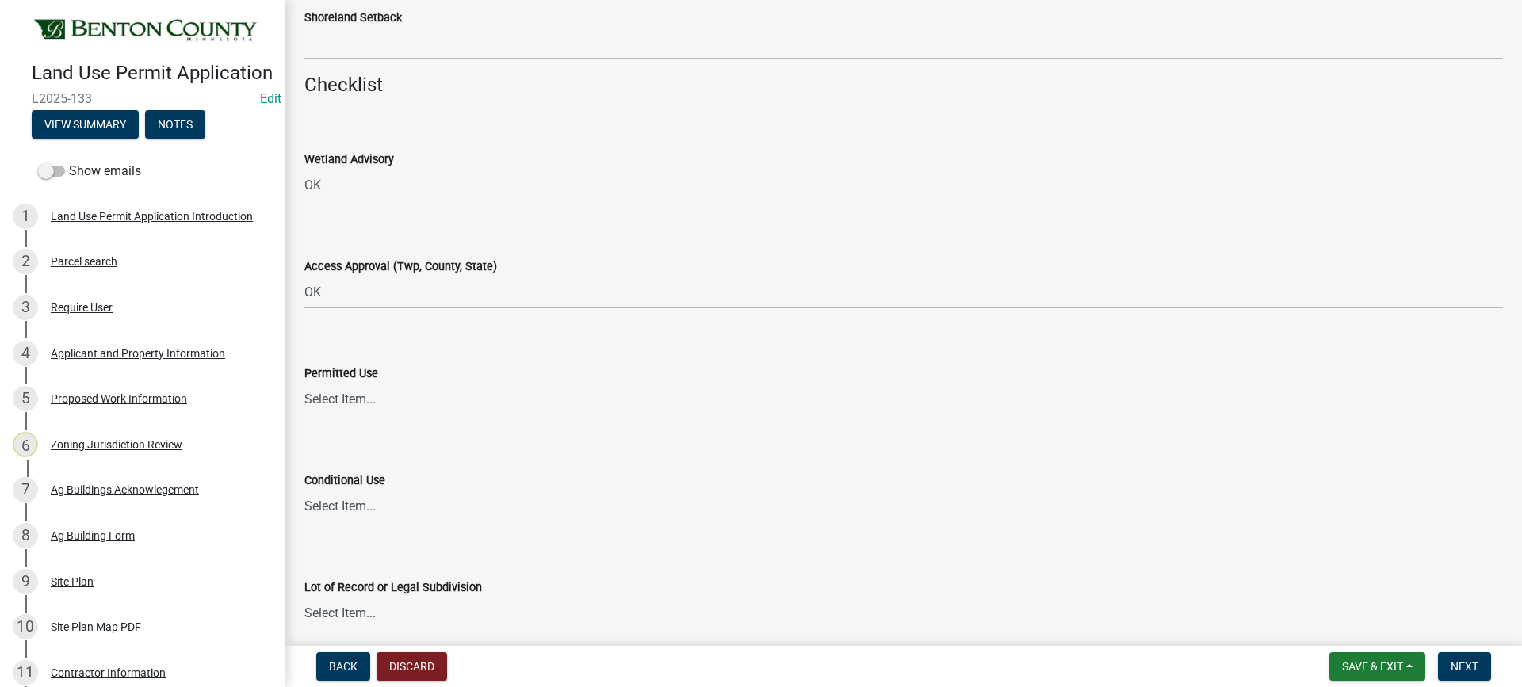
select select "29e042a6-806b-4b88-8ad4-222f55a74e1f"
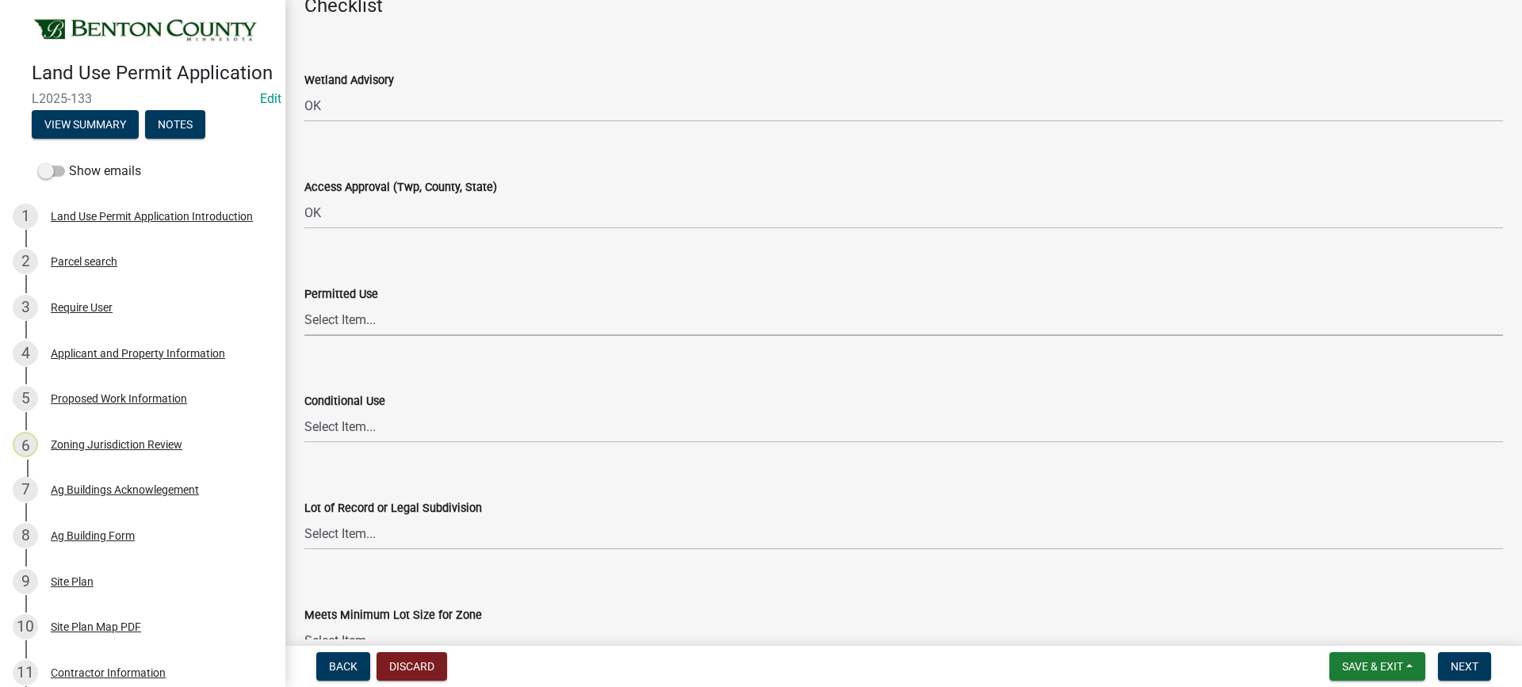
click at [339, 327] on select "Select Item... Yes No OK N/A" at bounding box center [903, 320] width 1198 height 32
click at [304, 304] on select "Select Item... Yes No OK N/A" at bounding box center [903, 320] width 1198 height 32
select select "72748fc4-3f0a-45e2-b467-dc37e2b15731"
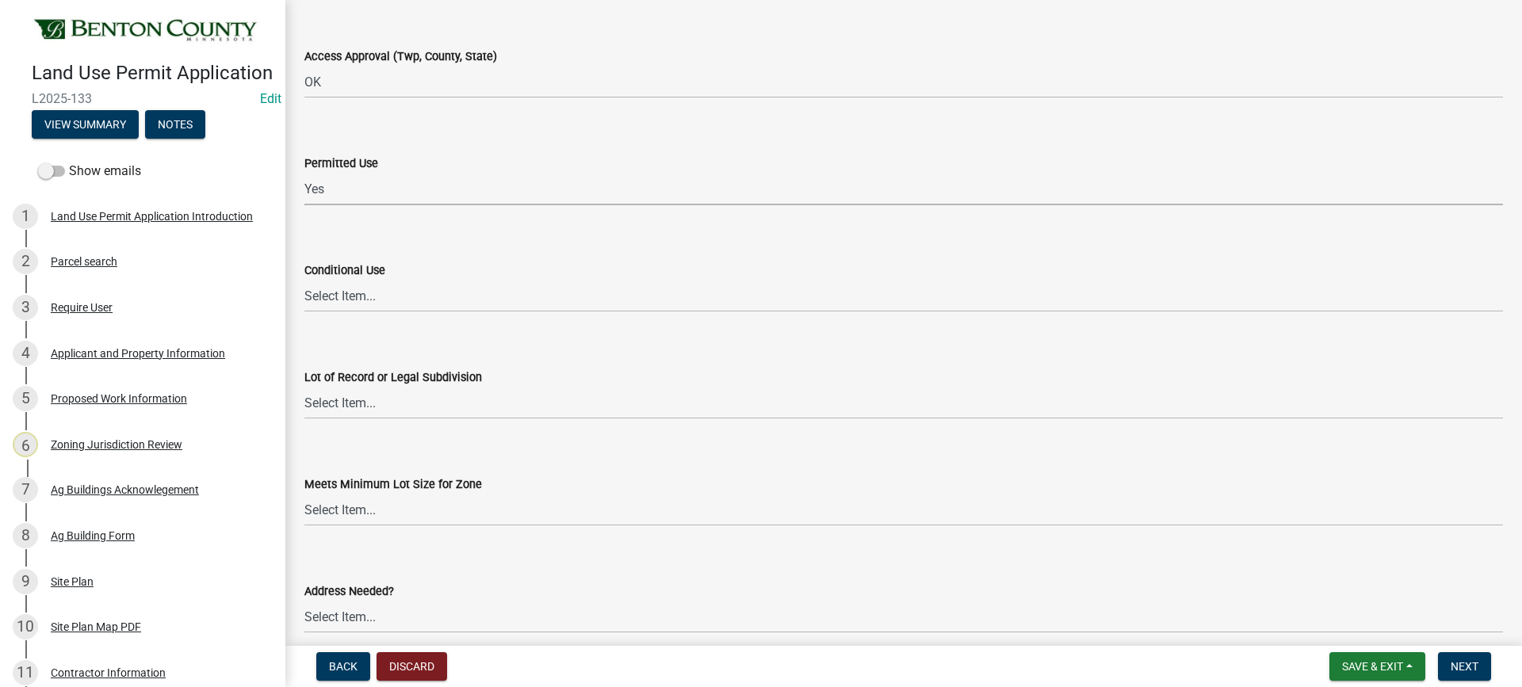
scroll to position [2140, 0]
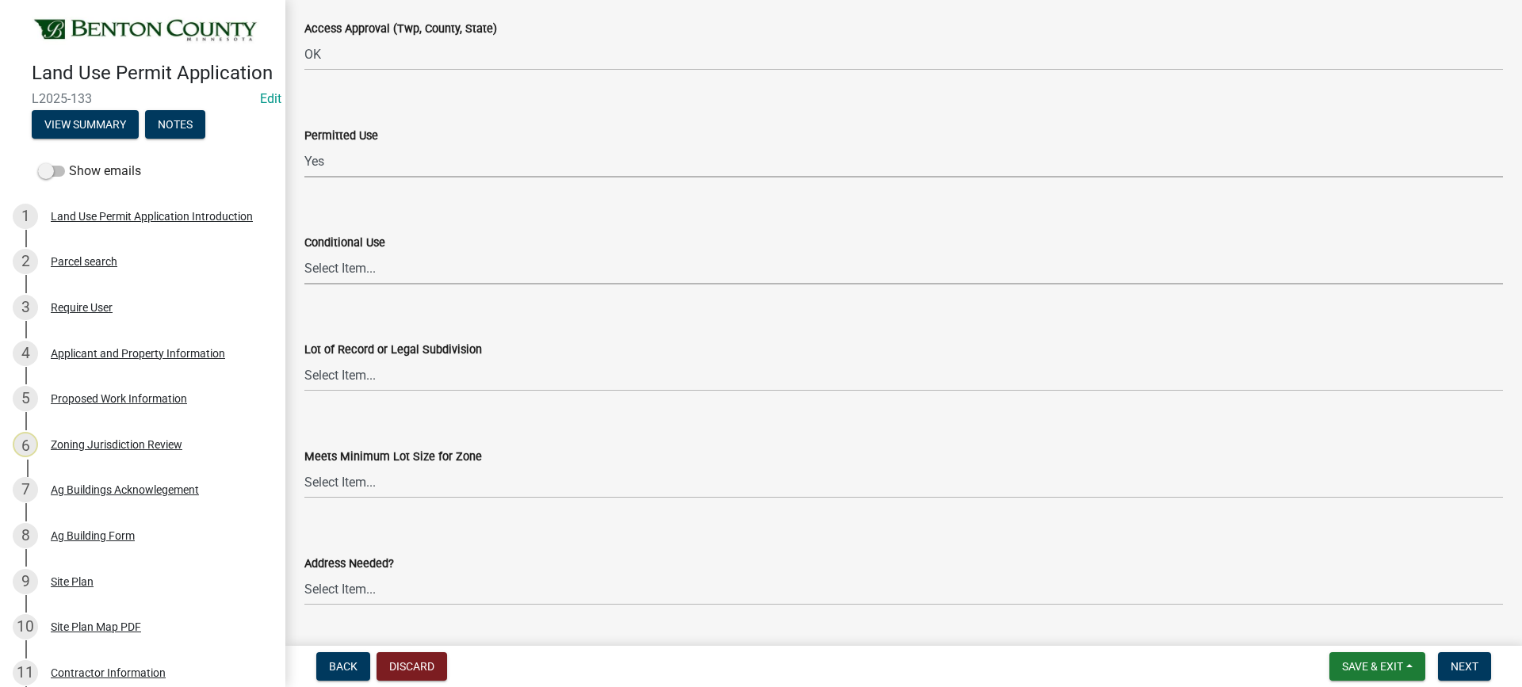
click at [348, 269] on select "Select Item... Yes No OK N/A" at bounding box center [903, 268] width 1198 height 32
click at [304, 252] on select "Select Item... Yes No OK N/A" at bounding box center [903, 268] width 1198 height 32
select select "886b3fcf-7535-4eb7-bda7-c47490aa8987"
drag, startPoint x: 353, startPoint y: 380, endPoint x: 353, endPoint y: 389, distance: 9.5
click at [353, 380] on select "Select Item... Yes No OK N/A" at bounding box center [903, 375] width 1198 height 32
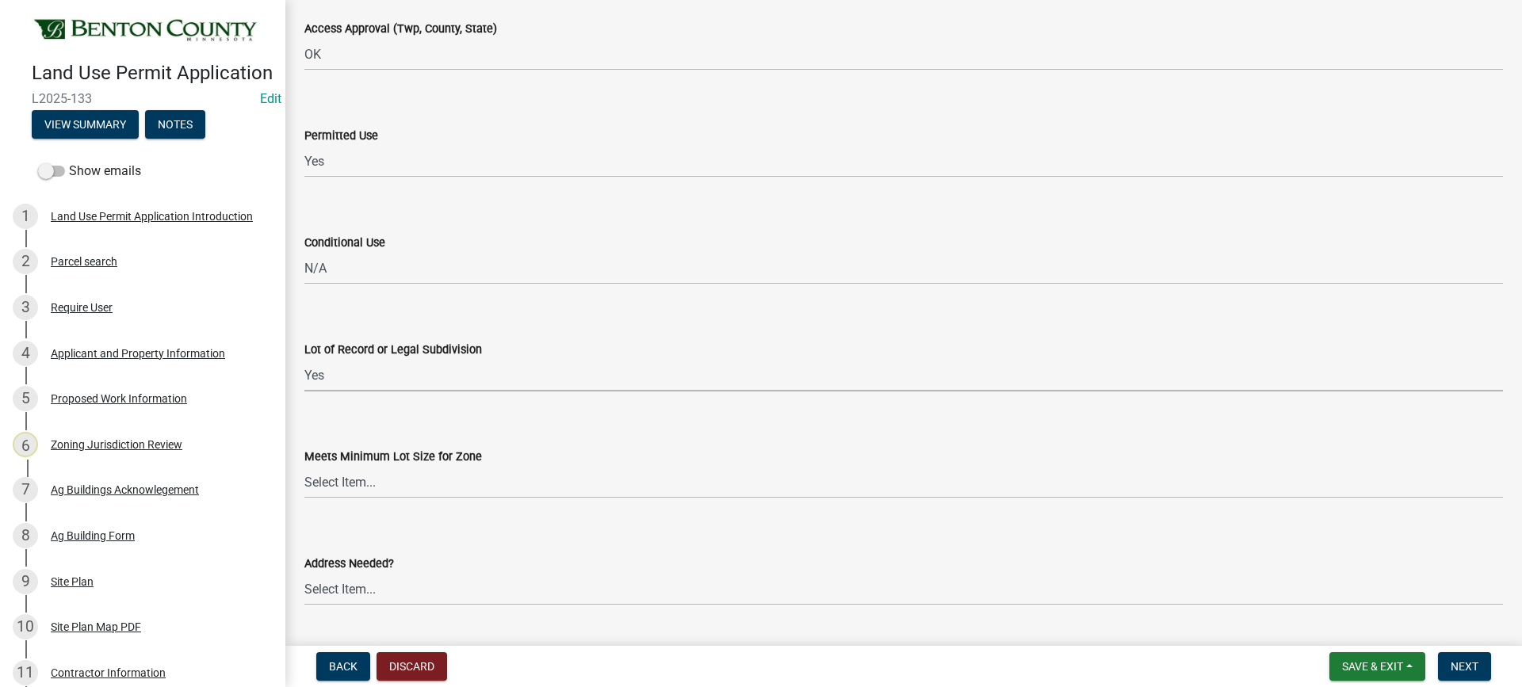
click at [304, 359] on select "Select Item... Yes No OK N/A" at bounding box center [903, 375] width 1198 height 32
select select "72748fc4-3f0a-45e2-b467-dc37e2b15731"
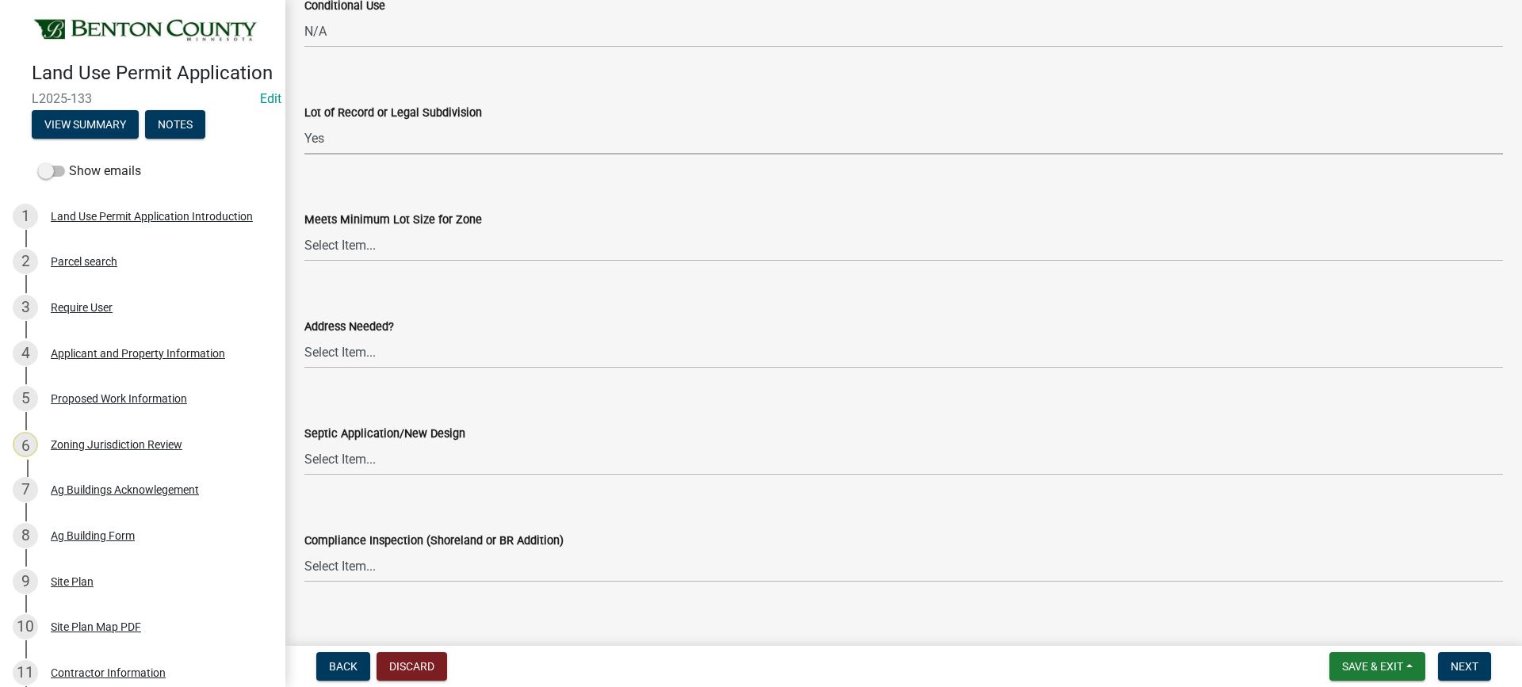
scroll to position [2378, 0]
click at [356, 243] on select "Select Item... Yes No OK N/A" at bounding box center [903, 244] width 1198 height 32
click at [304, 228] on select "Select Item... Yes No OK N/A" at bounding box center [903, 244] width 1198 height 32
select select "72748fc4-3f0a-45e2-b467-dc37e2b15731"
drag, startPoint x: 362, startPoint y: 353, endPoint x: 361, endPoint y: 366, distance: 13.6
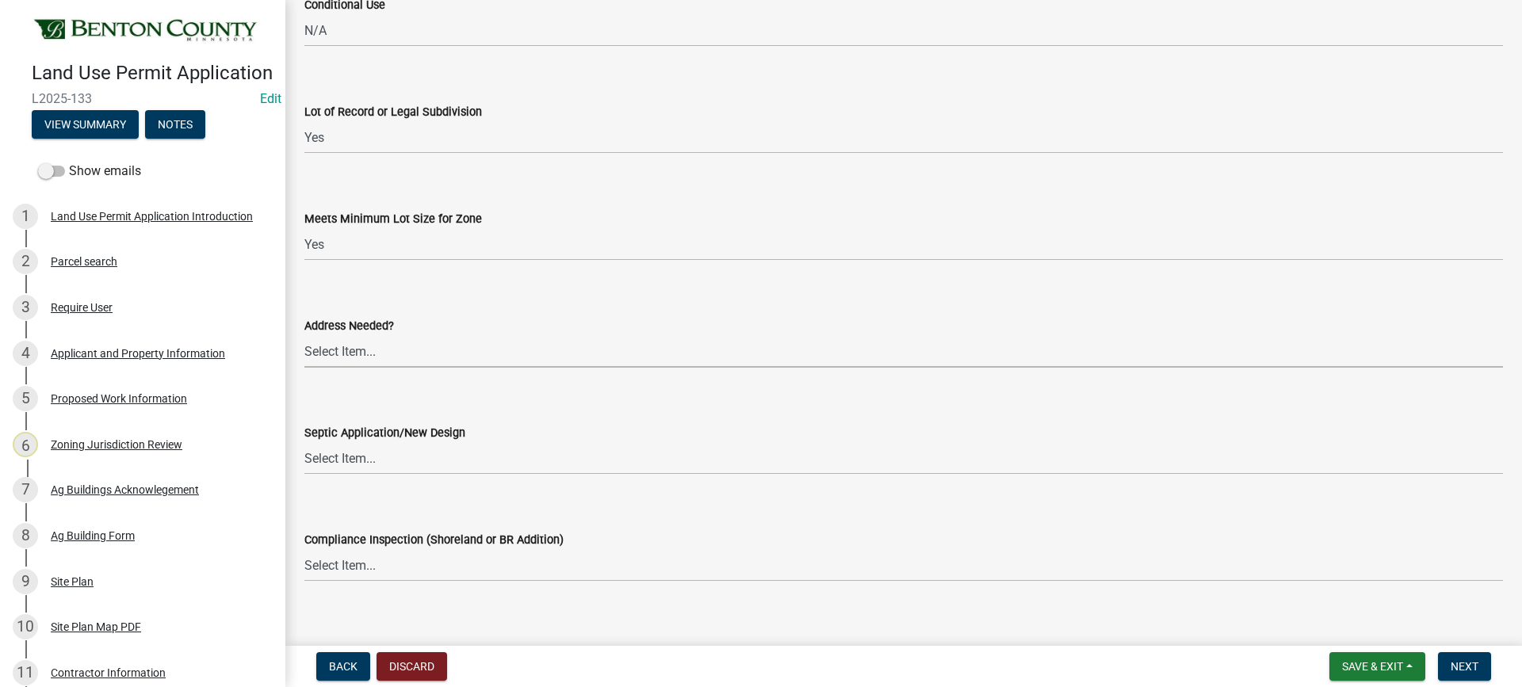
click at [362, 353] on select "Select Item... Yes No OK N/A" at bounding box center [903, 351] width 1198 height 32
click at [304, 335] on select "Select Item... Yes No OK N/A" at bounding box center [903, 351] width 1198 height 32
select select "445341f5-2b7a-4e9a-a8a7-43788b572440"
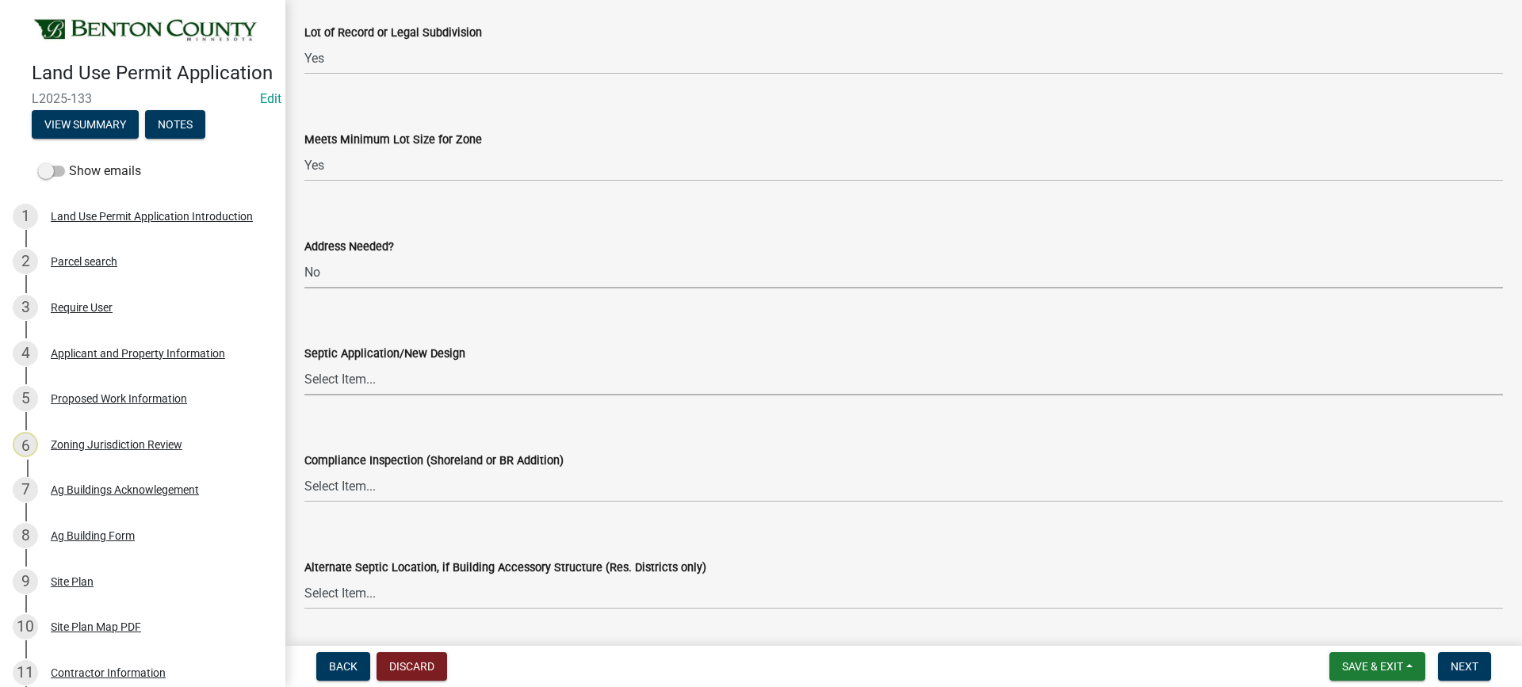
click at [348, 383] on select "Select Item... Yes No OK N/A" at bounding box center [903, 379] width 1198 height 32
click at [304, 363] on select "Select Item... Yes No OK N/A" at bounding box center [903, 379] width 1198 height 32
select select "29e042a6-806b-4b88-8ad4-222f55a74e1f"
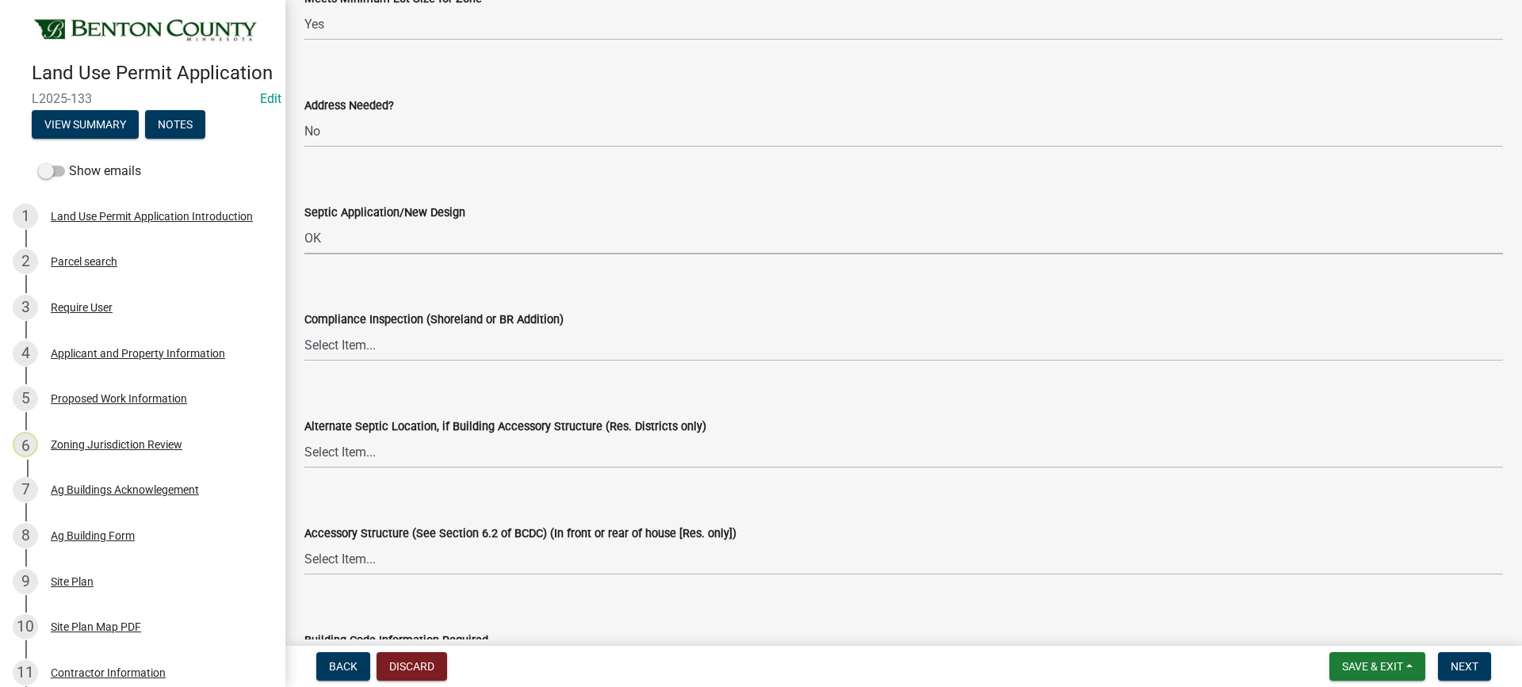
scroll to position [2615, 0]
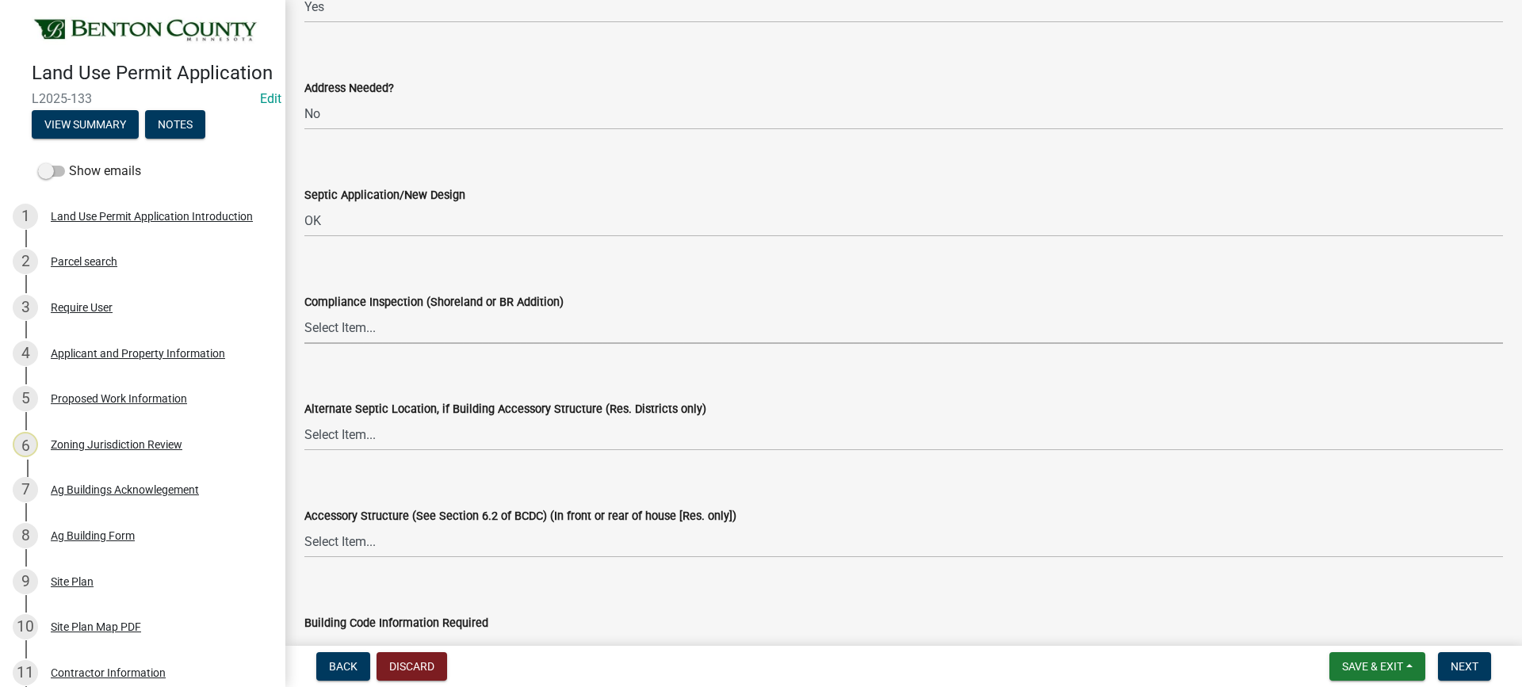
click at [340, 328] on select "Select Item... Yes No OK N/A" at bounding box center [903, 327] width 1198 height 32
click at [304, 311] on select "Select Item... Yes No OK N/A" at bounding box center [903, 327] width 1198 height 32
select select "445341f5-2b7a-4e9a-a8a7-43788b572440"
click at [350, 437] on select "Select Item... Yes No OK N/A" at bounding box center [903, 434] width 1198 height 32
click at [304, 418] on select "Select Item... Yes No OK N/A" at bounding box center [903, 434] width 1198 height 32
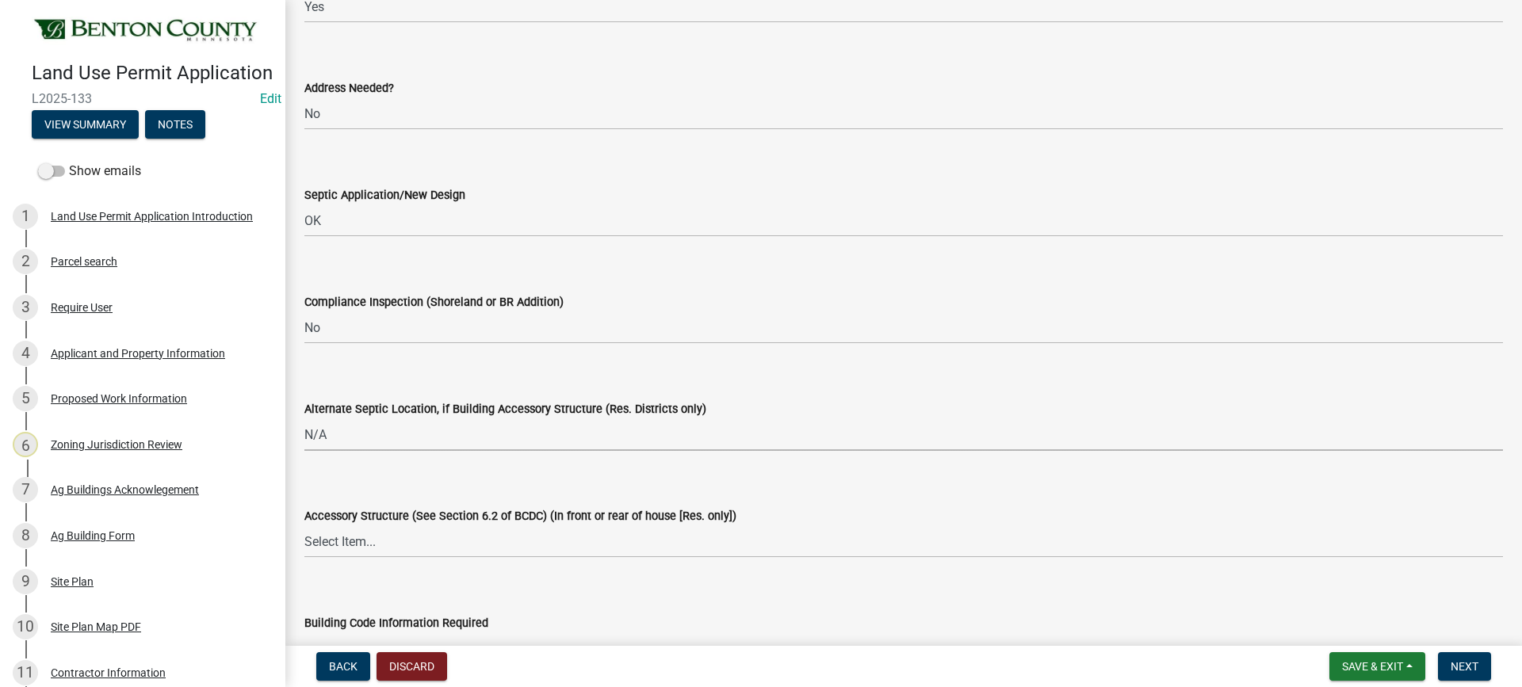
select select "886b3fcf-7535-4eb7-bda7-c47490aa8987"
click at [346, 330] on select "Select Item... Yes No OK N/A" at bounding box center [903, 327] width 1198 height 32
click at [304, 311] on select "Select Item... Yes No OK N/A" at bounding box center [903, 327] width 1198 height 32
select select "886b3fcf-7535-4eb7-bda7-c47490aa8987"
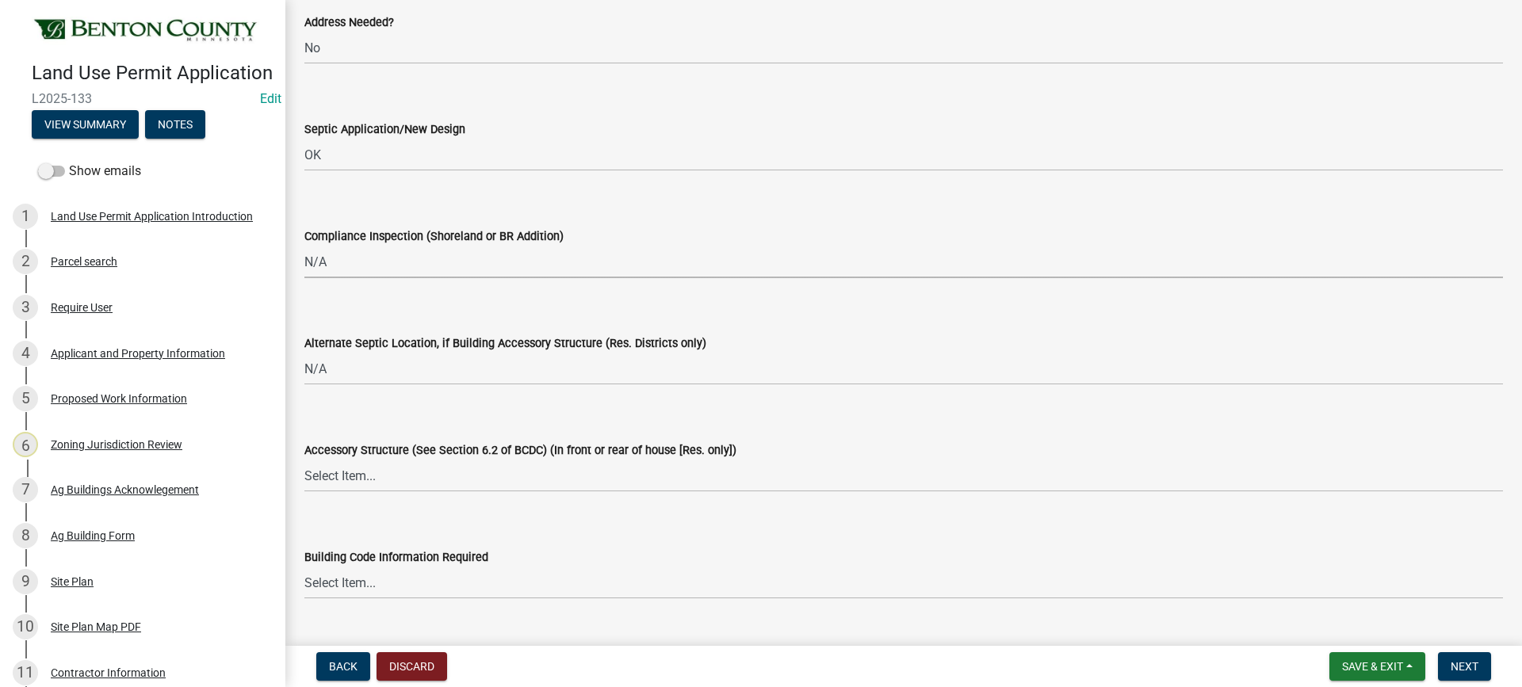
scroll to position [2853, 0]
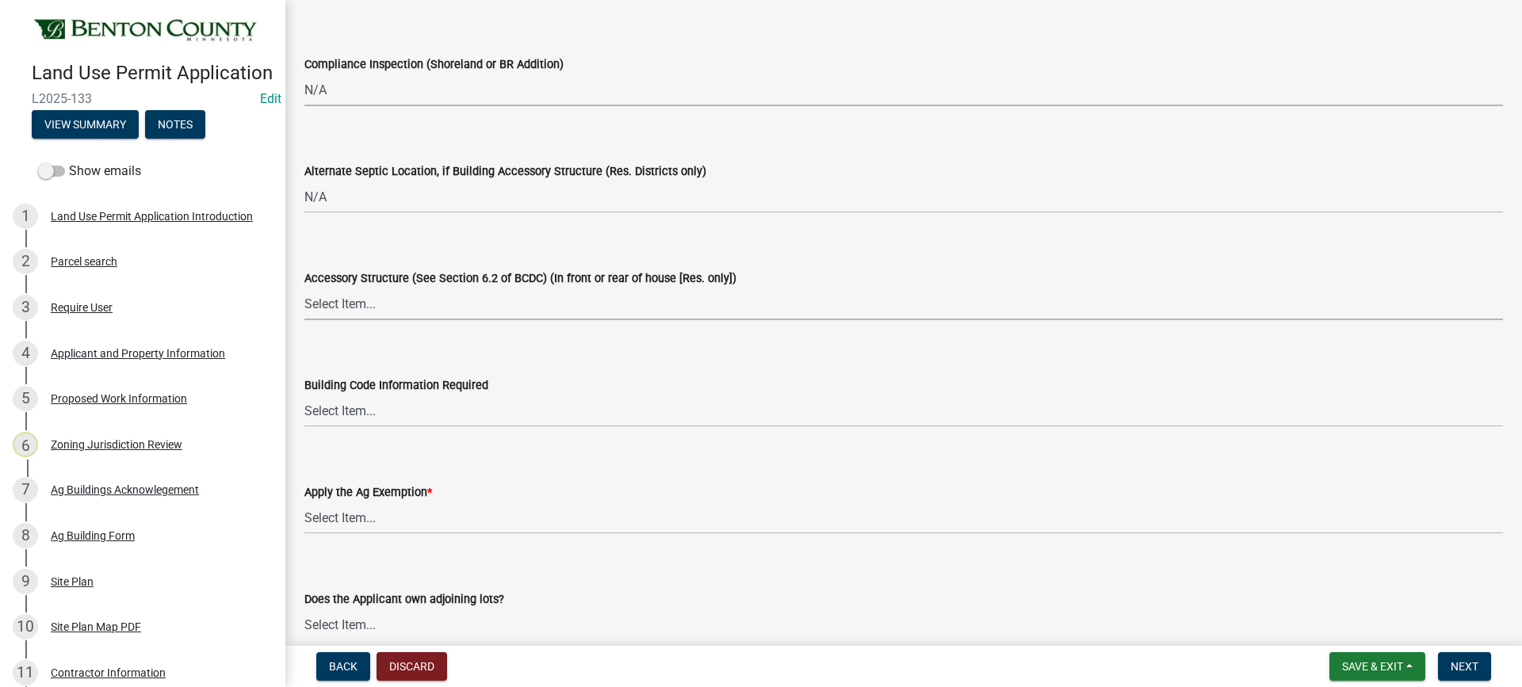
click at [359, 311] on select "Select Item... Yes No OK N/A" at bounding box center [903, 304] width 1198 height 32
click at [304, 288] on select "Select Item... Yes No OK N/A" at bounding box center [903, 304] width 1198 height 32
select select "886b3fcf-7535-4eb7-bda7-c47490aa8987"
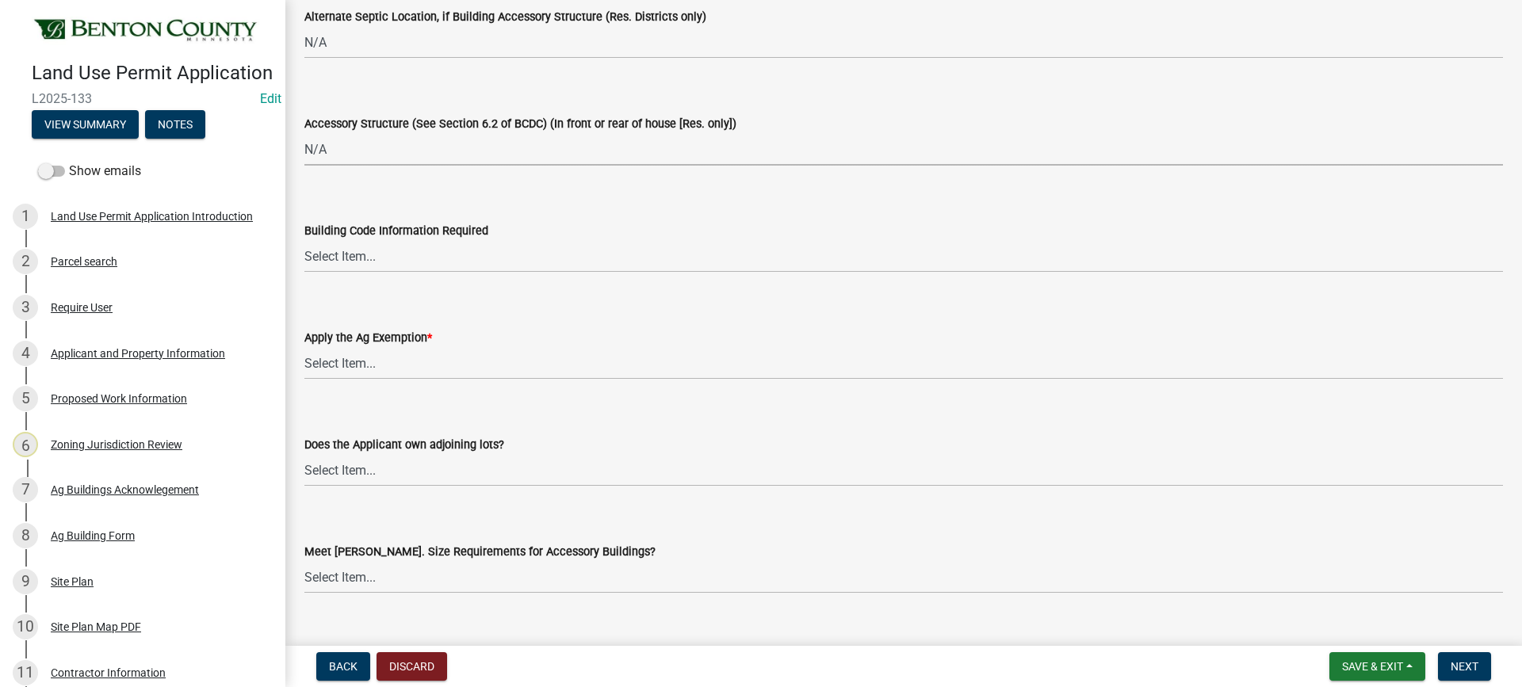
scroll to position [3012, 0]
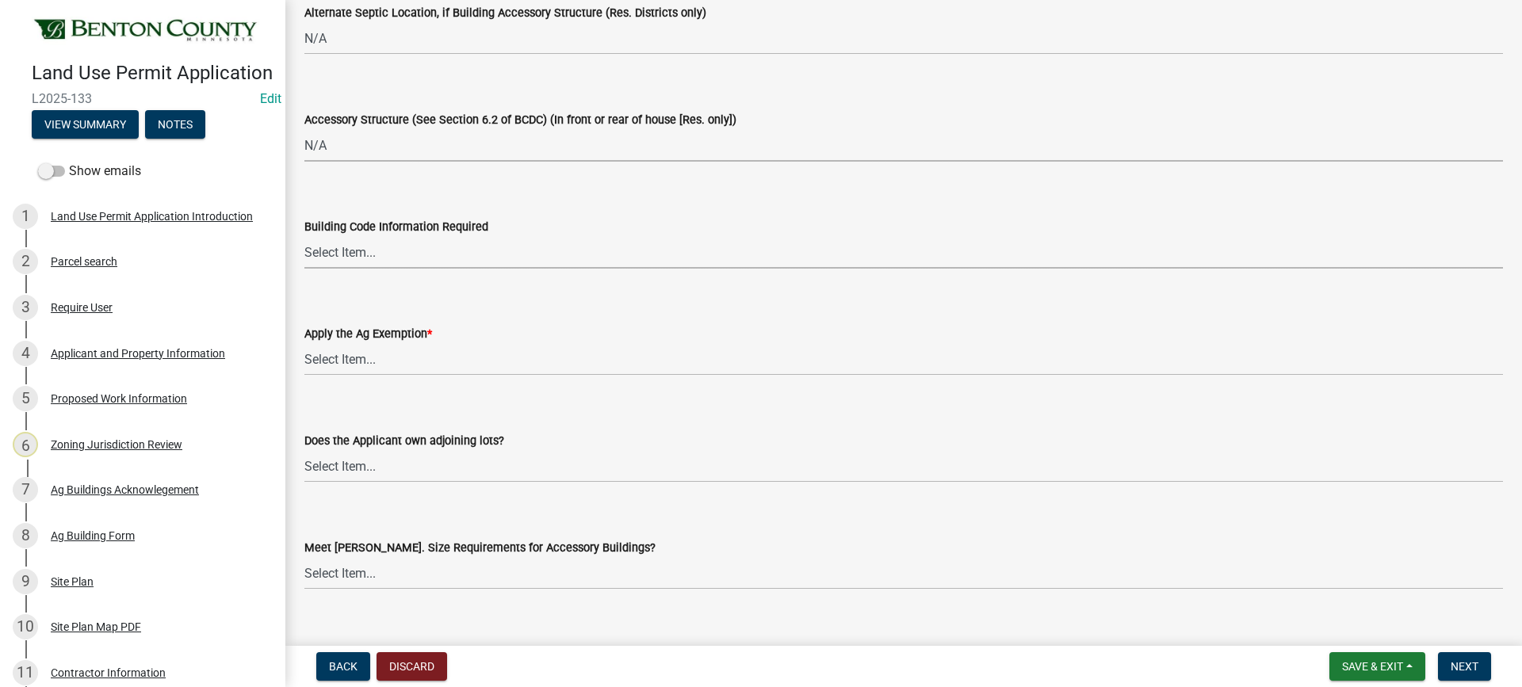
click at [342, 255] on select "Select Item... Yes No OK N/A" at bounding box center [903, 252] width 1198 height 32
click at [304, 236] on select "Select Item... Yes No OK N/A" at bounding box center [903, 252] width 1198 height 32
select select "445341f5-2b7a-4e9a-a8a7-43788b572440"
click at [338, 360] on select "Select Item... Yes No" at bounding box center [903, 359] width 1198 height 32
click at [304, 343] on select "Select Item... Yes No" at bounding box center [903, 359] width 1198 height 32
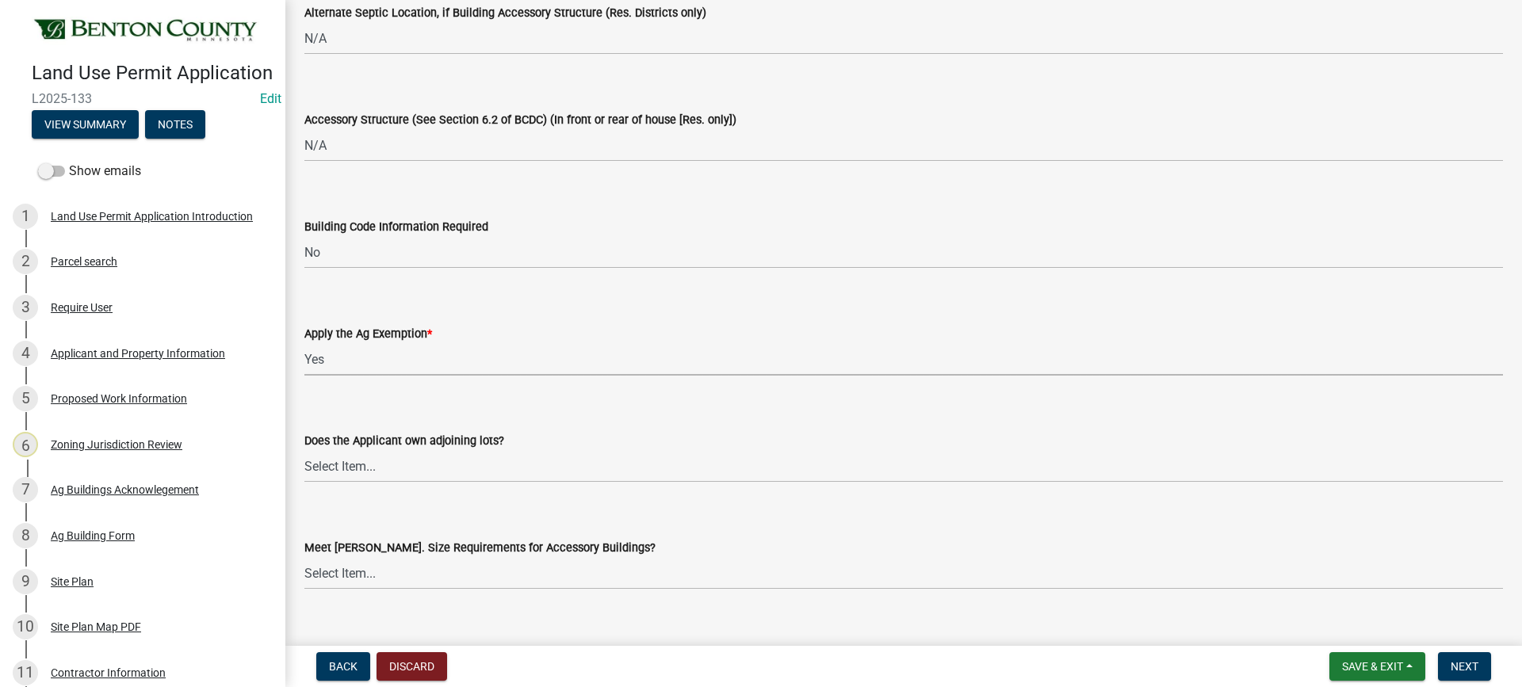
select select "69b43f8e-ae61-4877-9f21-de52480dbf6d"
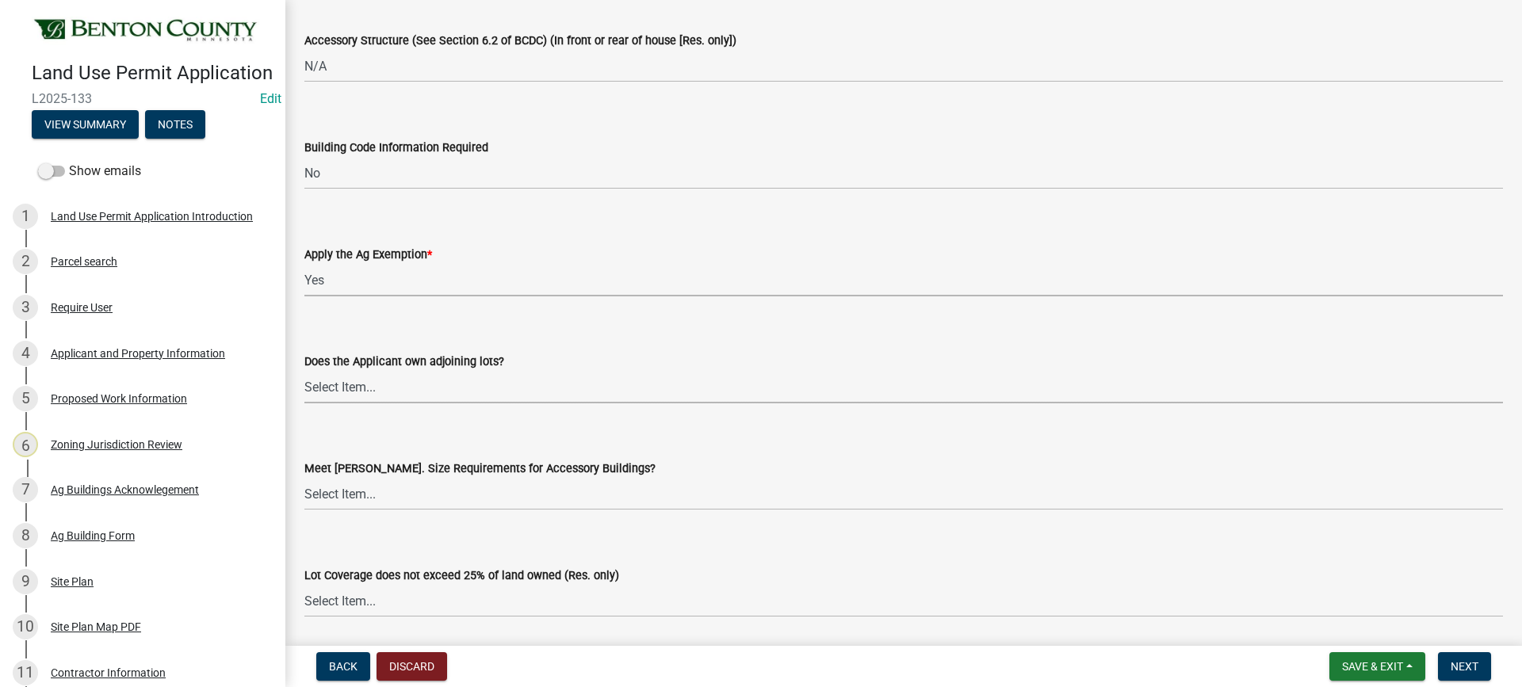
click at [341, 385] on select "Select Item... Yes No OK N/A" at bounding box center [903, 387] width 1198 height 32
click at [304, 371] on select "Select Item... Yes No OK N/A" at bounding box center [903, 387] width 1198 height 32
select select "445341f5-2b7a-4e9a-a8a7-43788b572440"
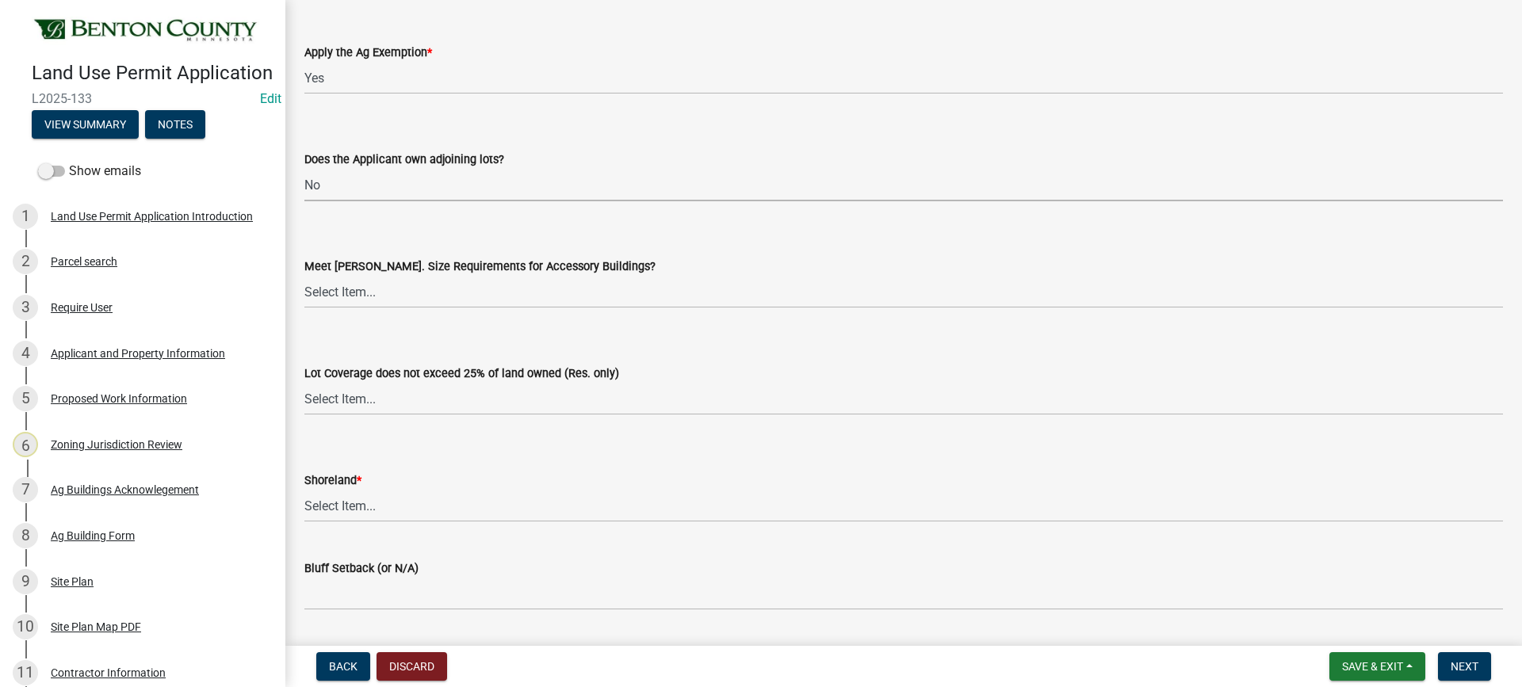
scroll to position [3329, 0]
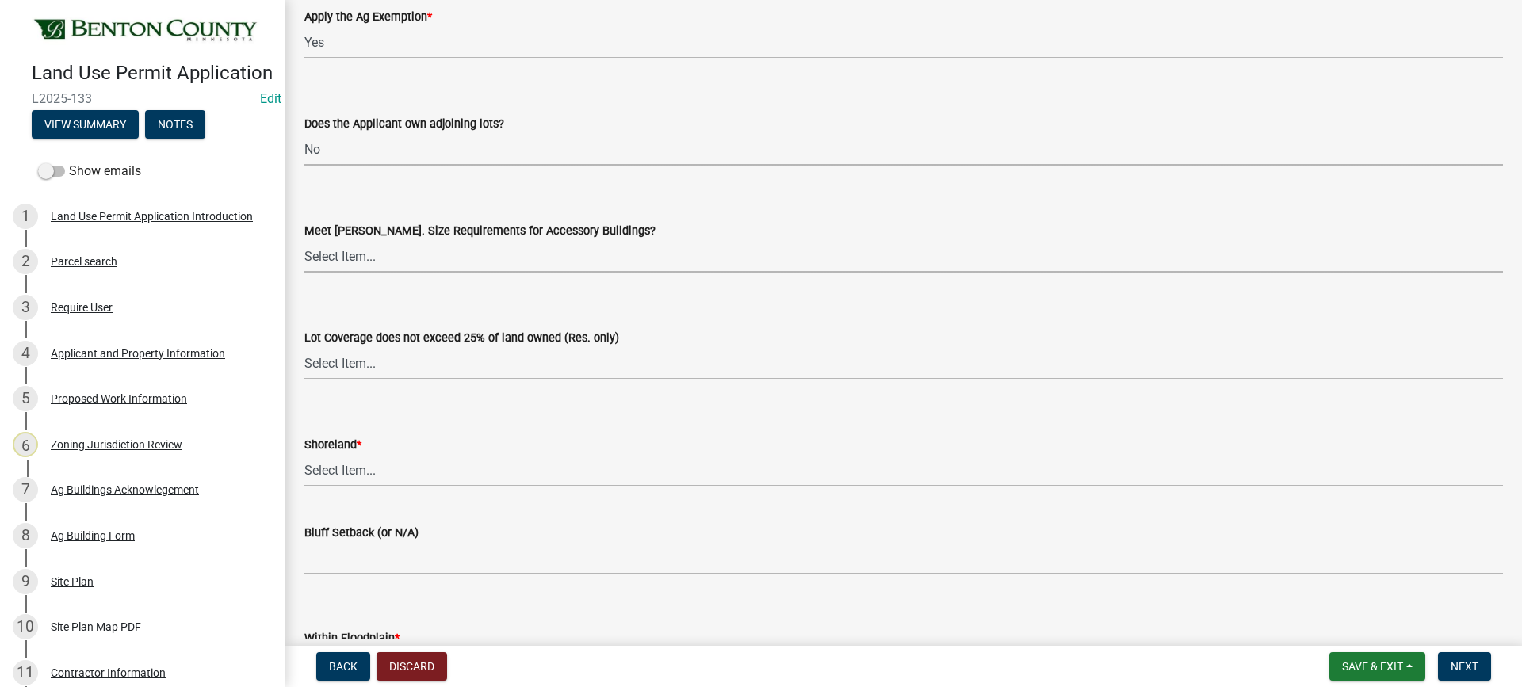
click at [340, 260] on select "Select Item... Yes No OK N/A" at bounding box center [903, 256] width 1198 height 32
click at [304, 240] on select "Select Item... Yes No OK N/A" at bounding box center [903, 256] width 1198 height 32
select select "29e042a6-806b-4b88-8ad4-222f55a74e1f"
click at [342, 368] on select "Select Item... Yes No OK N/A" at bounding box center [903, 363] width 1198 height 32
click at [304, 347] on select "Select Item... Yes No OK N/A" at bounding box center [903, 363] width 1198 height 32
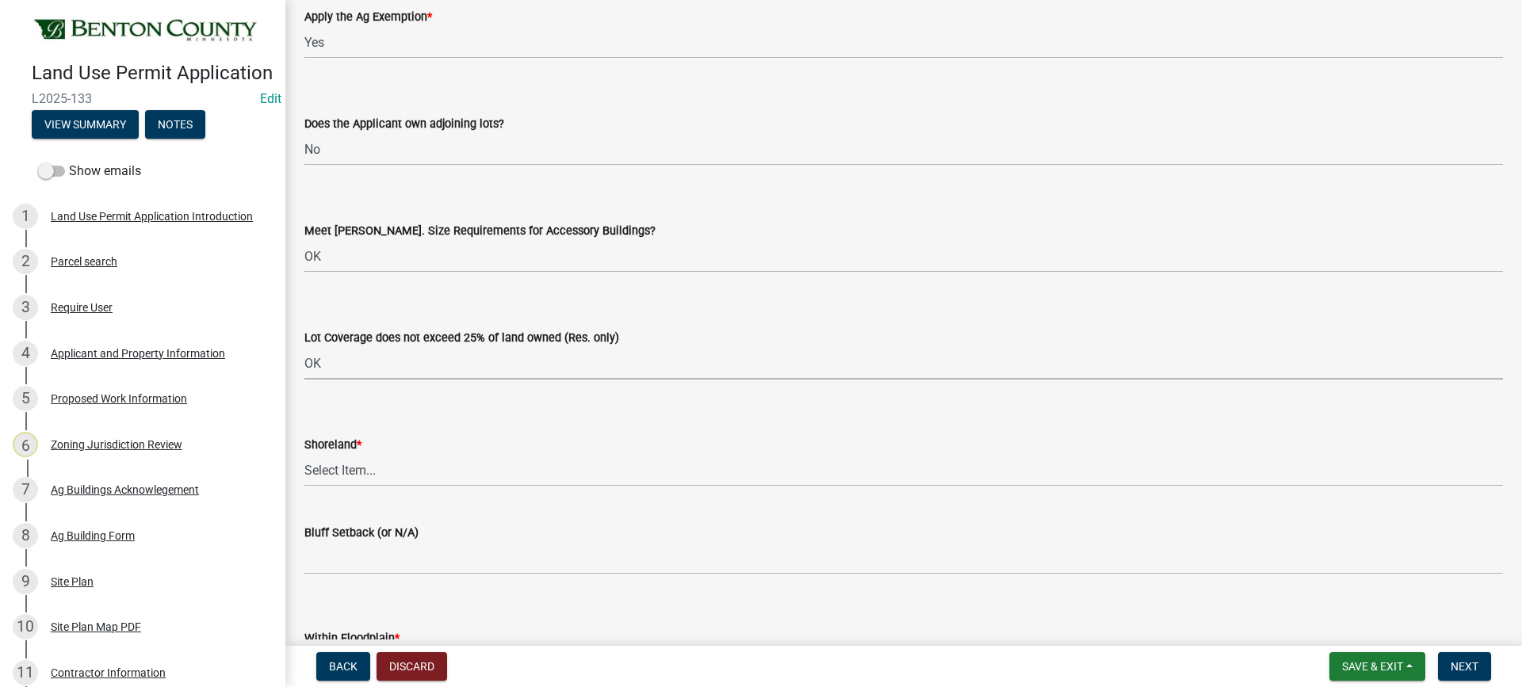
select select "29e042a6-806b-4b88-8ad4-222f55a74e1f"
click at [334, 472] on select "Select Item... Yes No OK N/A" at bounding box center [903, 470] width 1198 height 32
click at [304, 454] on select "Select Item... Yes No OK N/A" at bounding box center [903, 470] width 1198 height 32
select select "445341f5-2b7a-4e9a-a8a7-43788b572440"
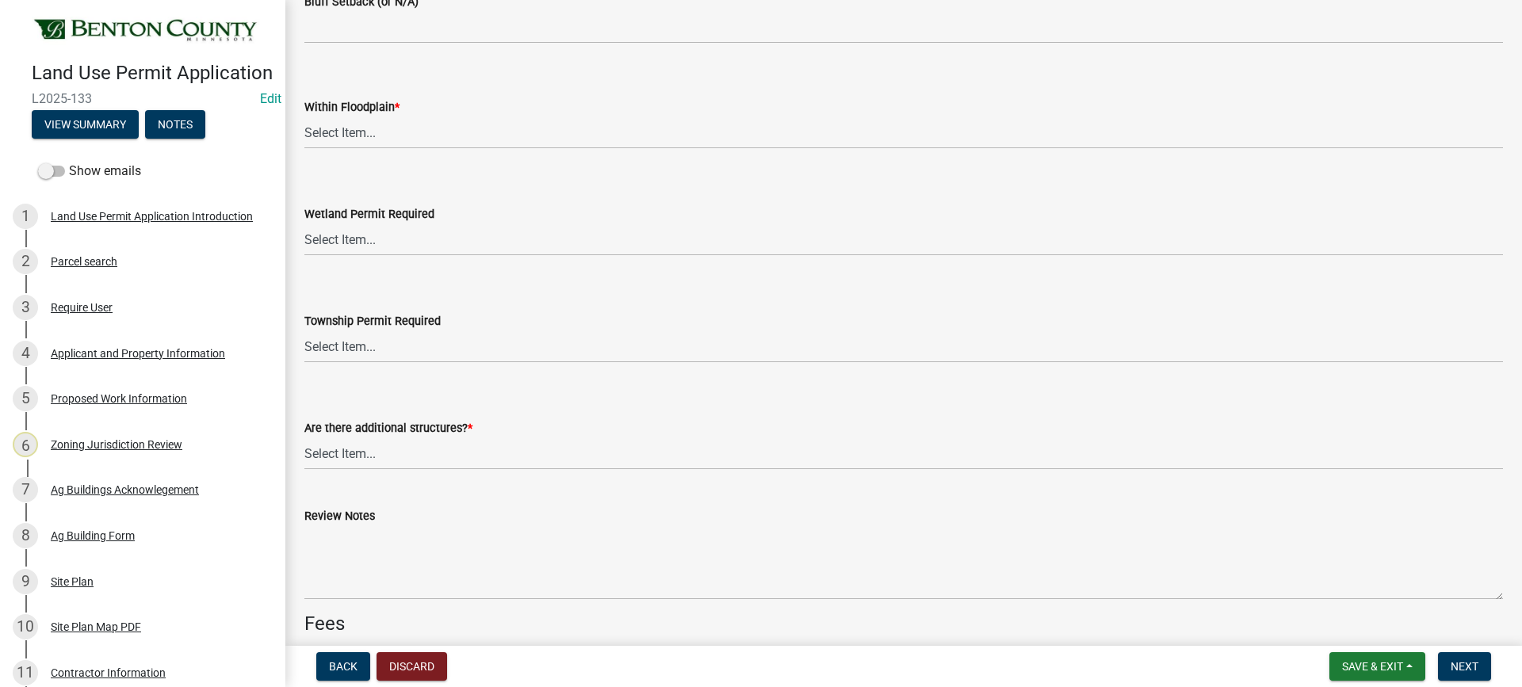
scroll to position [3883, 0]
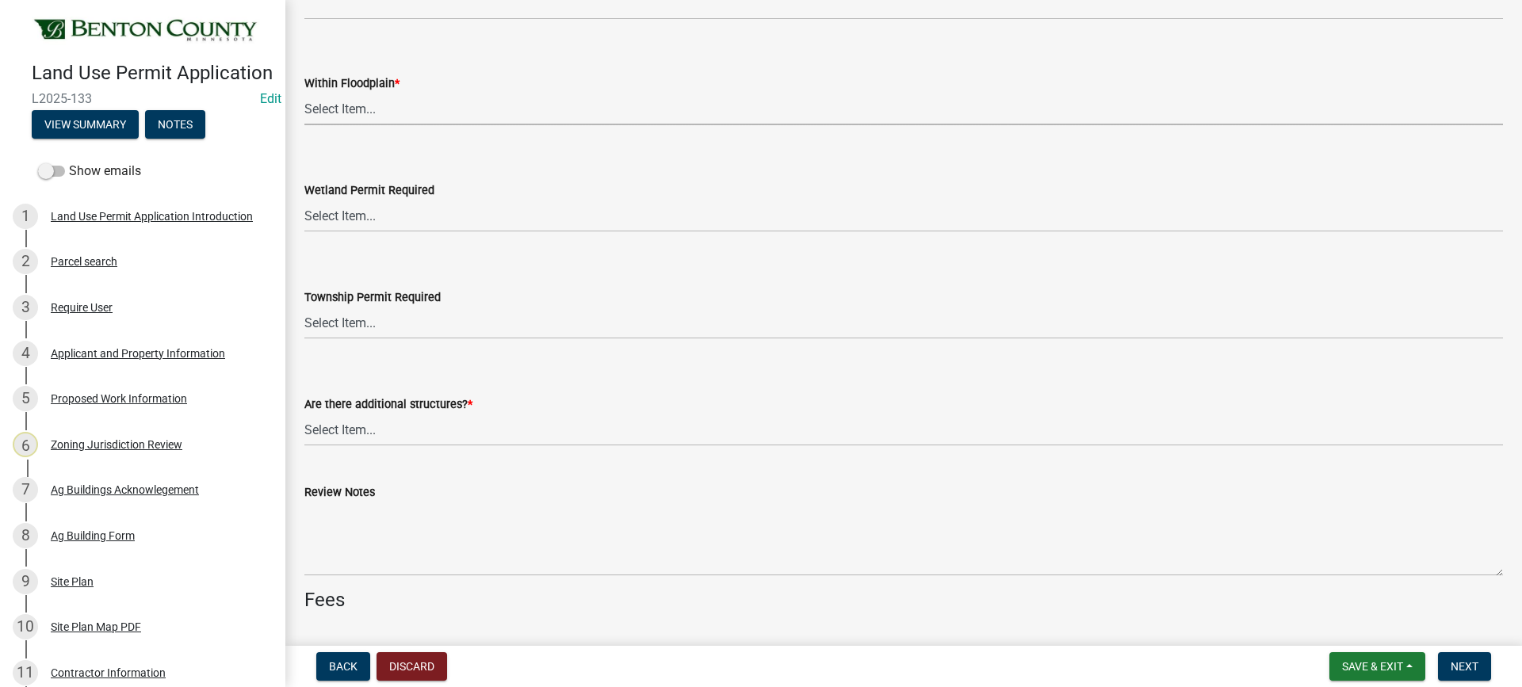
click at [317, 107] on select "Select Item... Yes No OK N/A" at bounding box center [903, 109] width 1198 height 32
click at [304, 93] on select "Select Item... Yes No OK N/A" at bounding box center [903, 109] width 1198 height 32
select select "445341f5-2b7a-4e9a-a8a7-43788b572440"
click at [350, 219] on select "Select Item... Yes No" at bounding box center [903, 216] width 1198 height 32
click at [304, 200] on select "Select Item... Yes No" at bounding box center [903, 216] width 1198 height 32
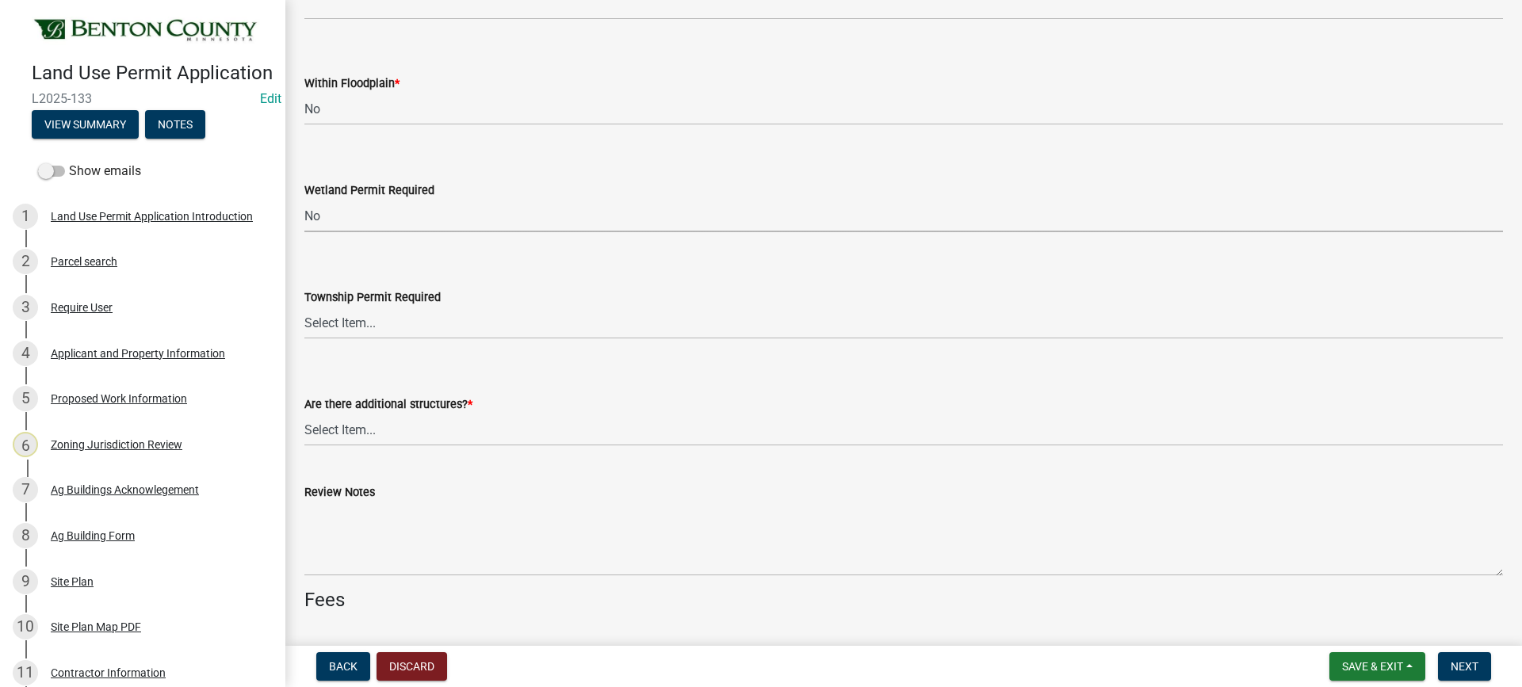
select select "58818da3-c200-45fa-b10d-5f5c42909306"
click at [349, 321] on select "Select Item... Yes No" at bounding box center [903, 323] width 1198 height 32
click at [304, 307] on select "Select Item... Yes No" at bounding box center [903, 323] width 1198 height 32
select select "b3d485fe-2f4a-4244-ab71-e3ff68bf5b58"
click at [361, 433] on select "Select Item... Yes No" at bounding box center [903, 430] width 1198 height 32
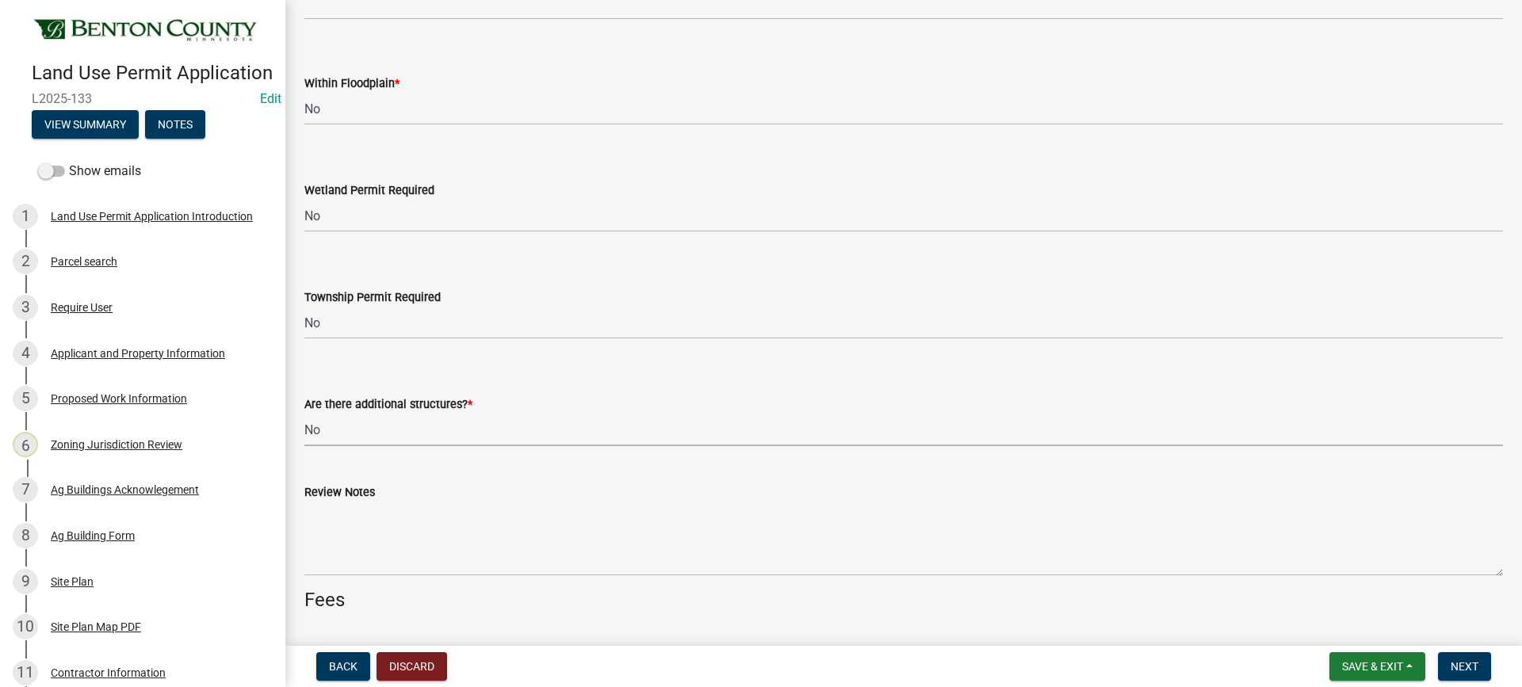
click at [304, 414] on select "Select Item... Yes No" at bounding box center [903, 430] width 1198 height 32
select select "3b637cc4-ed0a-4d27-997c-adf22bb05159"
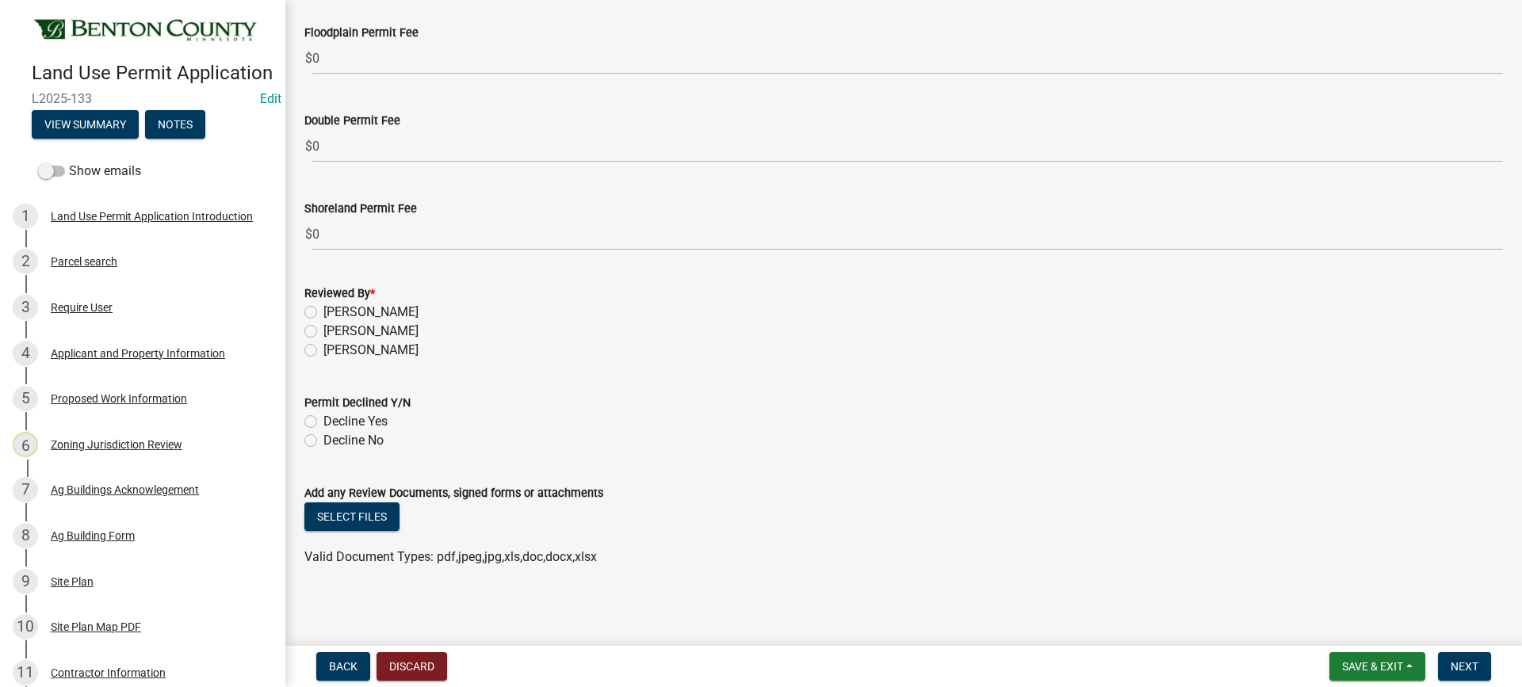
scroll to position [4862, 0]
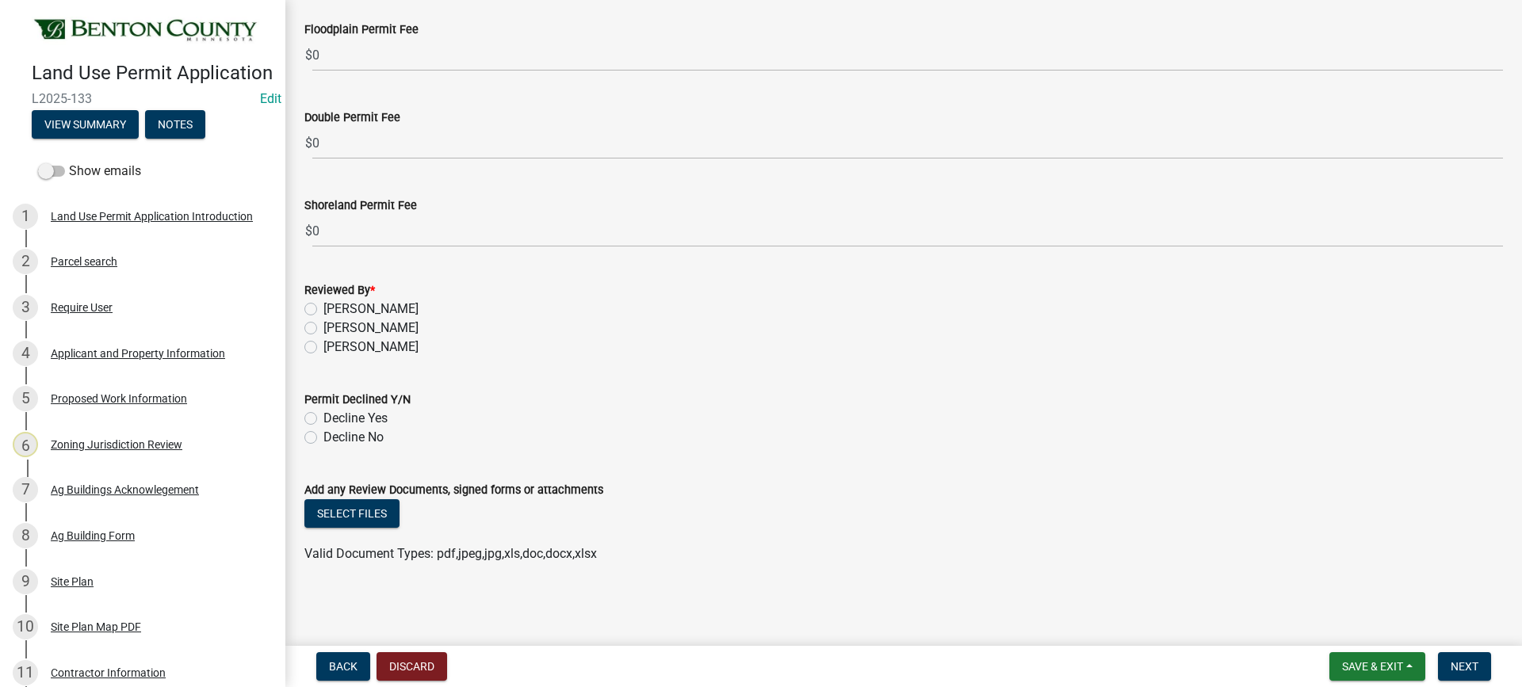
click at [323, 327] on label "[PERSON_NAME]" at bounding box center [370, 328] width 95 height 19
click at [323, 327] on input "[PERSON_NAME]" at bounding box center [328, 324] width 10 height 10
radio input "true"
click at [323, 436] on label "Decline No" at bounding box center [353, 437] width 60 height 19
click at [323, 436] on input "Decline No" at bounding box center [328, 433] width 10 height 10
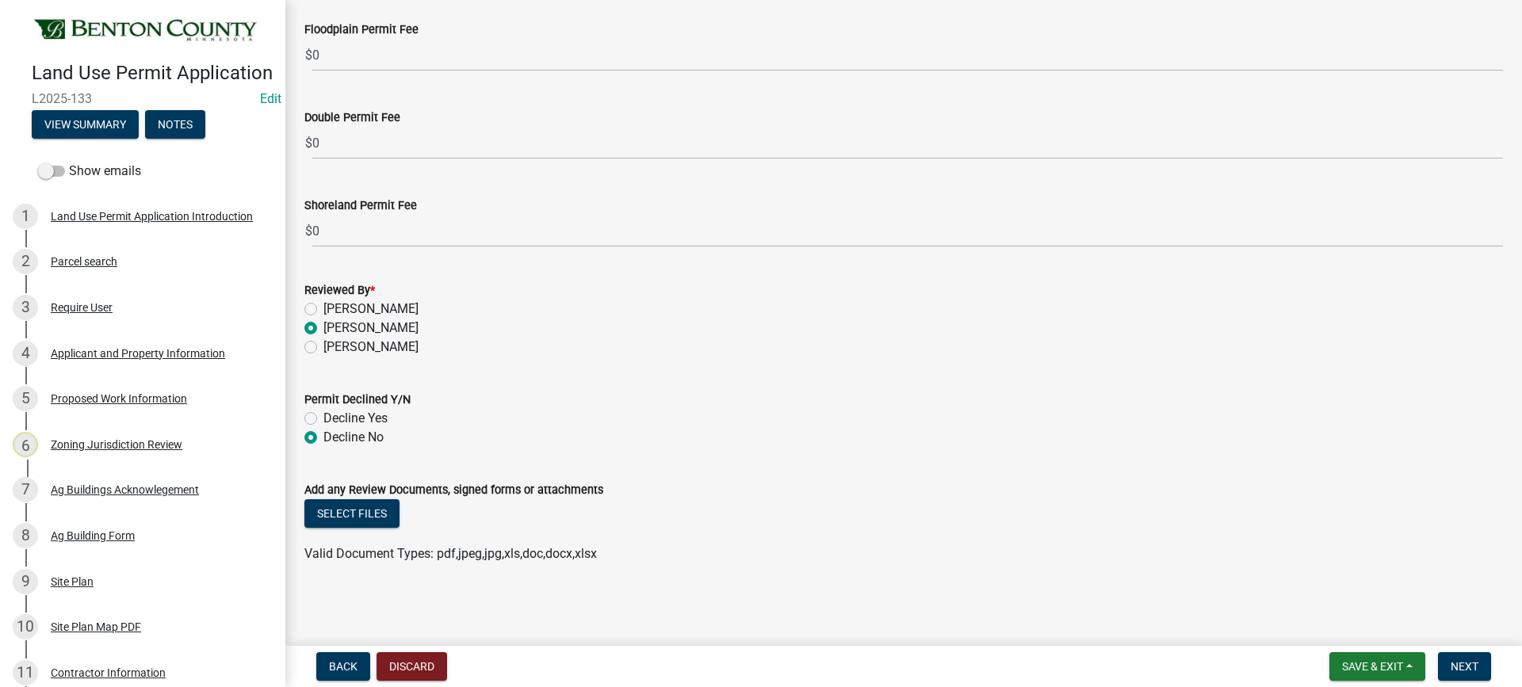
radio input "true"
click at [361, 512] on button "Select files" at bounding box center [351, 513] width 95 height 29
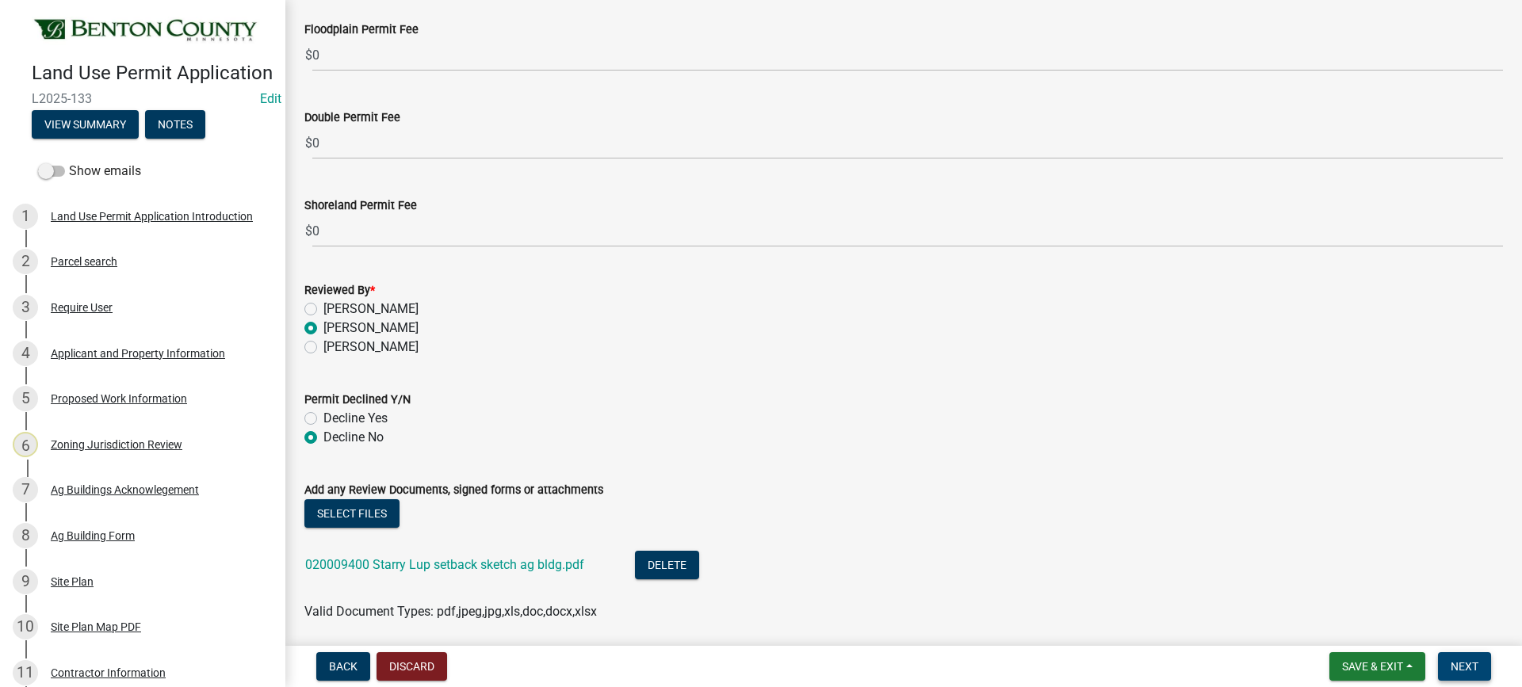
click at [1465, 661] on span "Next" at bounding box center [1464, 666] width 28 height 13
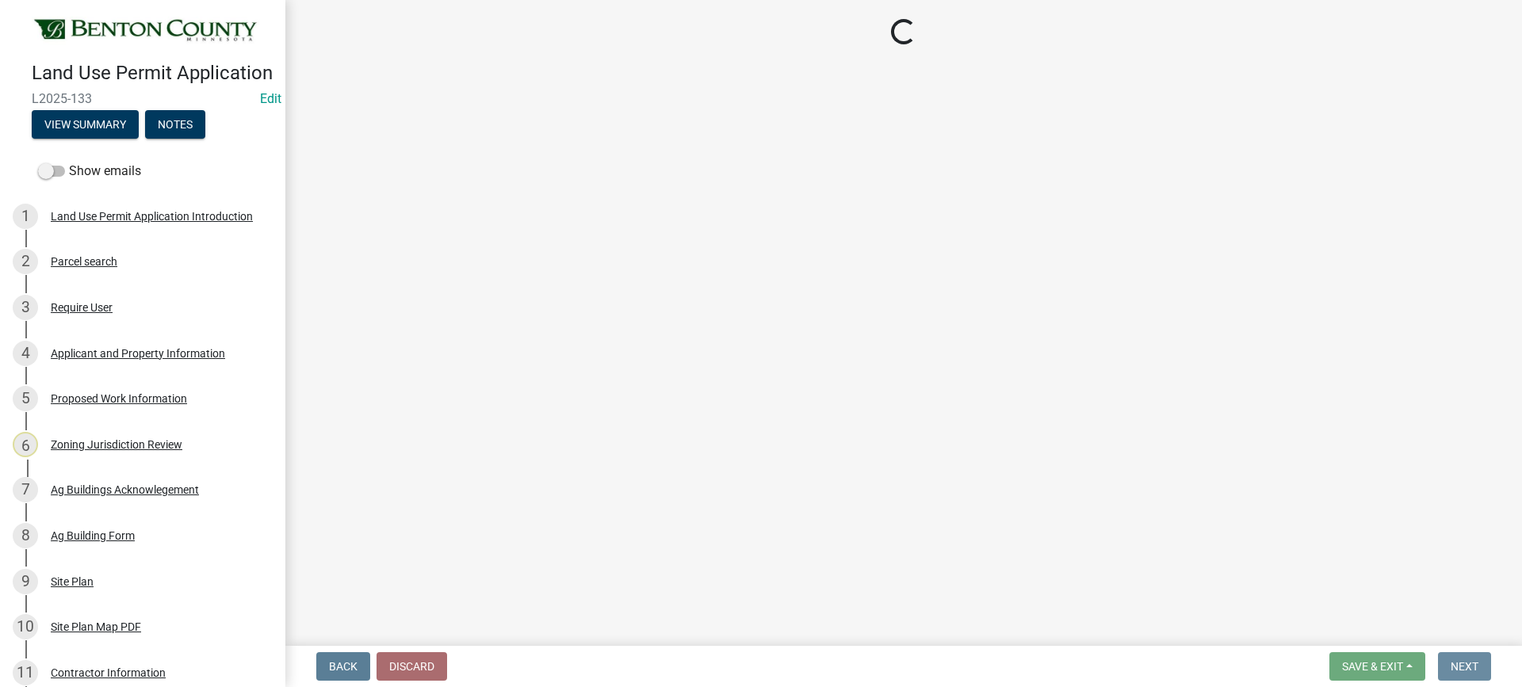
scroll to position [0, 0]
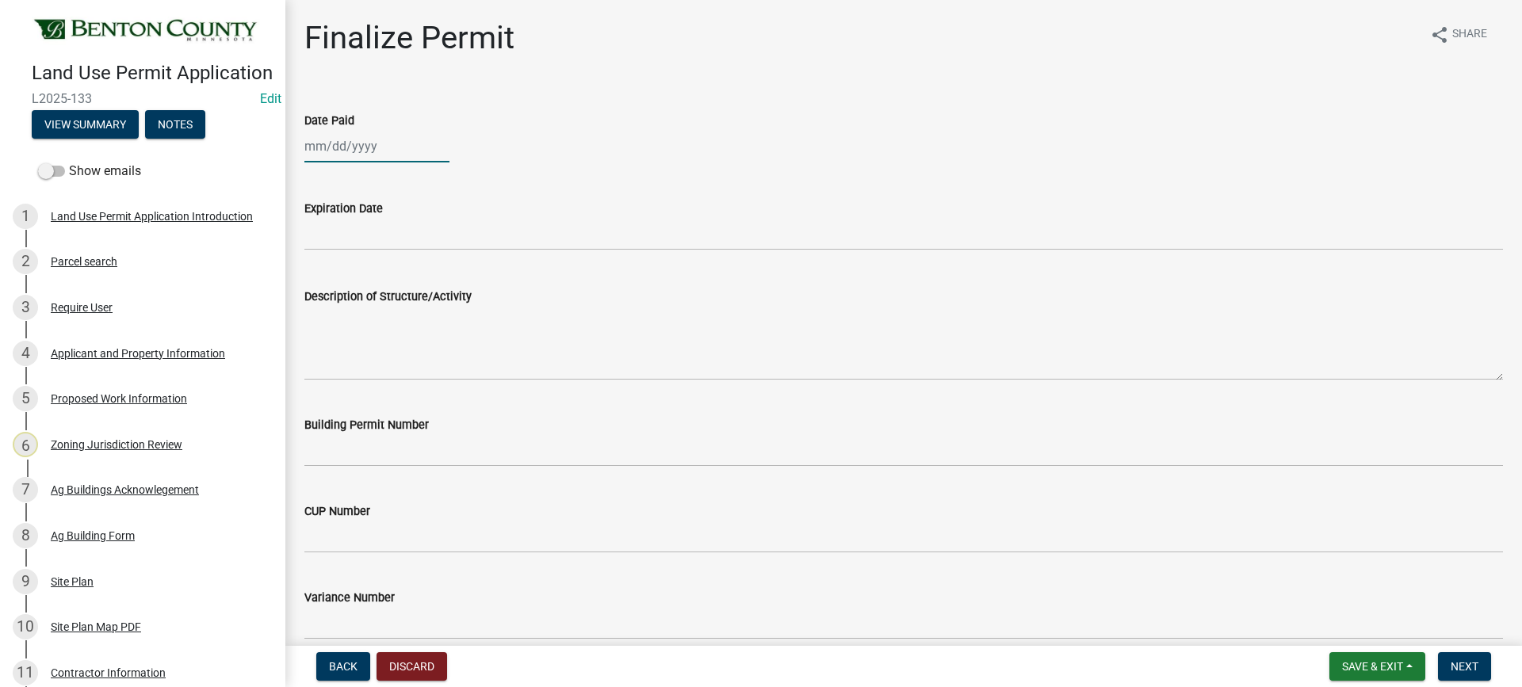
click at [333, 143] on div at bounding box center [376, 146] width 145 height 32
select select "9"
select select "2025"
click at [317, 279] on div "15" at bounding box center [319, 281] width 25 height 25
type input "[DATE]"
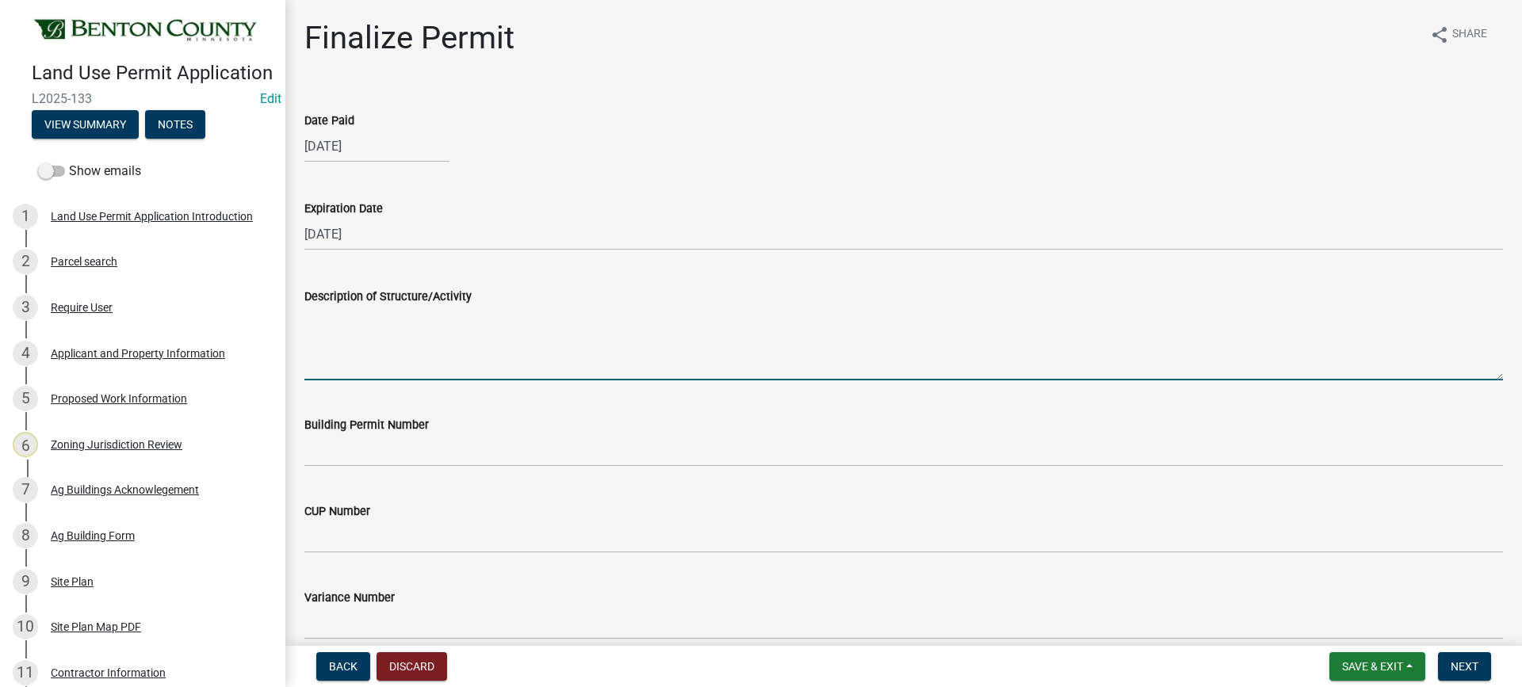
click at [404, 335] on textarea "Description of Structure/Activity" at bounding box center [903, 343] width 1198 height 74
paste textarea "Construction of an 80'x40' House/Garage. MUST MEET MINIMUM REQUIRED PROPERTY SE…"
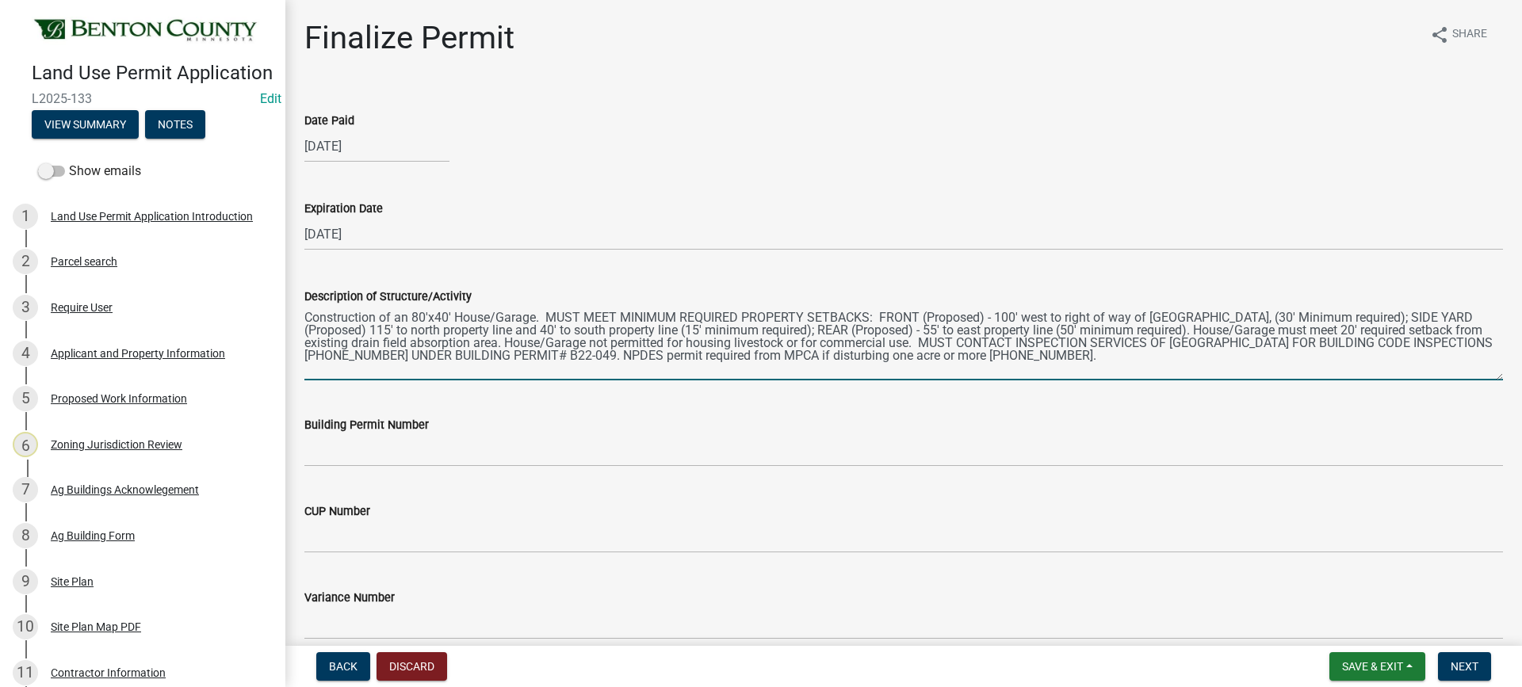
drag, startPoint x: 413, startPoint y: 316, endPoint x: 424, endPoint y: 316, distance: 11.1
click at [424, 316] on textarea "Construction of an 80'x40' House/Garage. MUST MEET MINIMUM REQUIRED PROPERTY SE…" at bounding box center [903, 343] width 1198 height 74
click at [441, 315] on textarea "Construction of an 56'x40' House/Garage. MUST MEET MINIMUM REQUIRED PROPERTY SE…" at bounding box center [903, 343] width 1198 height 74
drag, startPoint x: 456, startPoint y: 316, endPoint x: 533, endPoint y: 316, distance: 77.7
click at [533, 316] on textarea "Construction of an 56'x50' House/Garage. MUST MEET MINIMUM REQUIRED PROPERTY SE…" at bounding box center [903, 343] width 1198 height 74
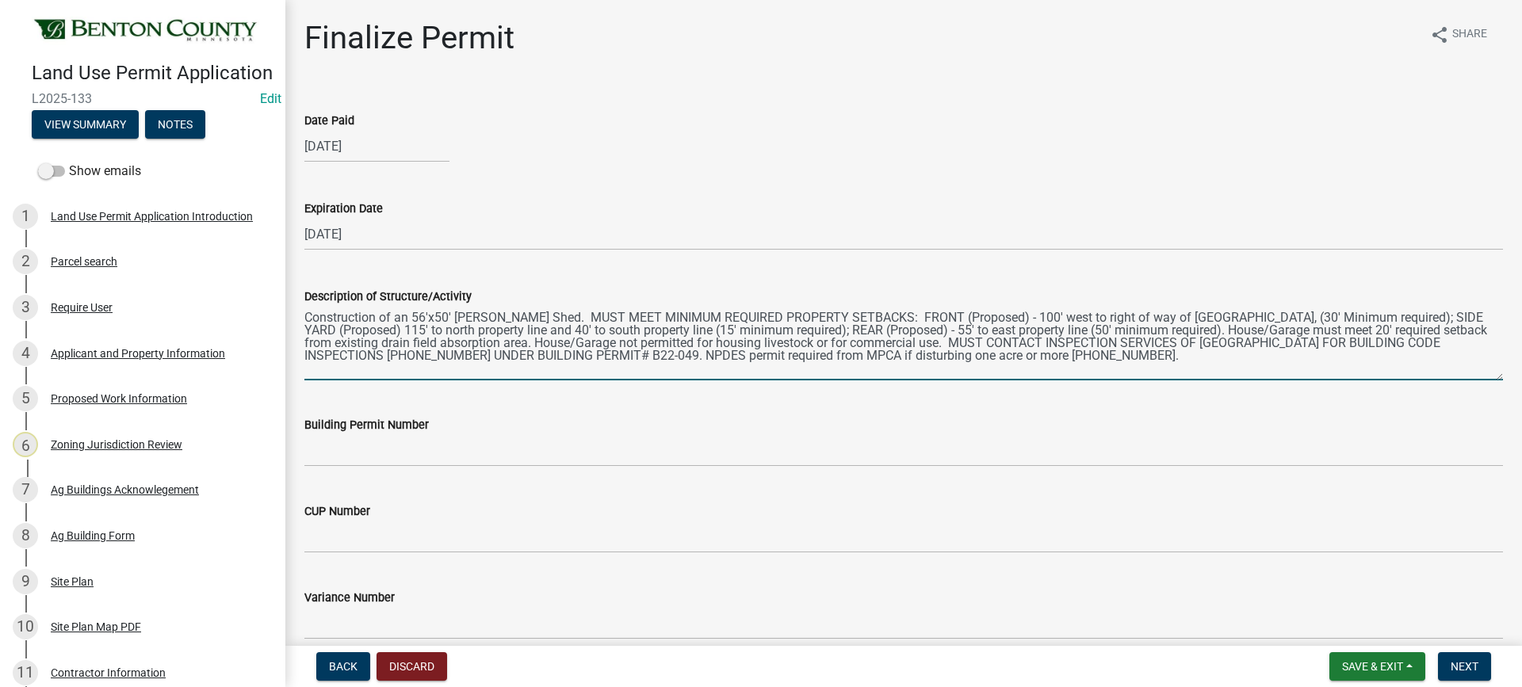
drag, startPoint x: 987, startPoint y: 314, endPoint x: 1005, endPoint y: 314, distance: 17.4
click at [1005, 314] on textarea "Construction of an 56'x50' [PERSON_NAME] Shed. MUST MEET MINIMUM REQUIRED PROPE…" at bounding box center [903, 343] width 1198 height 74
drag, startPoint x: 1013, startPoint y: 311, endPoint x: 1205, endPoint y: 323, distance: 192.9
click at [1205, 323] on textarea "Construction of an 56'x50' [PERSON_NAME] Shed. MUST MEET MINIMUM REQUIRED PROPE…" at bounding box center [903, 343] width 1198 height 74
drag, startPoint x: 1246, startPoint y: 318, endPoint x: 1255, endPoint y: 317, distance: 9.5
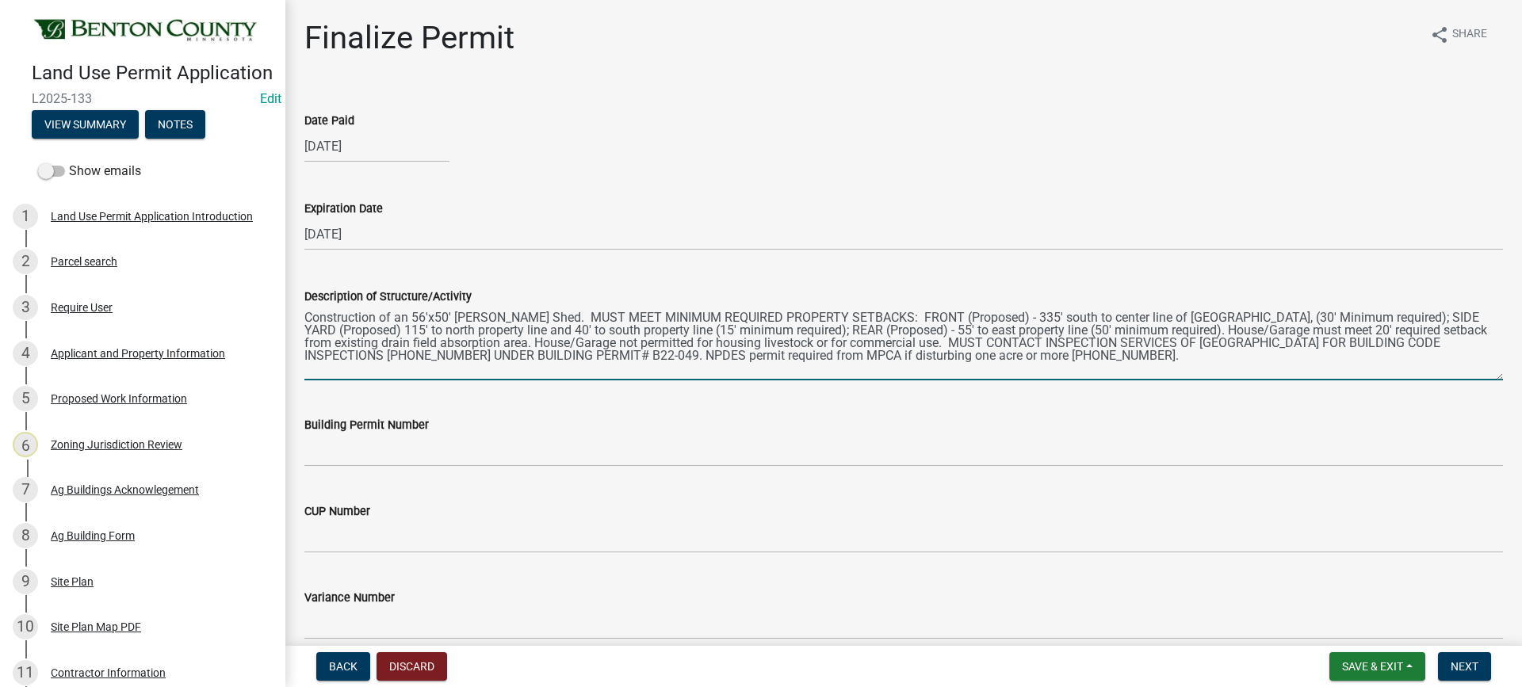
click at [1255, 317] on textarea "Construction of an 56'x50' [PERSON_NAME] Shed. MUST MEET MINIMUM REQUIRED PROPE…" at bounding box center [903, 343] width 1198 height 74
drag, startPoint x: 369, startPoint y: 328, endPoint x: 391, endPoint y: 328, distance: 21.4
click at [391, 328] on textarea "Construction of an 56'x50' [PERSON_NAME] Shed. MUST MEET MINIMUM REQUIRED PROPE…" at bounding box center [903, 343] width 1198 height 74
drag, startPoint x: 411, startPoint y: 330, endPoint x: 440, endPoint y: 331, distance: 29.4
click at [440, 331] on textarea "Construction of an 56'x50' [PERSON_NAME] Shed. MUST MEET MINIMUM REQUIRED PROPE…" at bounding box center [903, 343] width 1198 height 74
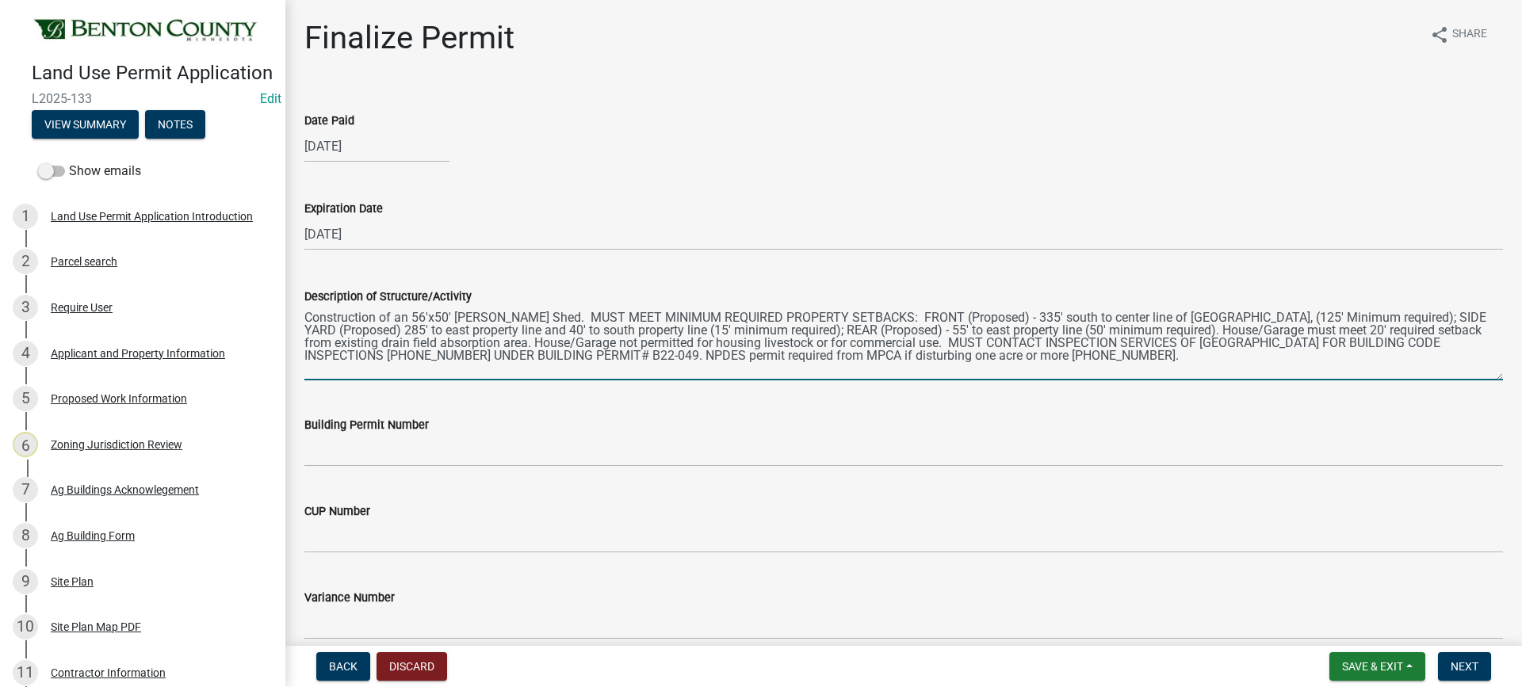
drag, startPoint x: 537, startPoint y: 331, endPoint x: 548, endPoint y: 331, distance: 10.3
click at [548, 331] on textarea "Construction of an 56'x50' [PERSON_NAME] Shed. MUST MEET MINIMUM REQUIRED PROPE…" at bounding box center [903, 343] width 1198 height 74
drag, startPoint x: 579, startPoint y: 328, endPoint x: 608, endPoint y: 330, distance: 29.4
click at [608, 330] on textarea "Construction of an 56'x50' [PERSON_NAME] Shed. MUST MEET MINIMUM REQUIRED PROPE…" at bounding box center [903, 343] width 1198 height 74
drag, startPoint x: 924, startPoint y: 329, endPoint x: 938, endPoint y: 329, distance: 13.5
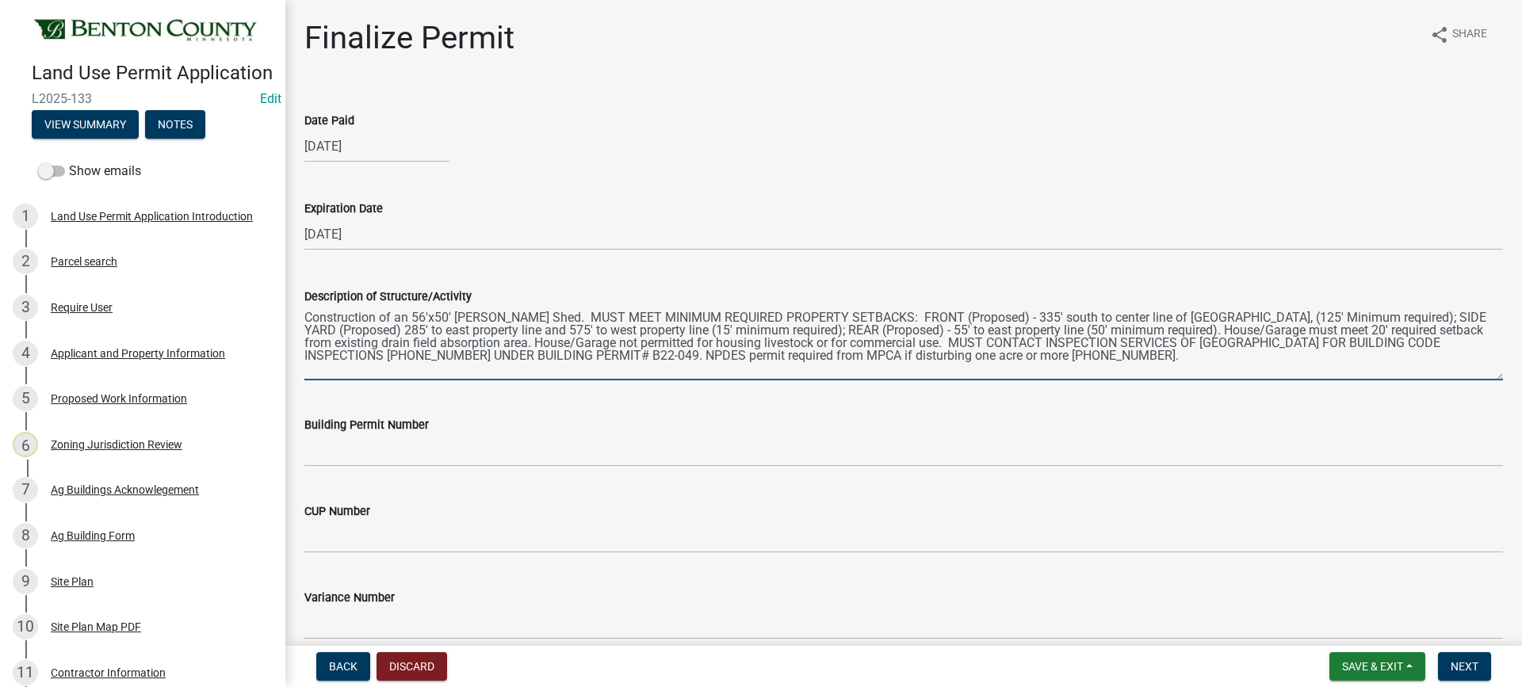
click at [938, 329] on textarea "Construction of an 56'x50' [PERSON_NAME] Shed. MUST MEET MINIMUM REQUIRED PROPE…" at bounding box center [903, 343] width 1198 height 74
drag, startPoint x: 972, startPoint y: 329, endPoint x: 989, endPoint y: 330, distance: 17.5
click at [989, 330] on textarea "Construction of an 56'x50' [PERSON_NAME] Shed. MUST MEET MINIMUM REQUIRED PROPE…" at bounding box center [903, 343] width 1198 height 74
click at [1083, 328] on textarea "Construction of an 56'x50' [PERSON_NAME] Shed. MUST MEET MINIMUM REQUIRED PROPE…" at bounding box center [903, 343] width 1198 height 74
drag, startPoint x: 1214, startPoint y: 328, endPoint x: 533, endPoint y: 342, distance: 680.9
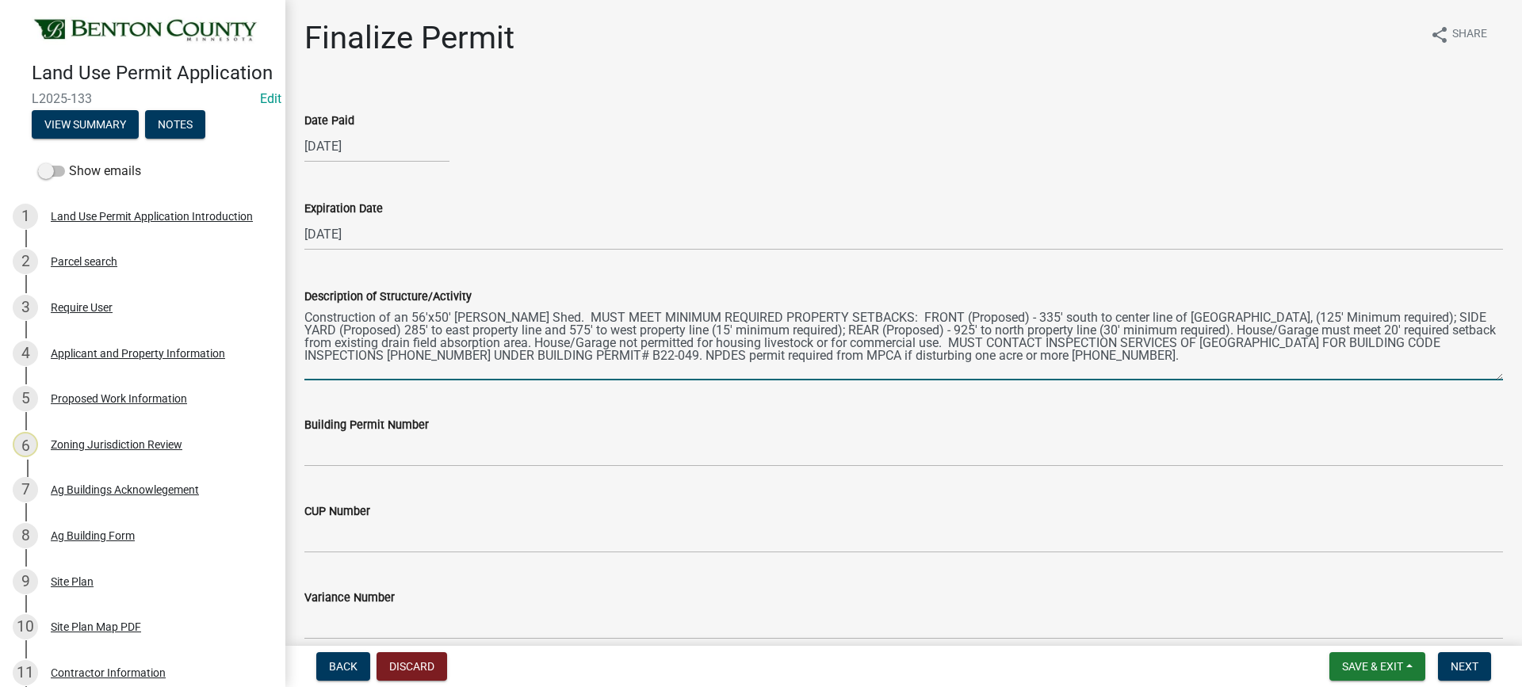
click at [533, 342] on textarea "Construction of an 56'x50' [PERSON_NAME] Shed. MUST MEET MINIMUM REQUIRED PROPE…" at bounding box center [903, 343] width 1198 height 74
drag, startPoint x: 1214, startPoint y: 328, endPoint x: 1295, endPoint y: 330, distance: 80.9
click at [1295, 330] on textarea "Construction of an 56'x50' [PERSON_NAME] Shed. MUST MEET MINIMUM REQUIRED PROPE…" at bounding box center [903, 343] width 1198 height 74
click at [1431, 327] on textarea "Construction of an 56'x50' [PERSON_NAME] Shed. MUST MEET MINIMUM REQUIRED PROPE…" at bounding box center [903, 343] width 1198 height 74
drag, startPoint x: 307, startPoint y: 341, endPoint x: 352, endPoint y: 341, distance: 44.4
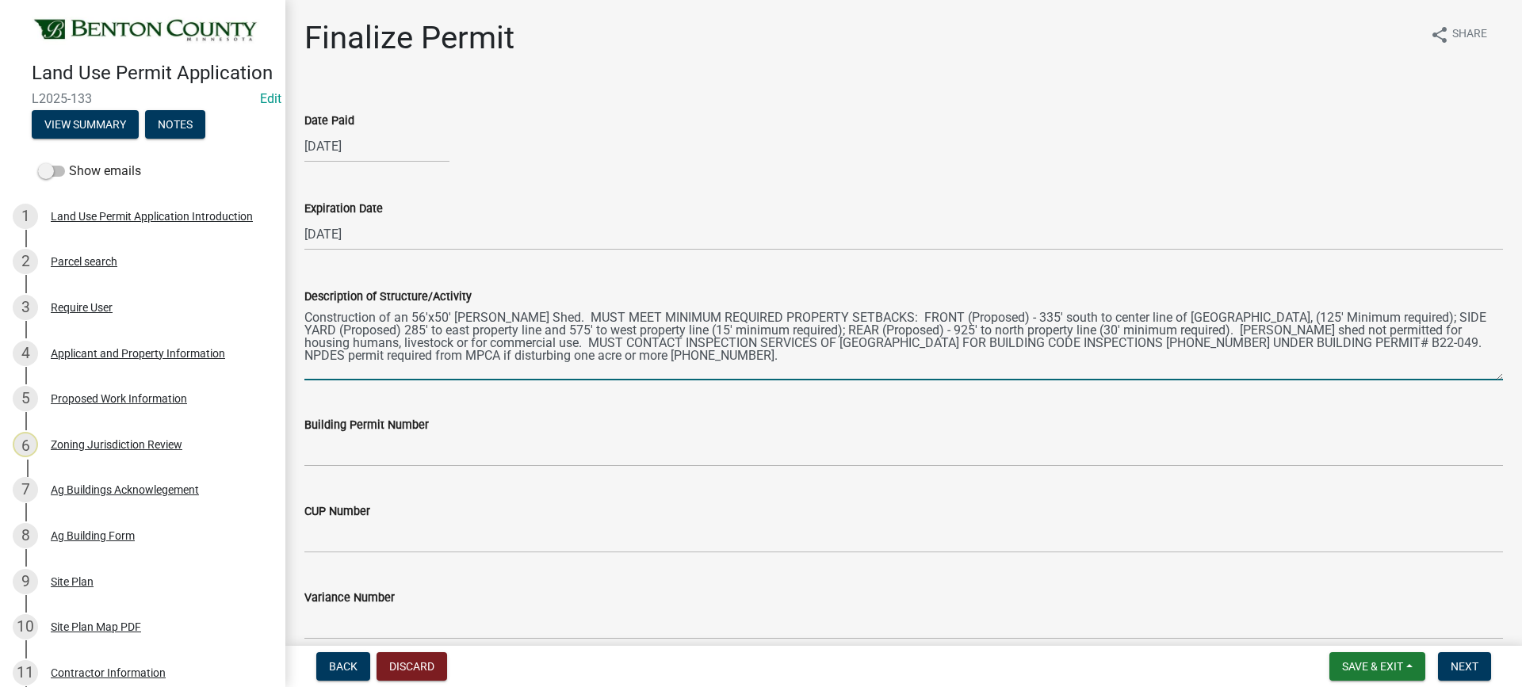
click at [352, 341] on textarea "Construction of an 56'x50' [PERSON_NAME] Shed. MUST MEET MINIMUM REQUIRED PROPE…" at bounding box center [903, 343] width 1198 height 74
click at [307, 340] on textarea "Construction of an 56'x50' [PERSON_NAME] Shed. MUST MEET MINIMUM REQUIRED PROPE…" at bounding box center [903, 343] width 1198 height 74
drag, startPoint x: 594, startPoint y: 342, endPoint x: 712, endPoint y: 357, distance: 119.1
click at [712, 357] on textarea "Construction of an 56'x50' [PERSON_NAME] Shed. MUST MEET MINIMUM REQUIRED PROPE…" at bounding box center [903, 343] width 1198 height 74
paste textarea "Hay Shed exempt from building code inspections but must be built to MN building…"
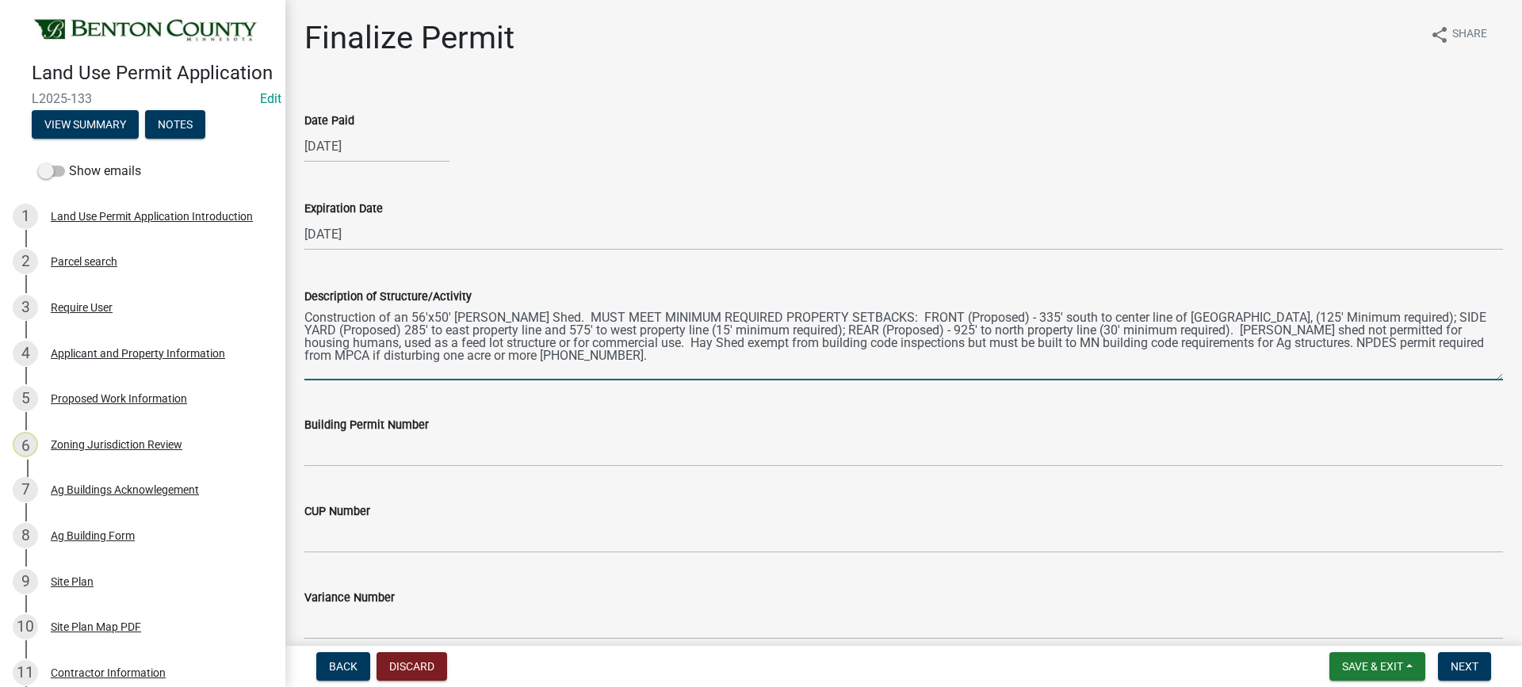
type textarea "Construction of an 56'x50' [PERSON_NAME] Shed. MUST MEET MINIMUM REQUIRED PROPE…"
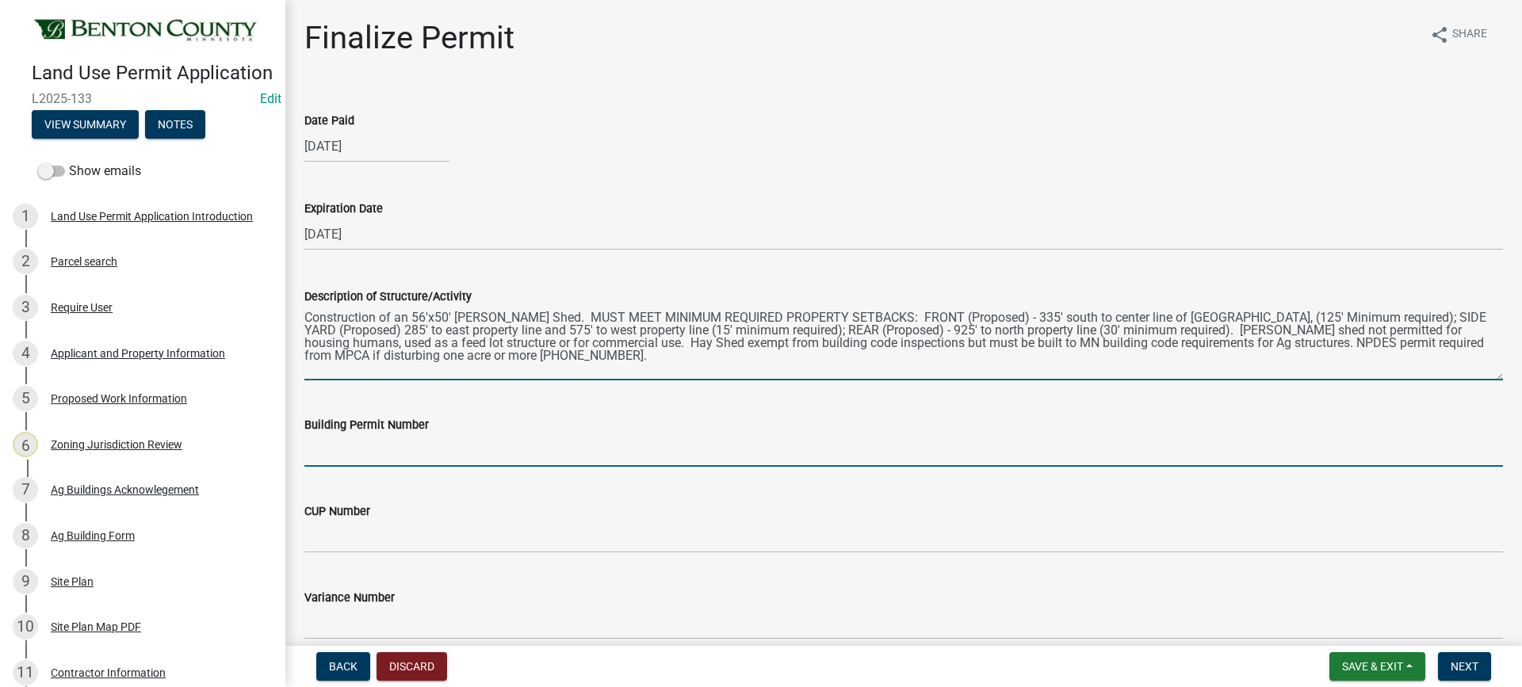
click at [354, 449] on input "Building Permit Number" at bounding box center [903, 450] width 1198 height 32
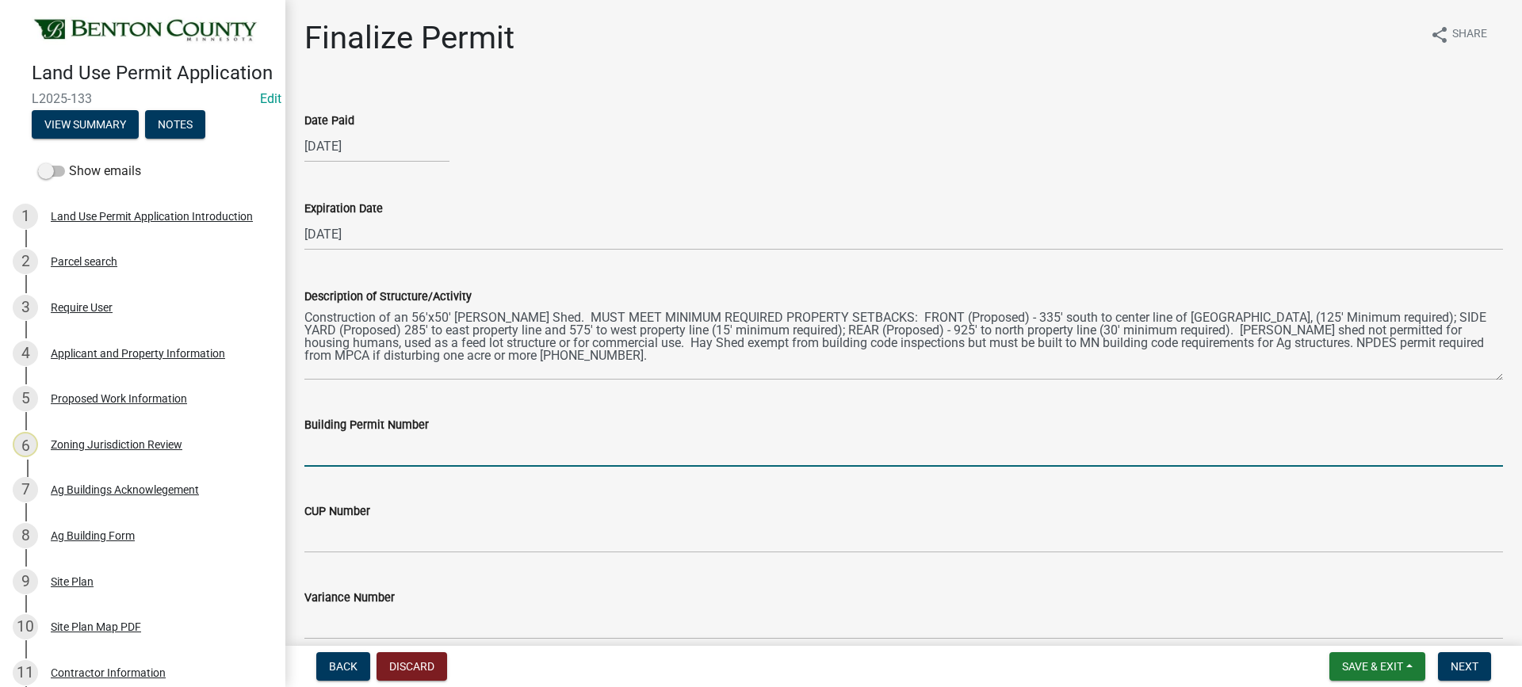
type input "Ag Structures"
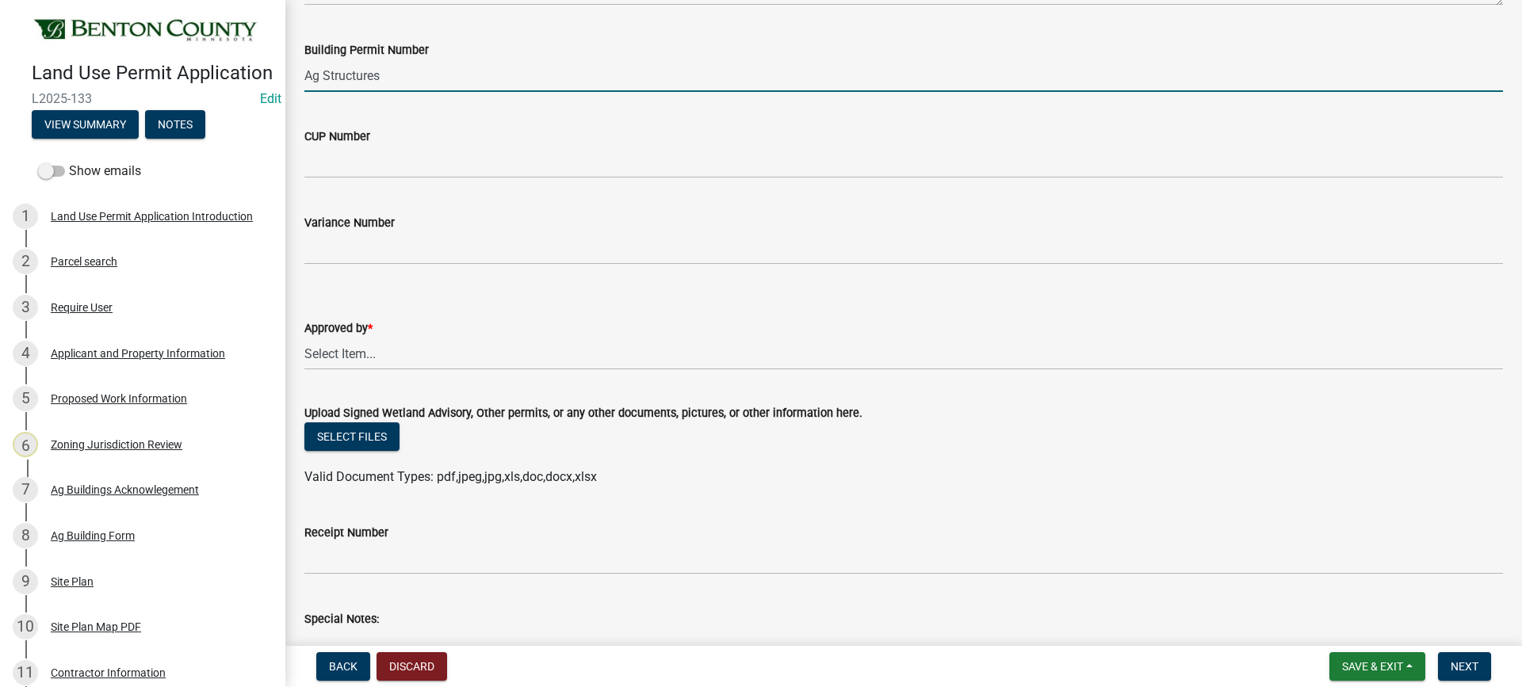
scroll to position [396, 0]
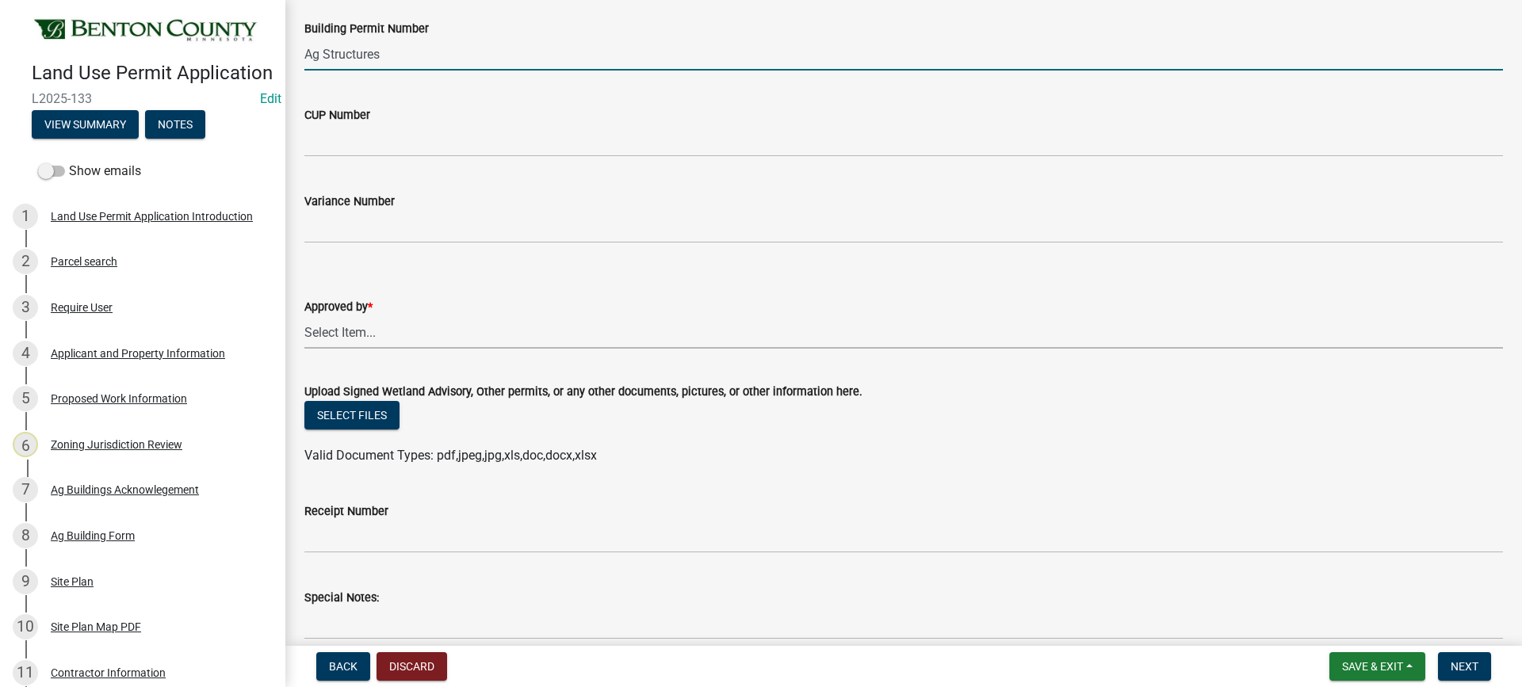
click at [345, 332] on select "Select Item... [PERSON_NAME] [PERSON_NAME] [PERSON_NAME]" at bounding box center [903, 332] width 1198 height 32
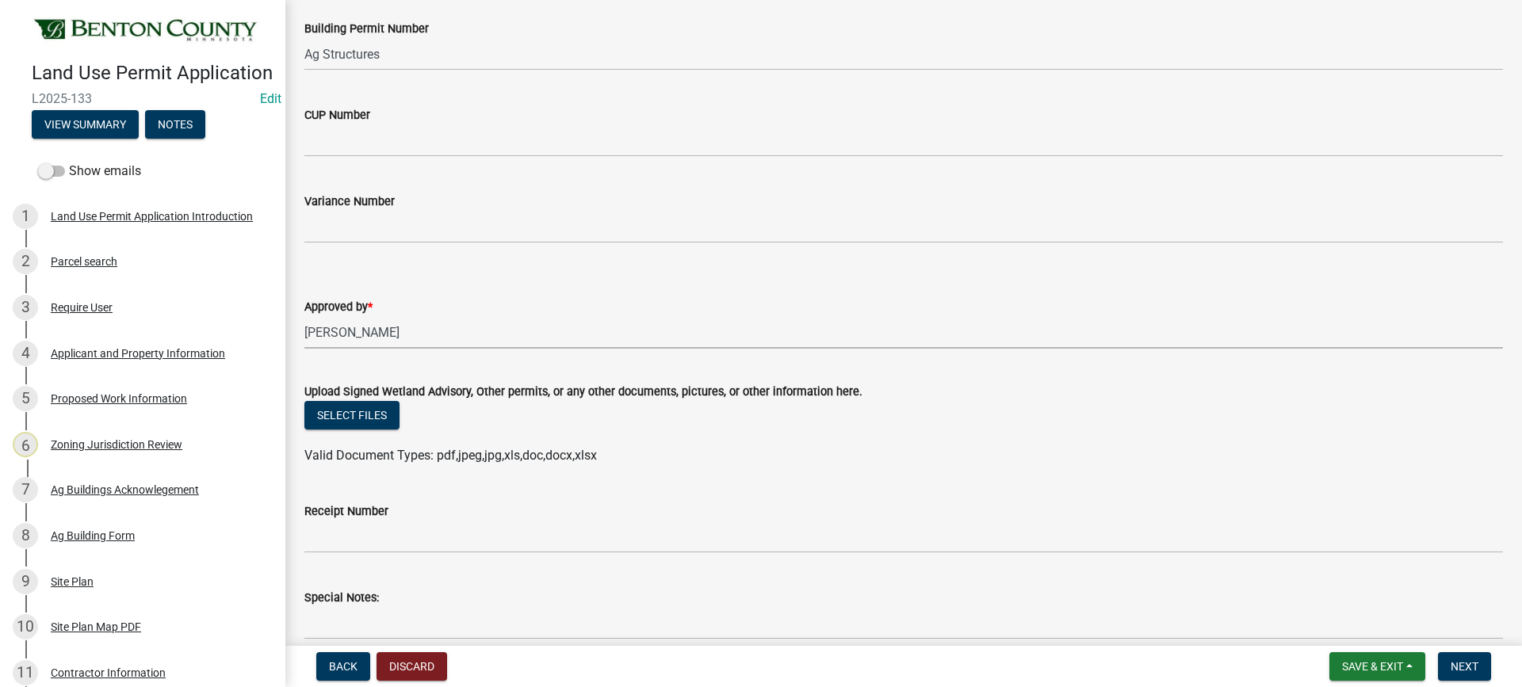
click at [304, 316] on select "Select Item... [PERSON_NAME] [PERSON_NAME] [PERSON_NAME]" at bounding box center [903, 332] width 1198 height 32
select select "8c556161-3af8-4be3-b743-63476ef47763"
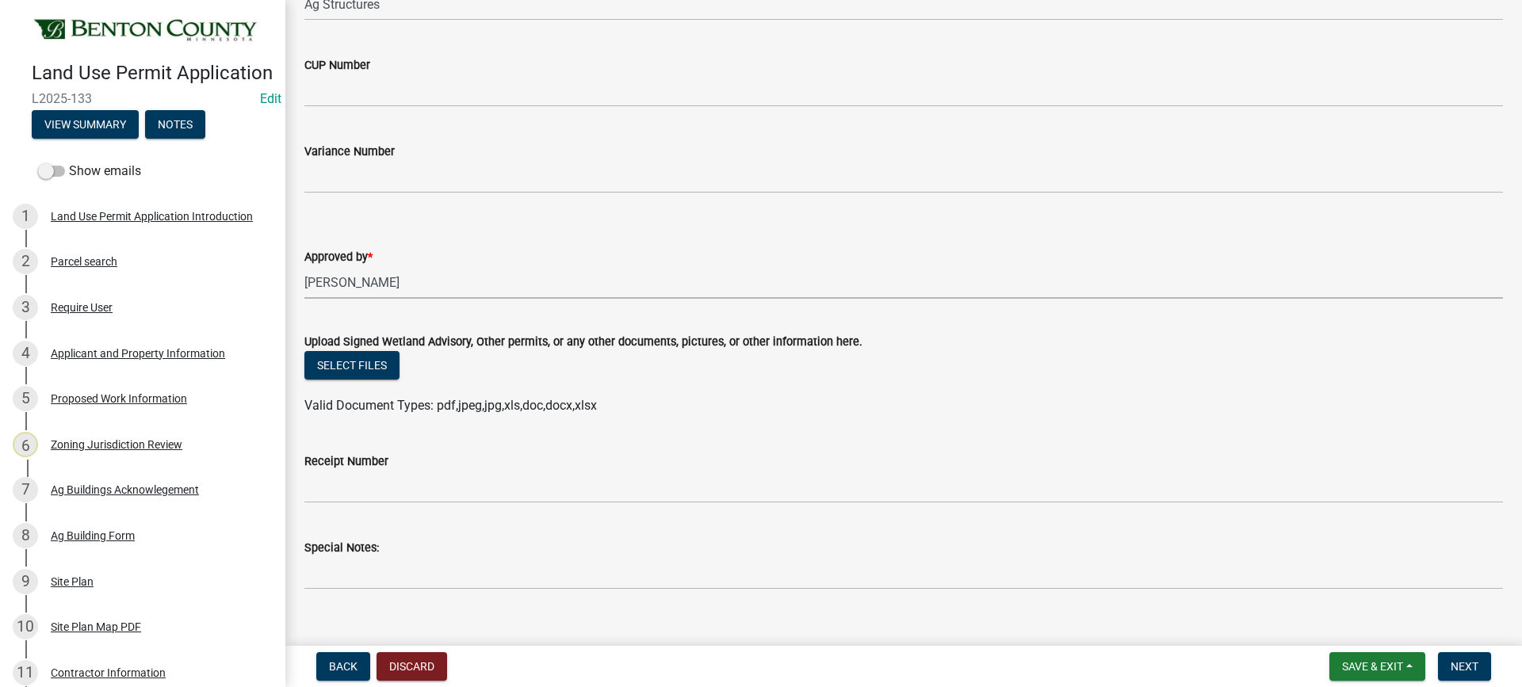
scroll to position [471, 0]
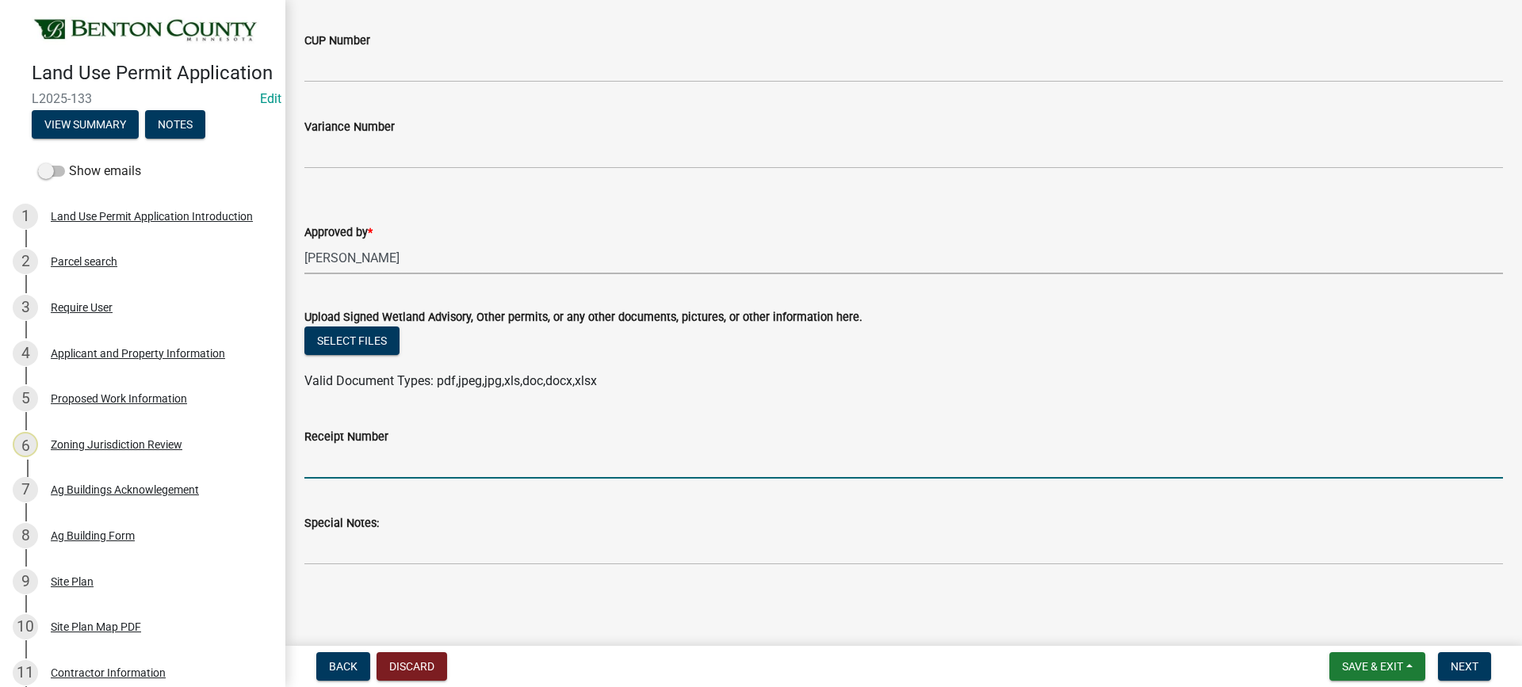
click at [379, 464] on input "Receipt Number" at bounding box center [903, 462] width 1198 height 32
type input "25-295"
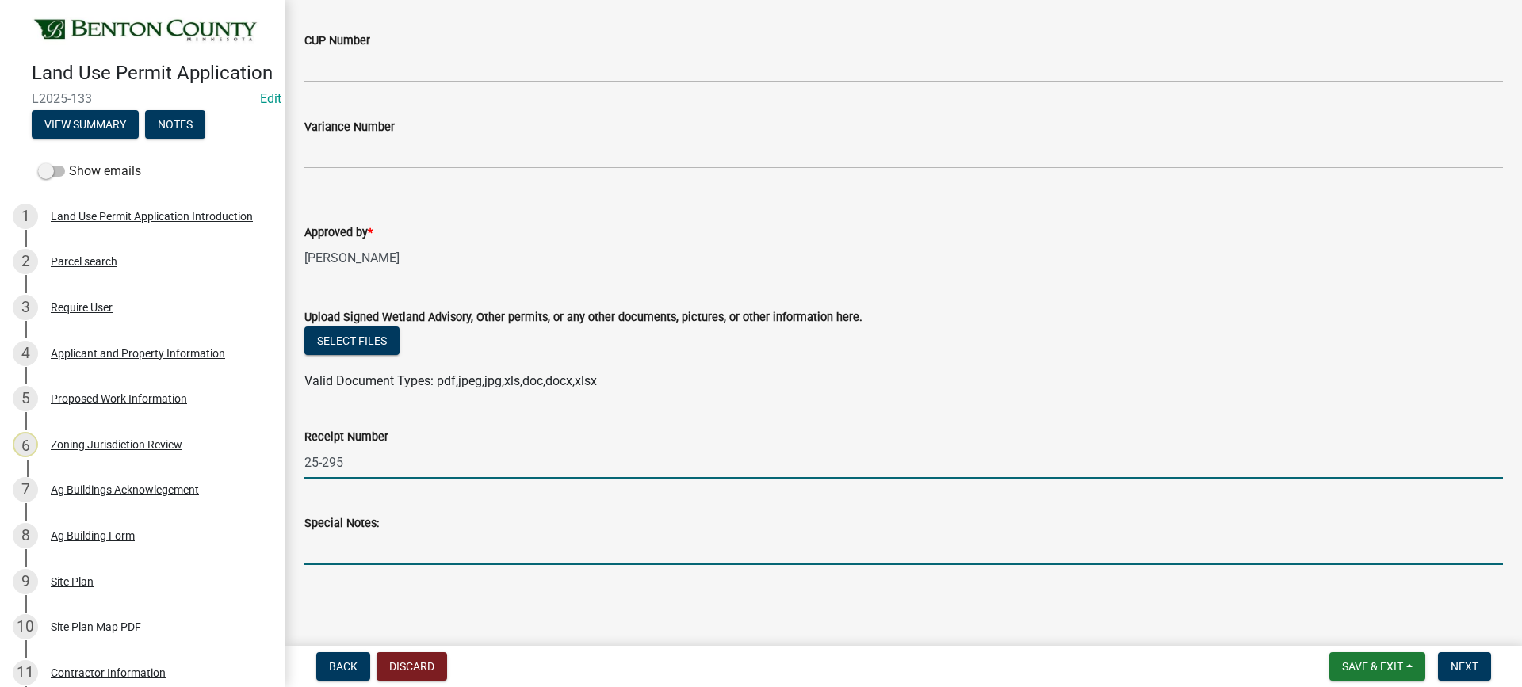
click at [404, 548] on input "Special Notes:" at bounding box center [903, 549] width 1198 height 32
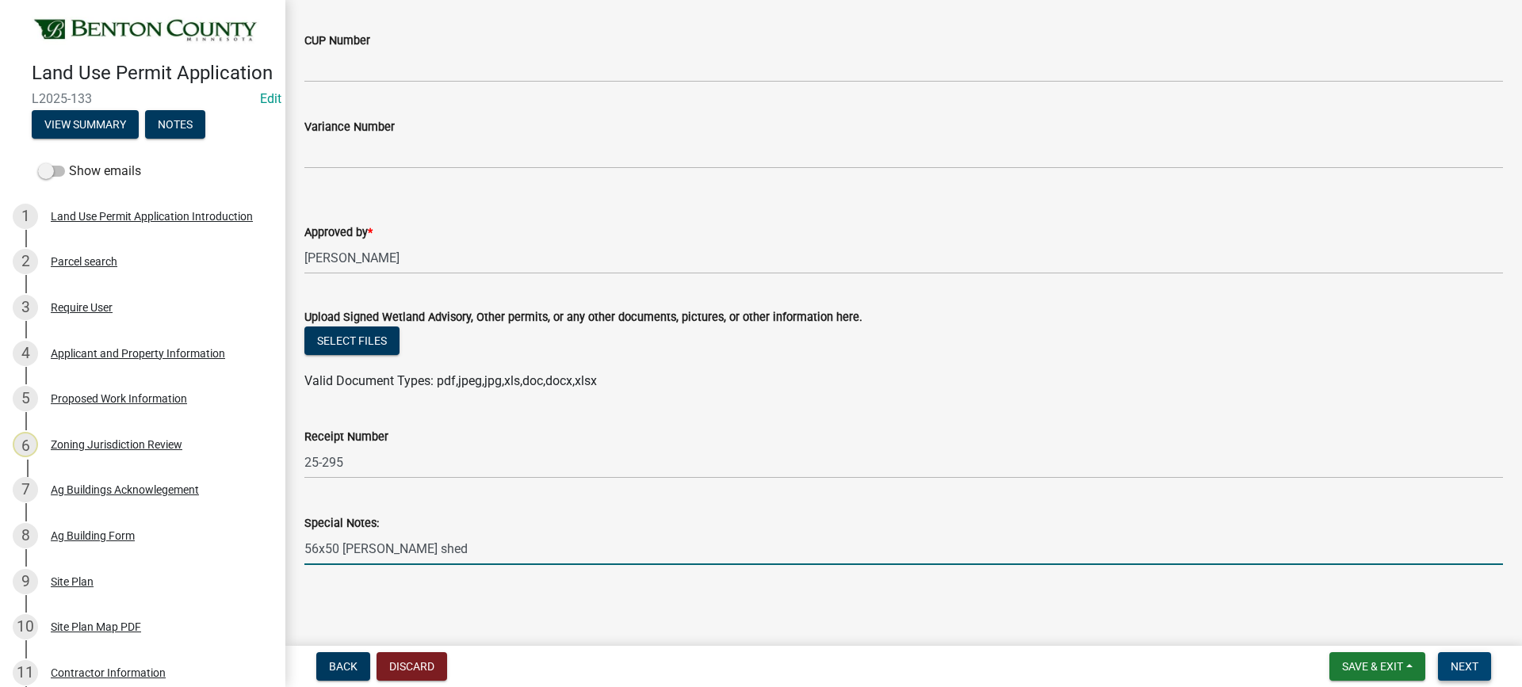
type input "56x50 [PERSON_NAME] shed"
click at [1468, 664] on span "Next" at bounding box center [1464, 666] width 28 height 13
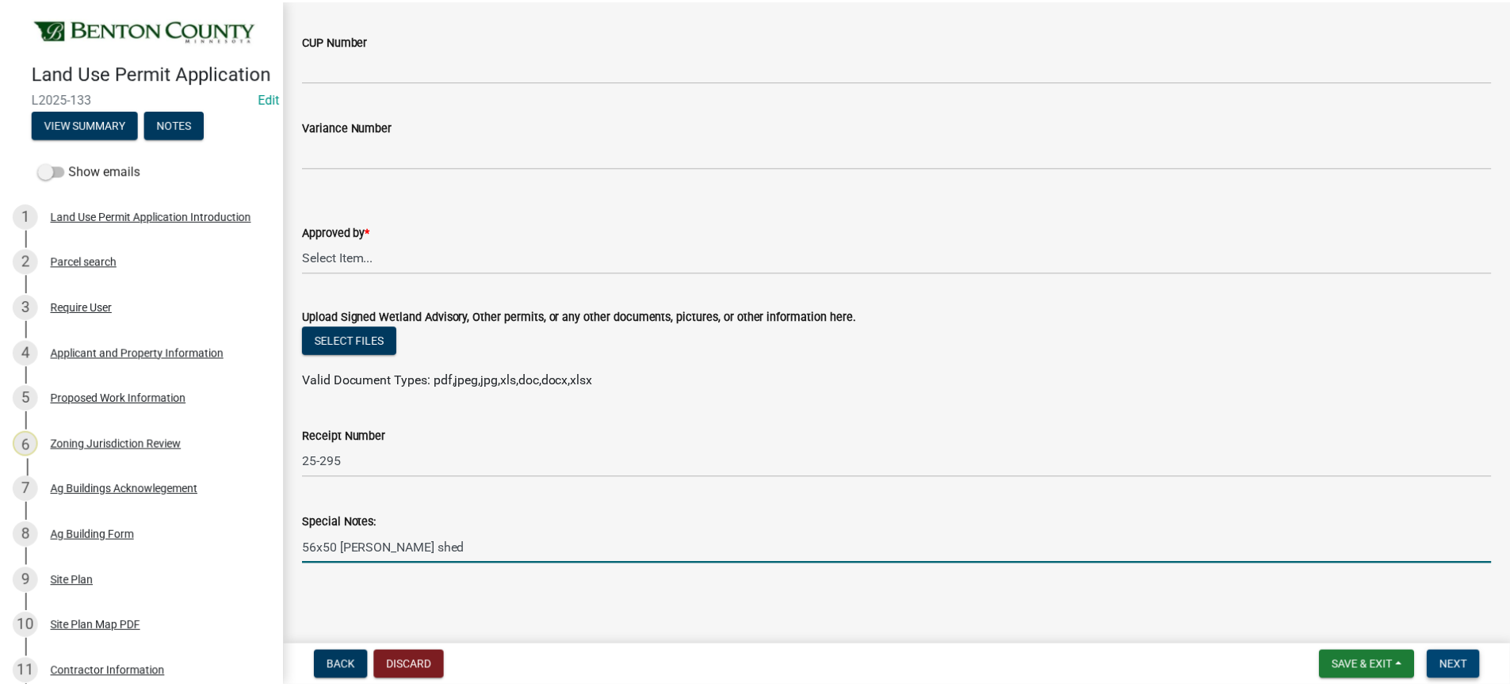
scroll to position [0, 0]
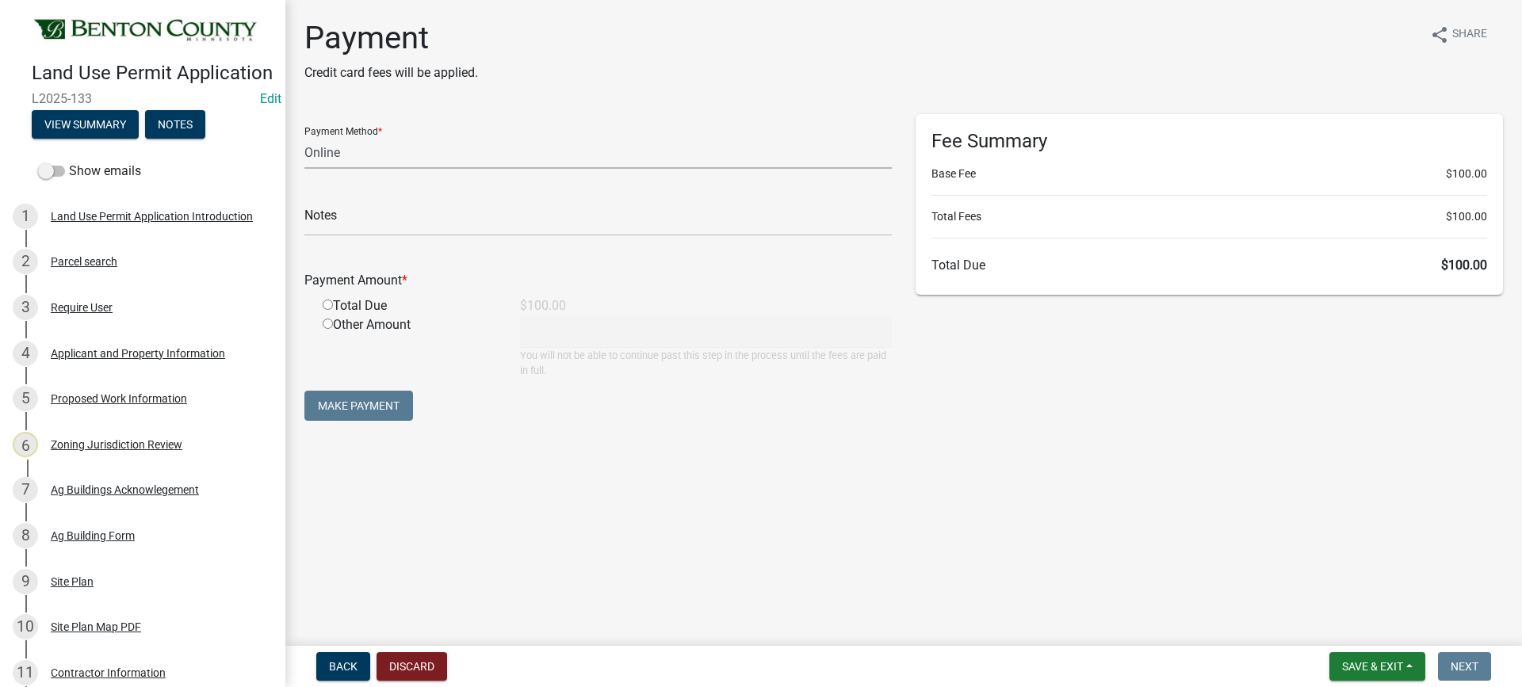
click at [325, 148] on select "Credit Card POS Check Cash Online" at bounding box center [597, 152] width 587 height 32
select select "1: 0"
click at [304, 136] on select "Credit Card POS Check Cash Online" at bounding box center [597, 152] width 587 height 32
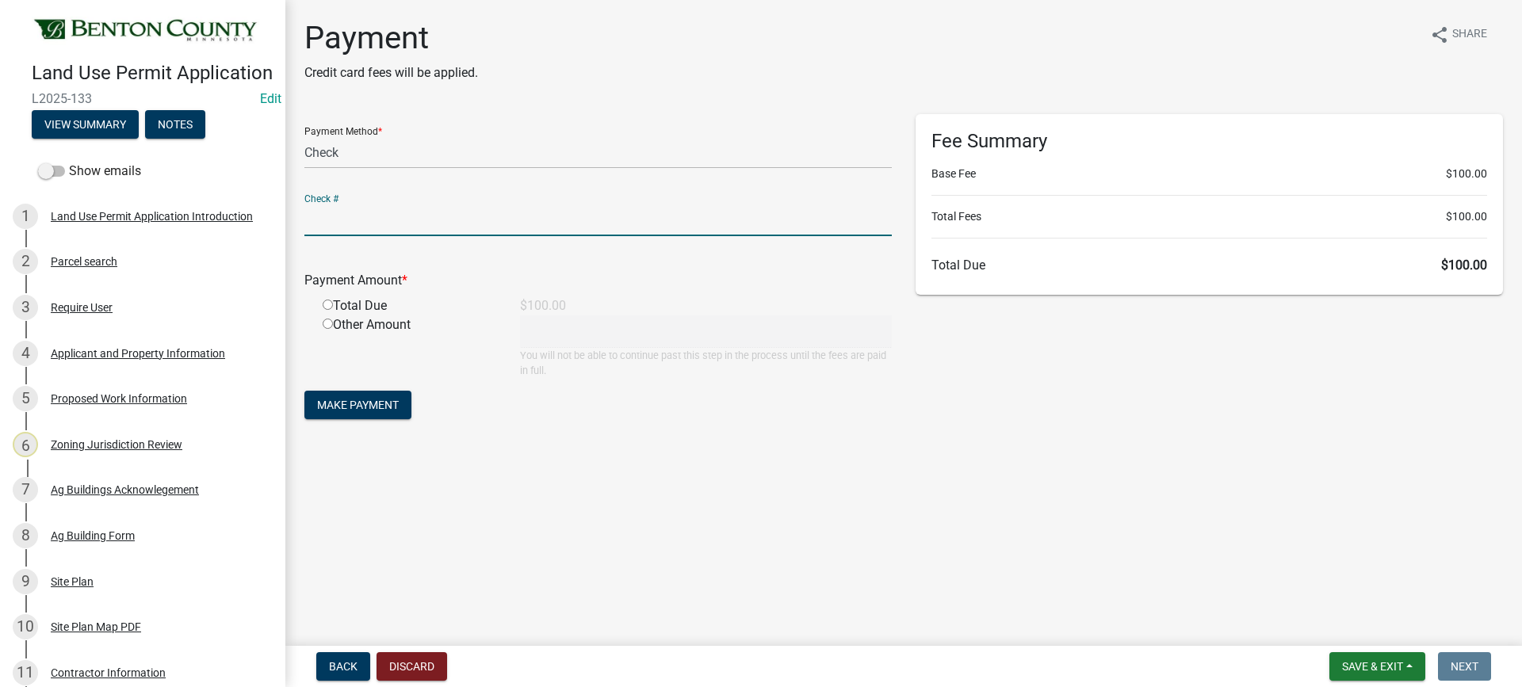
click at [389, 219] on input "text" at bounding box center [597, 220] width 587 height 32
type input "1562"
click at [330, 303] on input "radio" at bounding box center [328, 305] width 10 height 10
radio input "true"
type input "100"
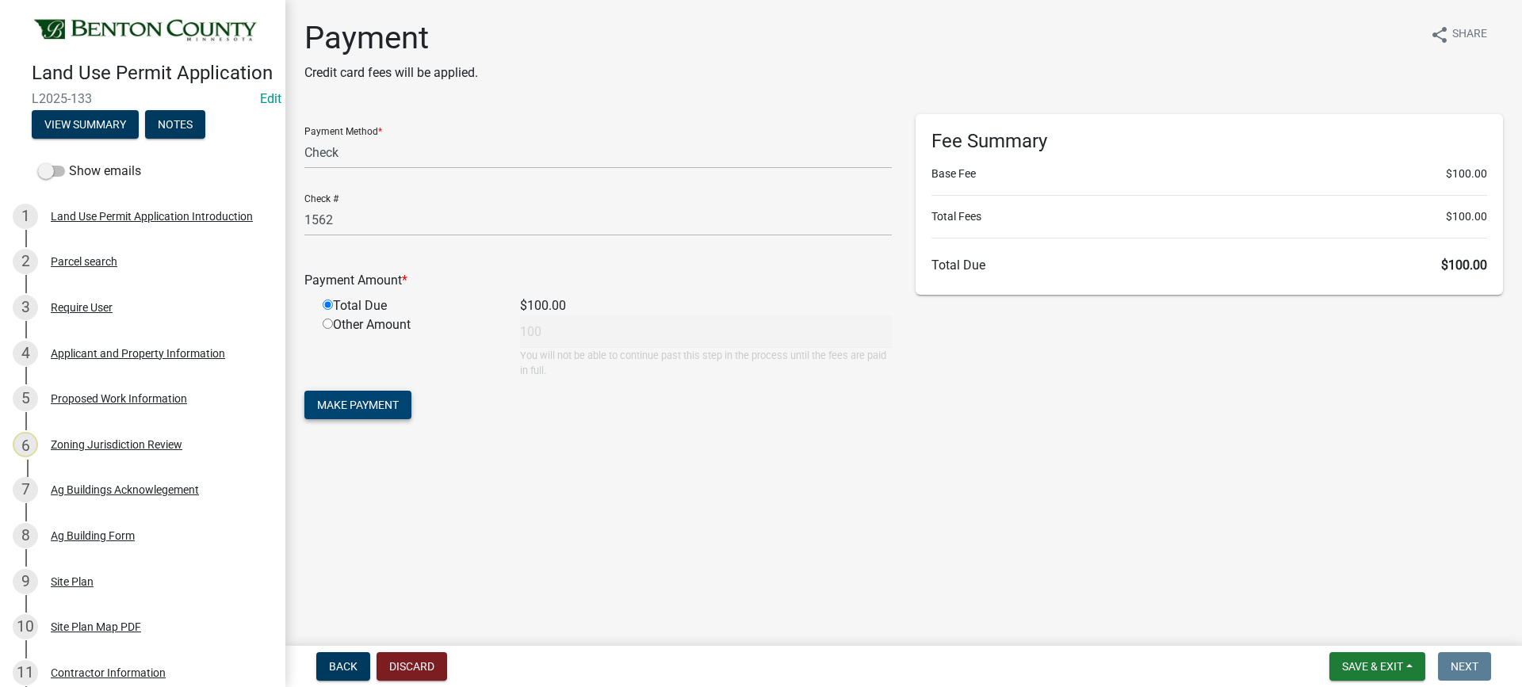
click at [359, 403] on span "Make Payment" at bounding box center [358, 405] width 82 height 13
